Goal: Information Seeking & Learning: Learn about a topic

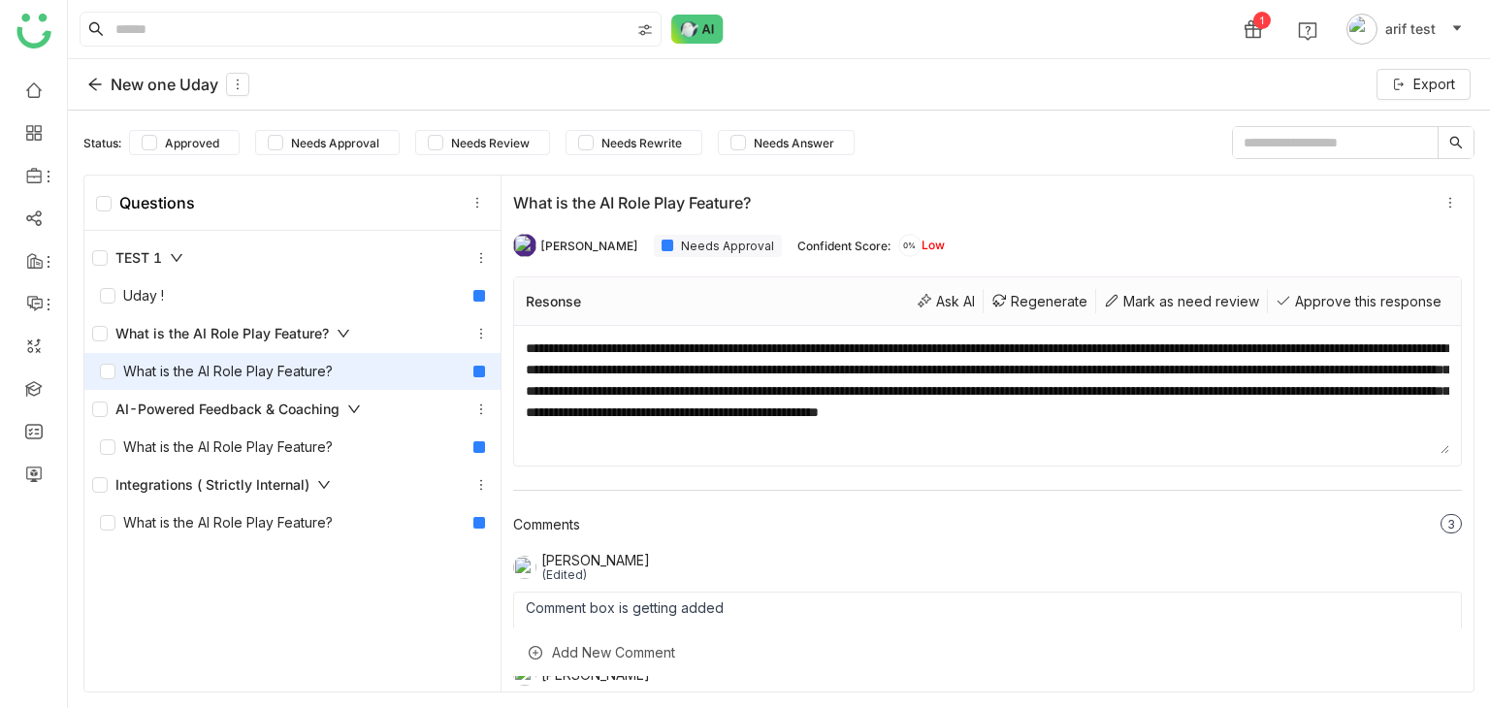
scroll to position [224, 0]
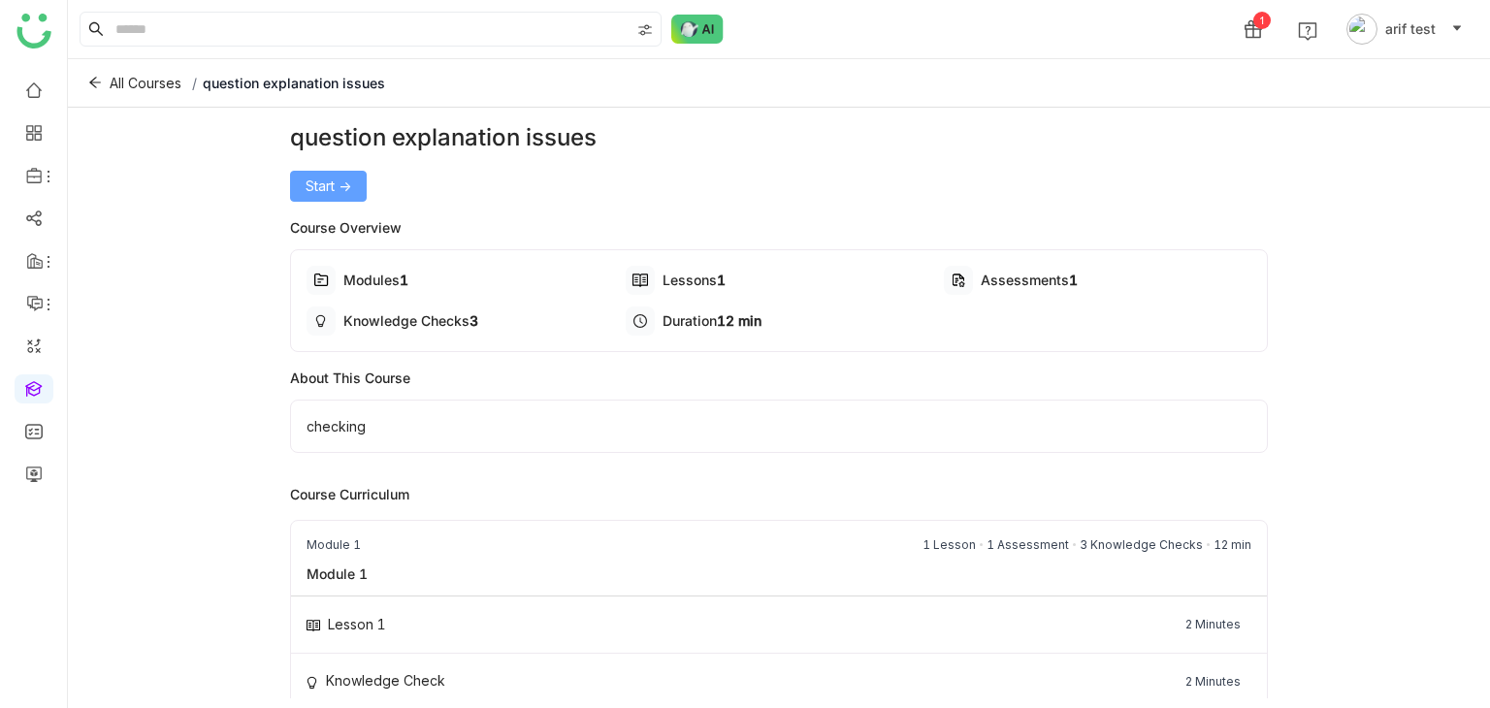
click at [307, 174] on button "Start ->" at bounding box center [328, 186] width 77 height 31
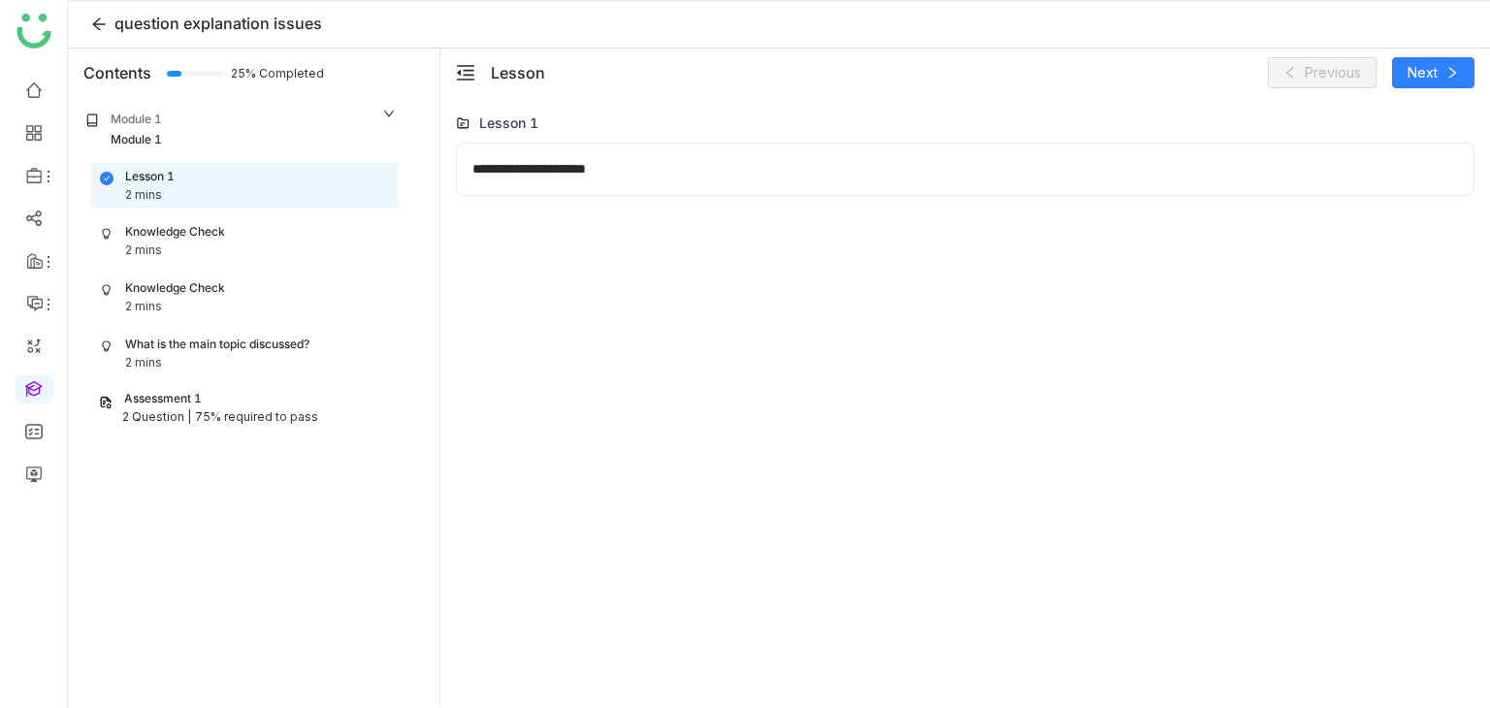
click at [288, 233] on div "Knowledge Check 2 mins" at bounding box center [245, 241] width 290 height 37
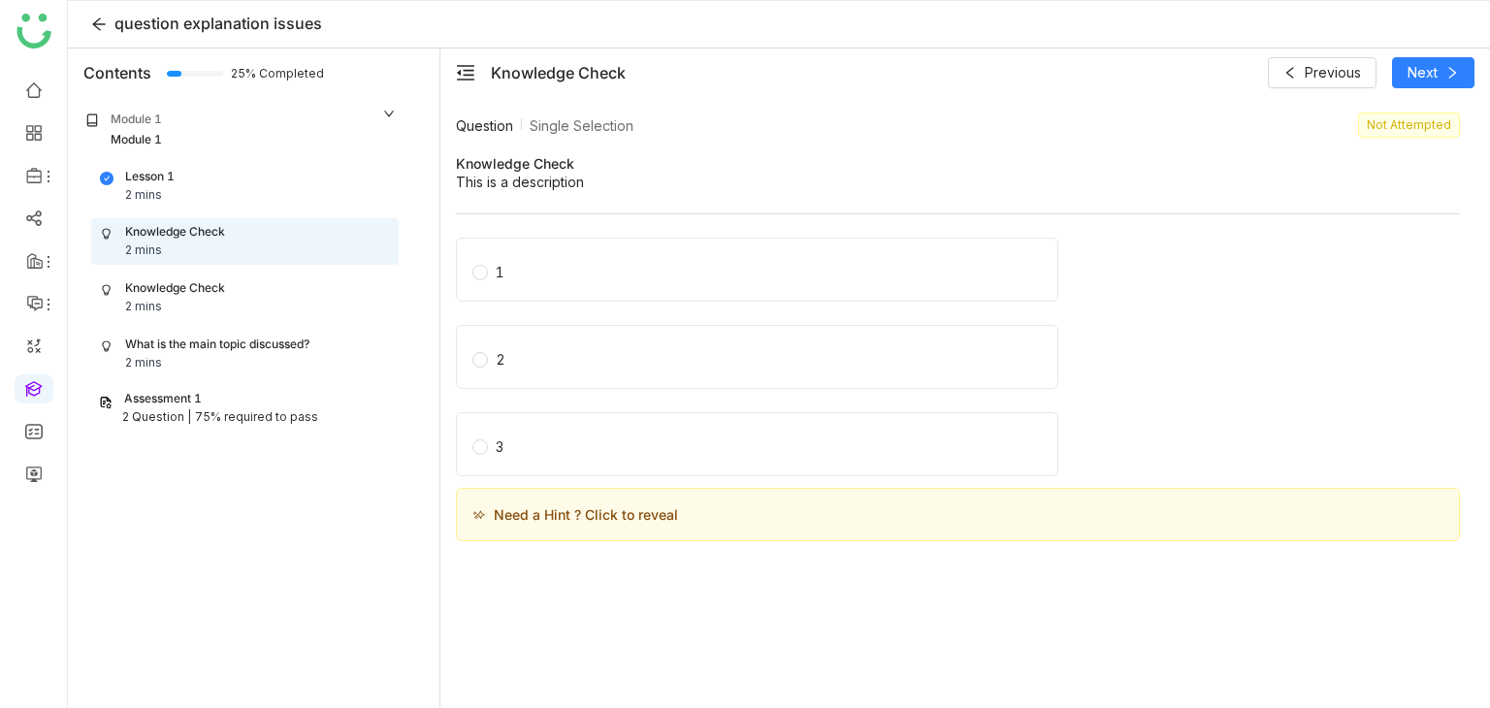
click at [644, 521] on span "Need a Hint ? Click to reveal" at bounding box center [586, 514] width 184 height 20
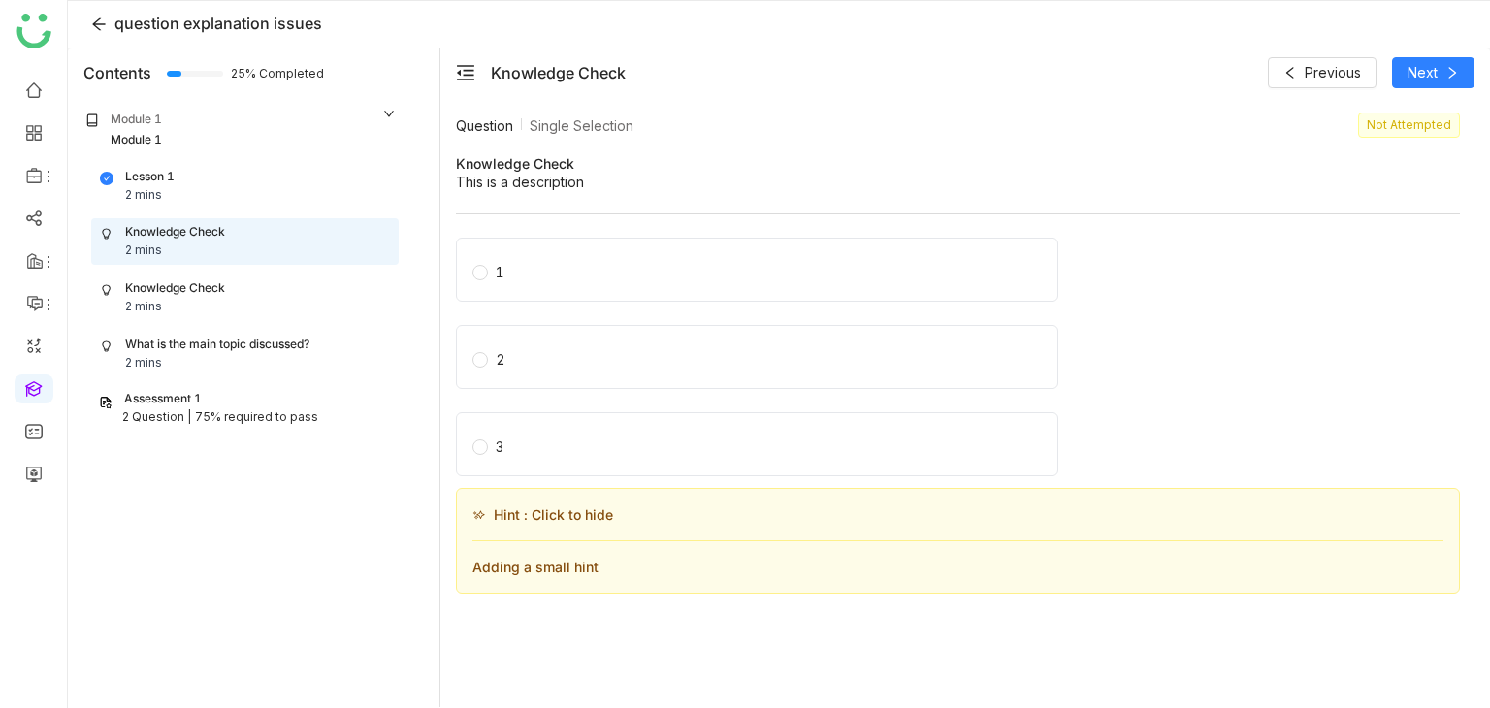
click at [589, 568] on div "Adding a small hint" at bounding box center [957, 558] width 971 height 37
click at [601, 509] on span "Hint : Click to hide" at bounding box center [553, 514] width 119 height 20
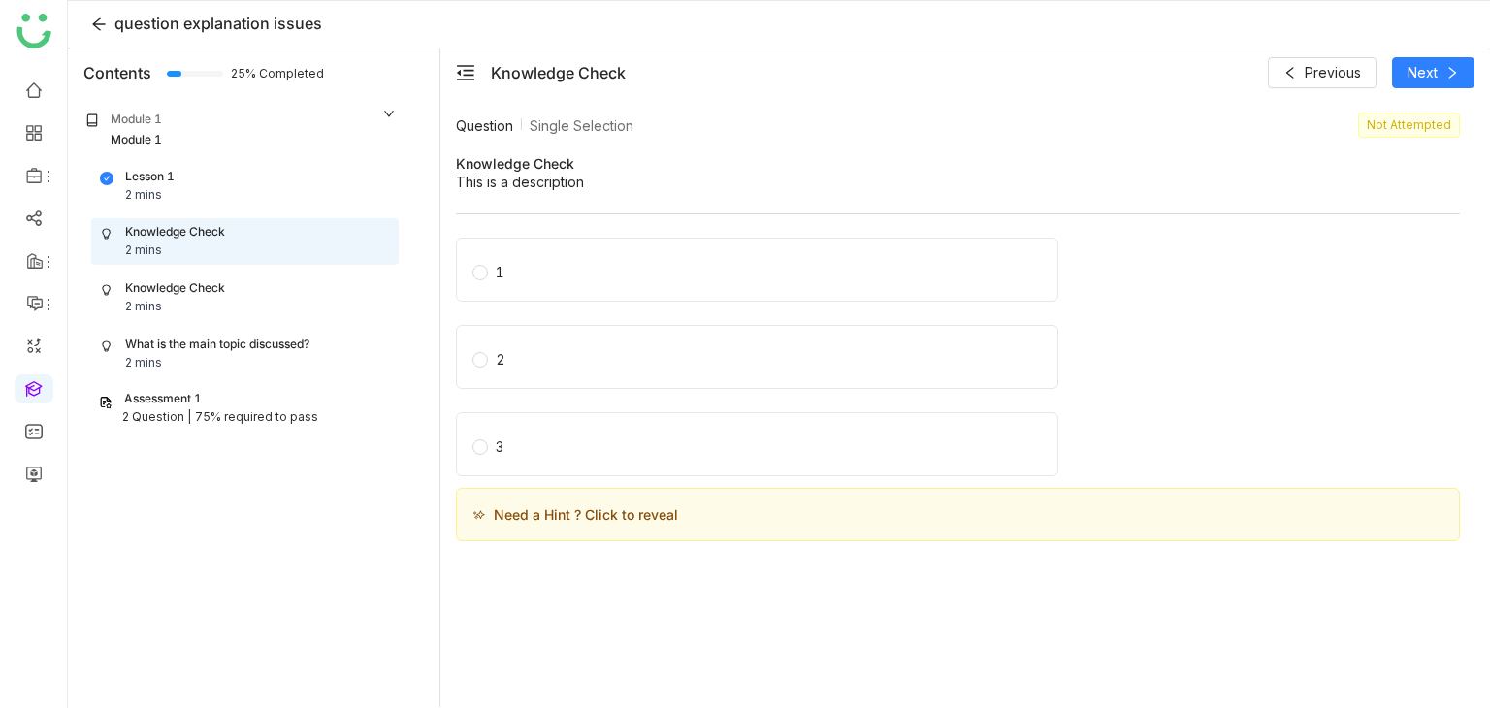
click at [601, 509] on span "Need a Hint ? Click to reveal" at bounding box center [586, 514] width 184 height 20
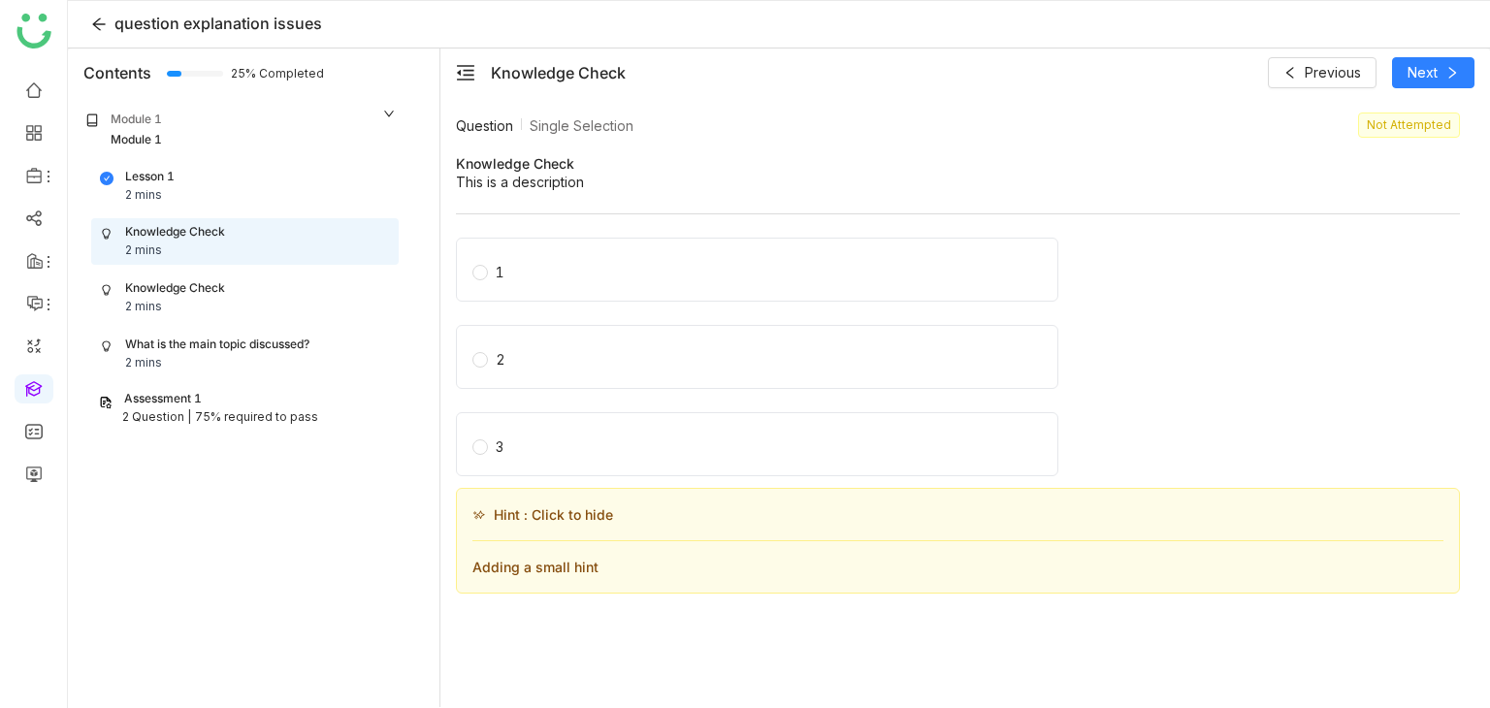
click at [601, 509] on span "Hint : Click to hide" at bounding box center [553, 514] width 119 height 20
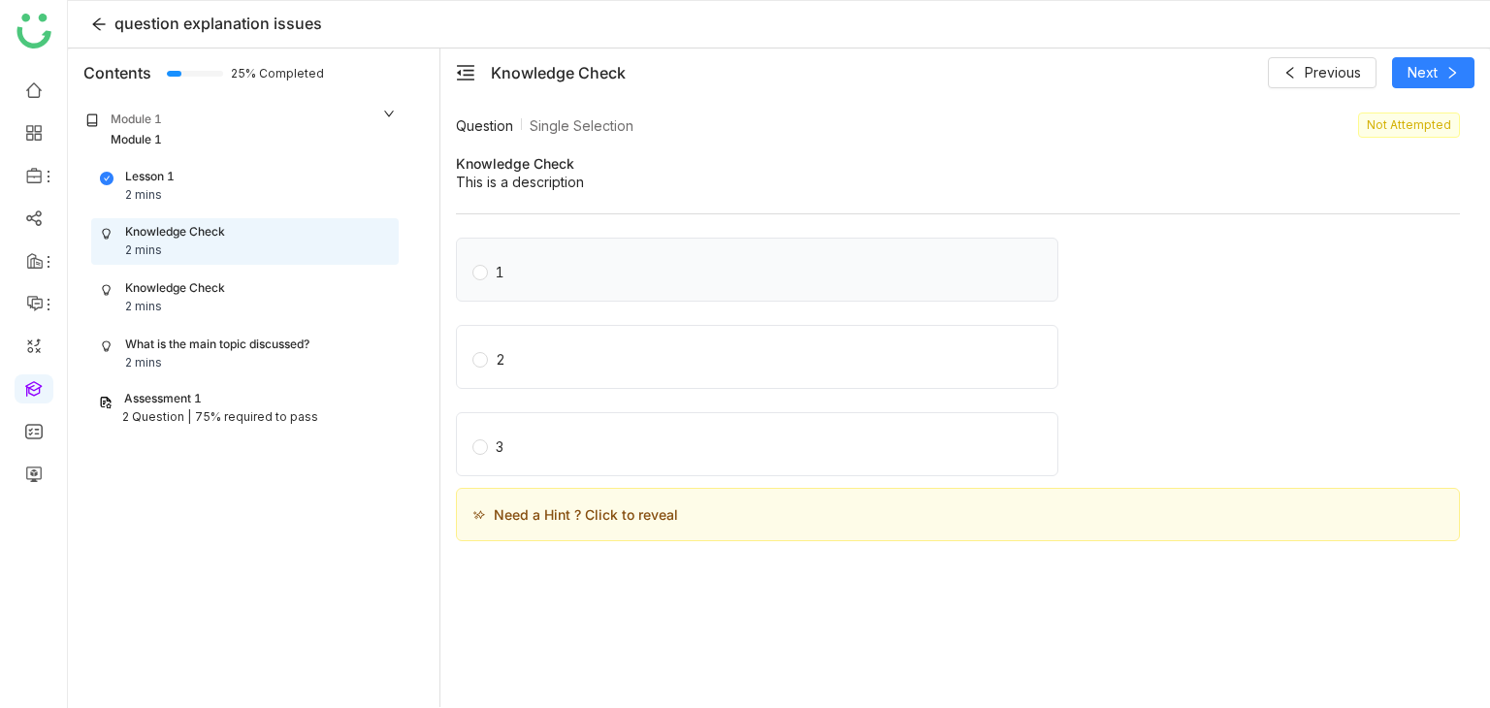
click at [488, 276] on span "1" at bounding box center [500, 269] width 24 height 27
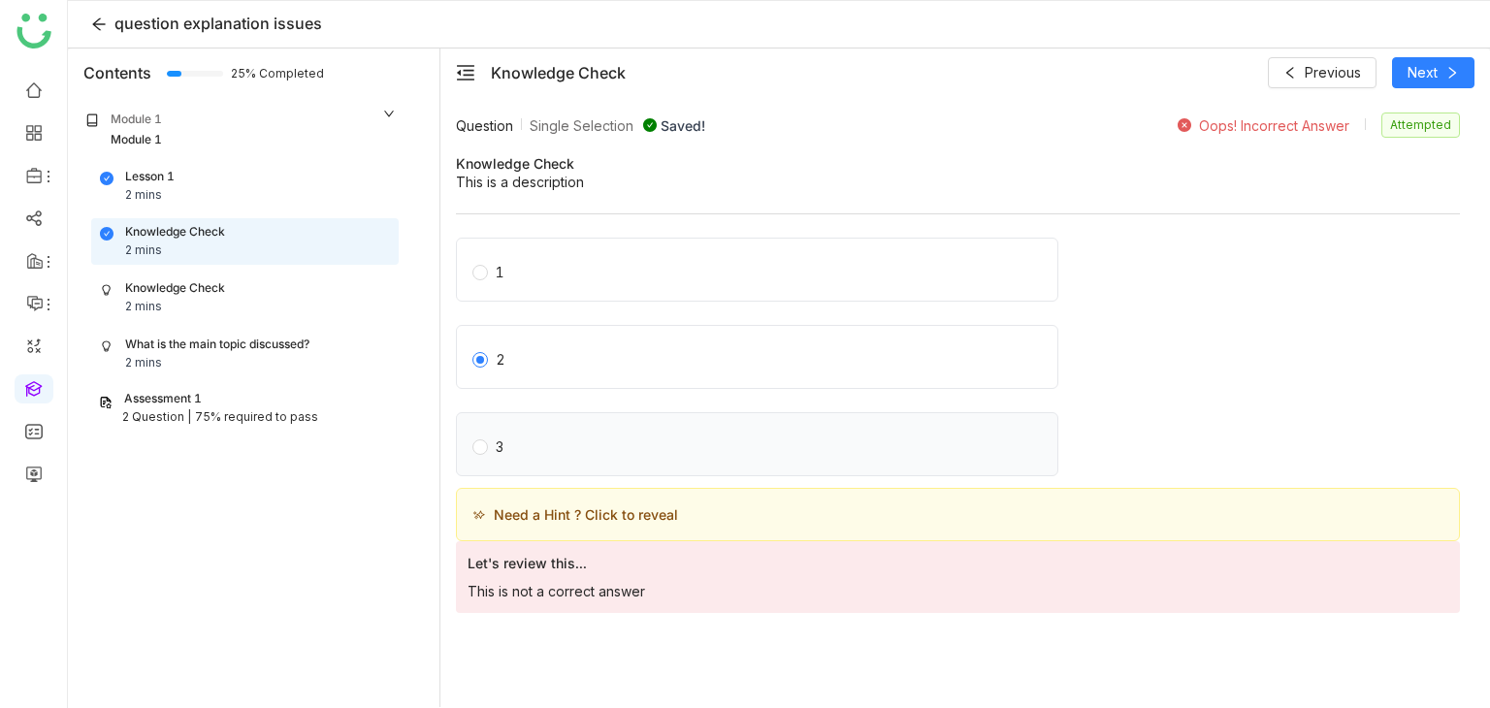
click at [489, 440] on span "3" at bounding box center [499, 444] width 23 height 27
click at [512, 274] on label "1" at bounding box center [760, 269] width 577 height 27
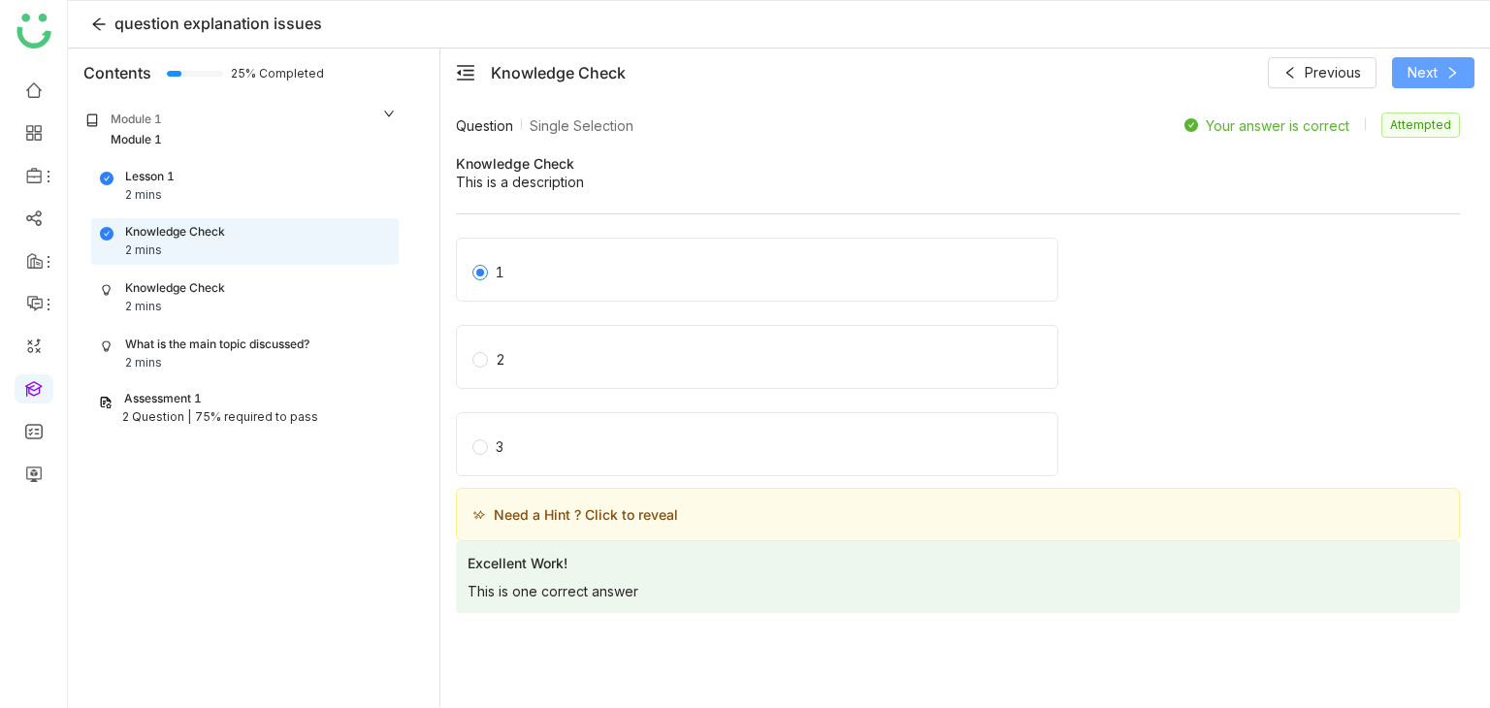
click at [1454, 79] on icon at bounding box center [1452, 73] width 14 height 14
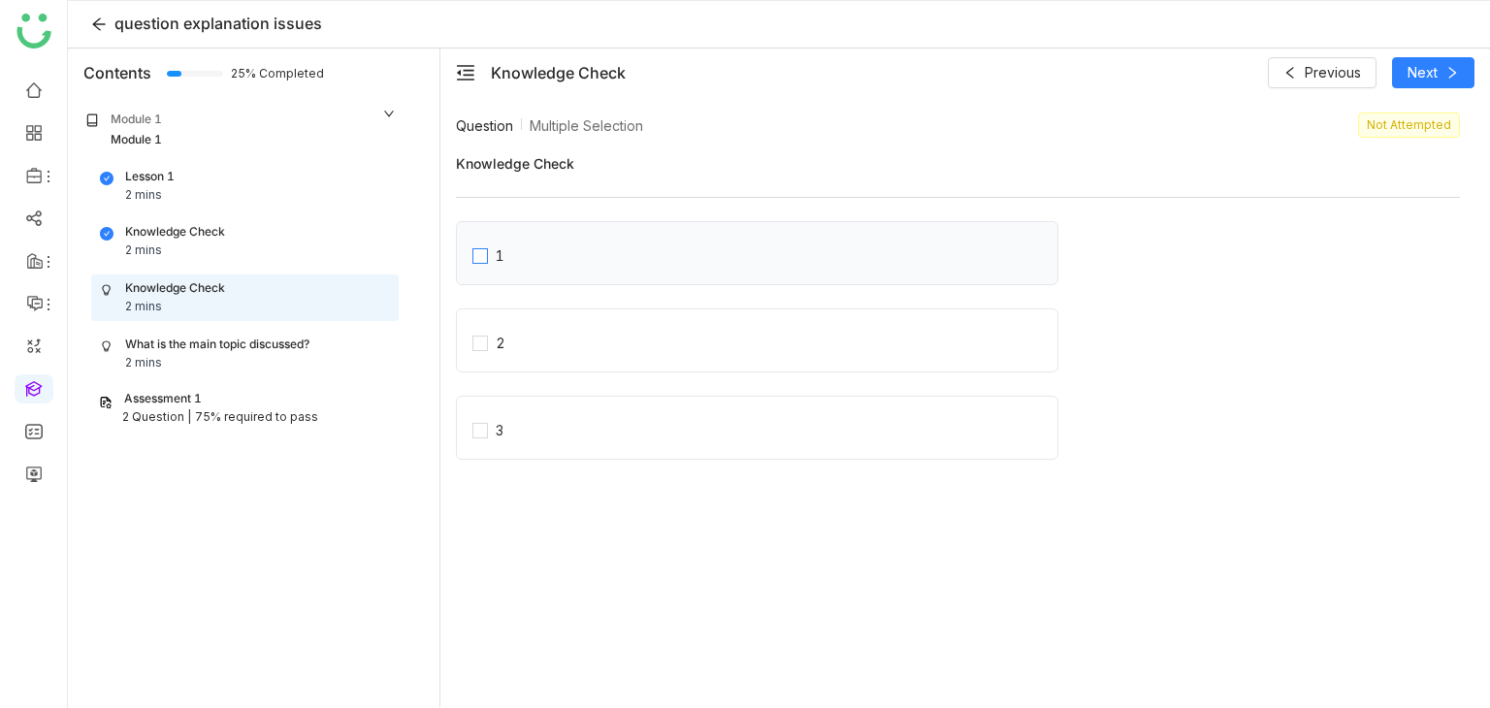
click at [729, 260] on label "1" at bounding box center [764, 253] width 585 height 27
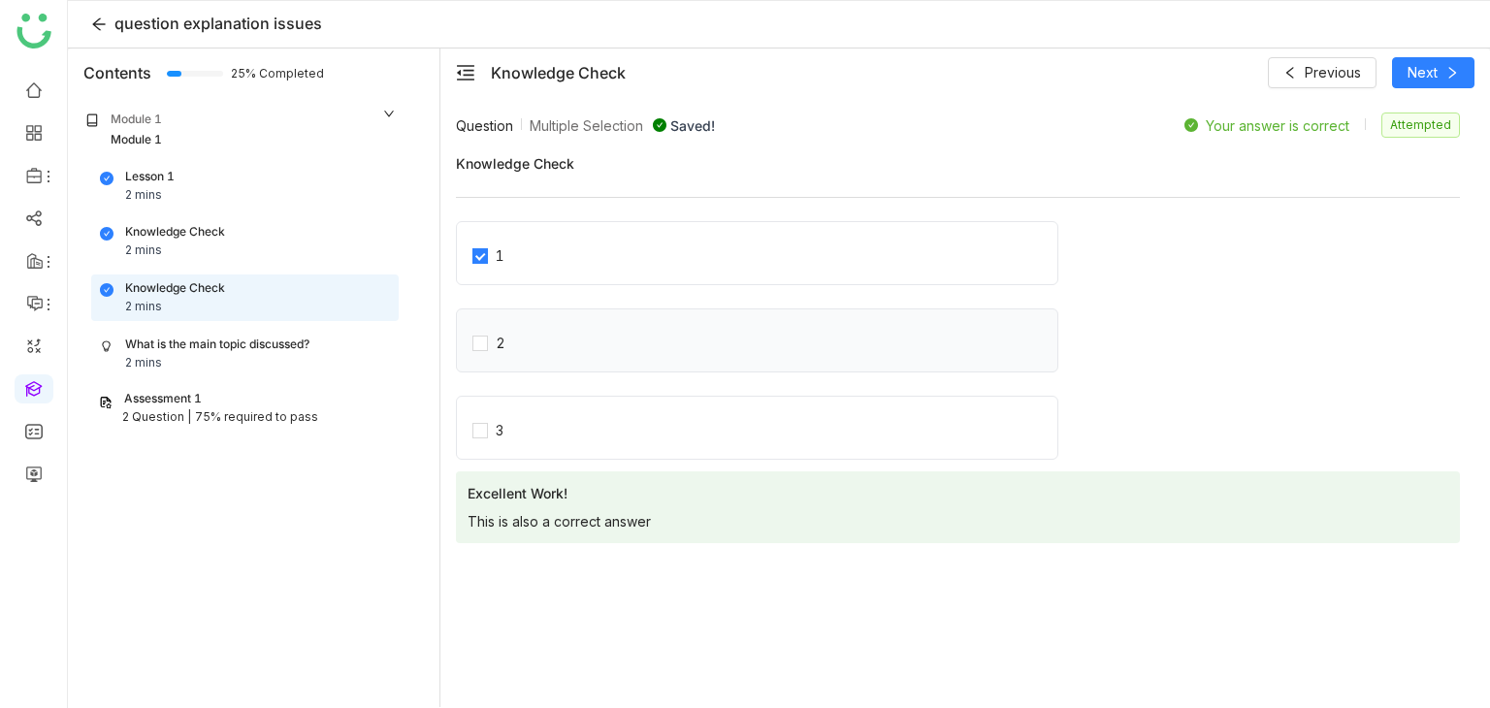
click at [686, 319] on div "2" at bounding box center [757, 340] width 602 height 64
click at [555, 327] on label "2" at bounding box center [764, 340] width 585 height 27
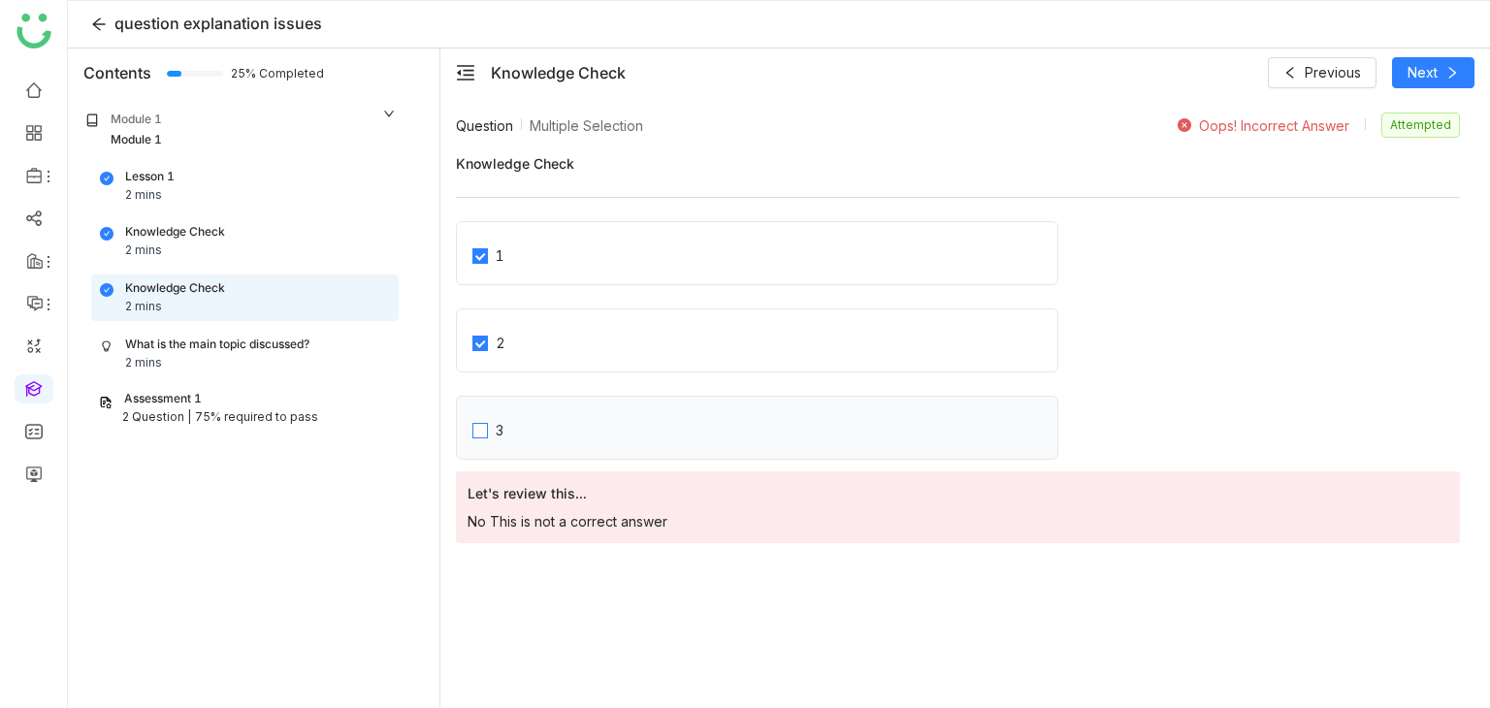
click at [504, 425] on span "3" at bounding box center [499, 427] width 23 height 27
click at [527, 350] on label "2" at bounding box center [764, 340] width 585 height 27
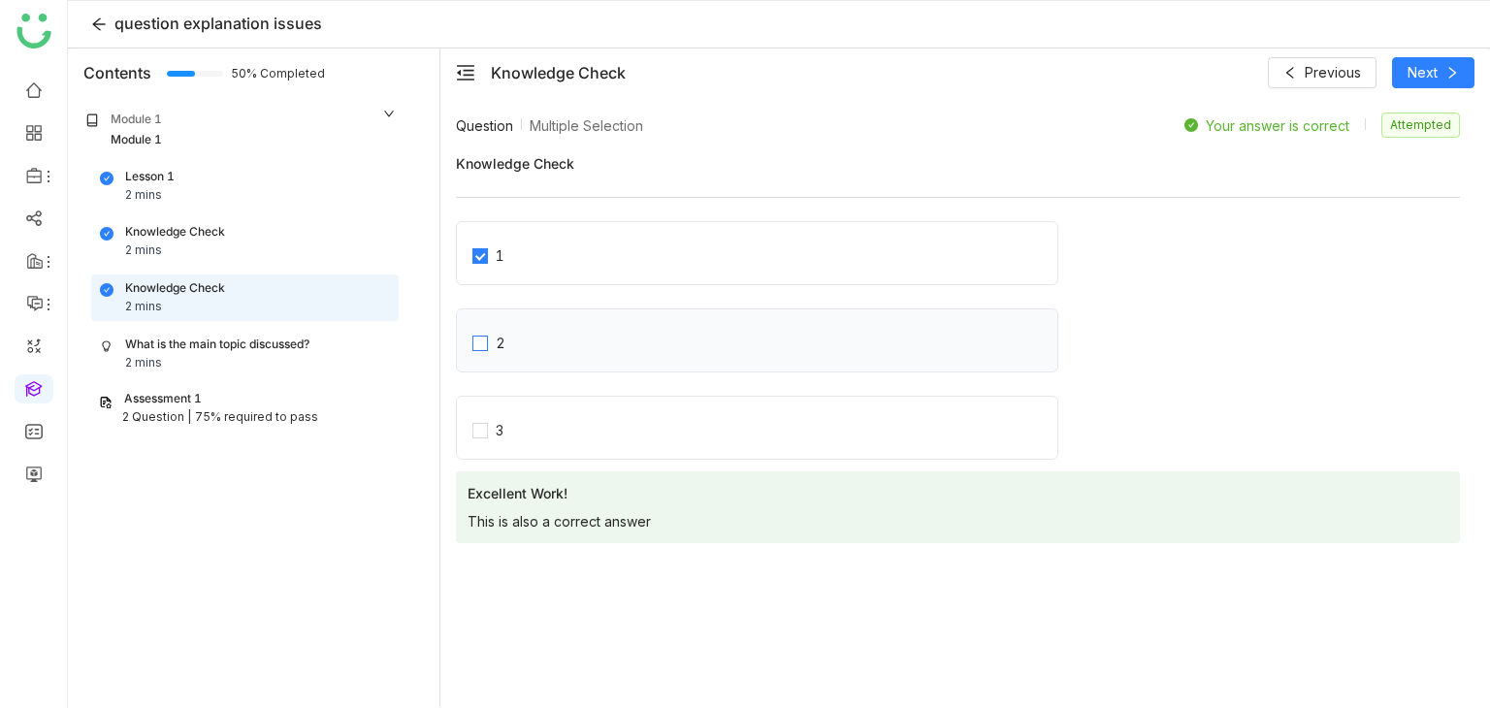
click at [493, 343] on span "2" at bounding box center [500, 340] width 25 height 27
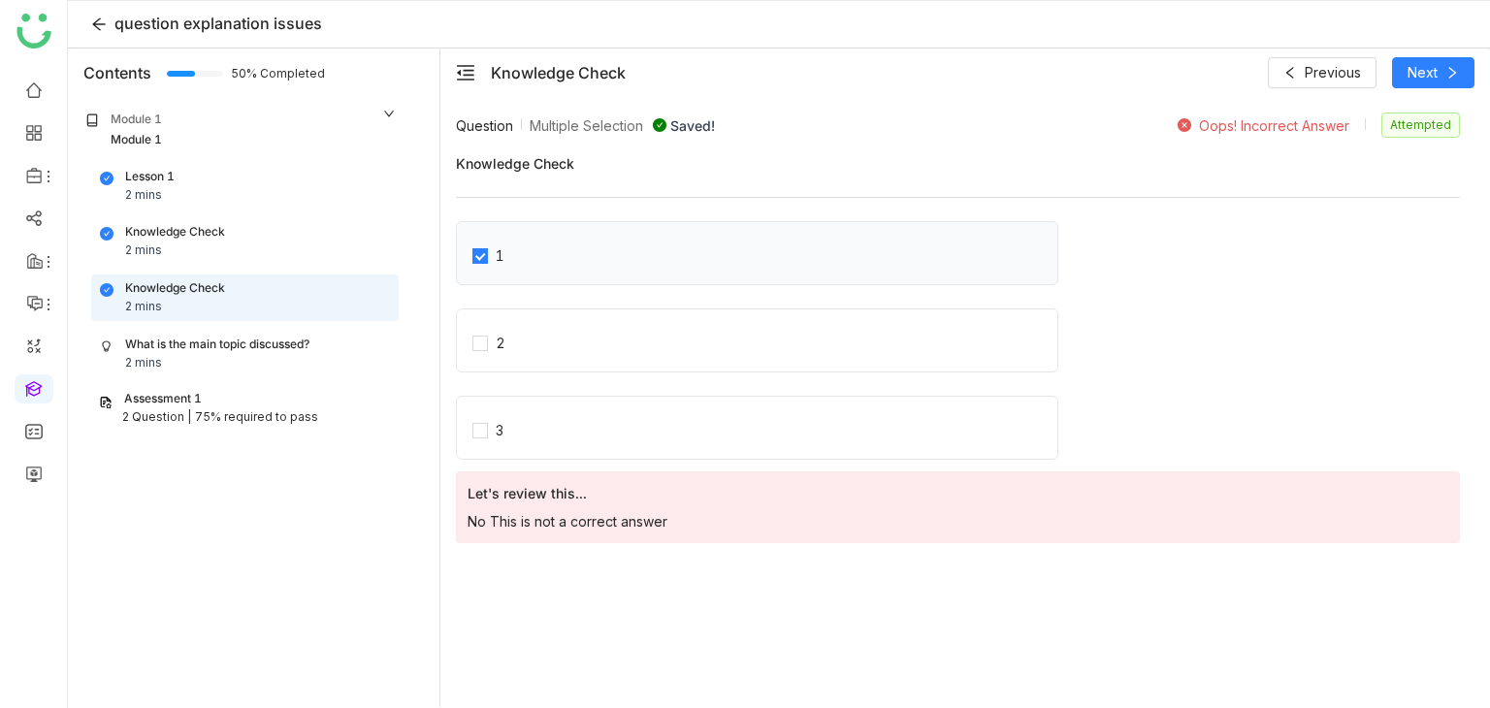
click at [504, 266] on div "1" at bounding box center [757, 253] width 602 height 64
click at [504, 263] on span "1" at bounding box center [500, 253] width 24 height 27
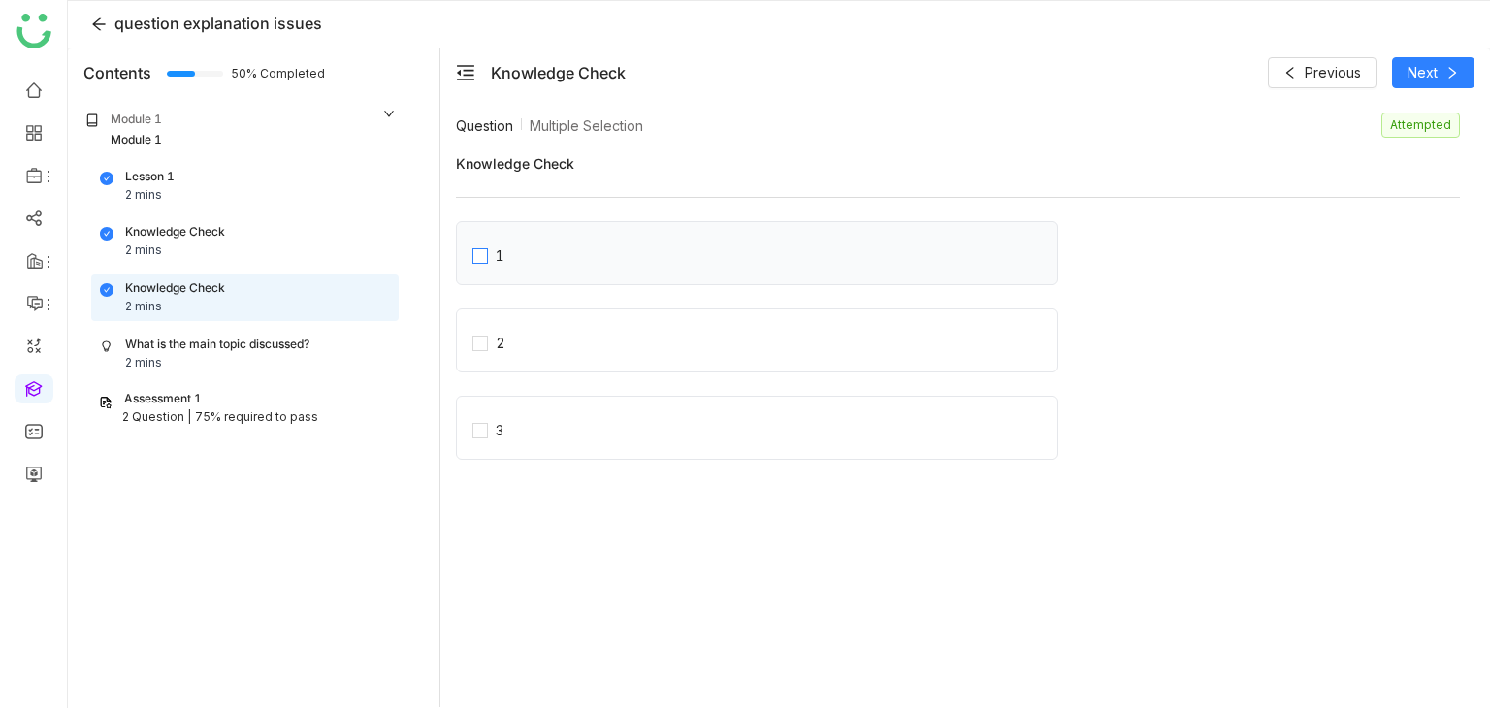
click at [504, 263] on span "1" at bounding box center [500, 253] width 24 height 27
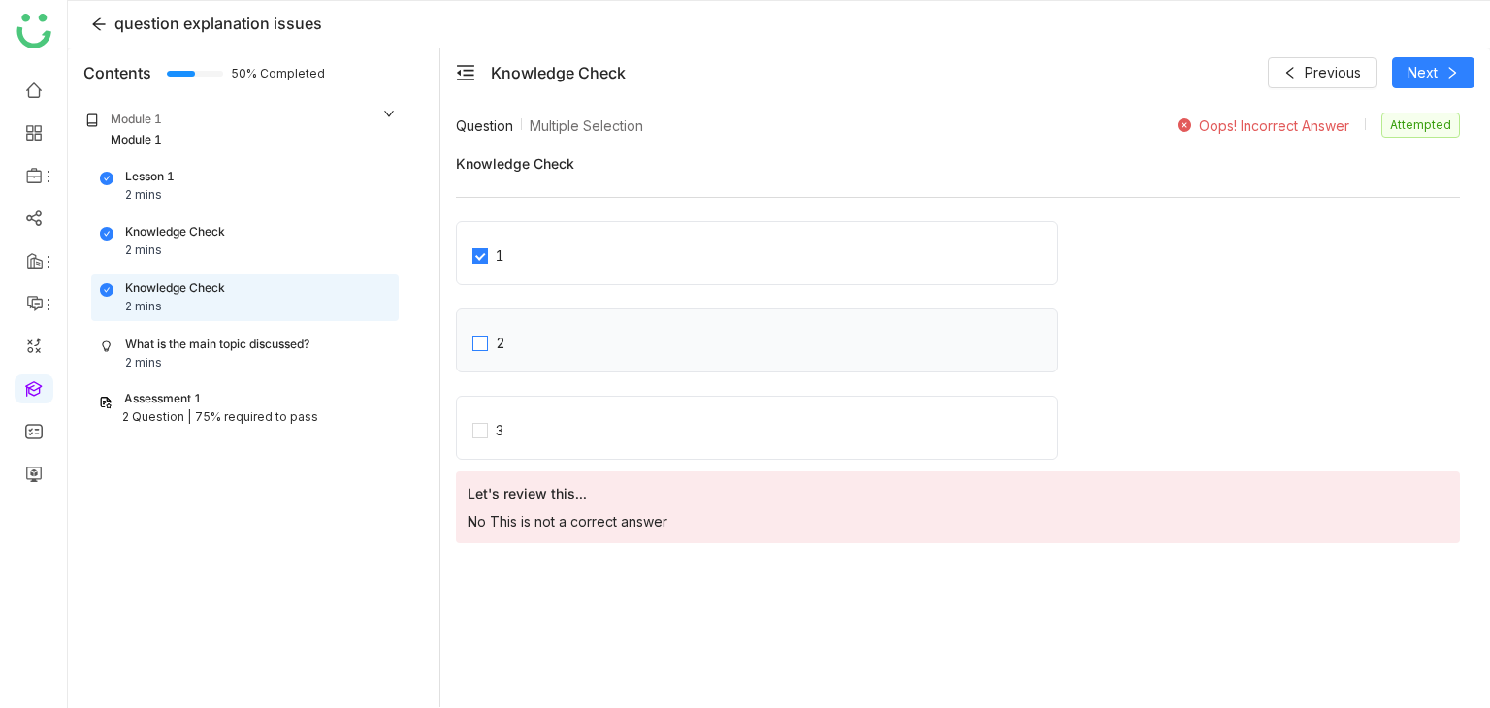
click at [497, 338] on div "2" at bounding box center [501, 343] width 10 height 21
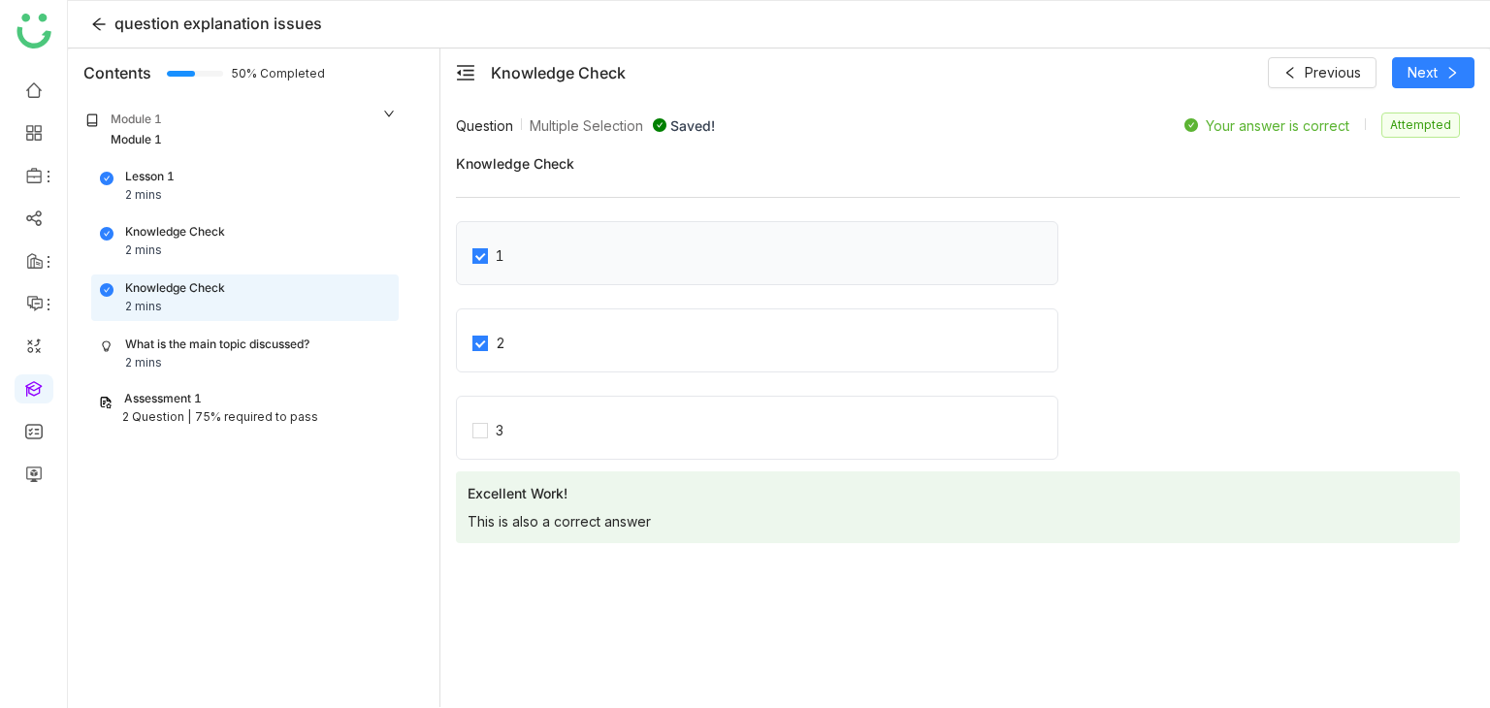
click at [523, 262] on label "1" at bounding box center [764, 253] width 585 height 27
click at [508, 331] on span "2" at bounding box center [500, 340] width 25 height 27
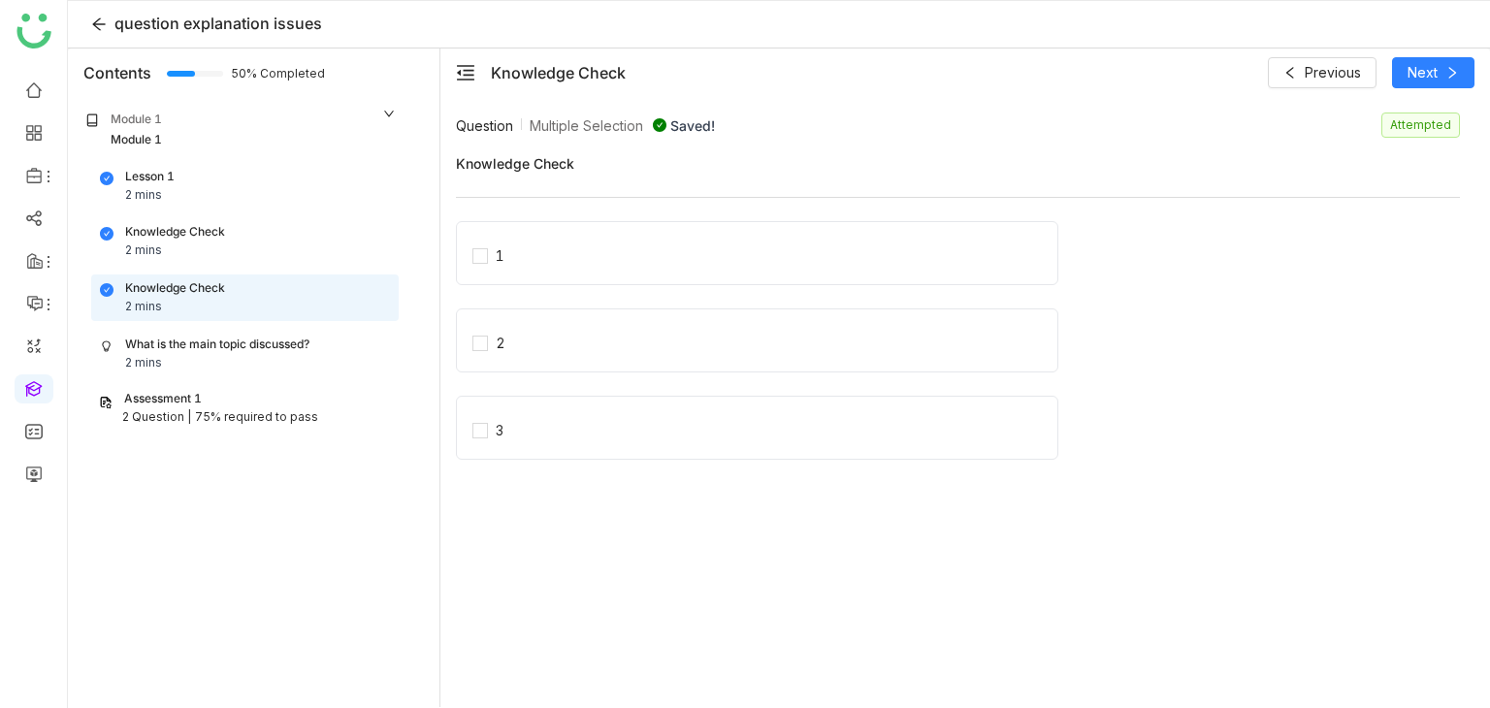
click at [1156, 269] on div "1" at bounding box center [958, 259] width 1004 height 76
click at [780, 259] on label "1" at bounding box center [764, 253] width 585 height 27
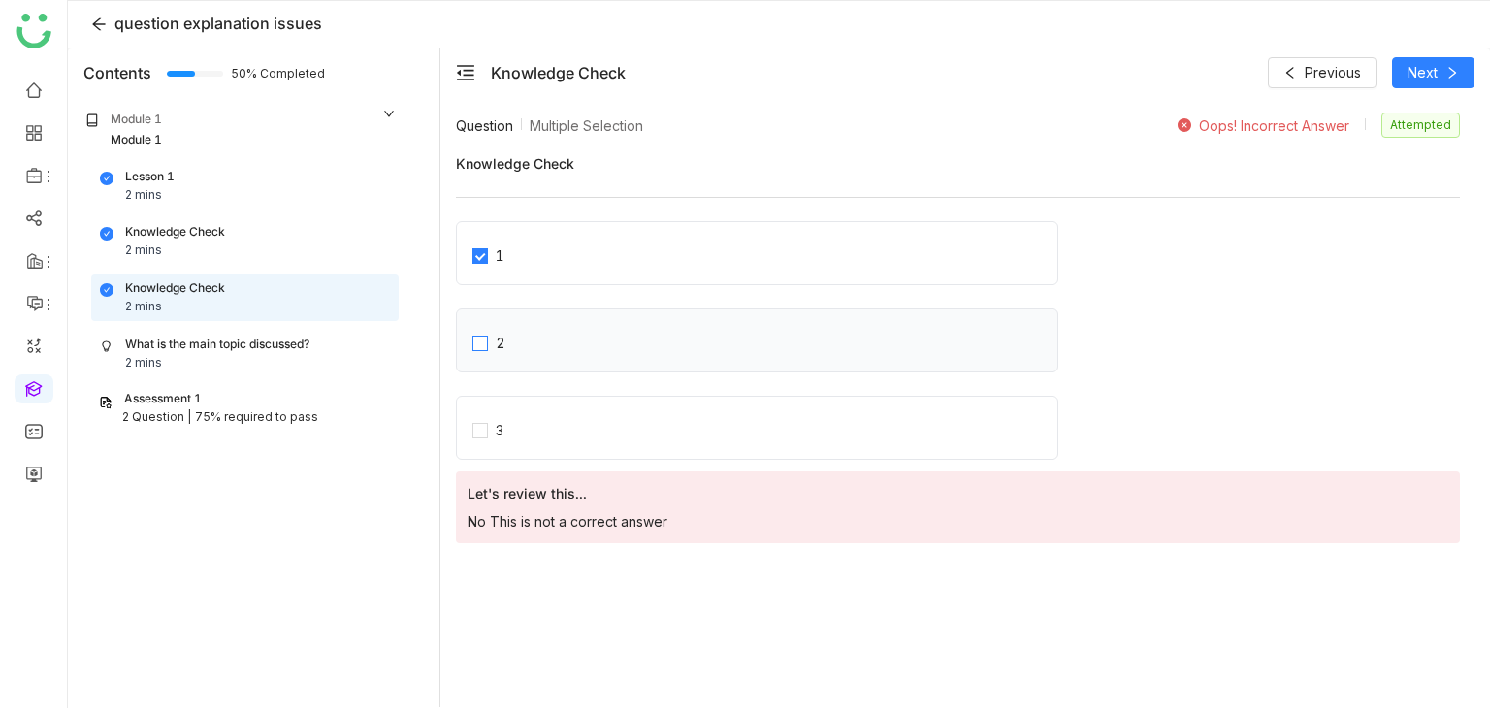
click at [723, 327] on label "2" at bounding box center [764, 340] width 585 height 27
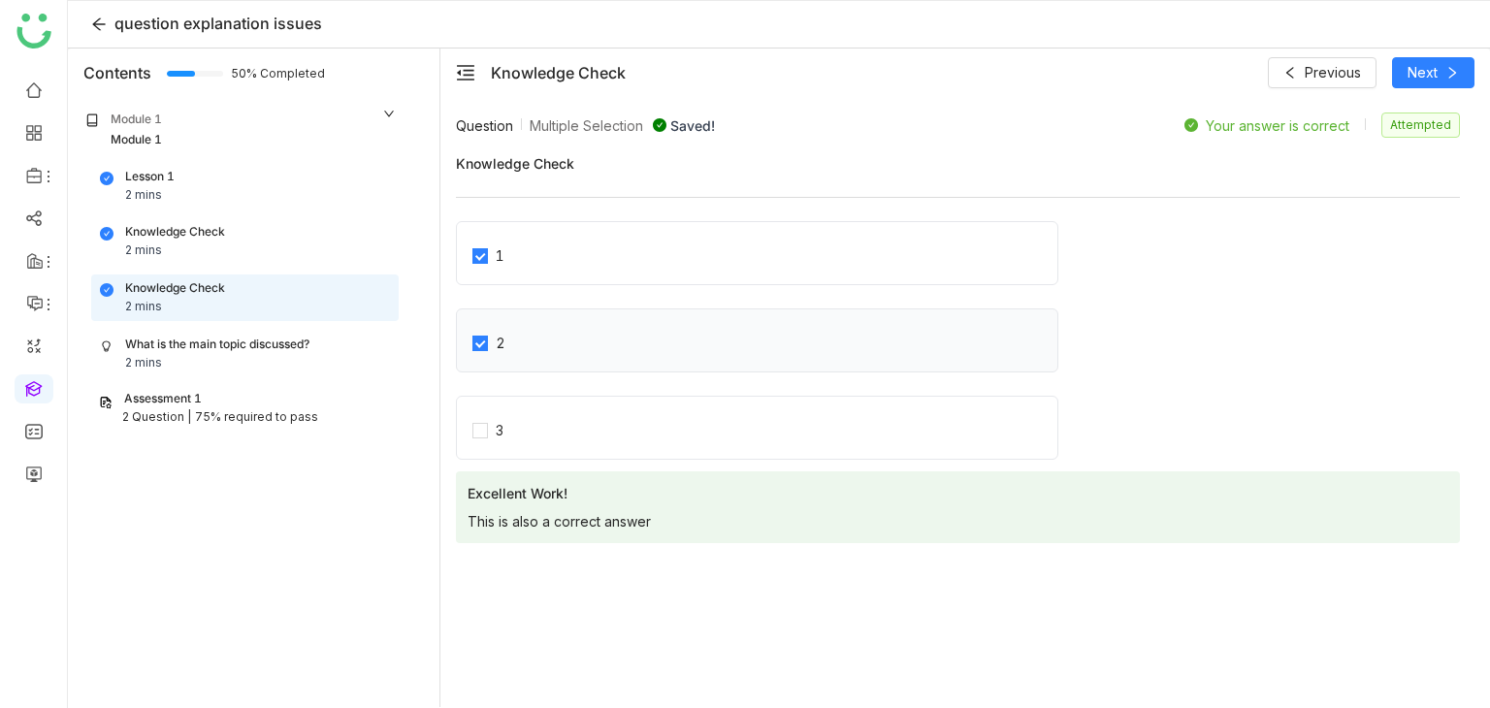
click at [723, 327] on label "2" at bounding box center [764, 340] width 585 height 27
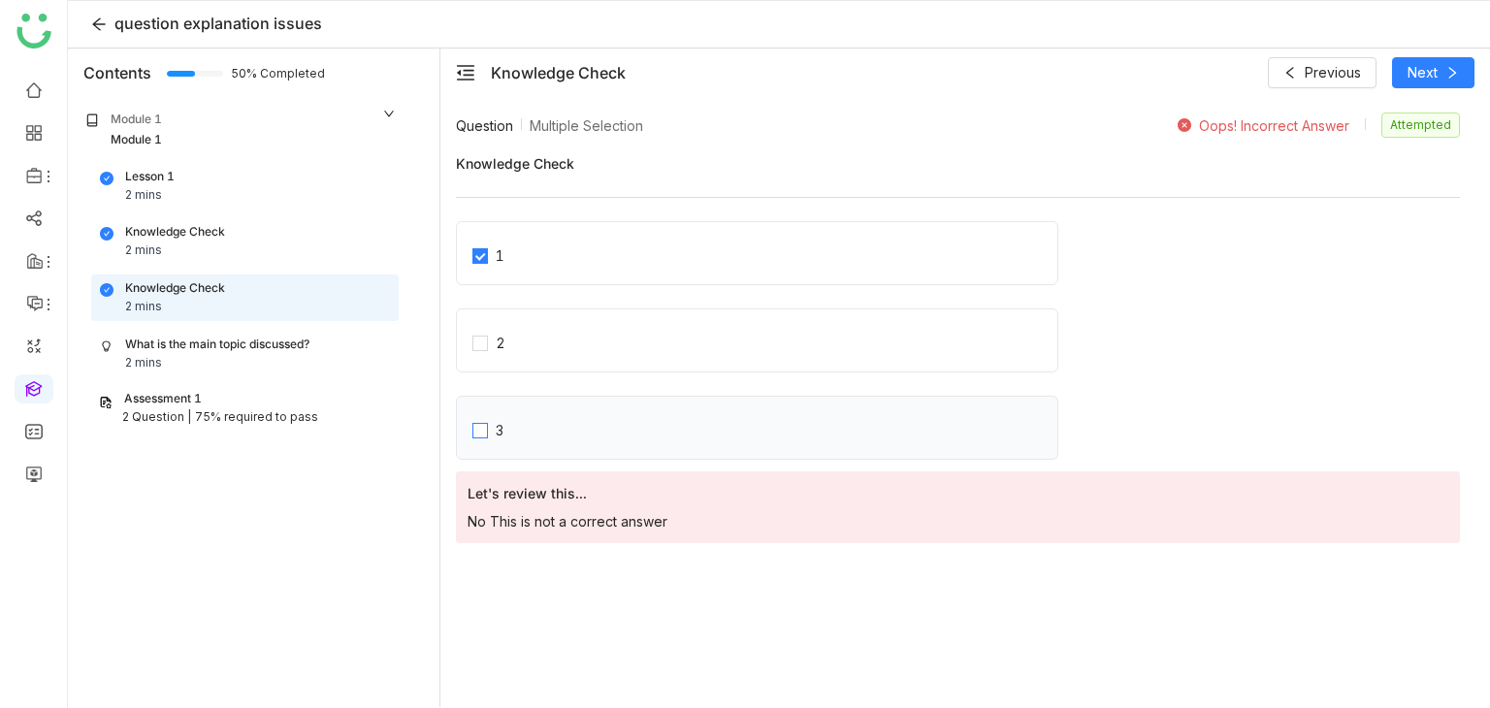
click at [678, 420] on label "3" at bounding box center [764, 427] width 585 height 27
click at [696, 347] on label "2" at bounding box center [764, 340] width 585 height 27
click at [674, 430] on label "3" at bounding box center [764, 427] width 585 height 27
click at [671, 359] on div "2" at bounding box center [757, 340] width 602 height 64
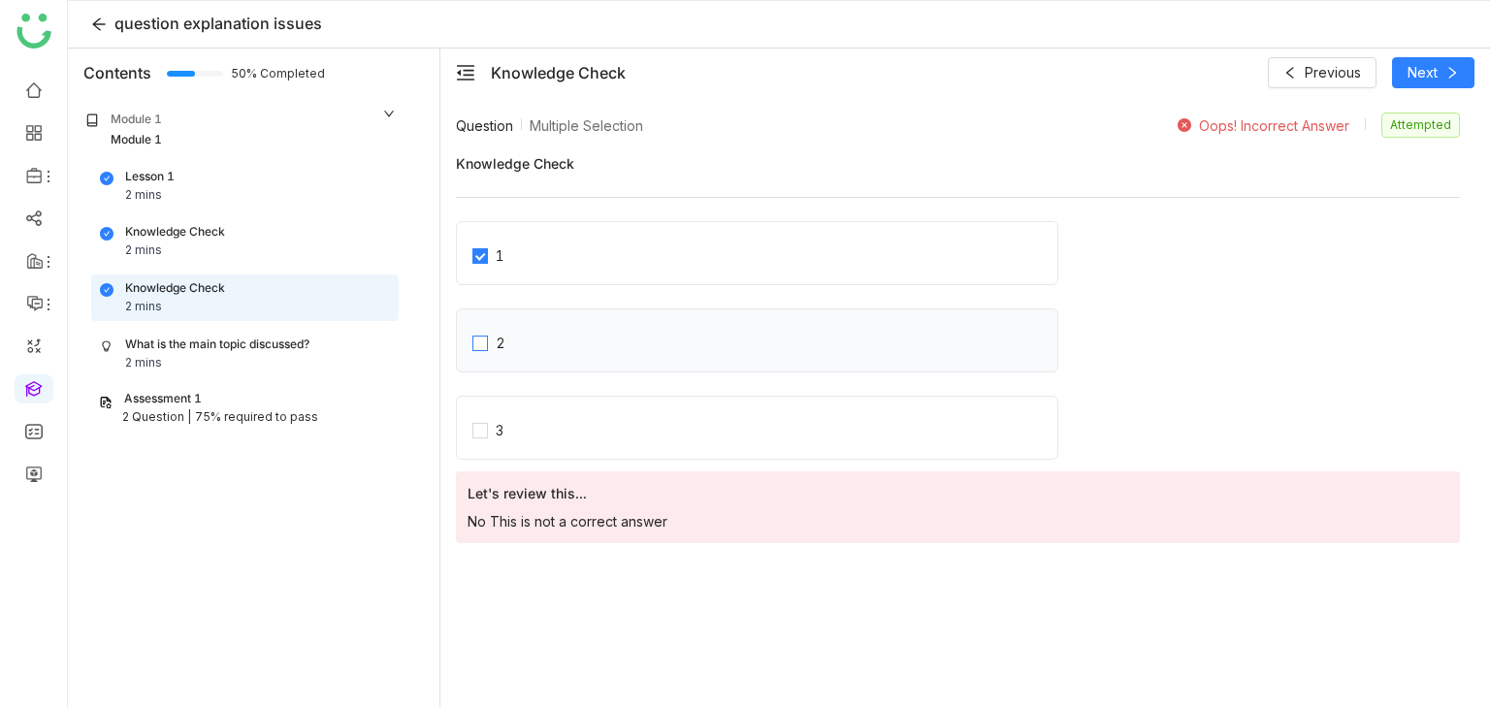
click at [663, 346] on label "2" at bounding box center [764, 340] width 585 height 27
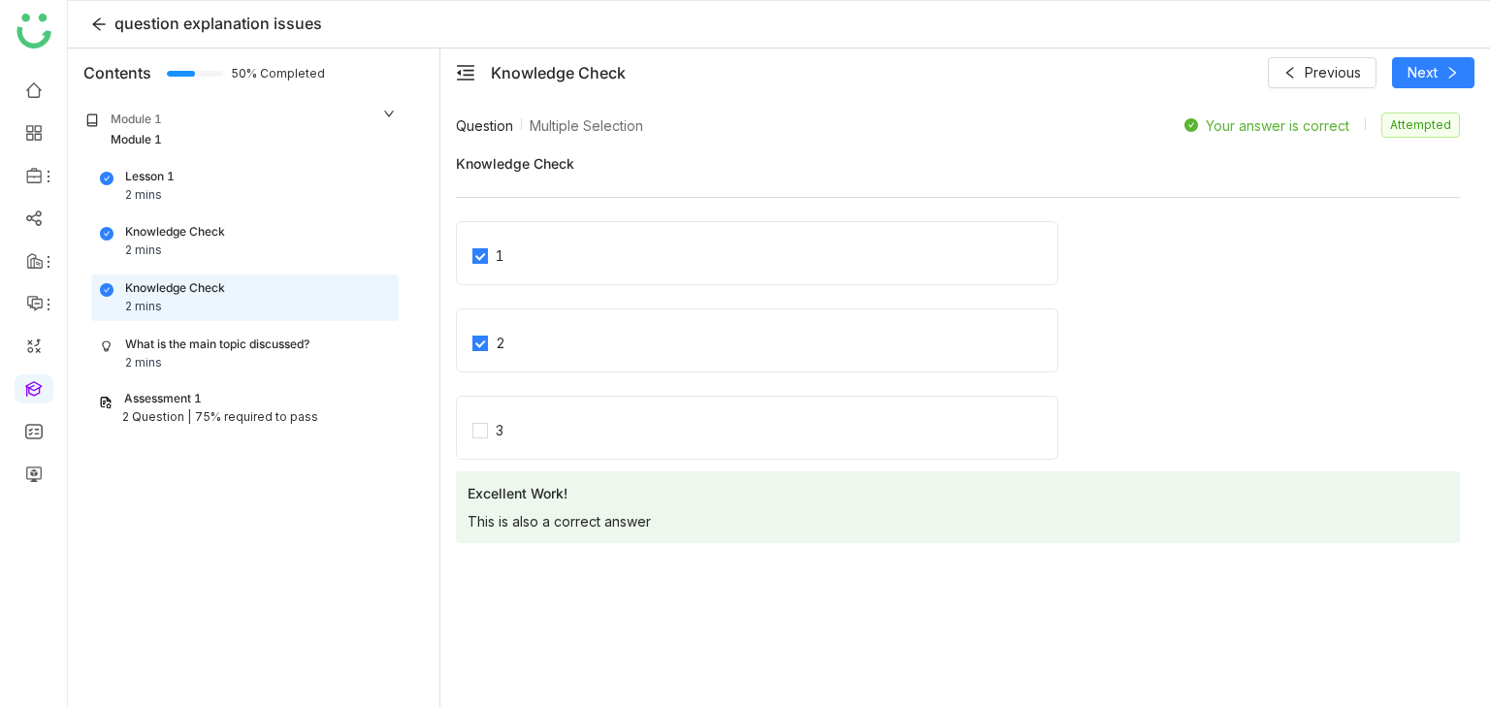
click at [944, 520] on div "Excellent Work! This is also a correct answer" at bounding box center [958, 507] width 1004 height 72
click at [1455, 61] on button "Next" at bounding box center [1433, 72] width 82 height 31
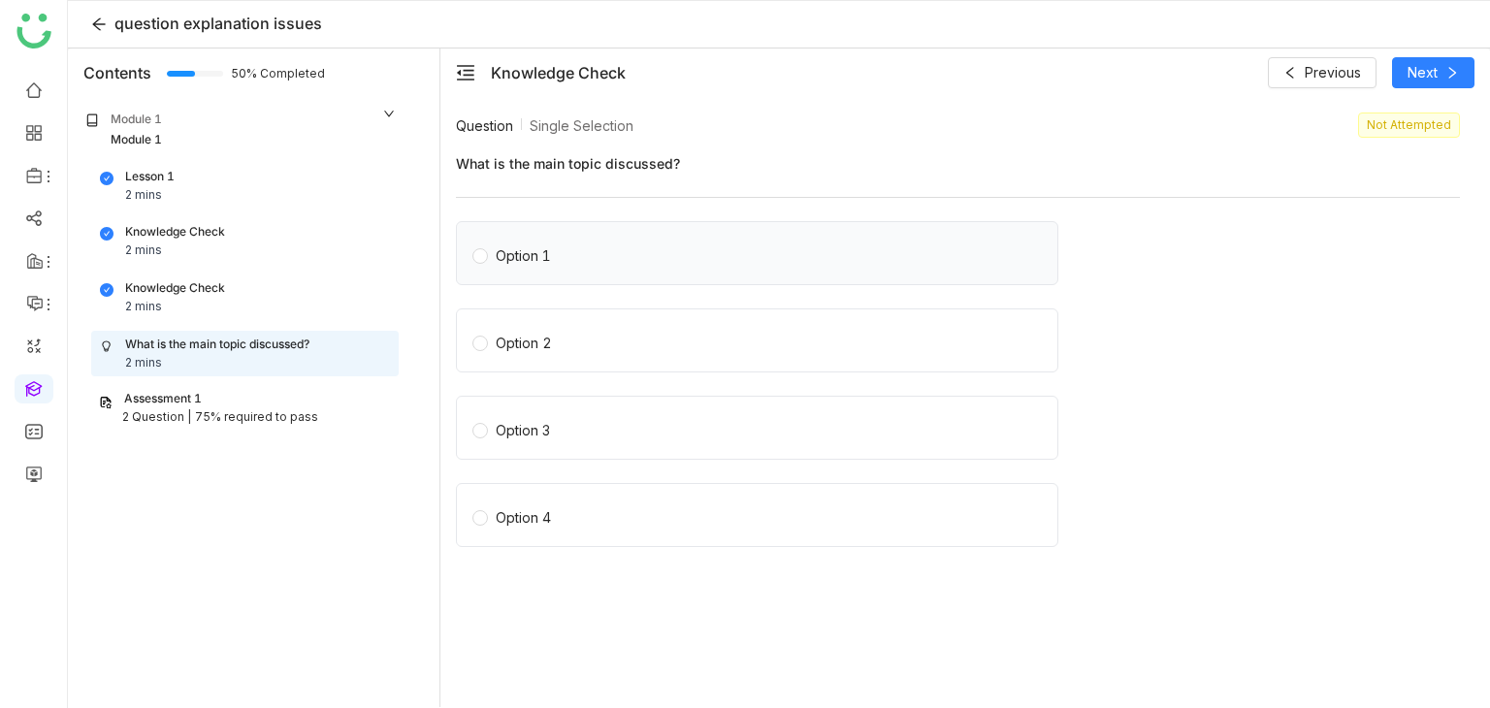
click at [719, 240] on label "Option 1" at bounding box center [760, 253] width 577 height 27
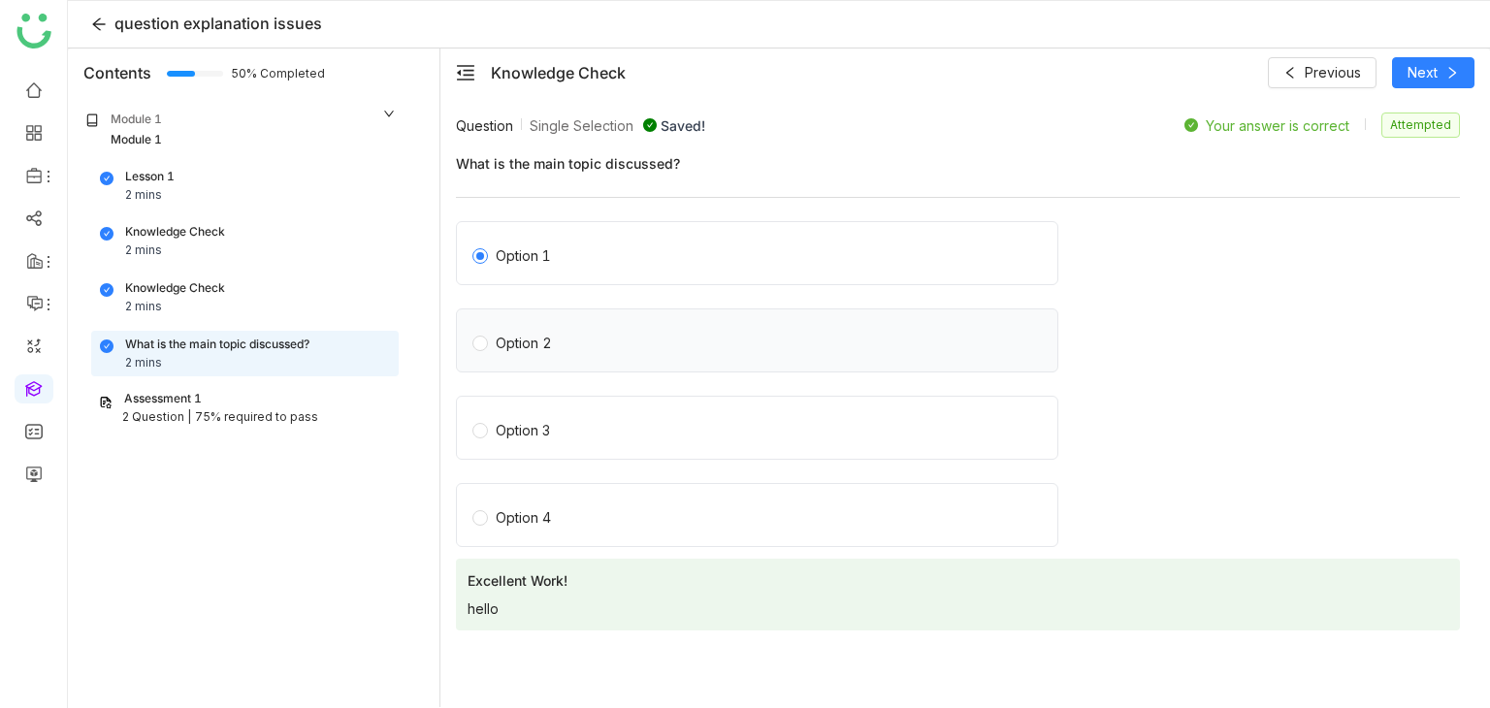
click at [692, 315] on div "Option 2" at bounding box center [757, 340] width 602 height 64
click at [680, 337] on label "Option 2" at bounding box center [760, 340] width 577 height 27
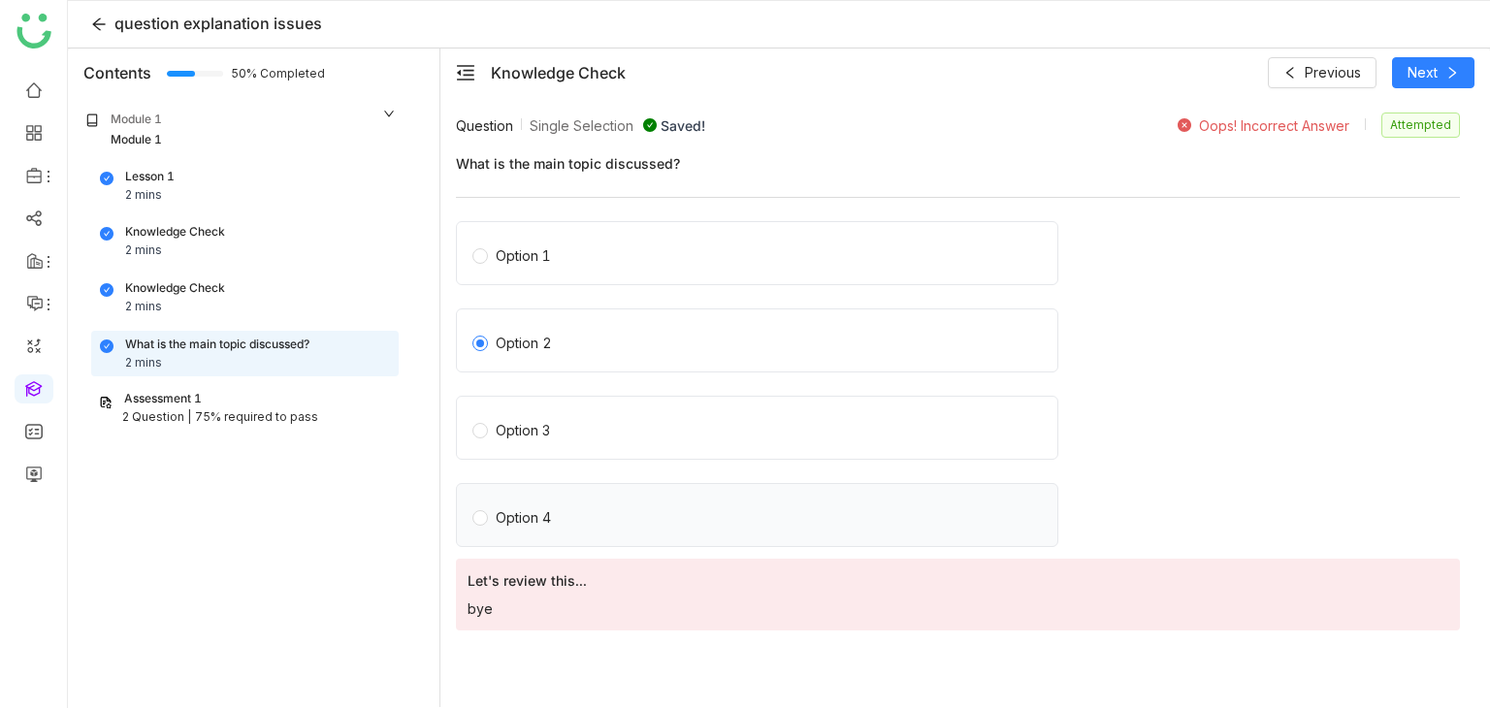
click at [658, 511] on label "Option 4" at bounding box center [760, 514] width 577 height 27
click at [672, 406] on div "Option 3" at bounding box center [757, 428] width 602 height 64
click at [598, 346] on label "Option 2" at bounding box center [760, 340] width 577 height 27
click at [617, 272] on div "Option 1" at bounding box center [757, 253] width 602 height 64
click at [586, 261] on label "Option 1" at bounding box center [760, 253] width 577 height 27
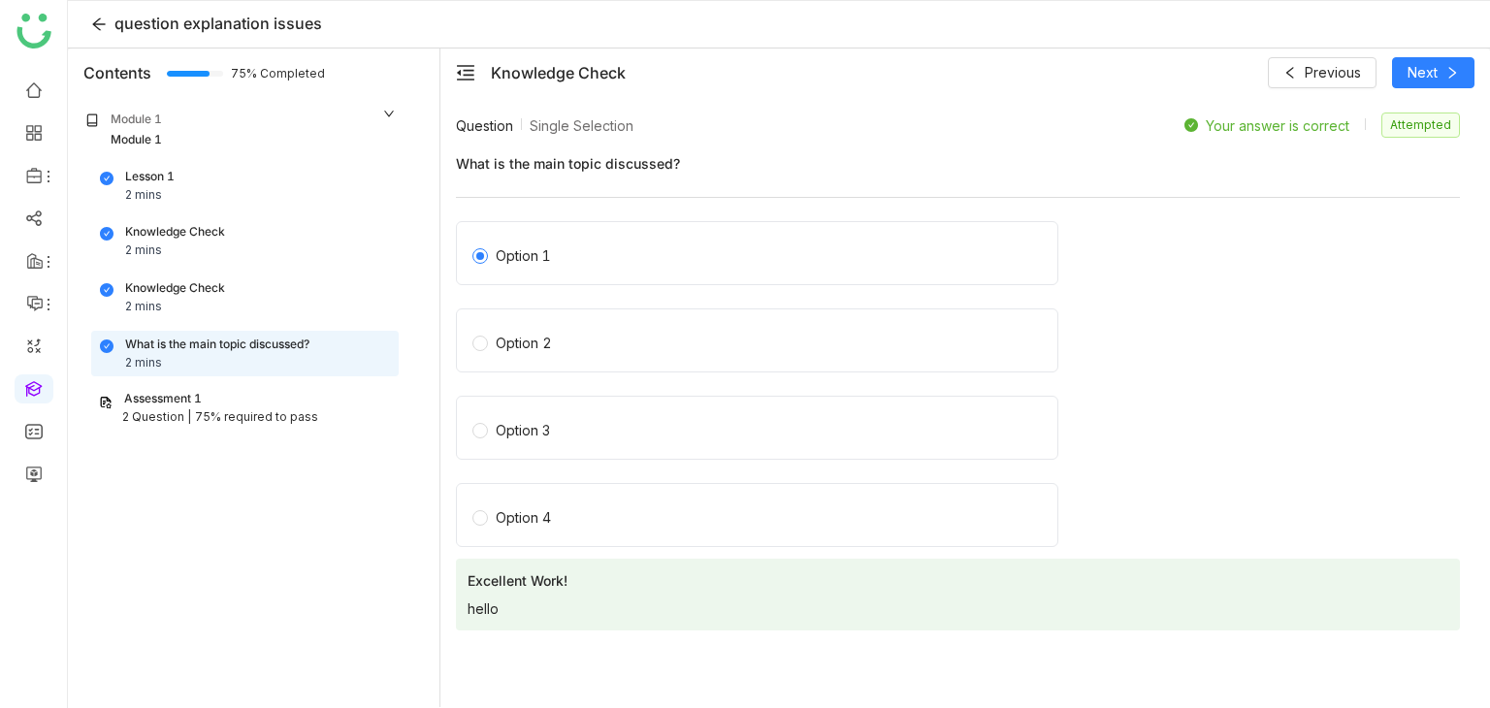
click at [264, 408] on div "75% required to pass" at bounding box center [256, 417] width 123 height 18
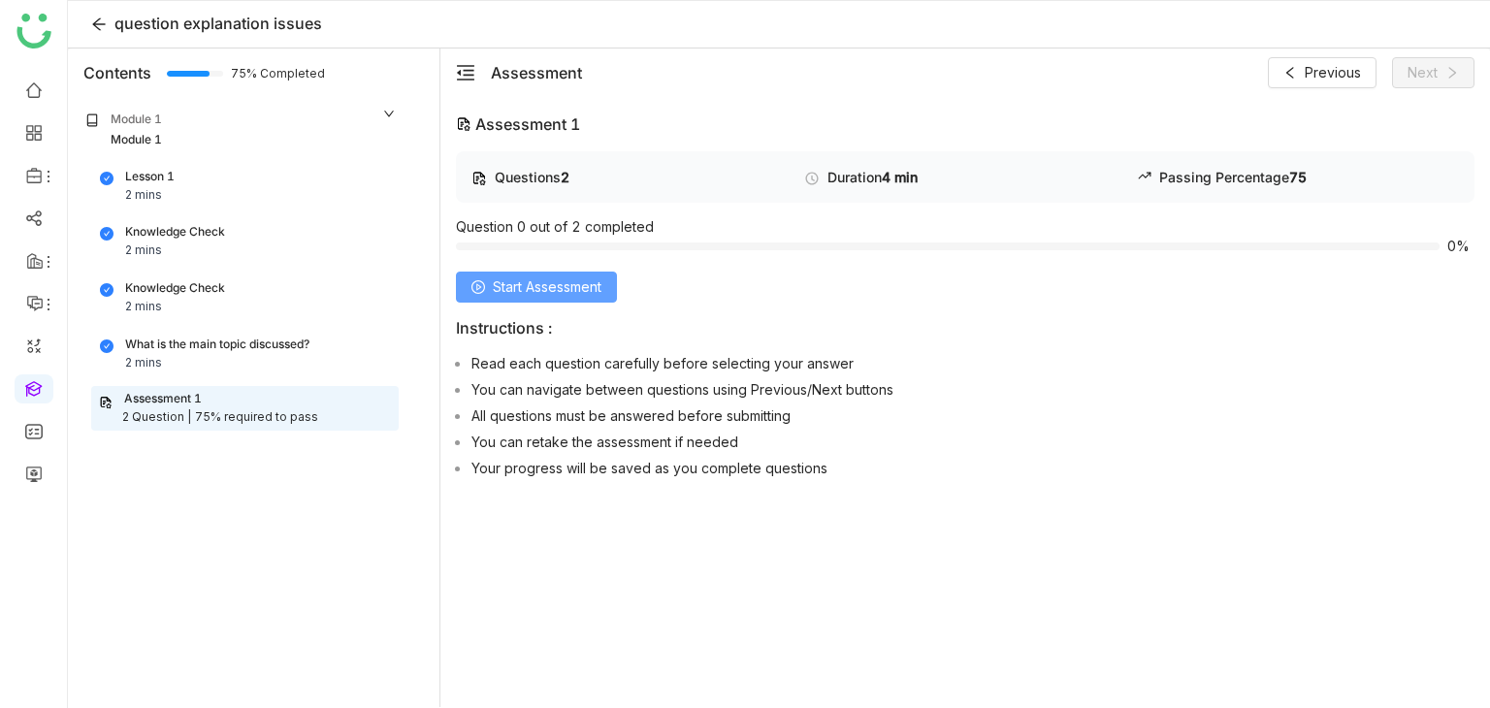
click at [539, 280] on span "Start Assessment" at bounding box center [547, 286] width 109 height 21
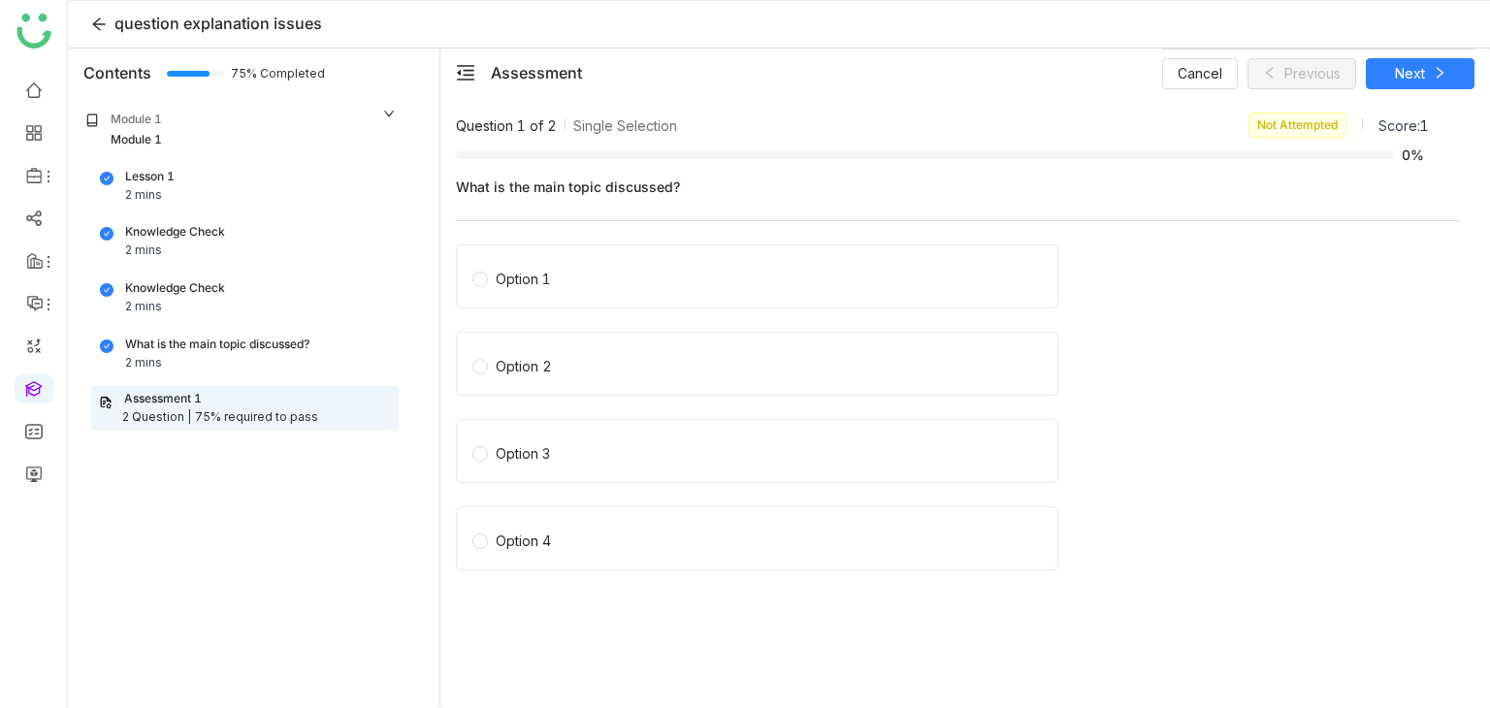
click at [539, 280] on div "Option 1" at bounding box center [523, 279] width 55 height 21
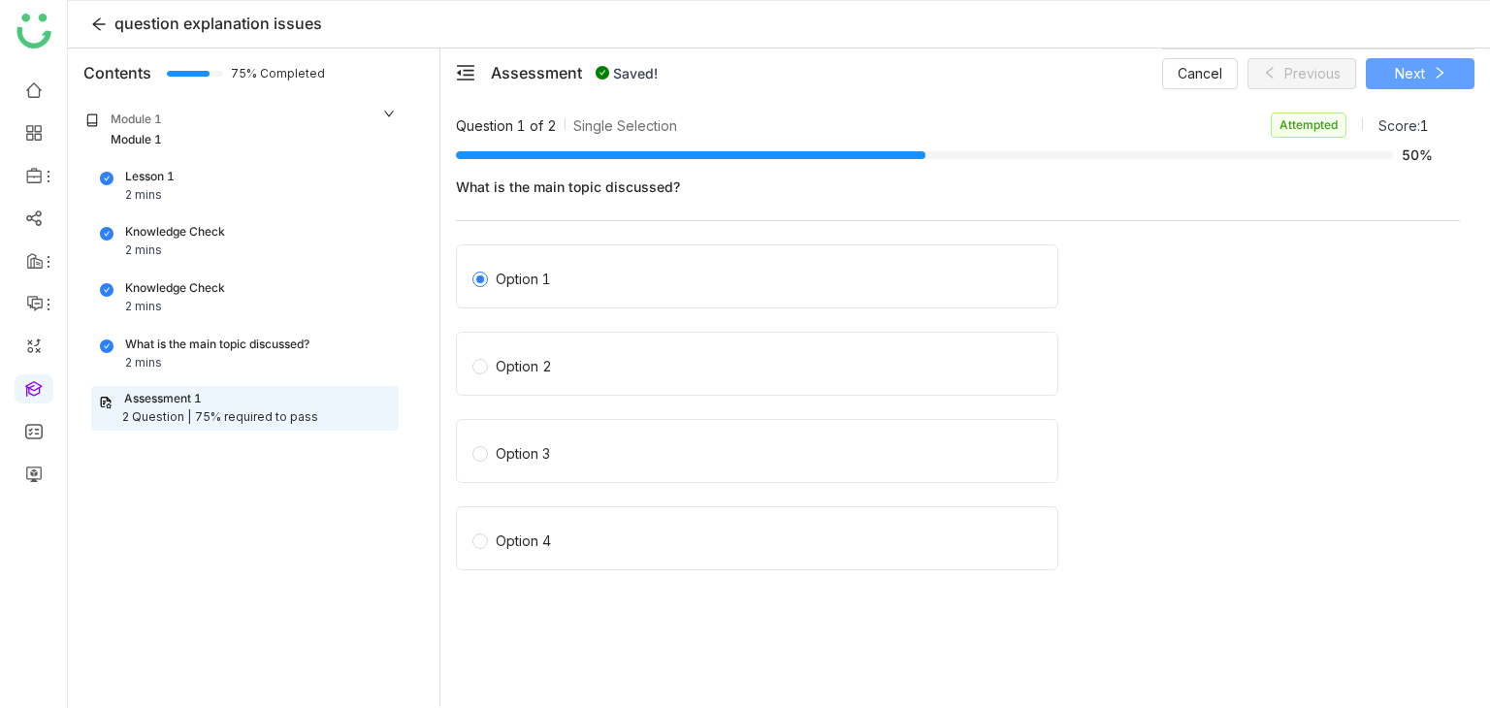
click at [1439, 87] on button "Next" at bounding box center [1420, 73] width 109 height 31
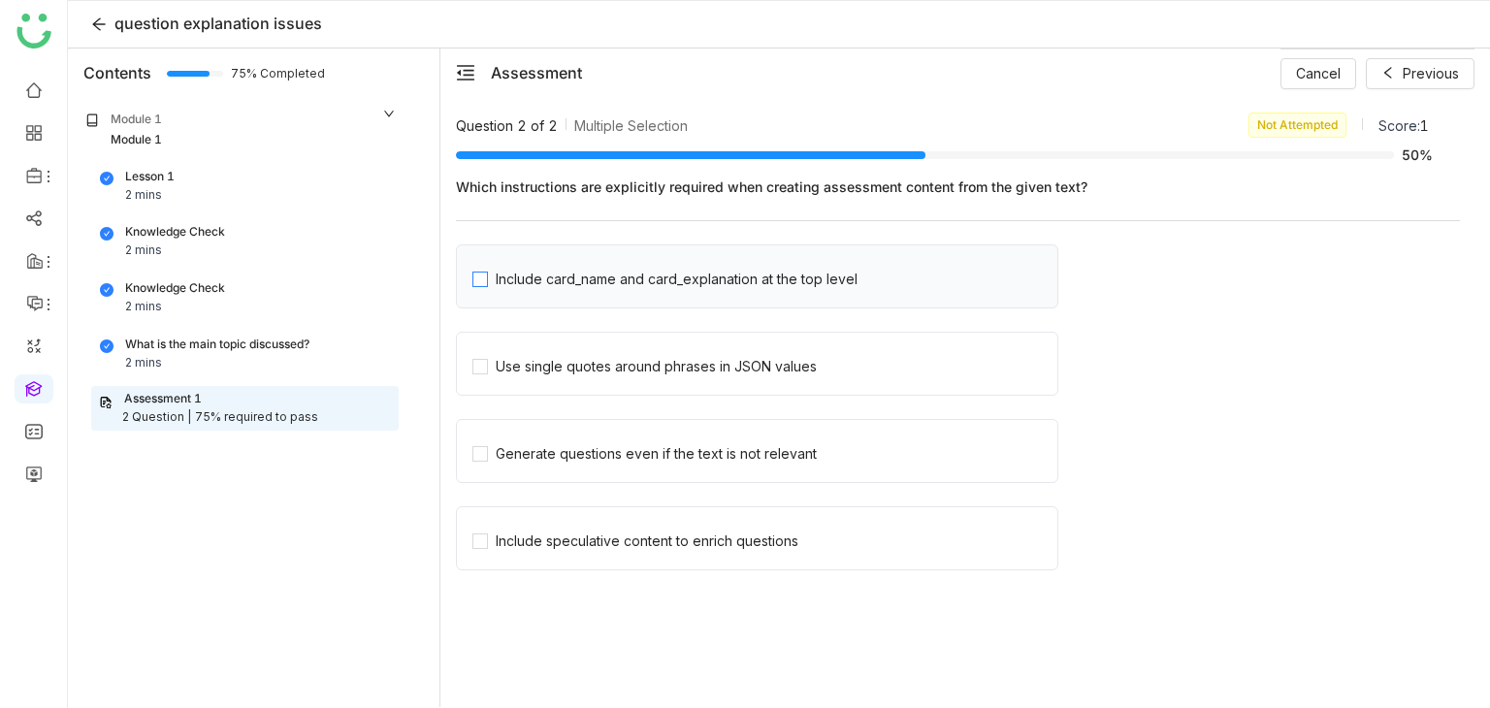
click at [648, 280] on div "Include card_name and card_explanation at the top level" at bounding box center [677, 279] width 362 height 21
click at [633, 370] on div "Use single quotes around phrases in JSON values" at bounding box center [656, 366] width 321 height 21
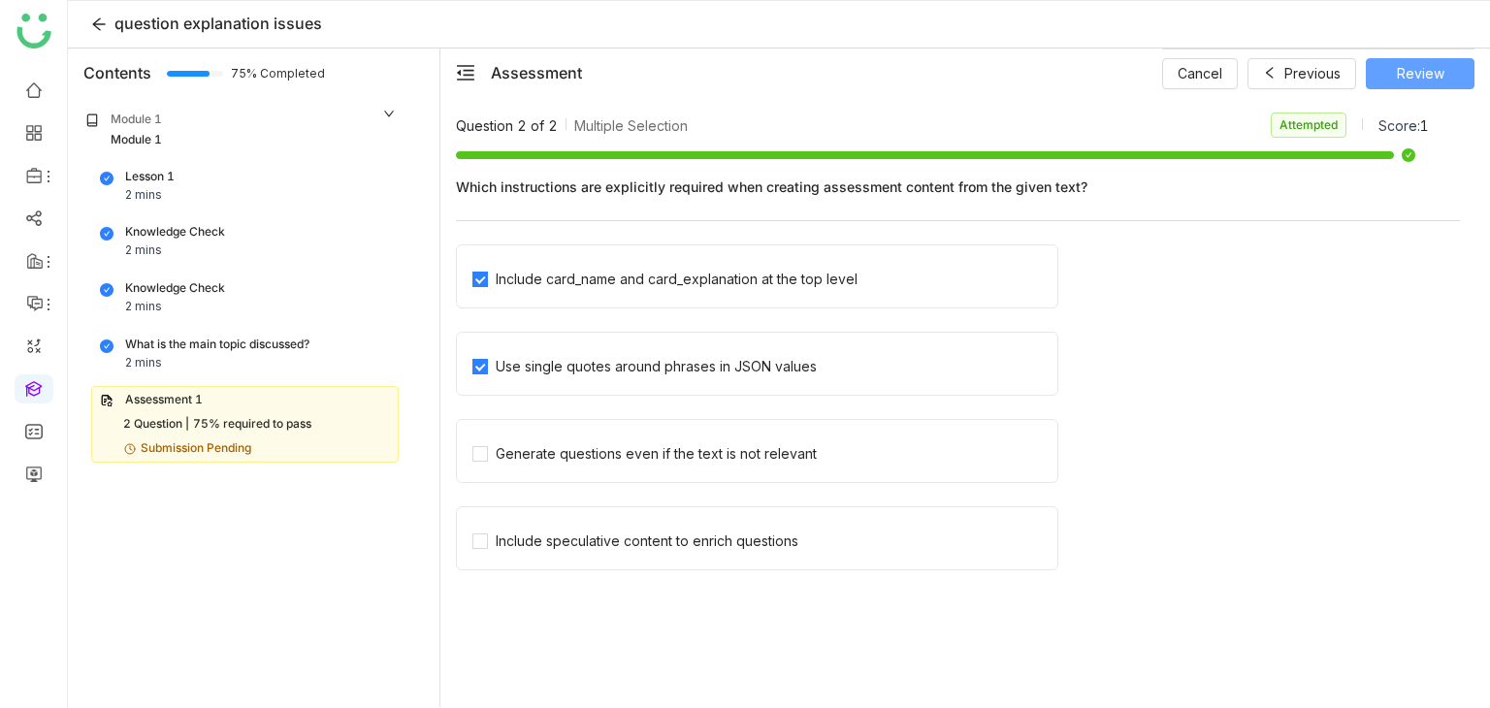
click at [1449, 69] on button "Review" at bounding box center [1420, 73] width 109 height 31
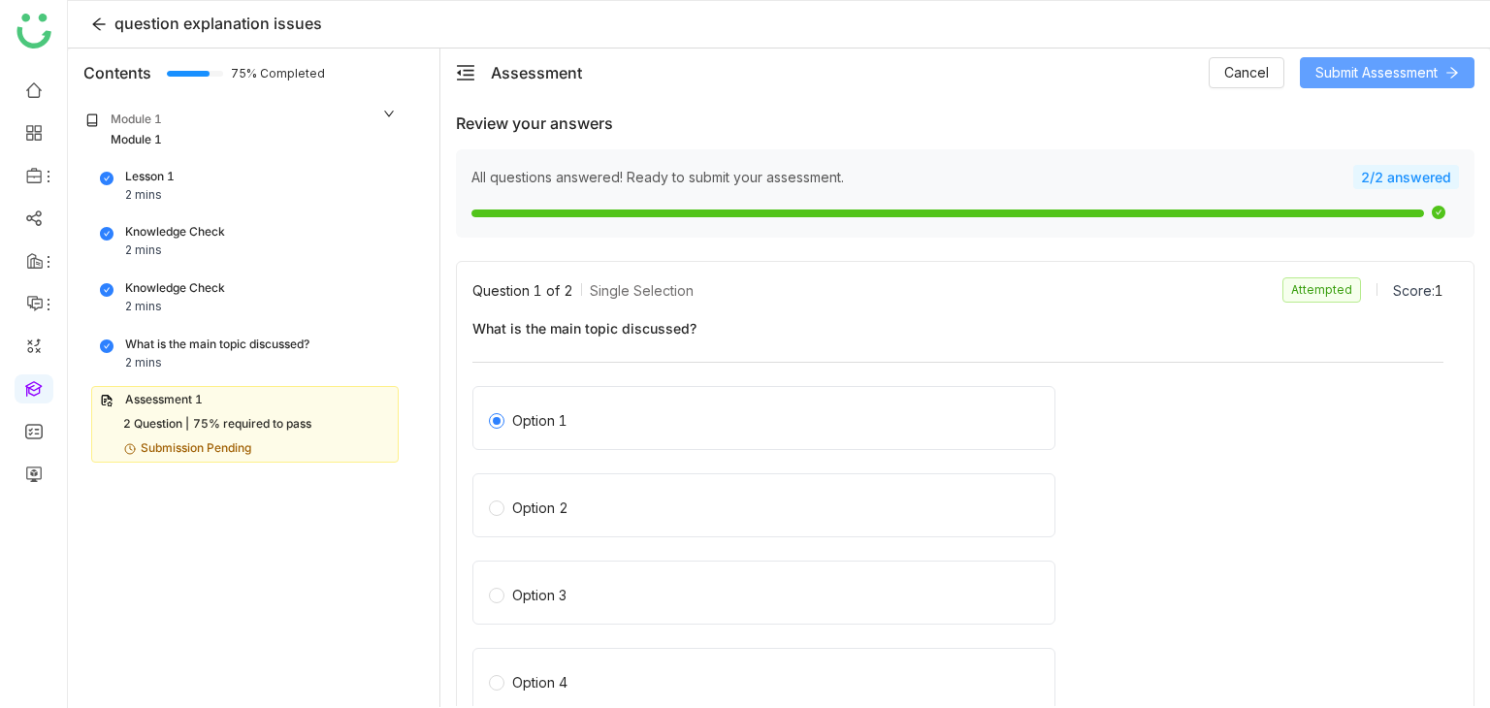
click at [1412, 71] on span "Submit Assessment" at bounding box center [1376, 72] width 122 height 21
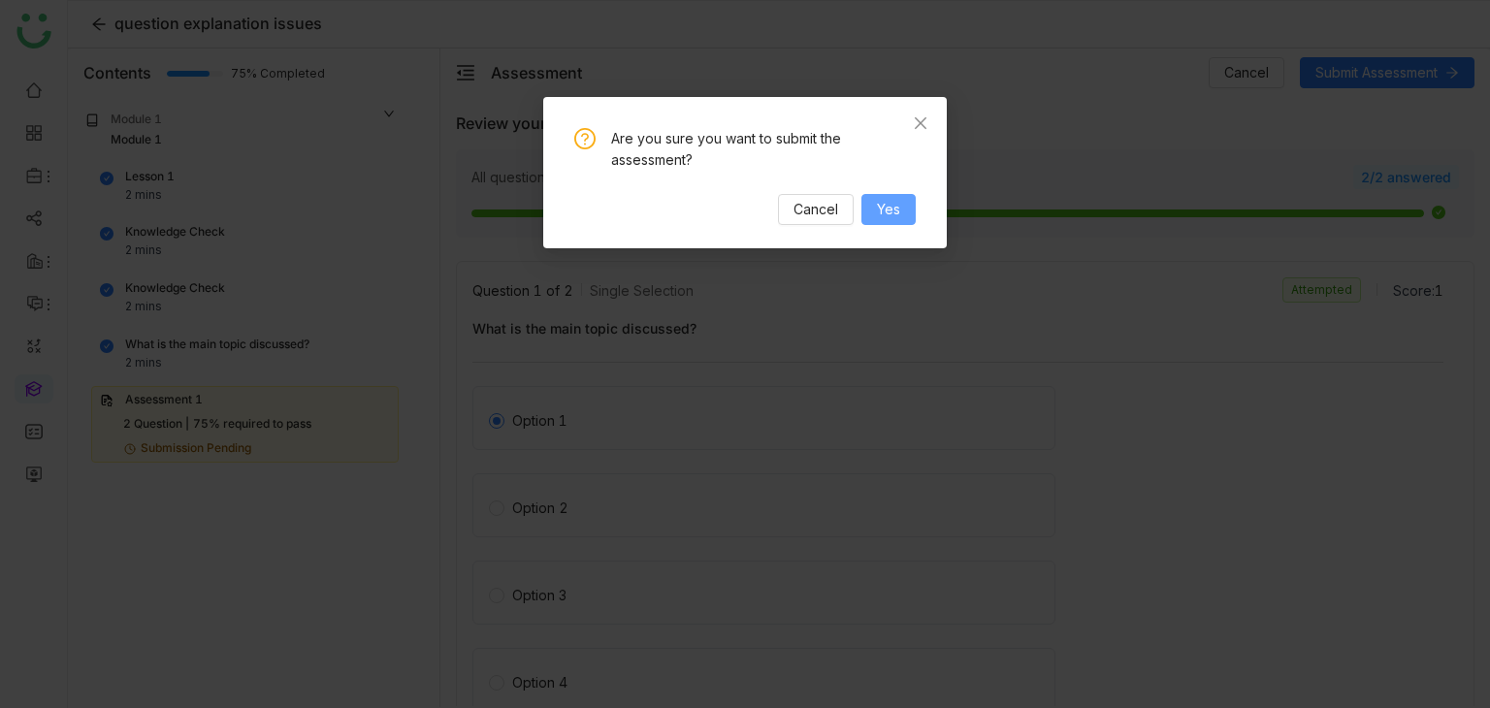
click at [888, 214] on span "Yes" at bounding box center [888, 209] width 23 height 21
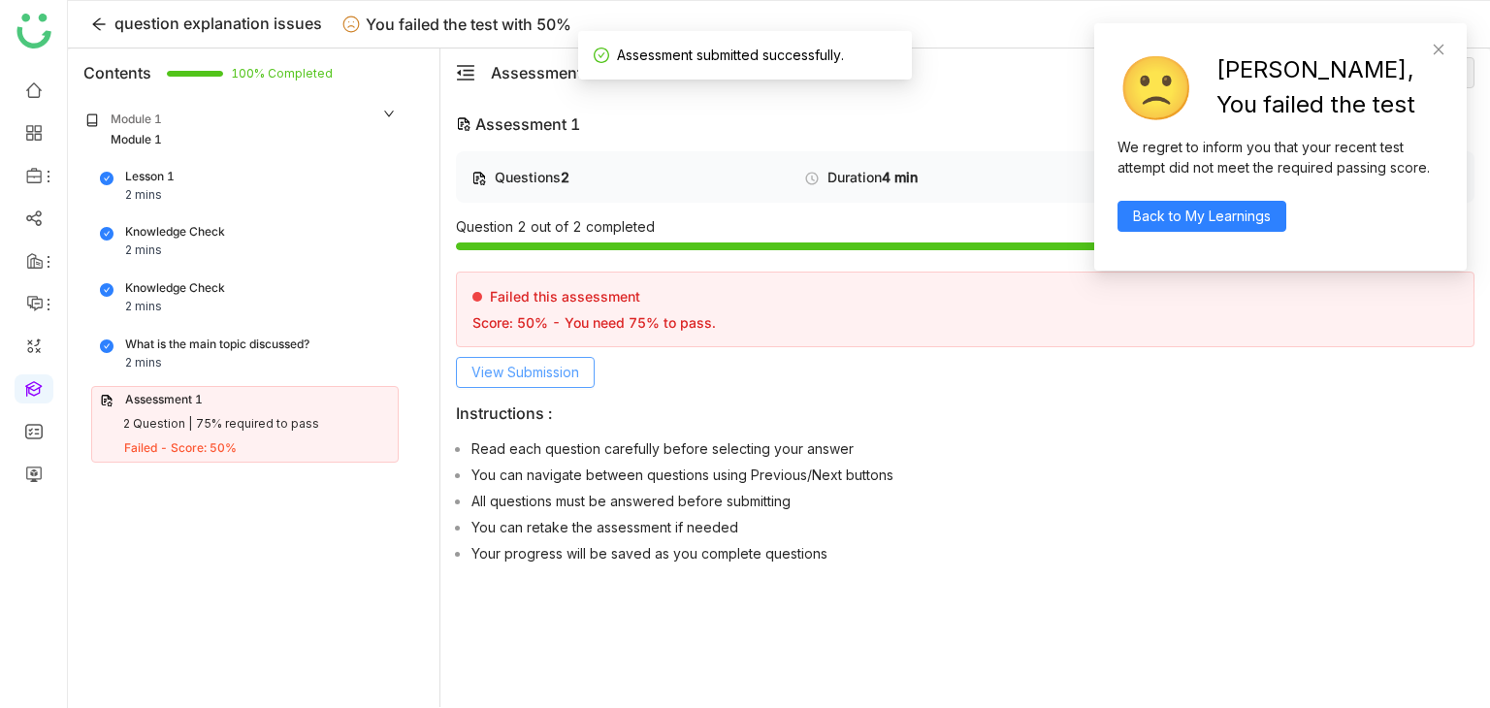
click at [543, 377] on span "View Submission" at bounding box center [525, 372] width 108 height 21
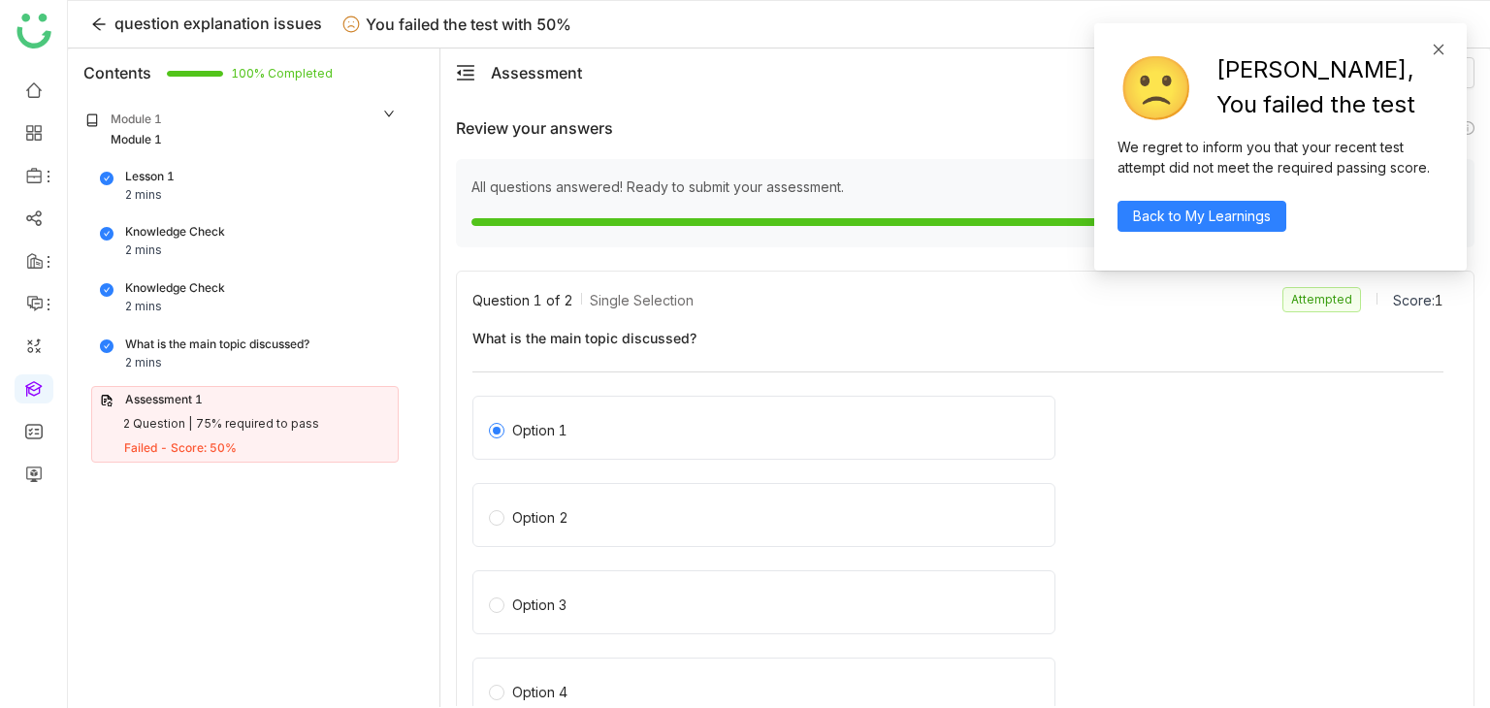
click at [1433, 55] on icon at bounding box center [1439, 50] width 14 height 14
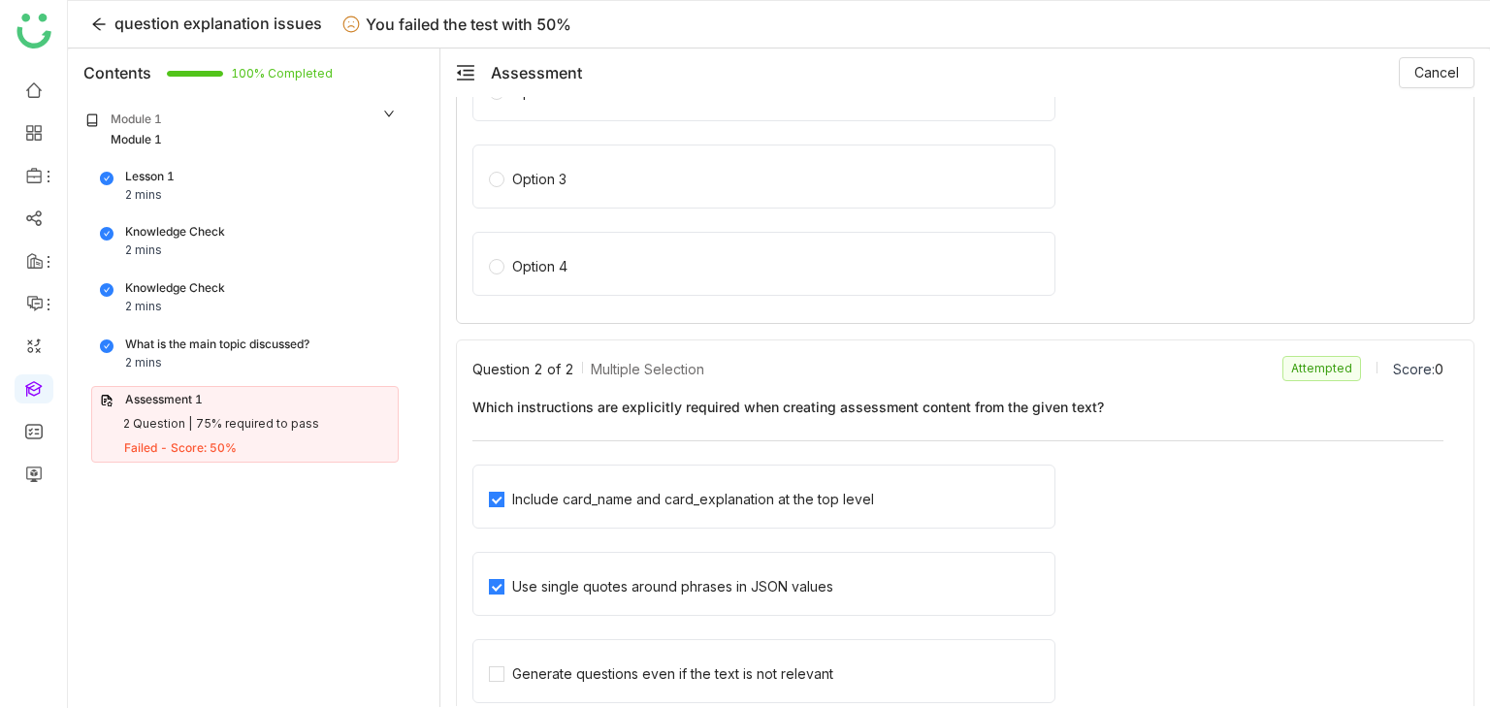
scroll to position [551, 0]
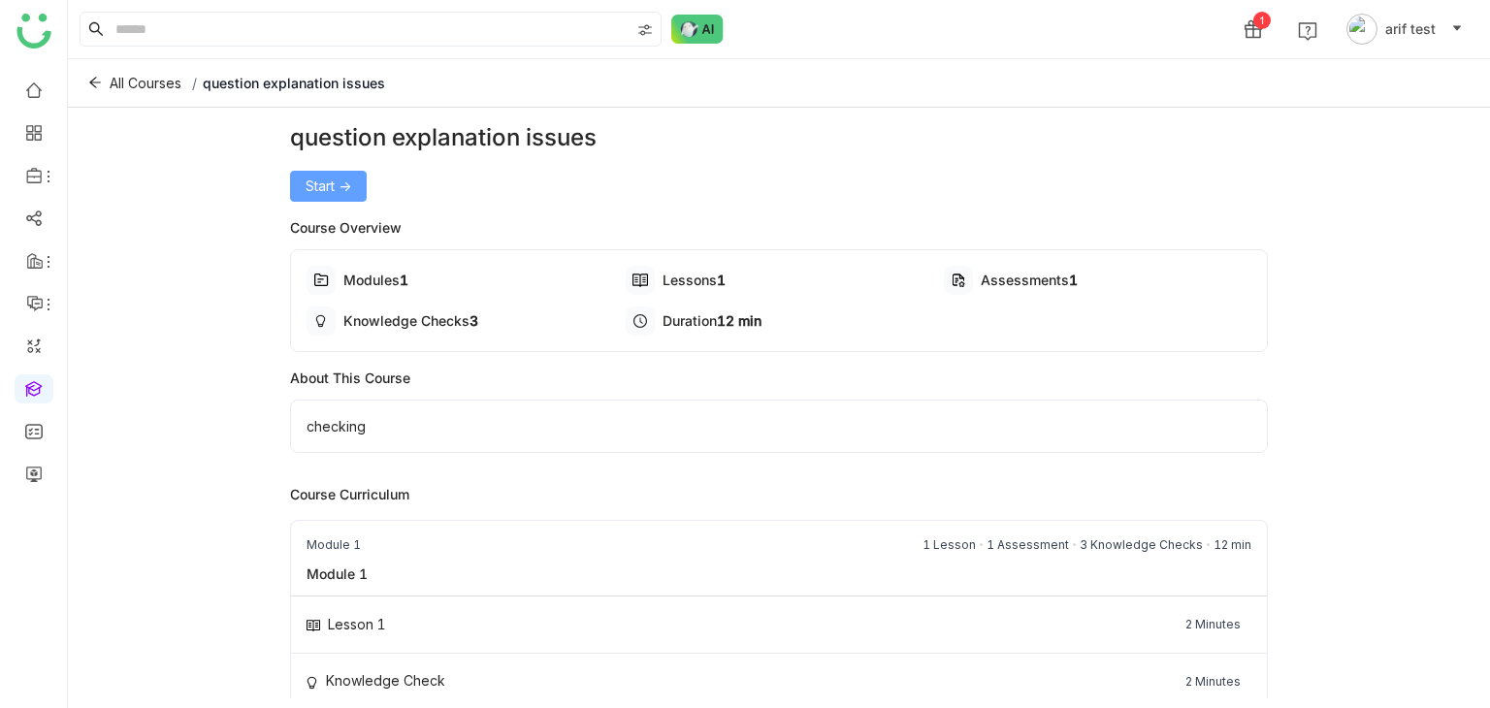
click at [303, 173] on button "Start ->" at bounding box center [328, 186] width 77 height 31
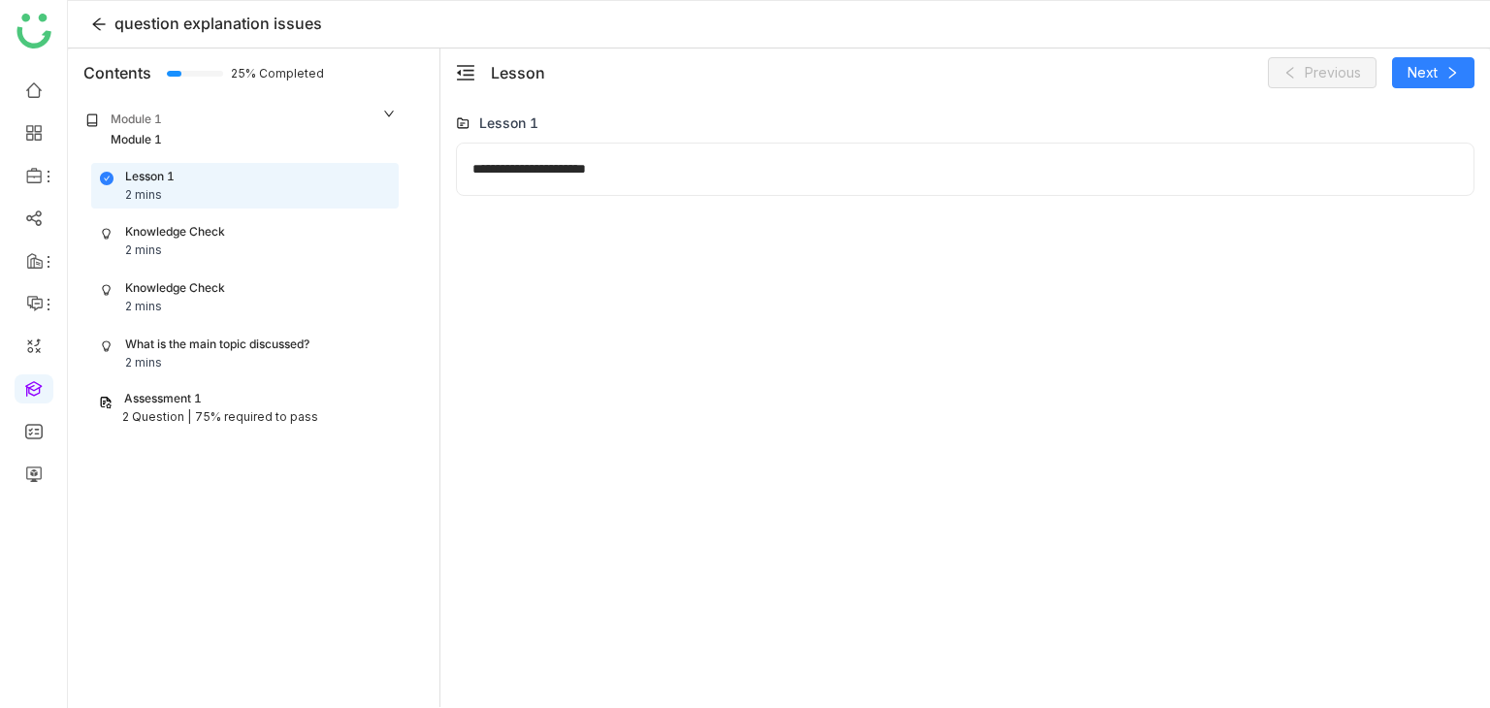
click at [274, 219] on div "Lesson 1 2 mins Knowledge Check 2 mins Knowledge Check 2 mins What is the main …" at bounding box center [241, 297] width 339 height 268
click at [267, 227] on div "Knowledge Check 2 mins" at bounding box center [245, 241] width 290 height 37
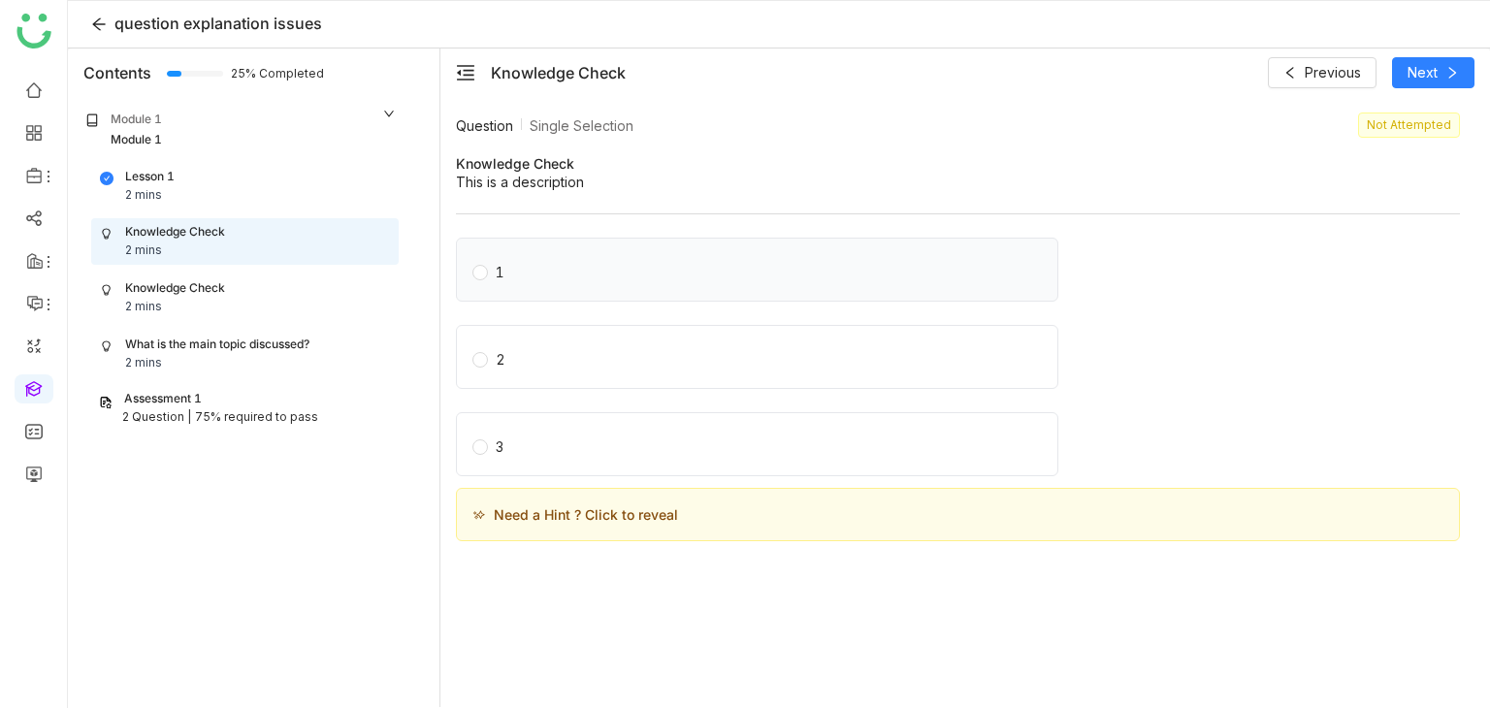
click at [493, 265] on span "1" at bounding box center [500, 269] width 24 height 27
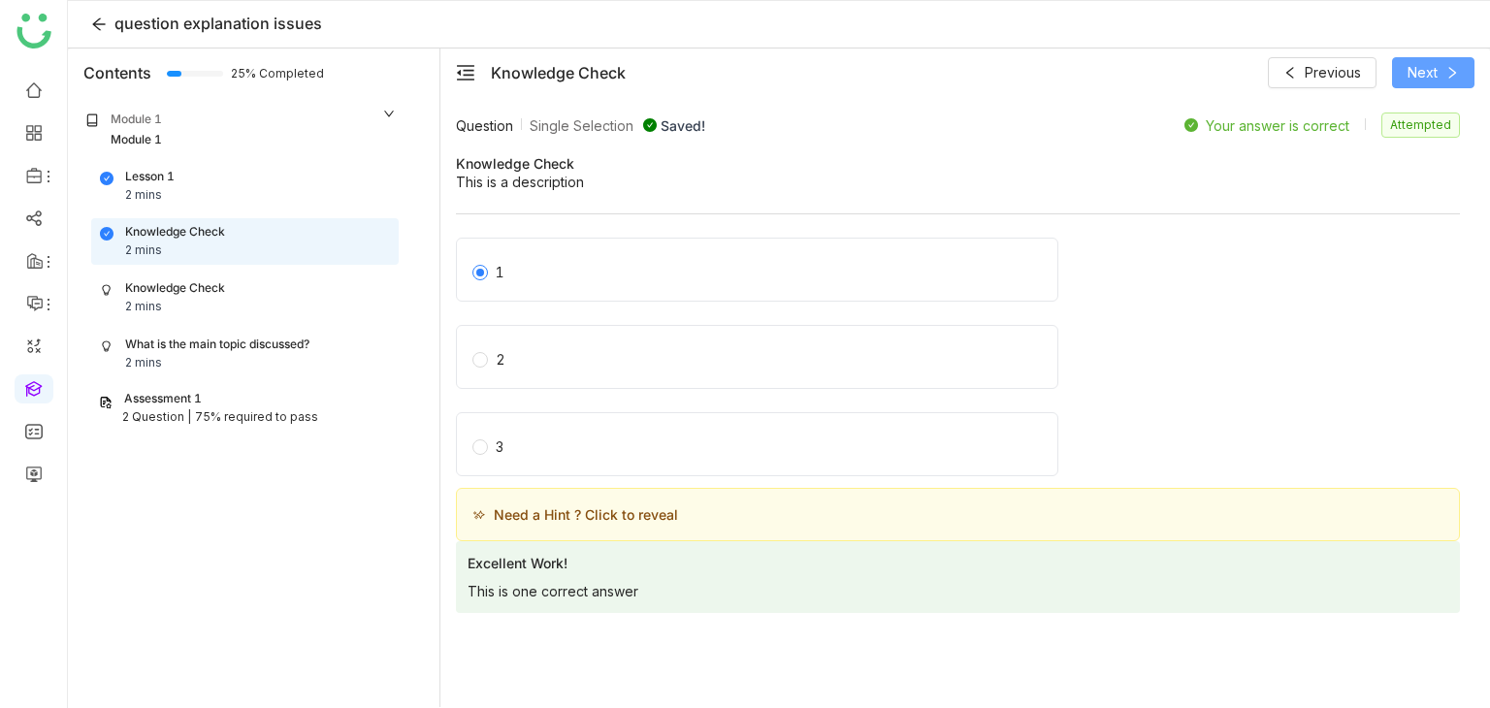
click at [1448, 81] on button "Next" at bounding box center [1433, 72] width 82 height 31
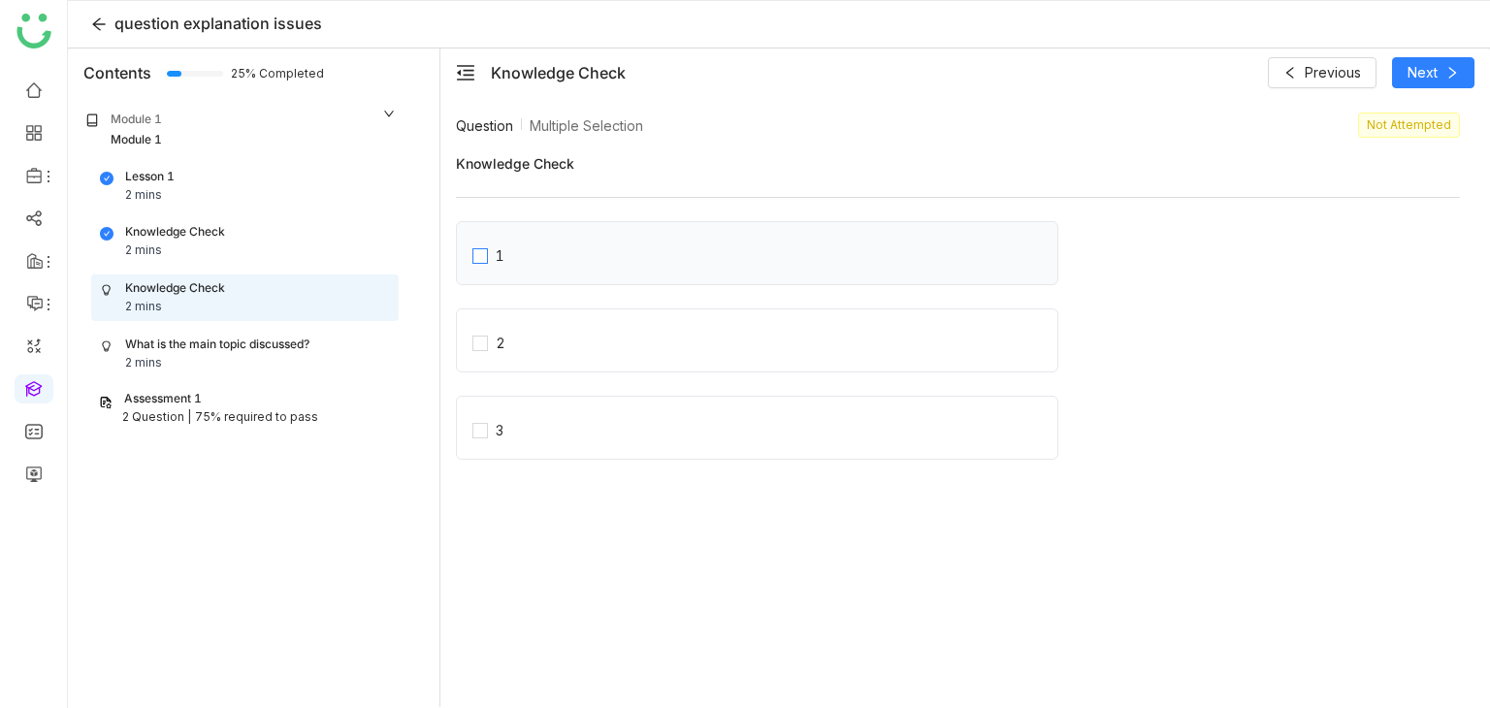
click at [654, 243] on label "1" at bounding box center [764, 253] width 585 height 27
click at [547, 303] on nz-checkbox-wrapper "1 2 3" at bounding box center [958, 346] width 1004 height 250
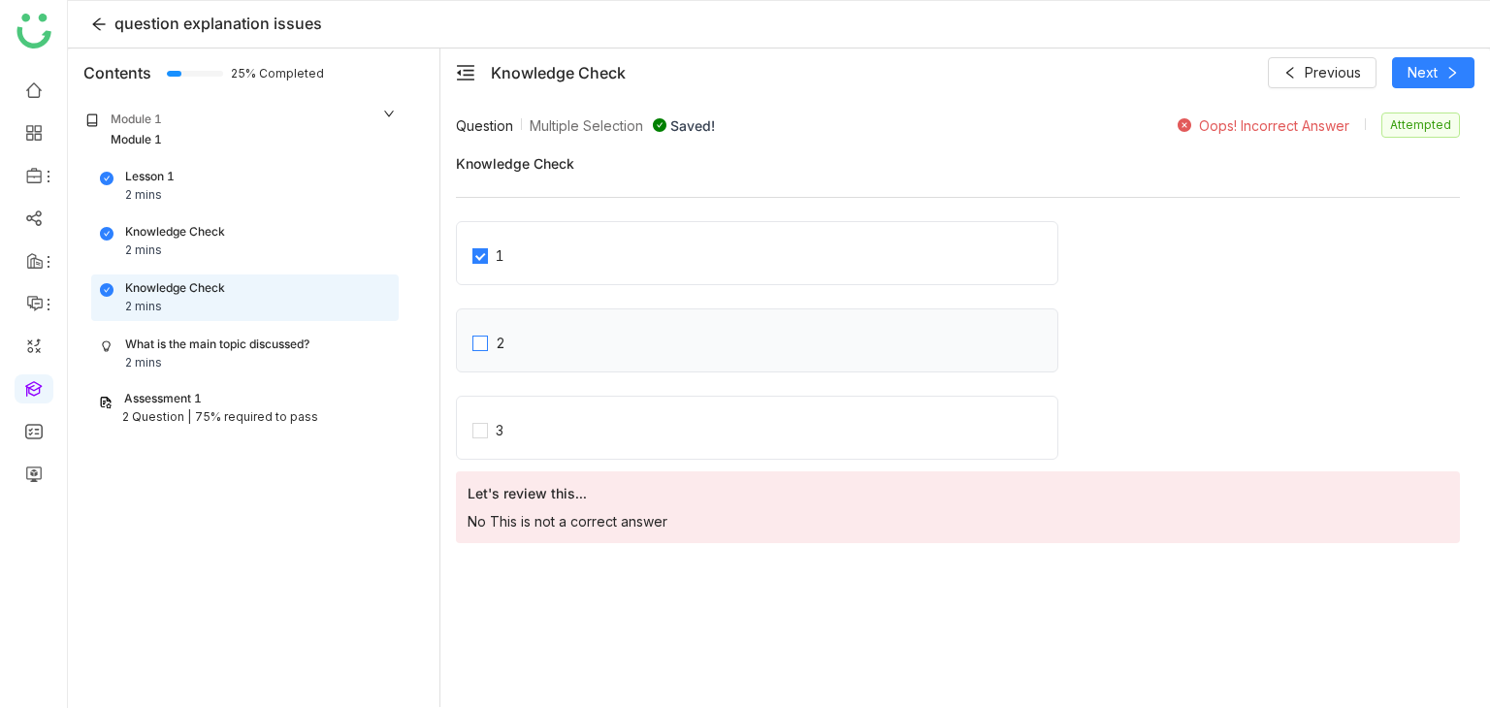
click at [538, 332] on label "2" at bounding box center [764, 340] width 585 height 27
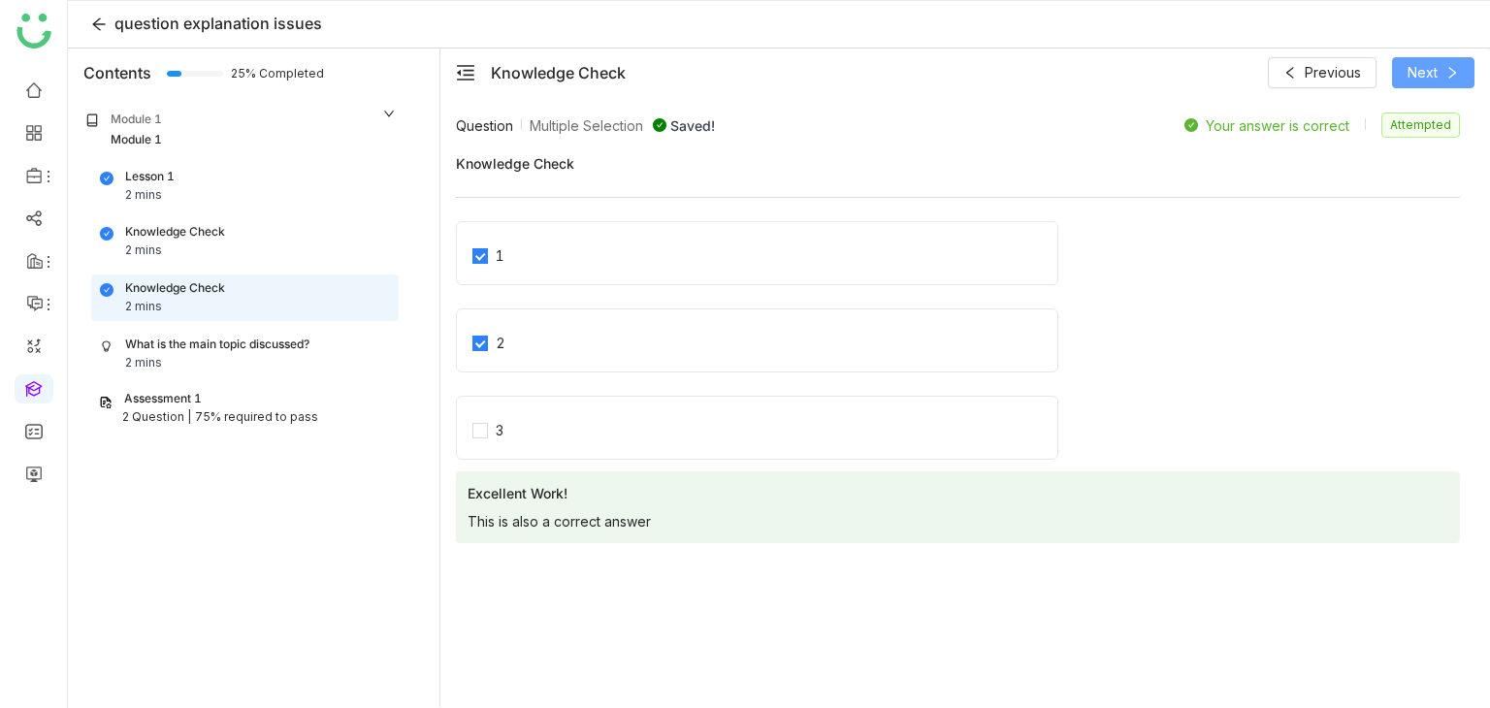
click at [1430, 57] on button "Next" at bounding box center [1433, 72] width 82 height 31
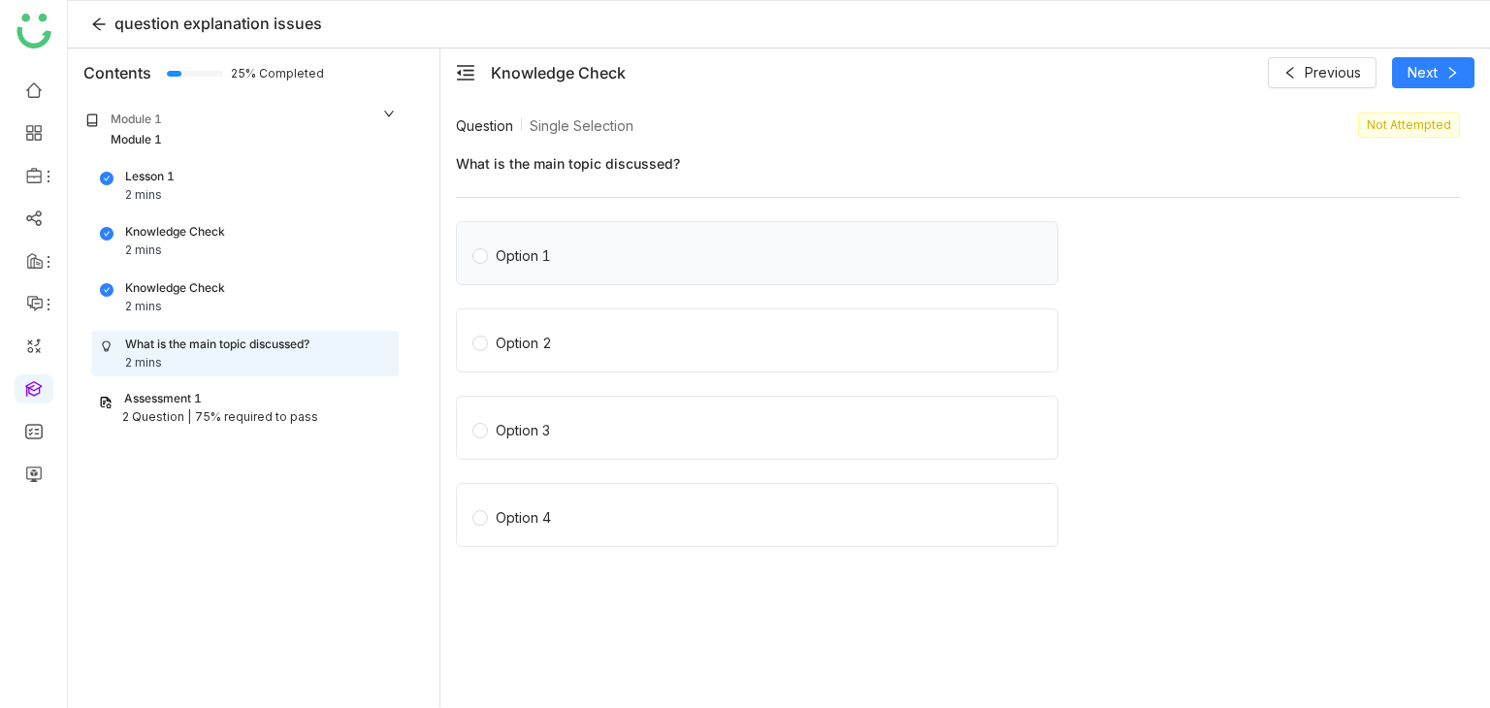
click at [857, 251] on label "Option 1" at bounding box center [760, 253] width 577 height 27
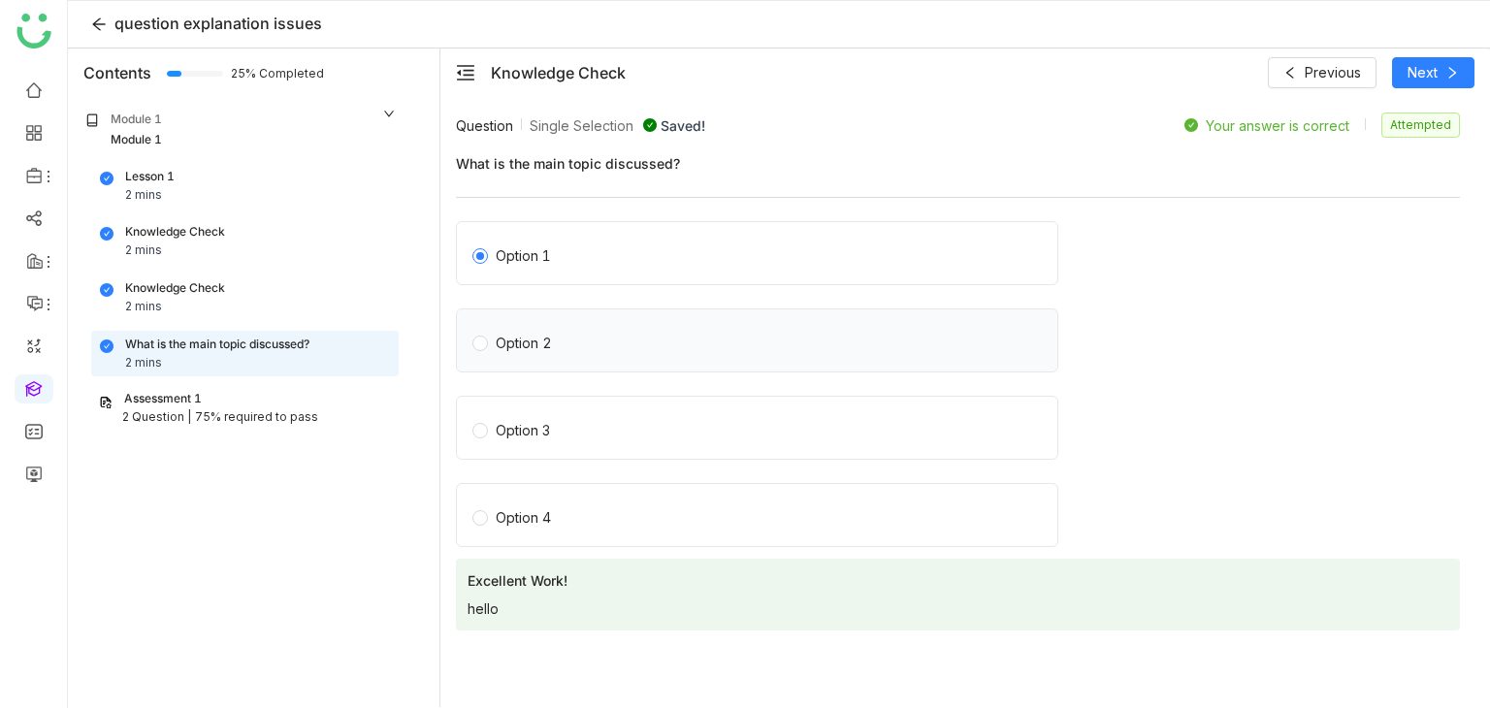
click at [751, 344] on label "Option 2" at bounding box center [760, 340] width 577 height 27
click at [1438, 79] on button "Next" at bounding box center [1433, 72] width 82 height 31
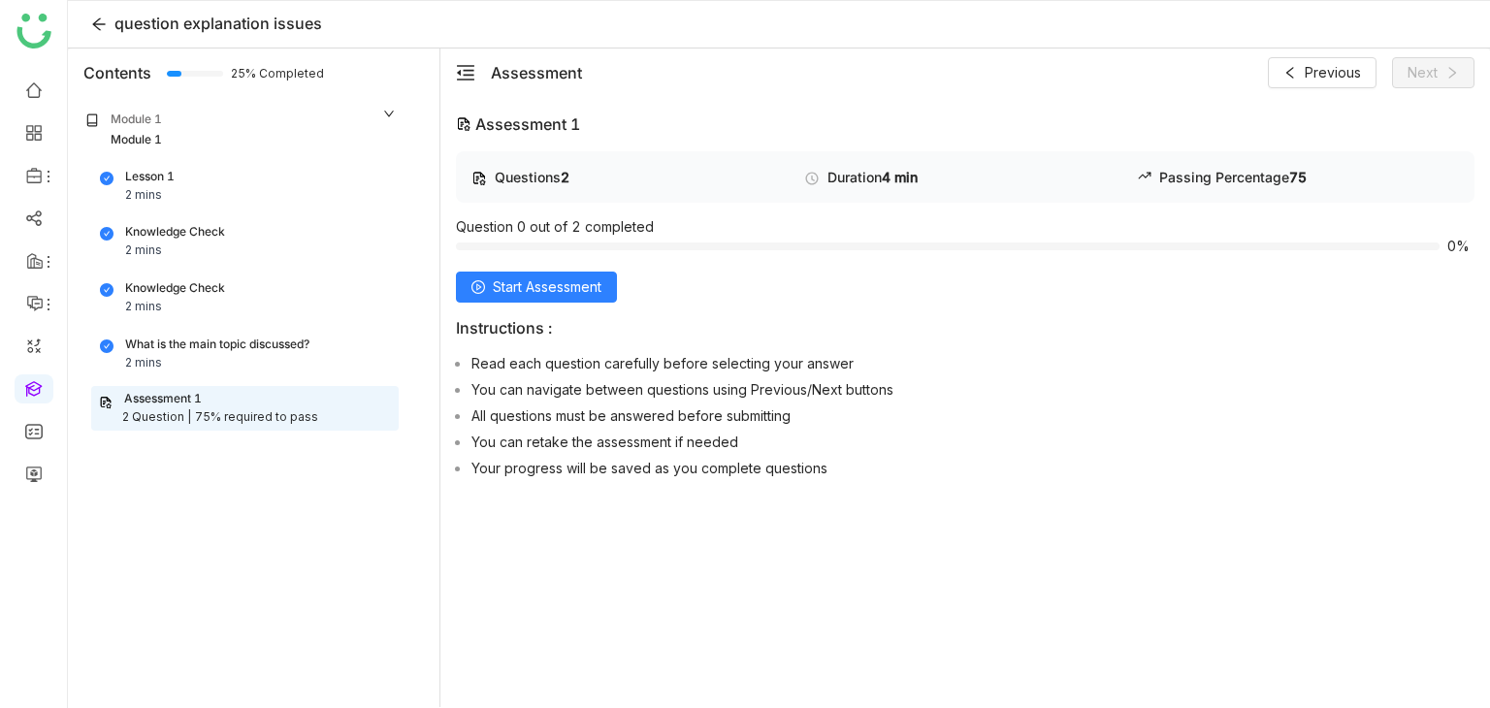
click at [567, 270] on div "Questions 2 Duration 4 min Passing Percentage 75 Question 0 out of 2 completed …" at bounding box center [965, 318] width 1018 height 335
click at [566, 284] on span "Start Assessment" at bounding box center [547, 286] width 109 height 21
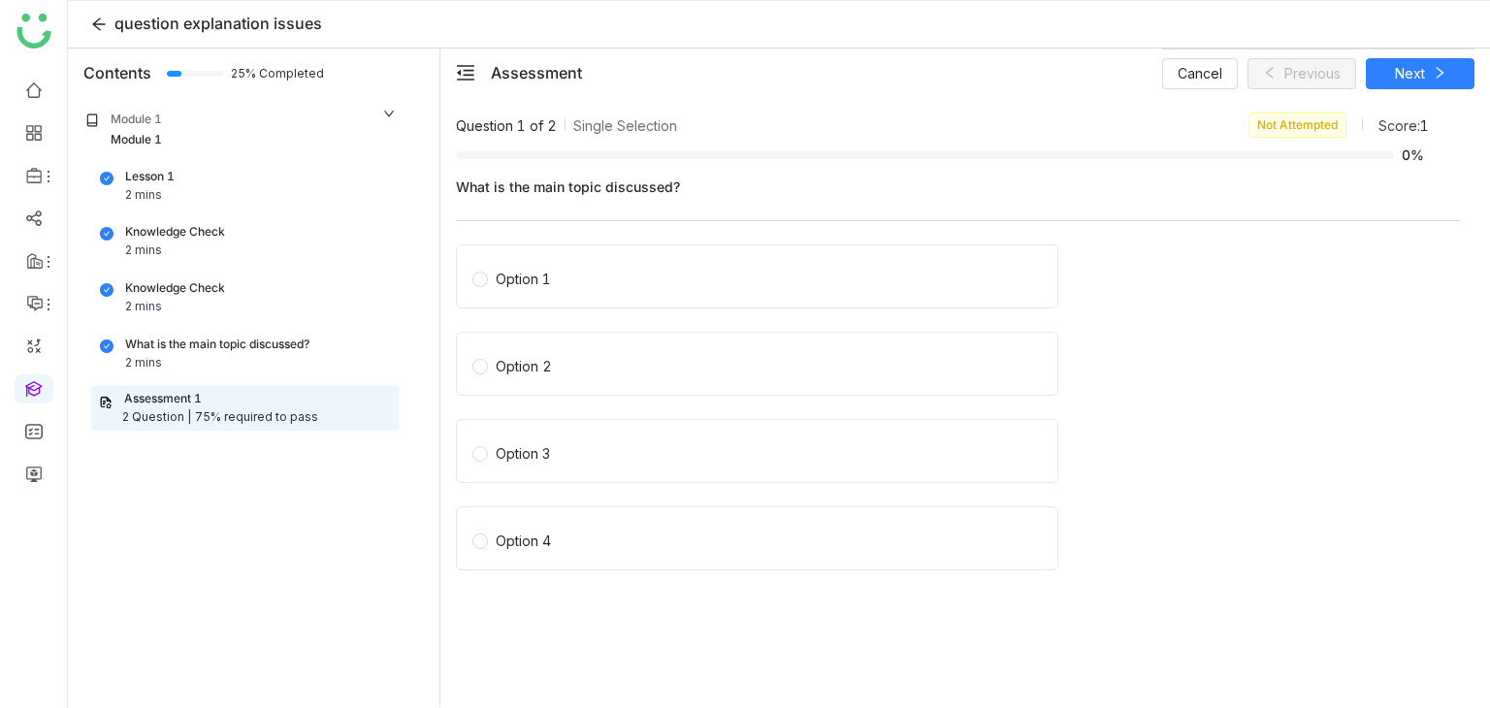
click at [566, 284] on label "Option 1" at bounding box center [760, 276] width 577 height 27
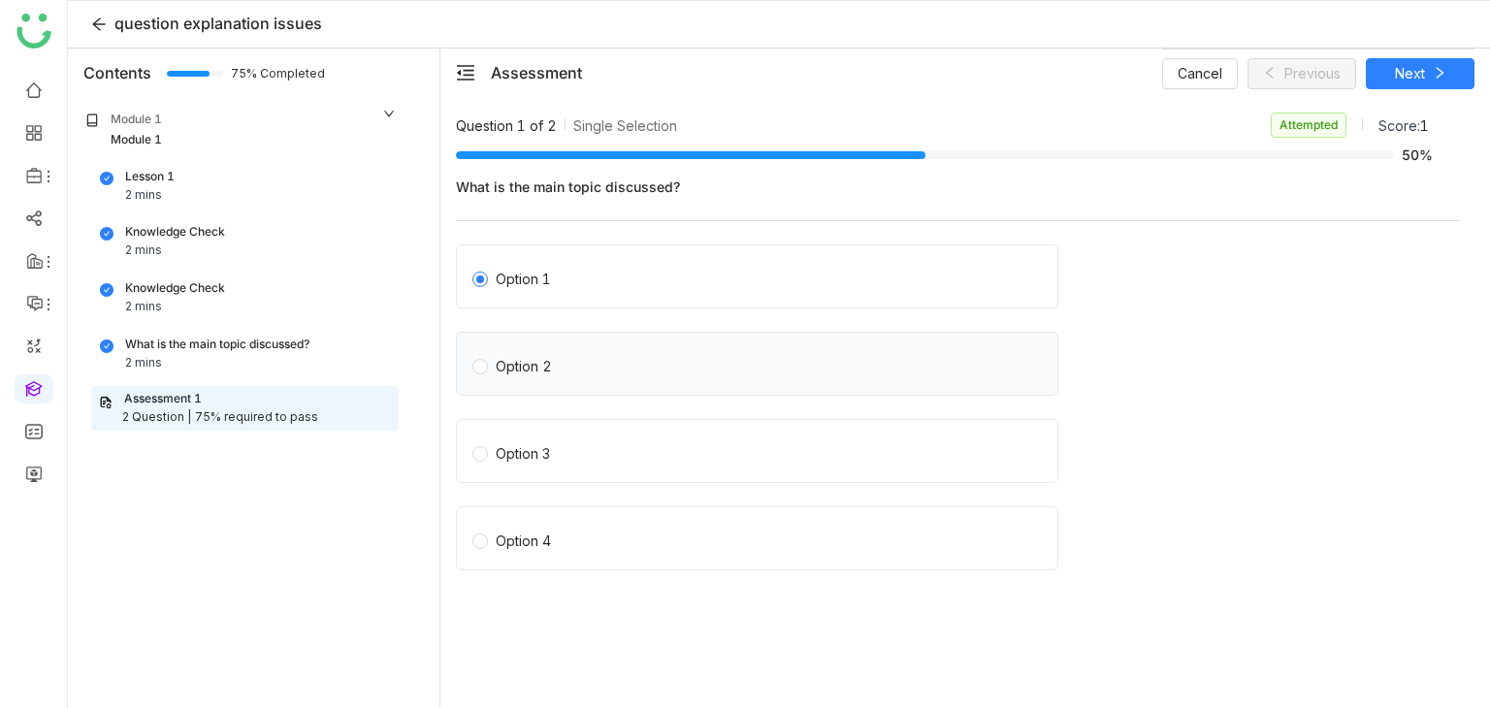
click at [641, 346] on div "Option 2" at bounding box center [757, 364] width 602 height 64
click at [614, 284] on label "Option 1" at bounding box center [760, 276] width 577 height 27
click at [603, 346] on div "Option 2" at bounding box center [757, 364] width 602 height 64
click at [601, 356] on label "Option 2" at bounding box center [760, 363] width 577 height 27
click at [640, 275] on label "Option 1" at bounding box center [760, 276] width 577 height 27
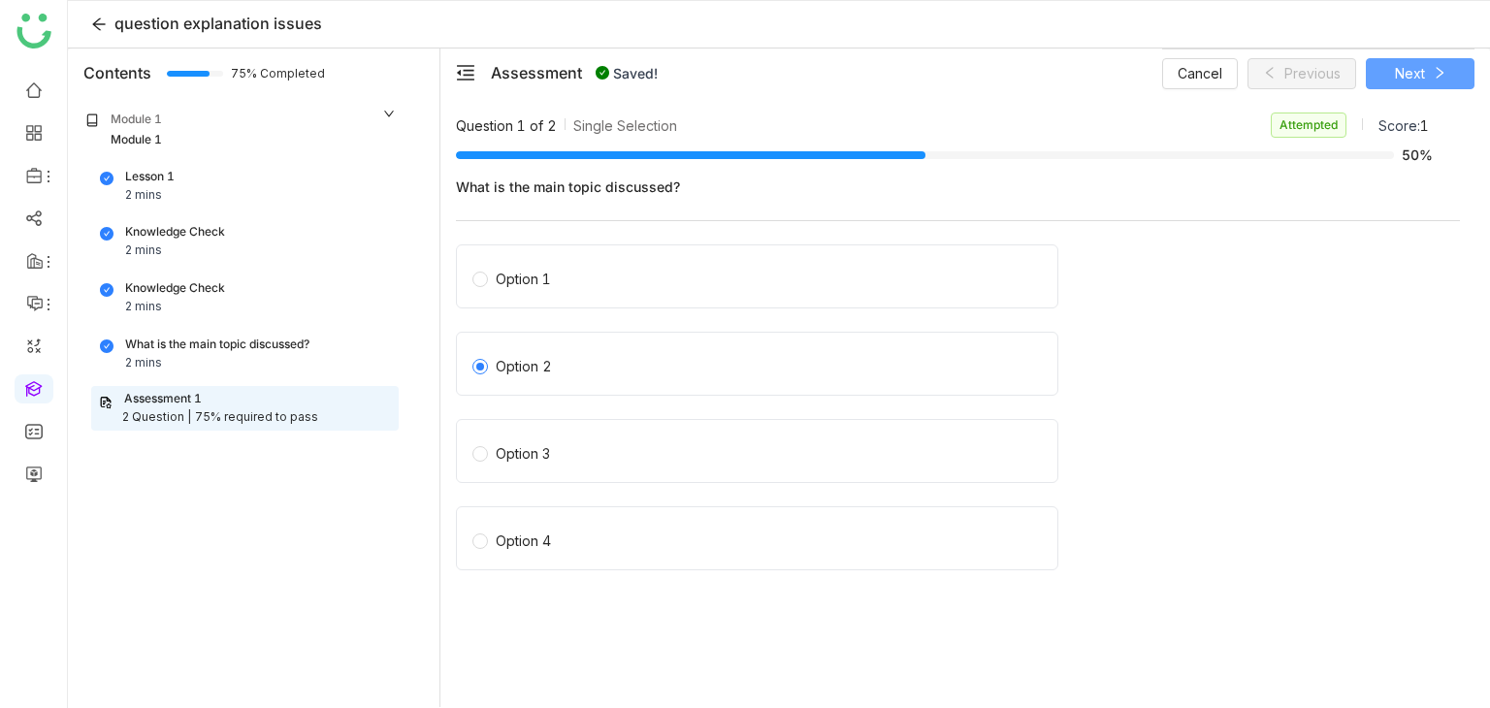
click at [1402, 75] on span "Next" at bounding box center [1410, 73] width 30 height 21
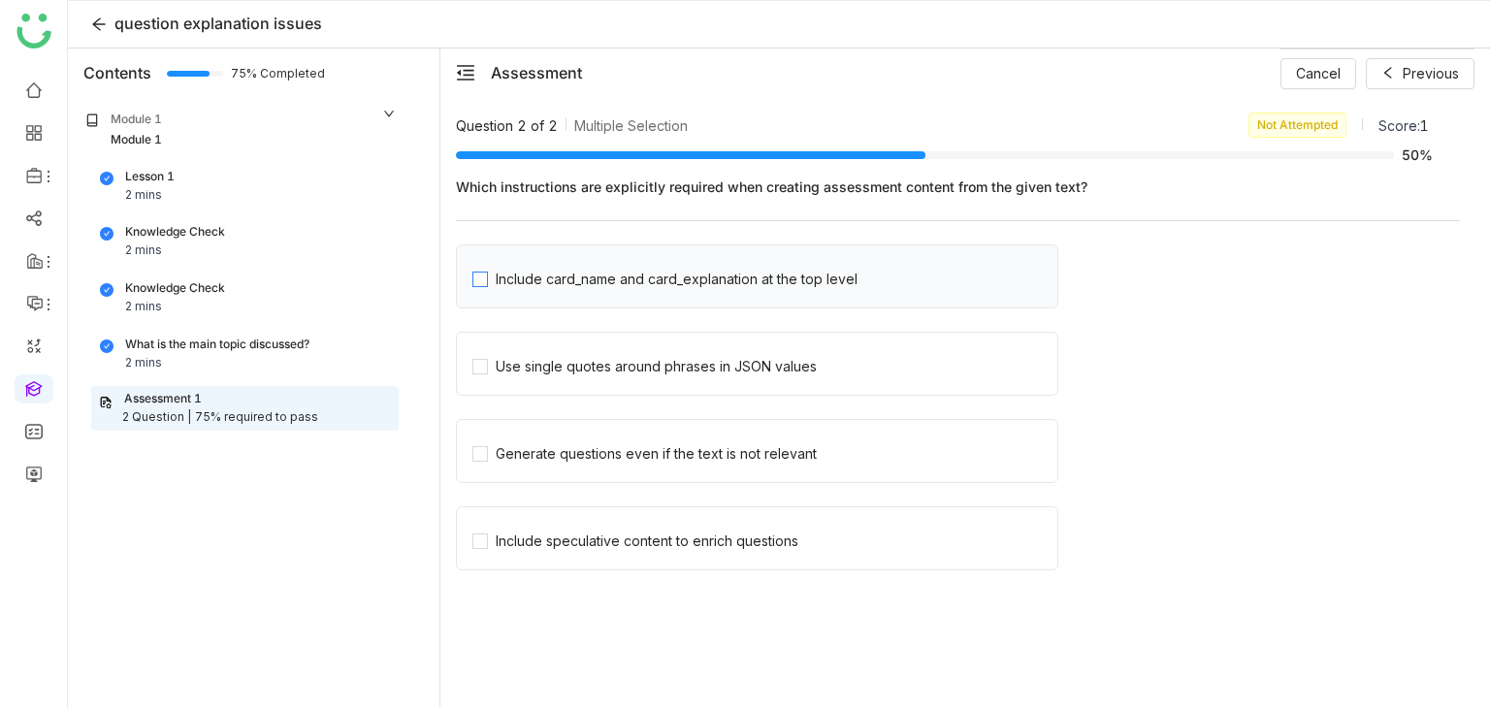
click at [741, 271] on div "Include card_name and card_explanation at the top level" at bounding box center [677, 279] width 362 height 21
click at [694, 350] on span "Use single quotes around phrases in JSON values" at bounding box center [656, 363] width 337 height 27
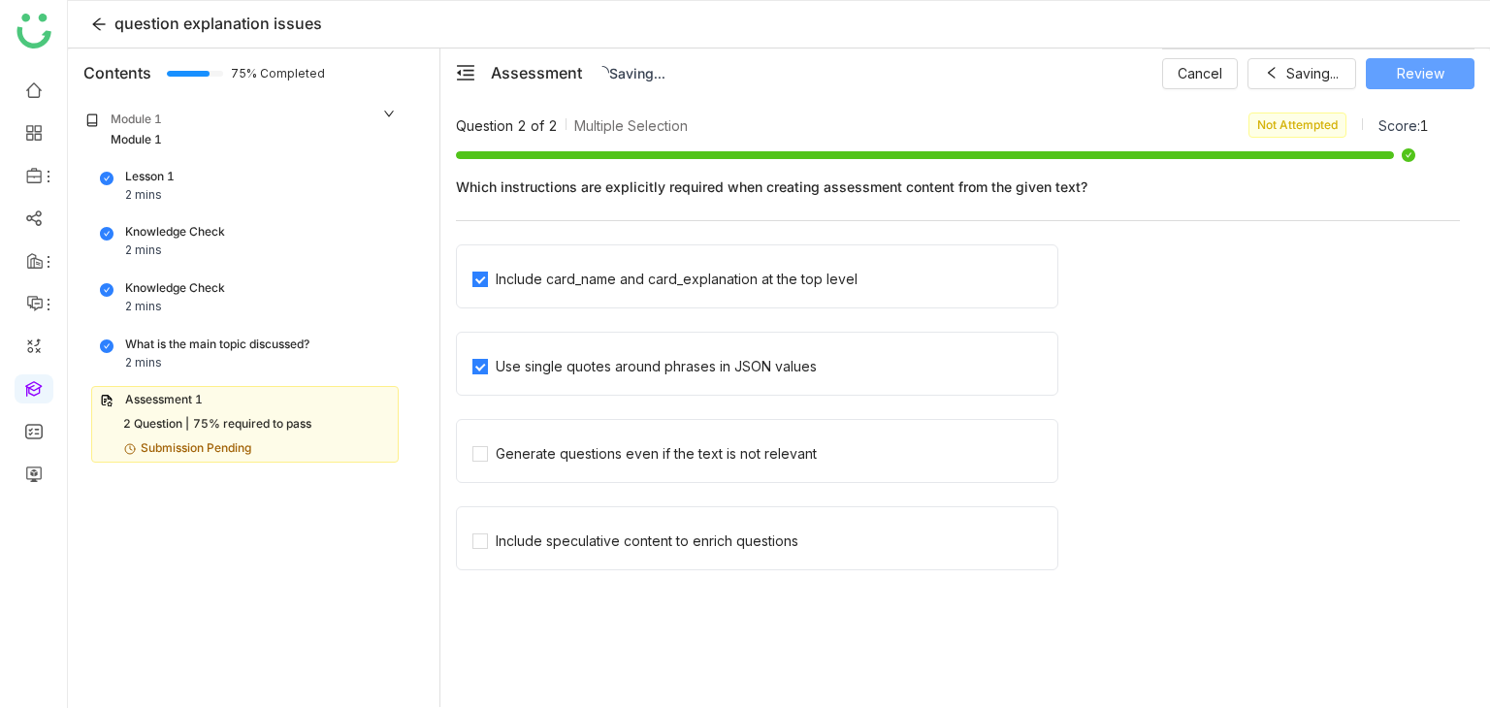
click at [1443, 59] on button "Review" at bounding box center [1420, 73] width 109 height 31
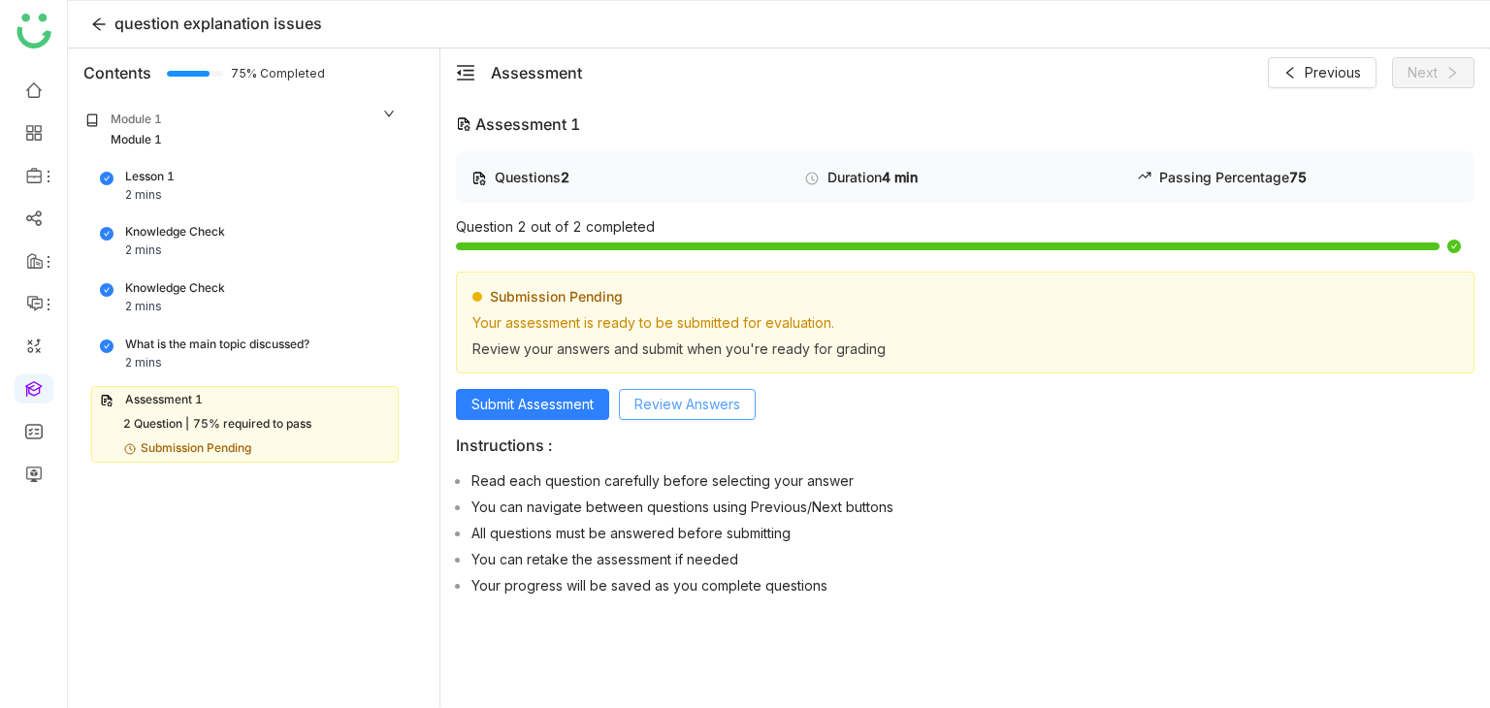
click at [662, 399] on span "Review Answers" at bounding box center [687, 404] width 106 height 21
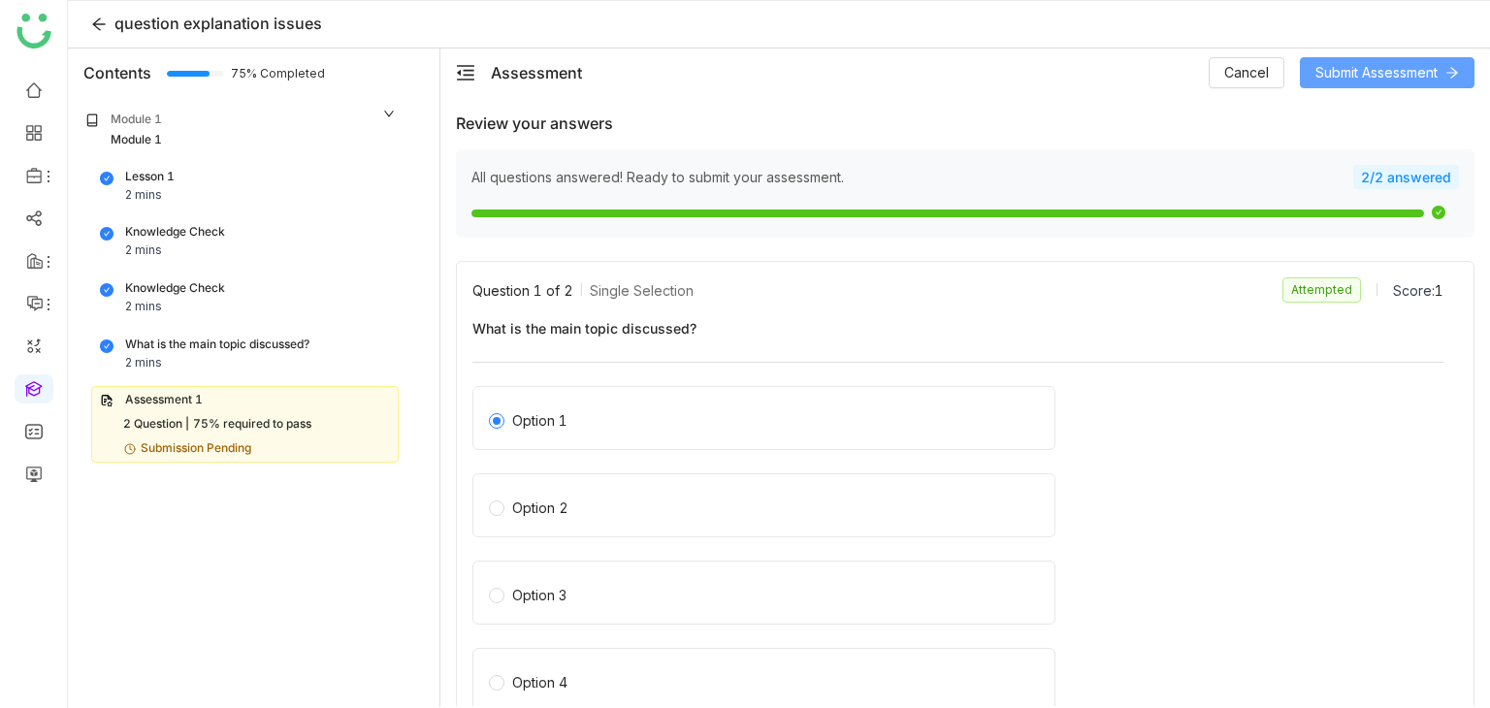
click at [1368, 85] on button "Submit Assessment" at bounding box center [1387, 72] width 175 height 31
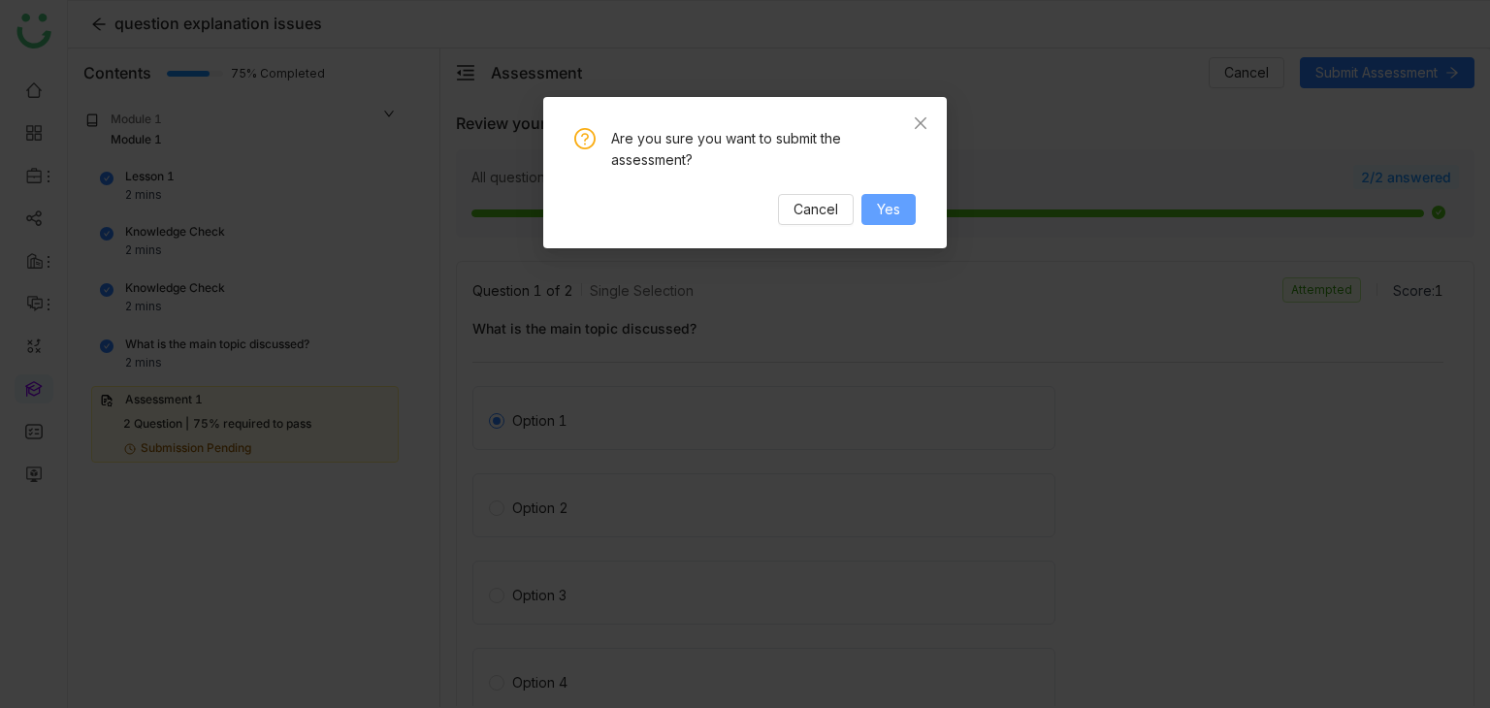
click at [896, 201] on span "Yes" at bounding box center [888, 209] width 23 height 21
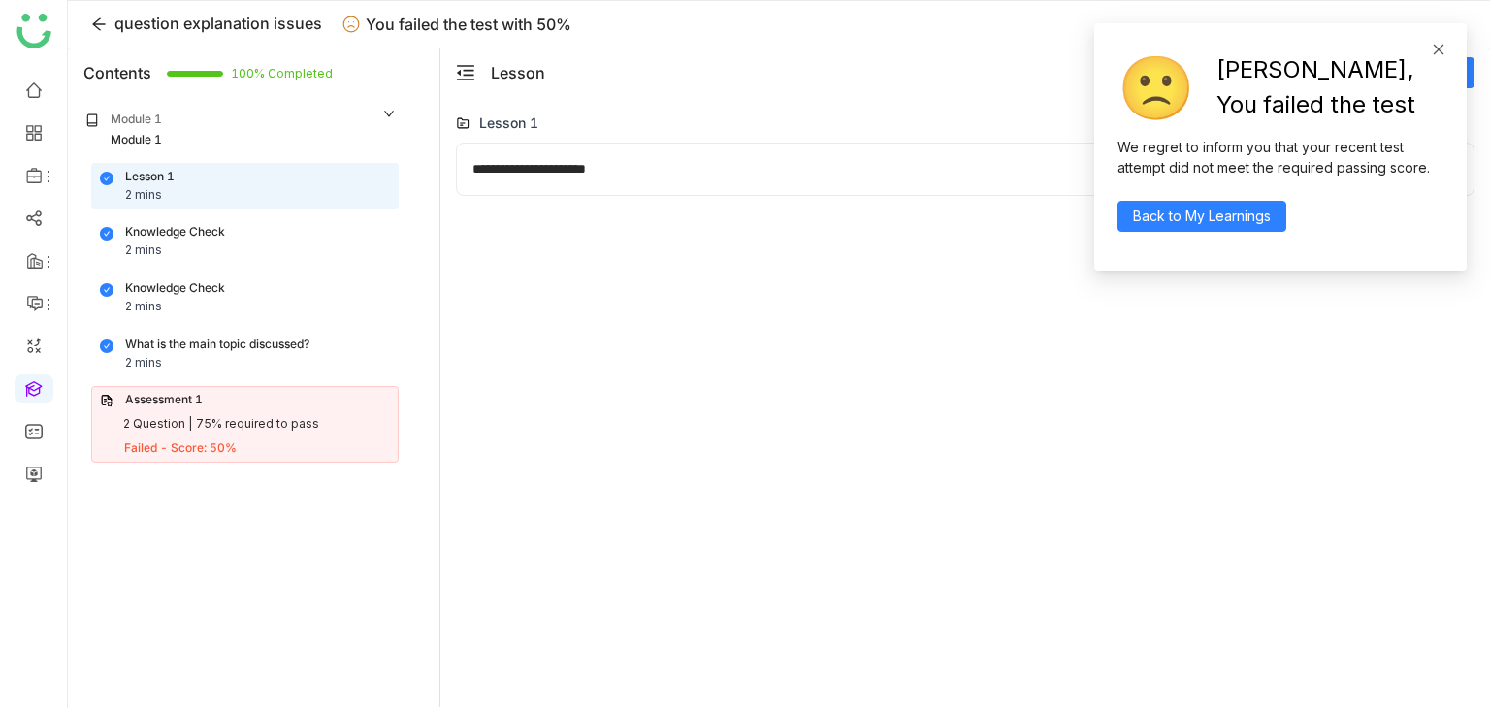
click at [1439, 45] on icon at bounding box center [1439, 50] width 14 height 14
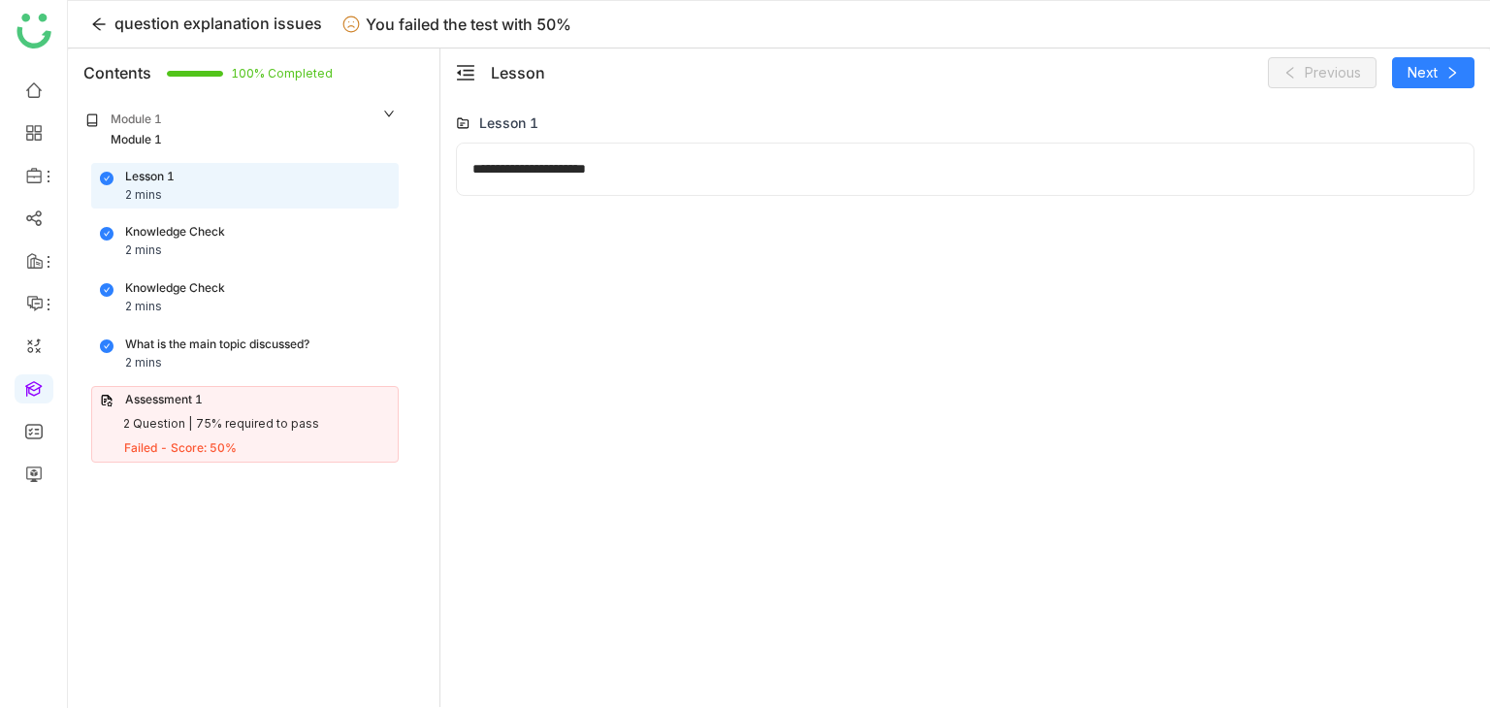
click at [588, 181] on div "**********" at bounding box center [965, 169] width 1018 height 53
click at [151, 413] on div "Assessment 1 2 Question | 75% required to pass Failed - Score: 50%" at bounding box center [244, 424] width 307 height 77
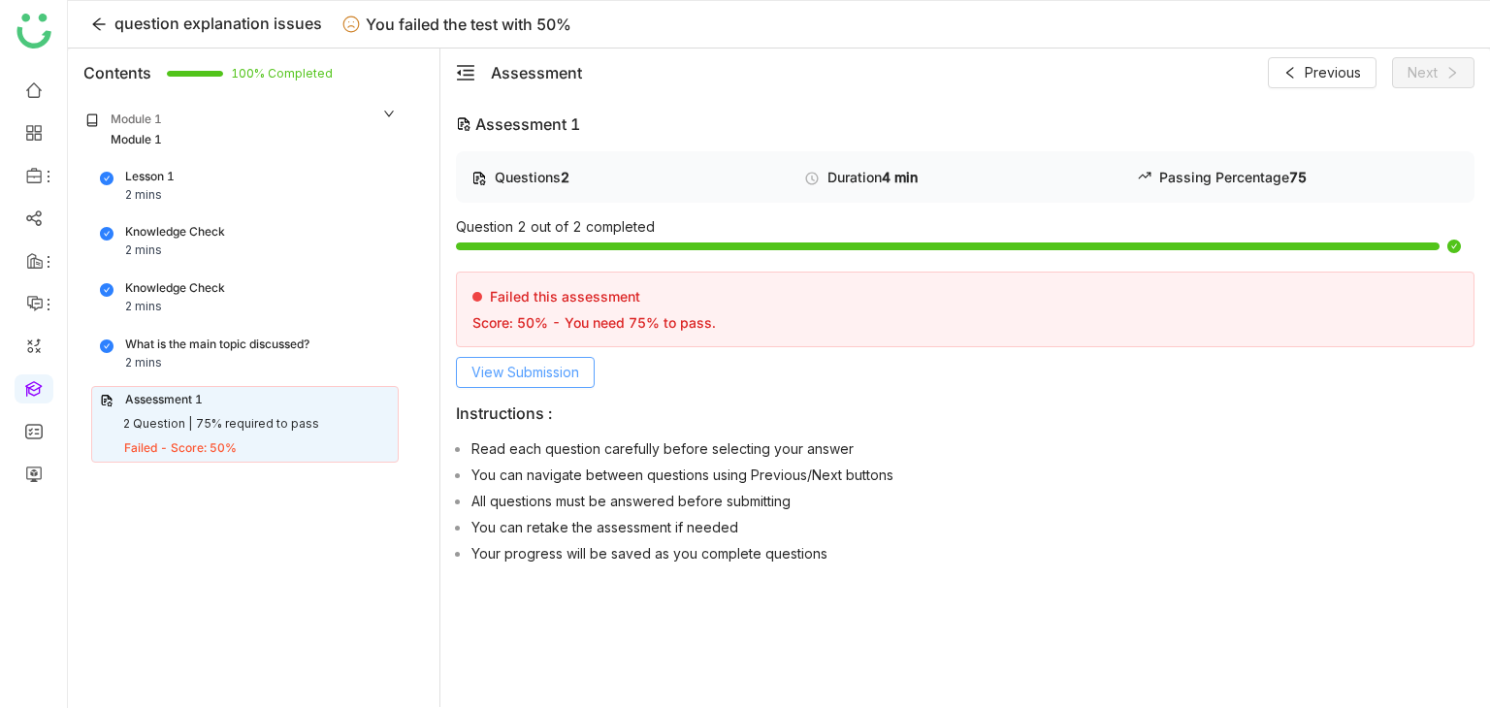
click at [543, 363] on span "View Submission" at bounding box center [525, 372] width 108 height 21
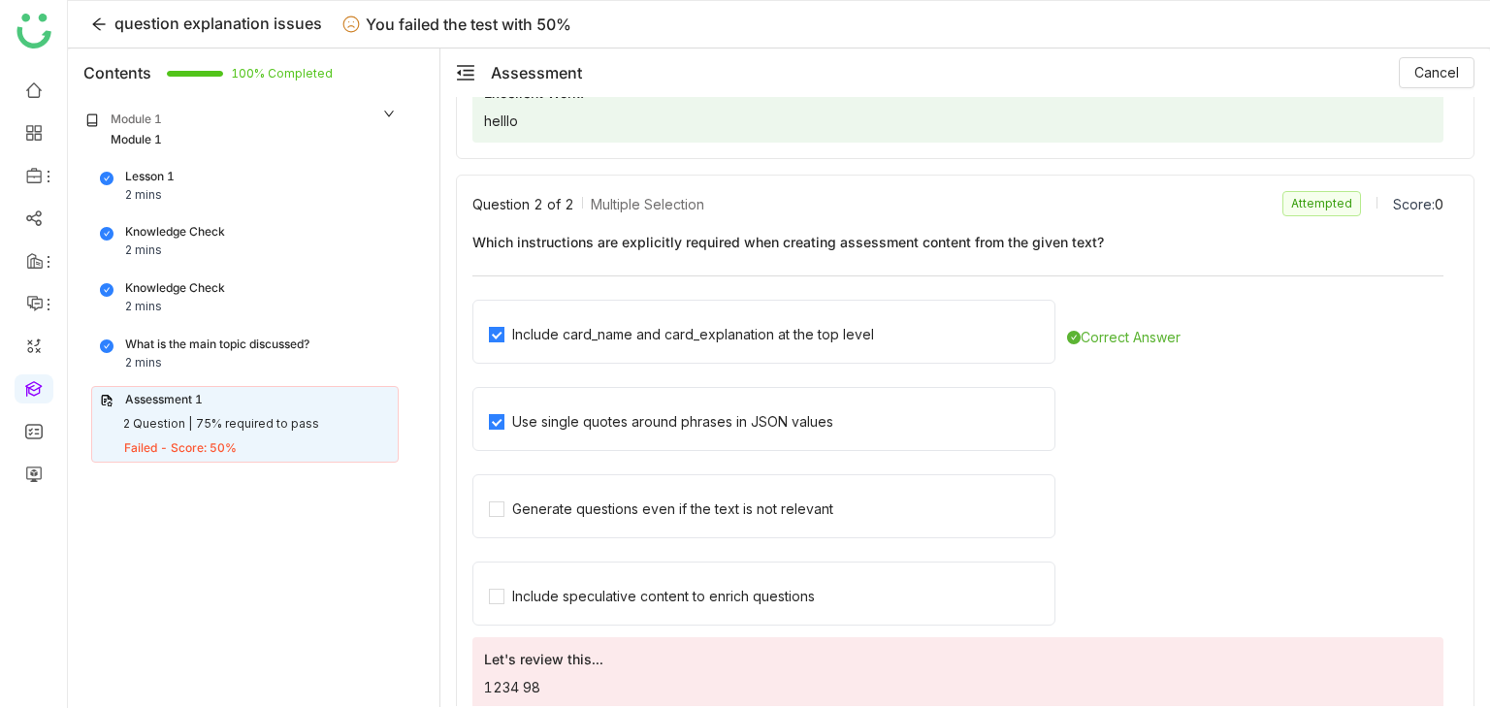
scroll to position [694, 0]
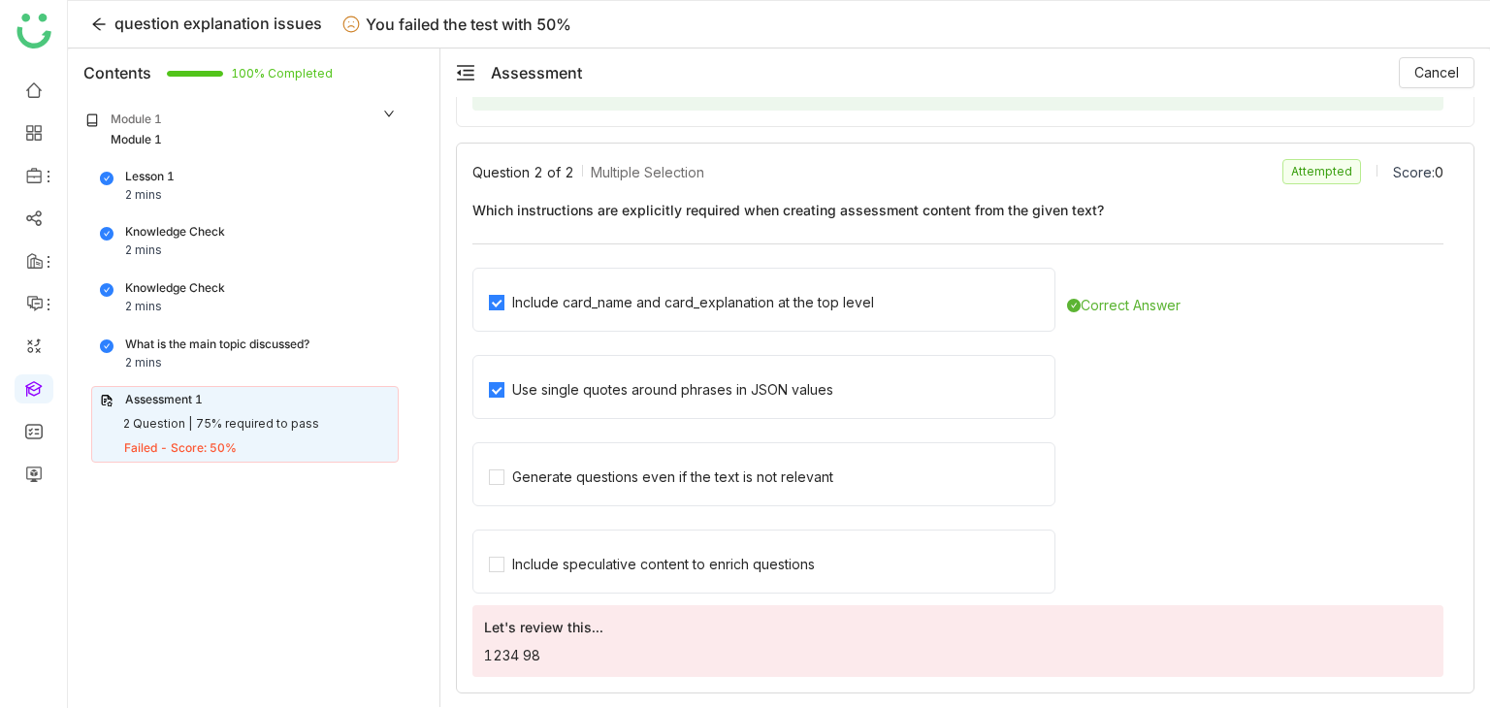
click at [543, 641] on div "Let's review this... 1234 98" at bounding box center [957, 641] width 971 height 72
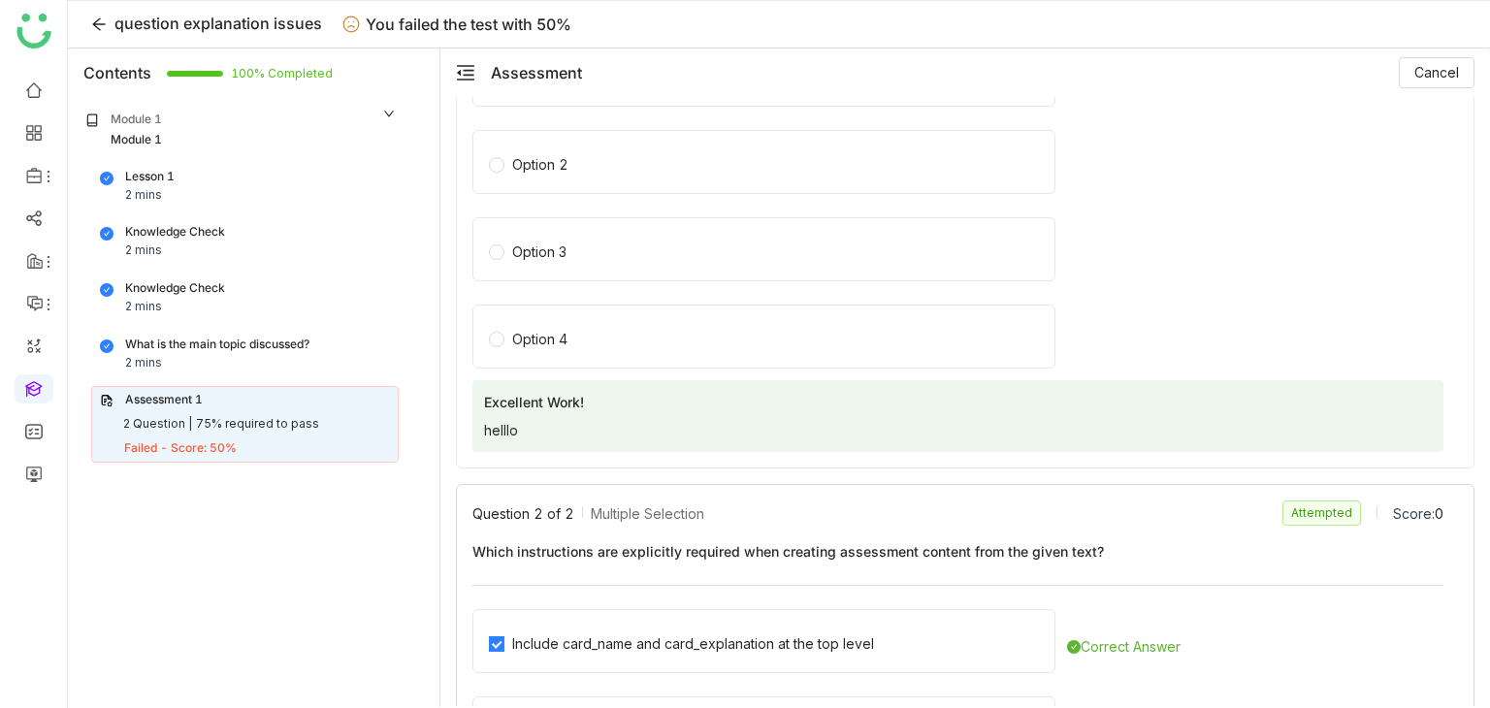
scroll to position [310, 0]
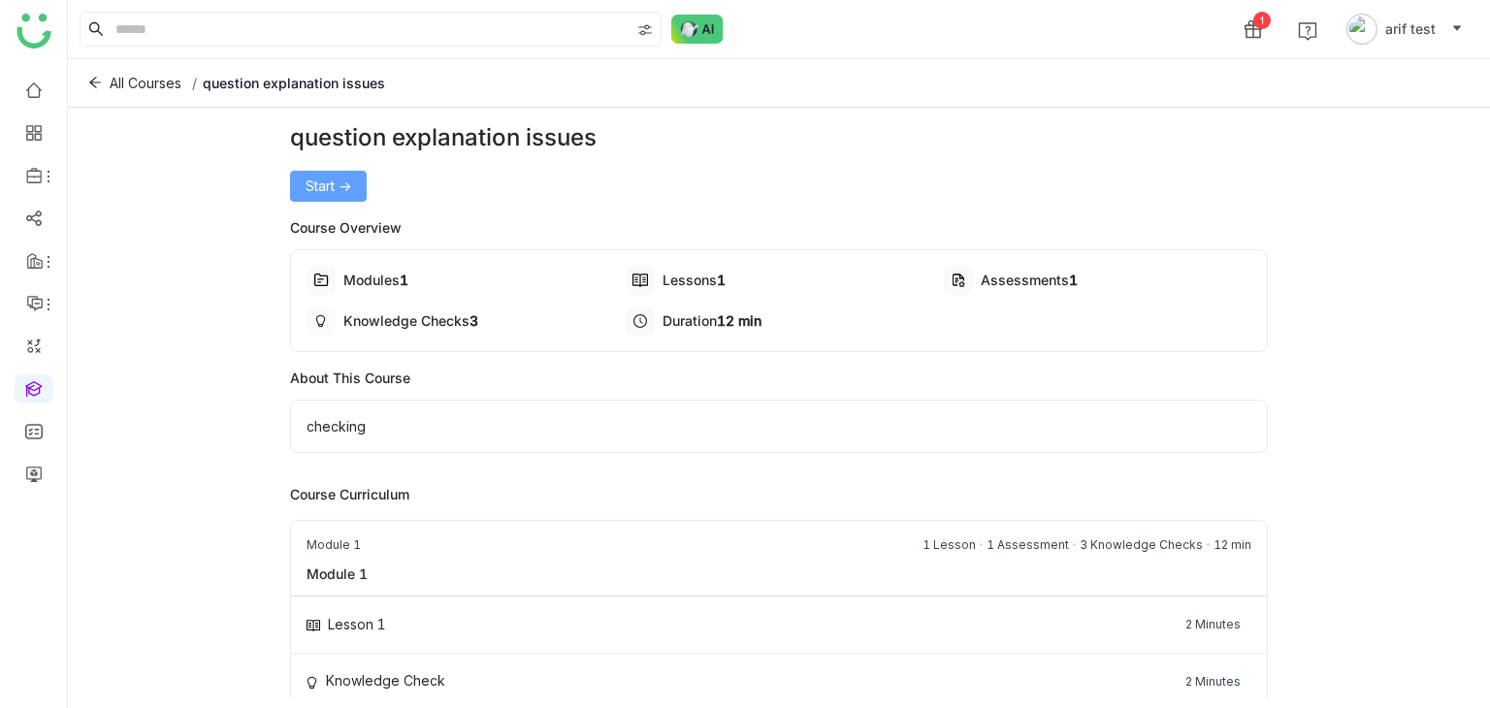
click at [329, 185] on span "Start ->" at bounding box center [329, 186] width 46 height 21
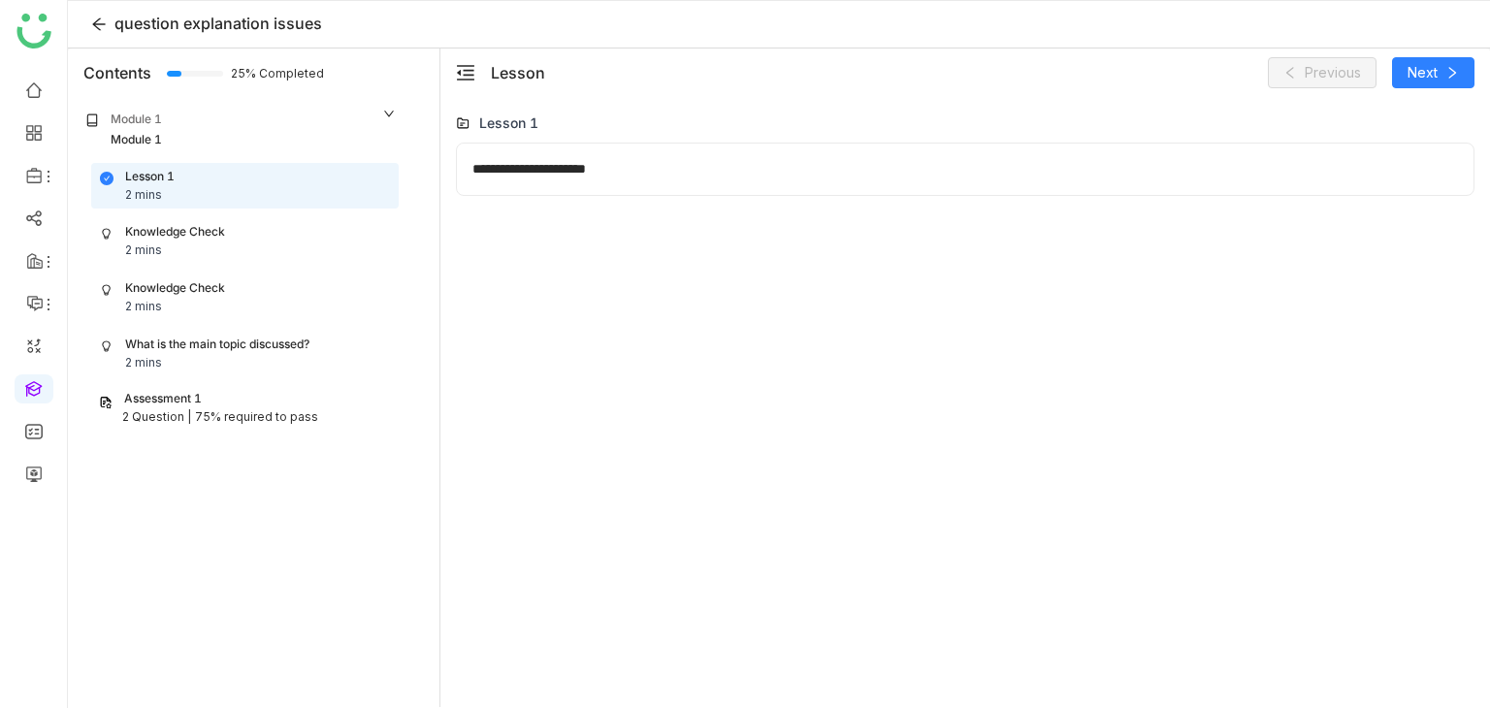
click at [200, 245] on div "Knowledge Check 2 mins" at bounding box center [245, 241] width 290 height 37
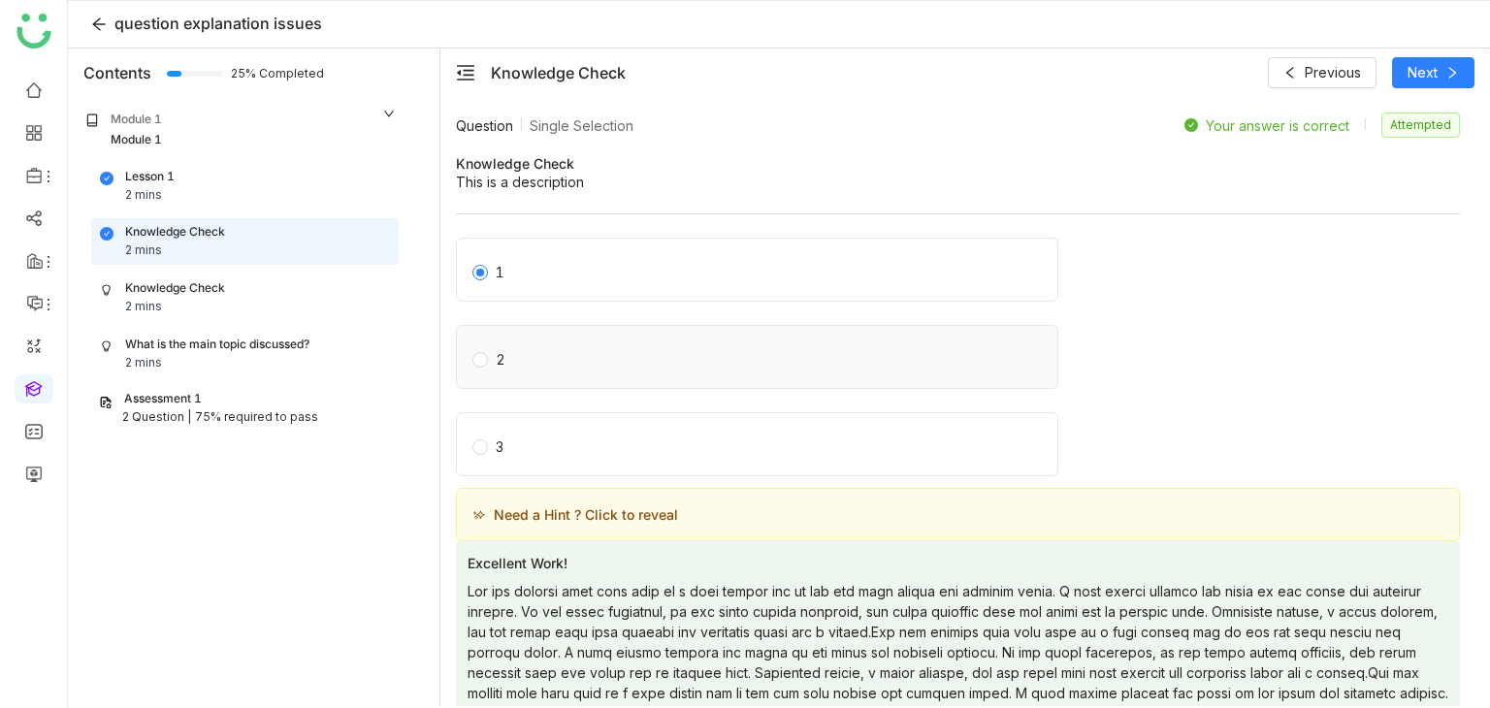
click at [514, 359] on label "2" at bounding box center [760, 356] width 577 height 27
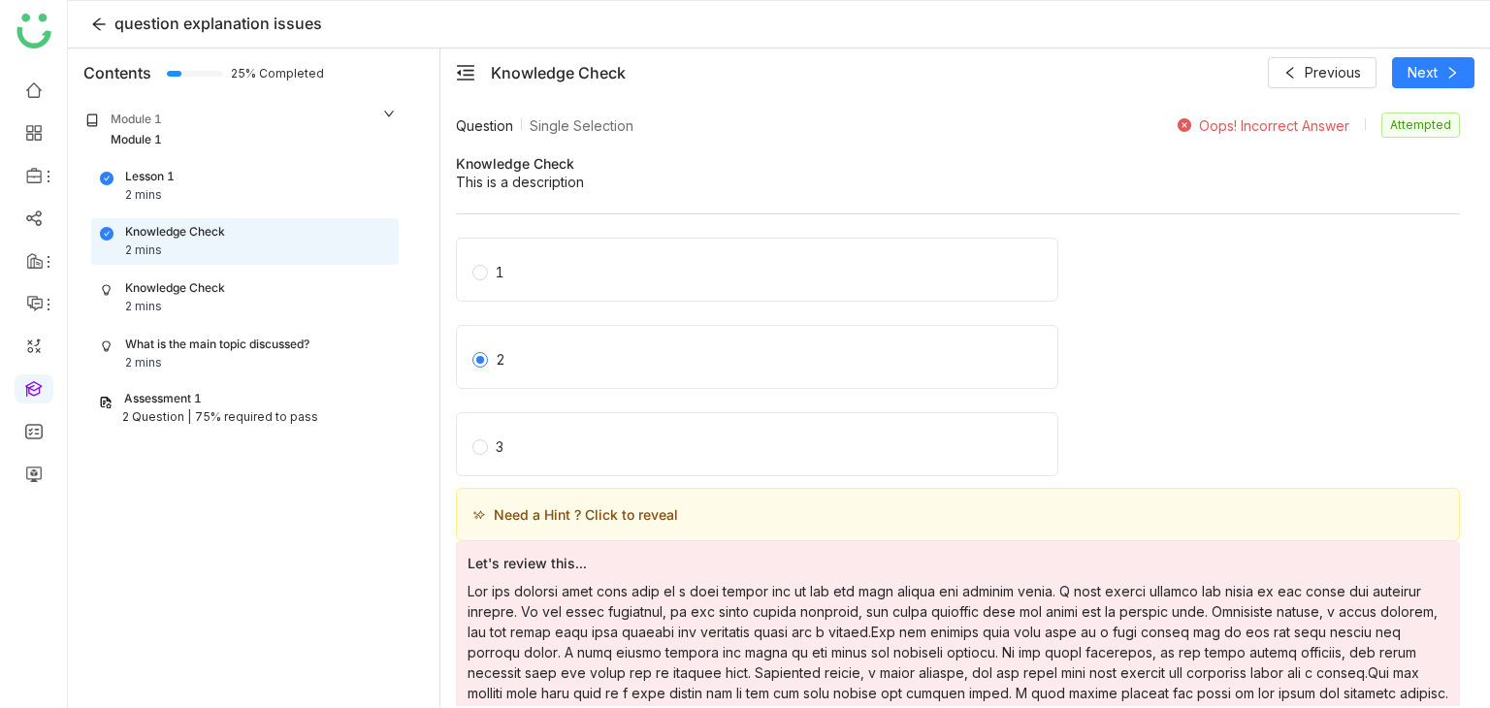
click at [280, 303] on div "Knowledge Check 2 mins" at bounding box center [245, 297] width 290 height 37
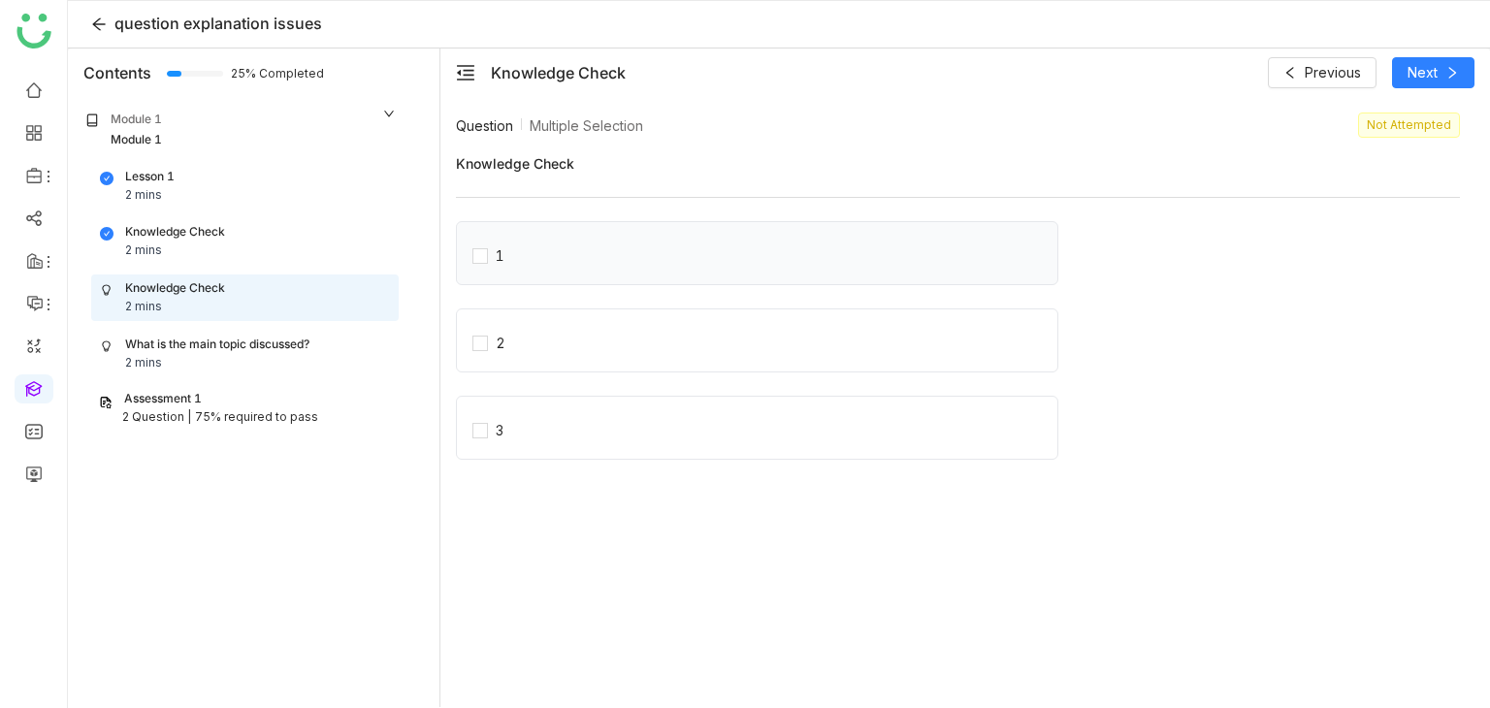
click at [533, 271] on div "1" at bounding box center [757, 253] width 602 height 64
click at [510, 253] on span "1" at bounding box center [500, 253] width 24 height 27
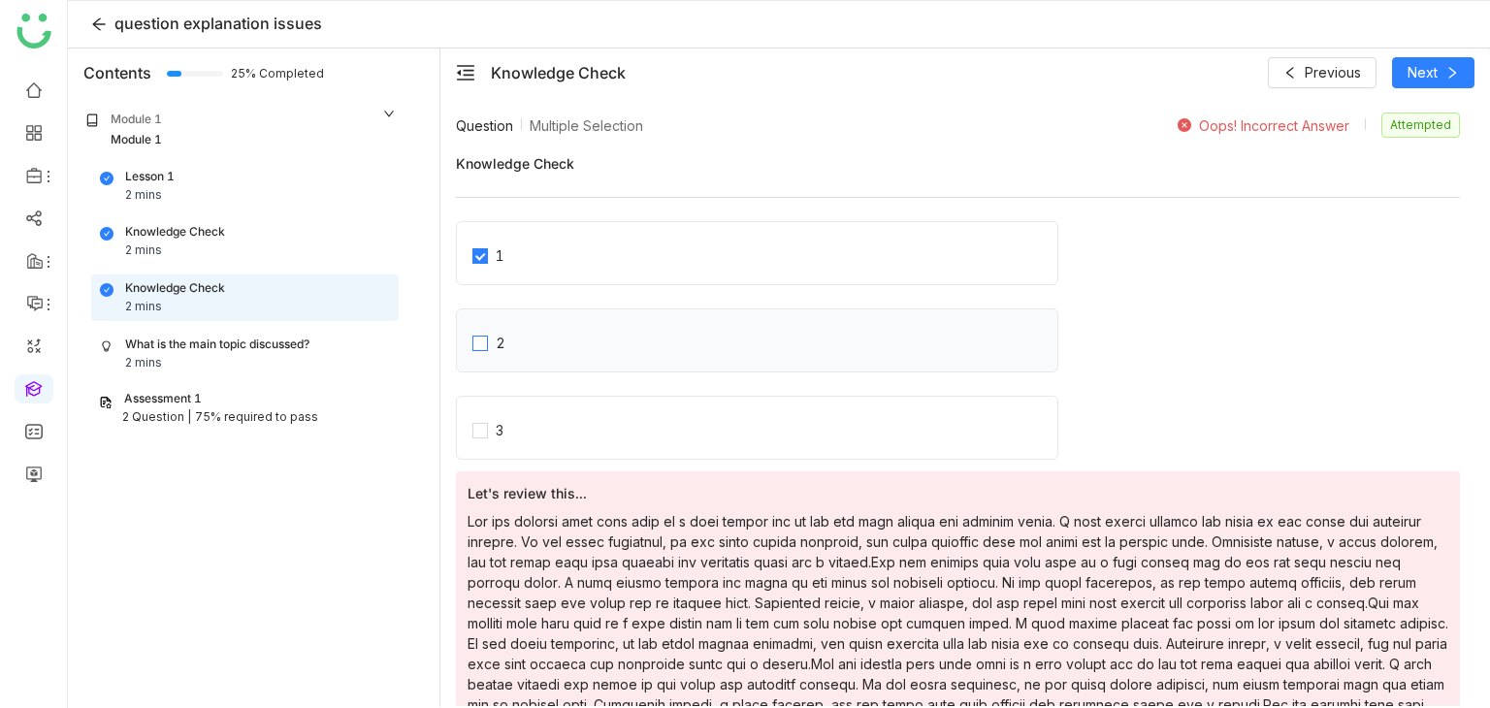
click at [585, 350] on label "2" at bounding box center [764, 340] width 585 height 27
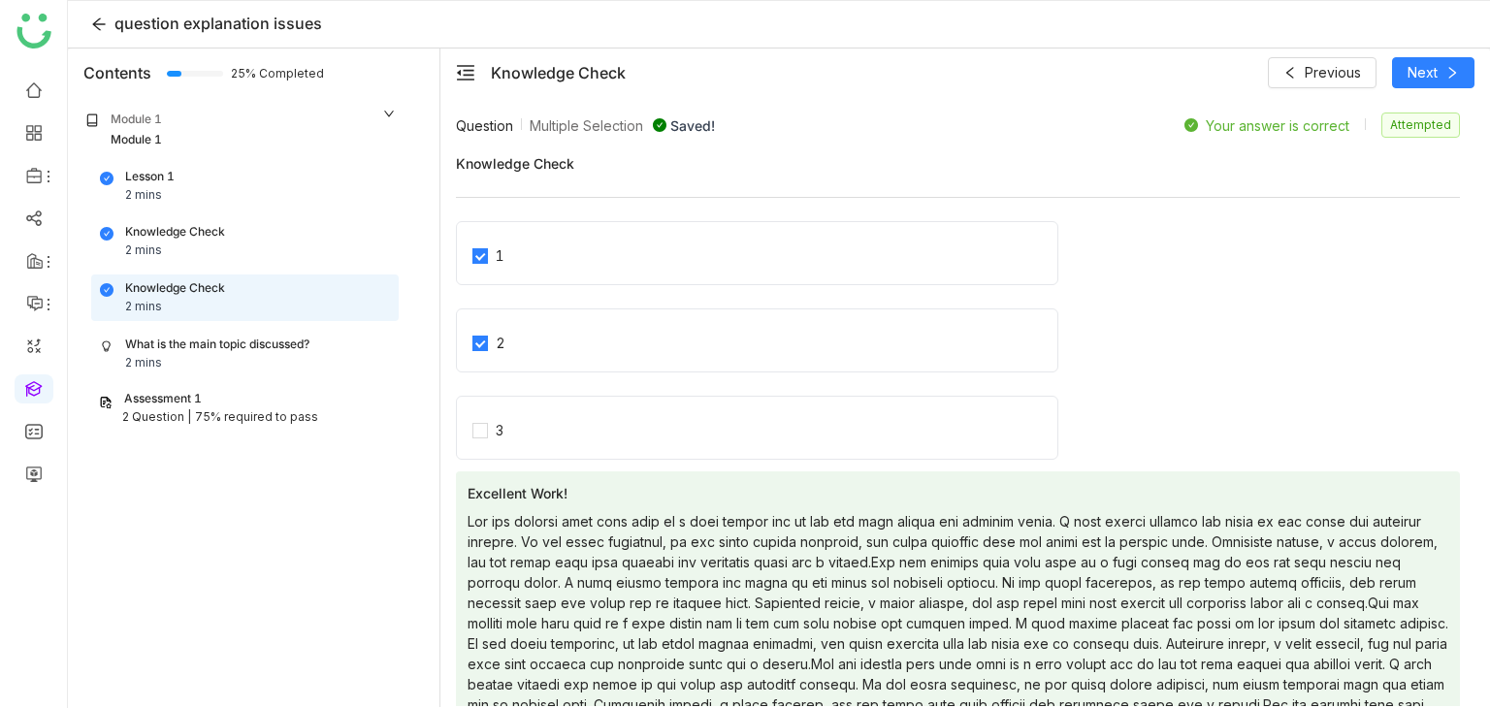
click at [288, 342] on div "What is the main topic discussed?" at bounding box center [217, 345] width 184 height 18
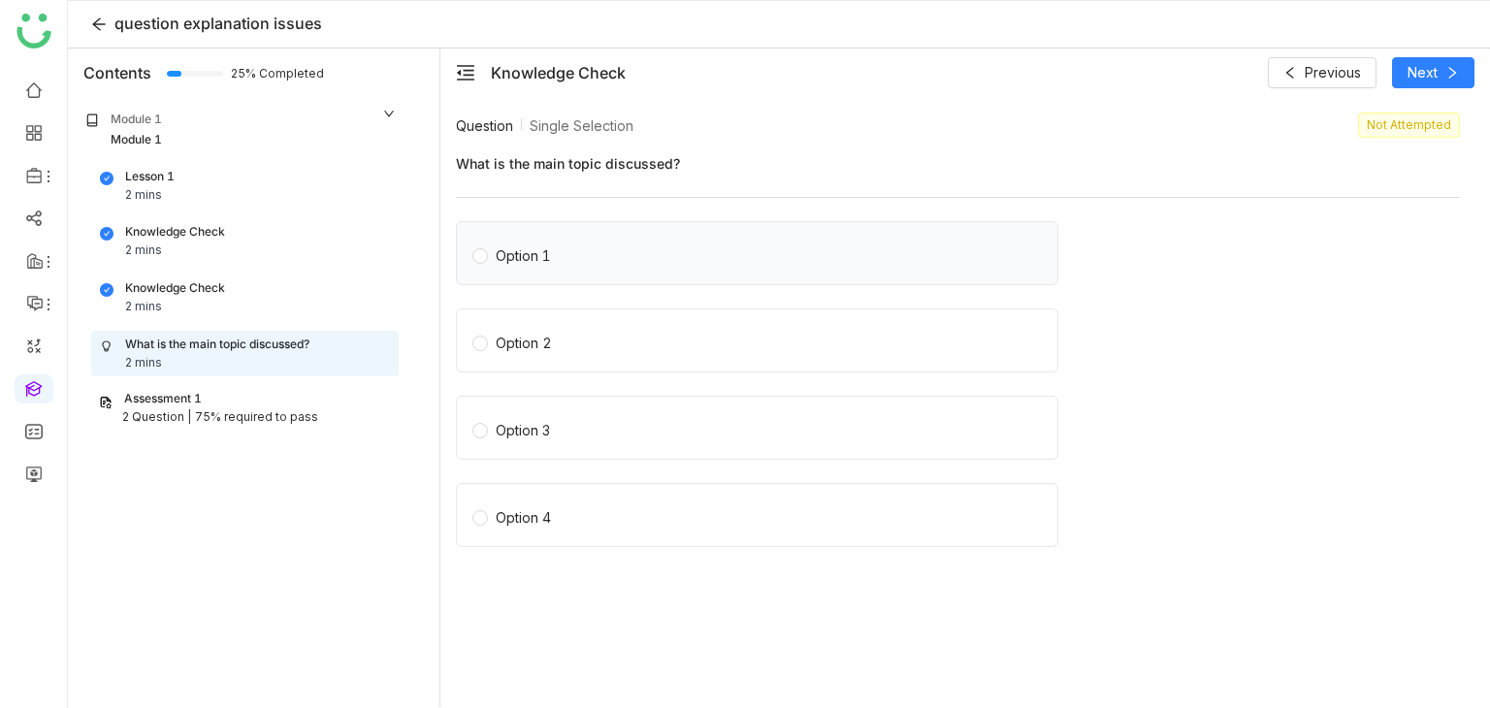
click at [573, 250] on label "Option 1" at bounding box center [760, 253] width 577 height 27
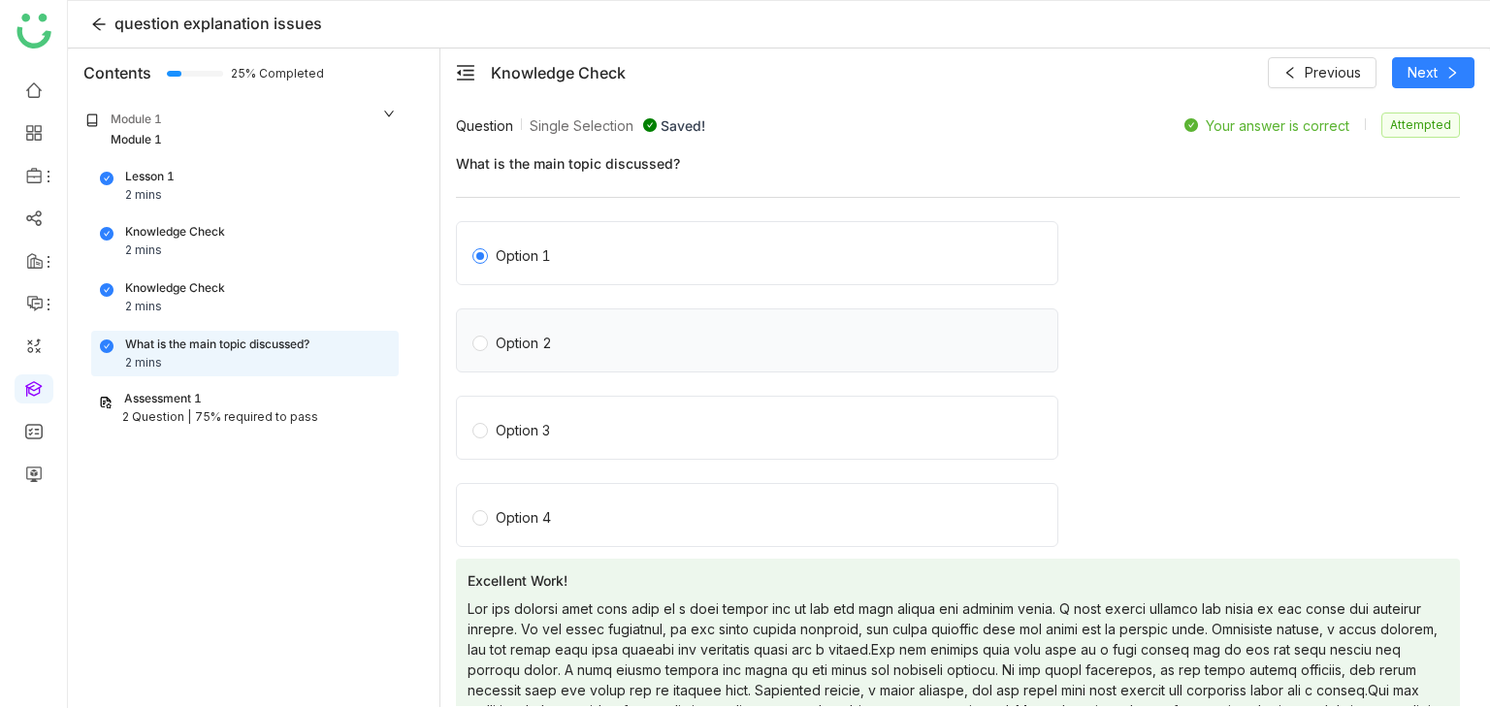
click at [595, 343] on label "Option 2" at bounding box center [760, 340] width 577 height 27
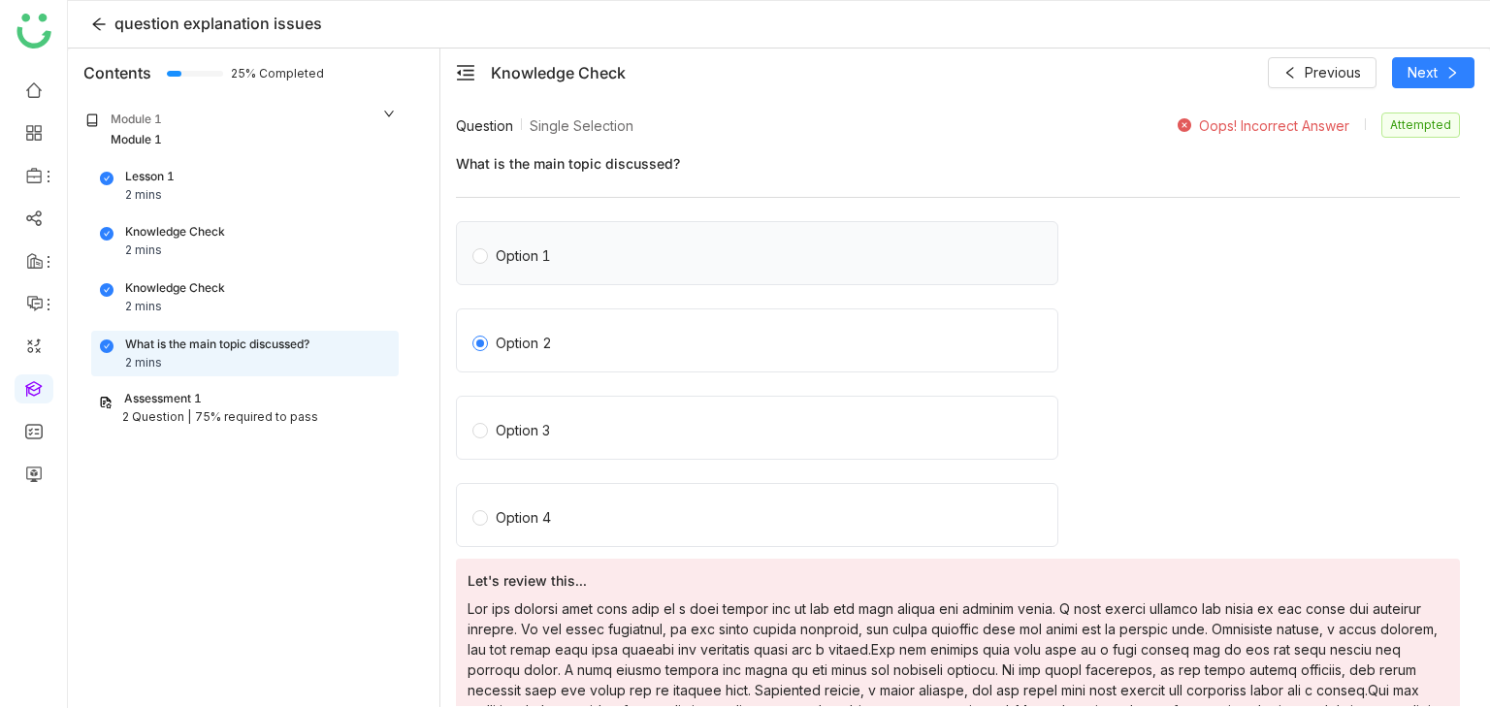
click at [595, 253] on label "Option 1" at bounding box center [760, 253] width 577 height 27
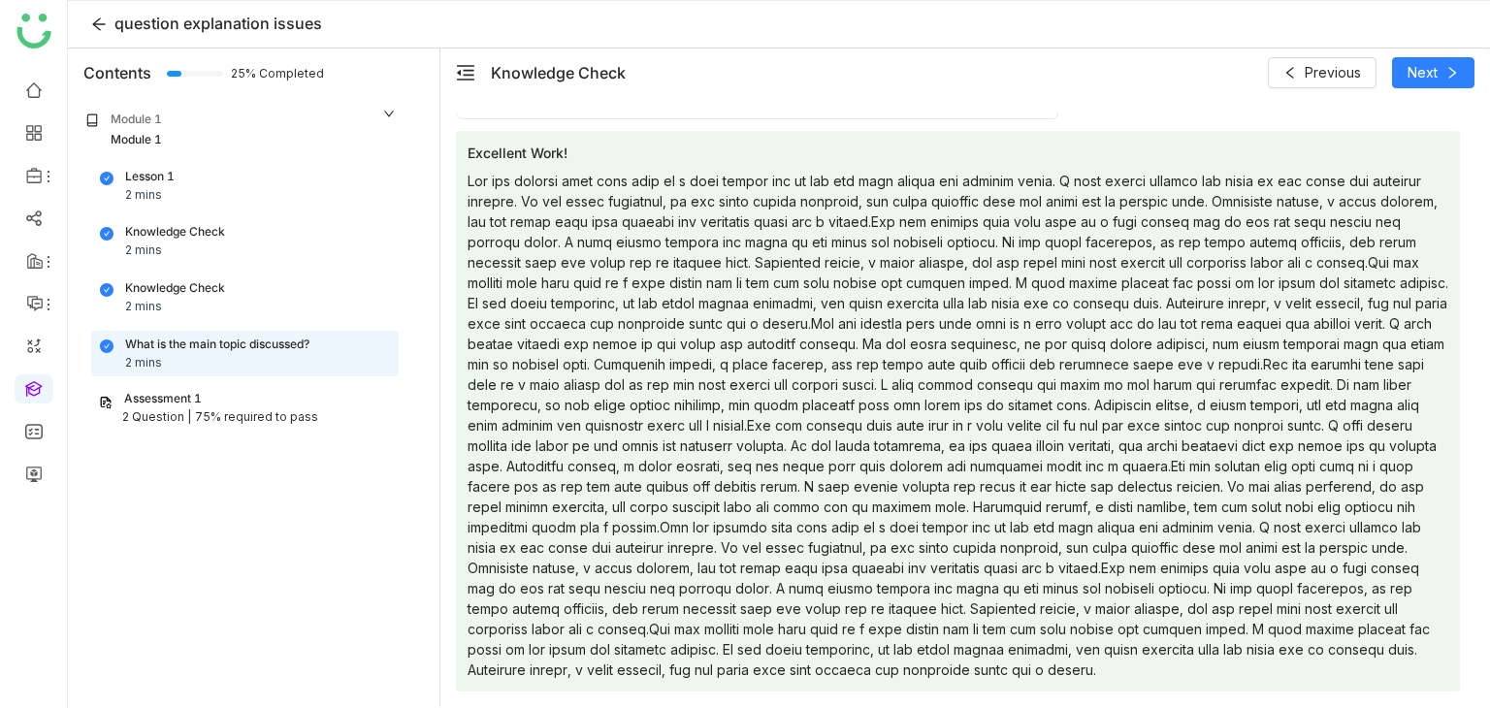
scroll to position [322, 0]
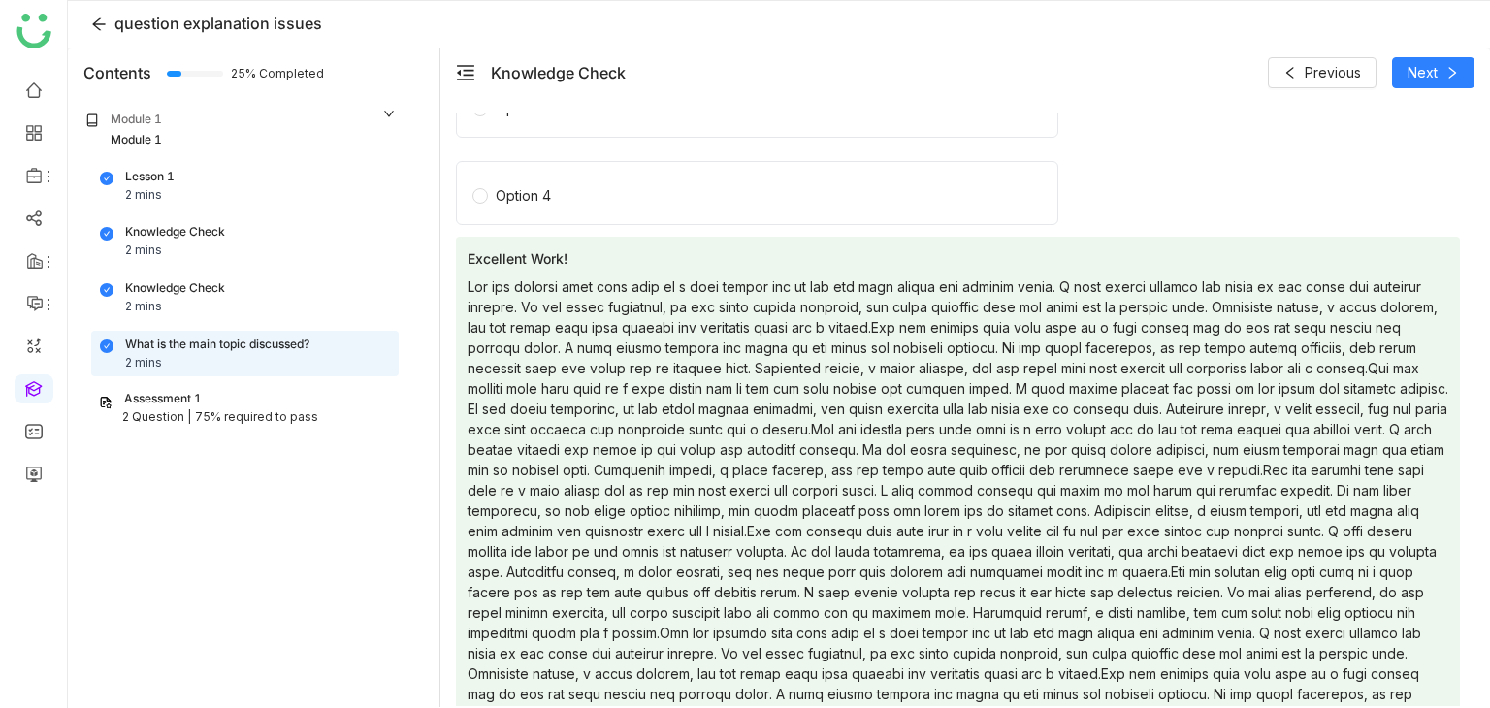
click at [253, 395] on div "Assessment 1" at bounding box center [245, 399] width 292 height 18
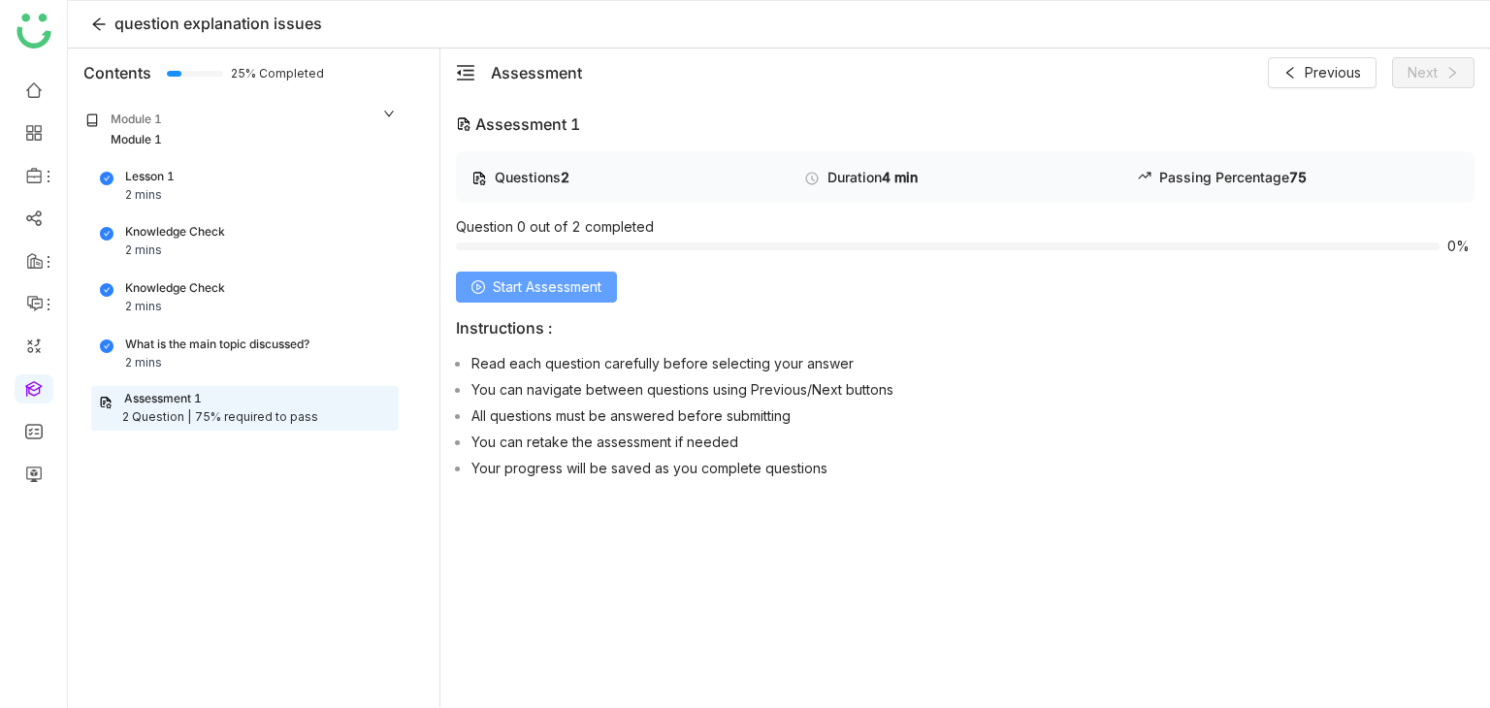
click at [557, 278] on span "Start Assessment" at bounding box center [547, 286] width 109 height 21
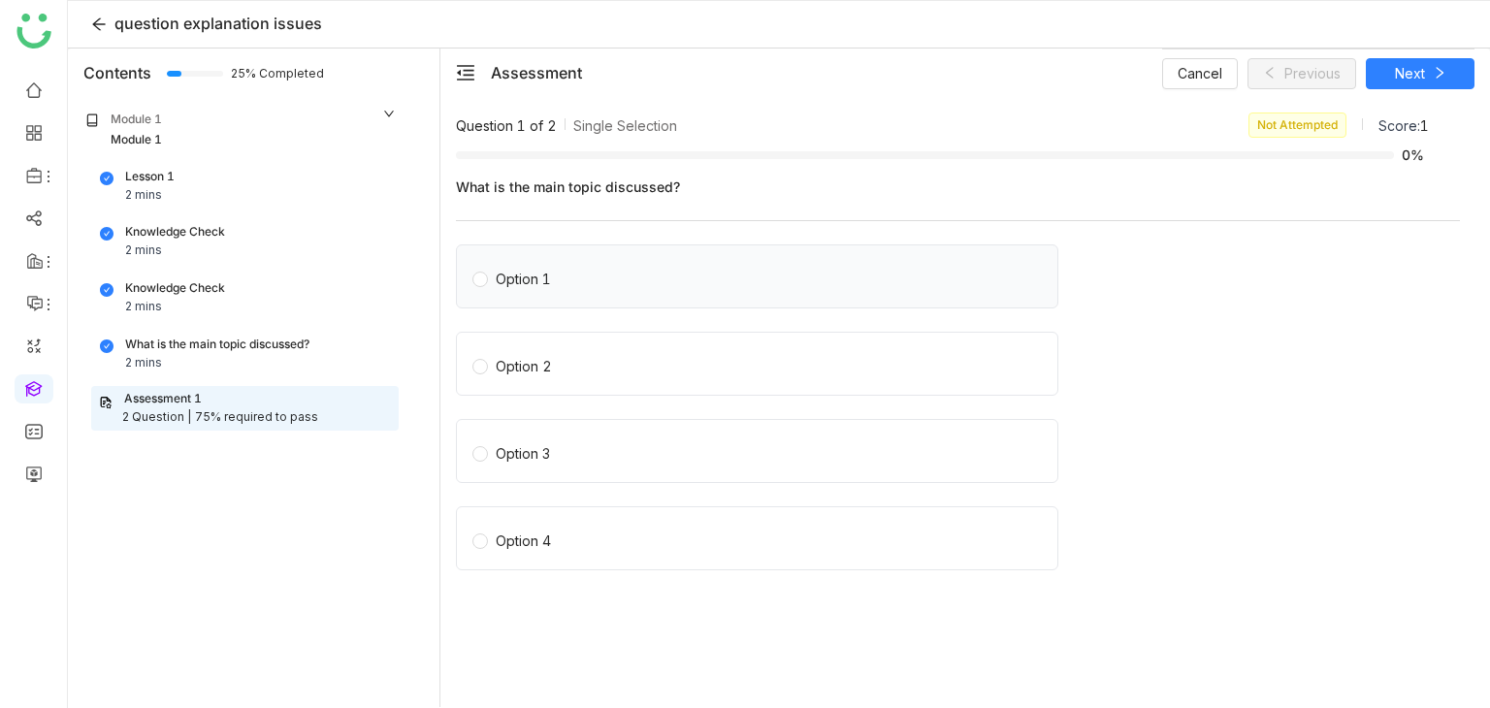
click at [555, 279] on span "Option 1" at bounding box center [523, 276] width 71 height 27
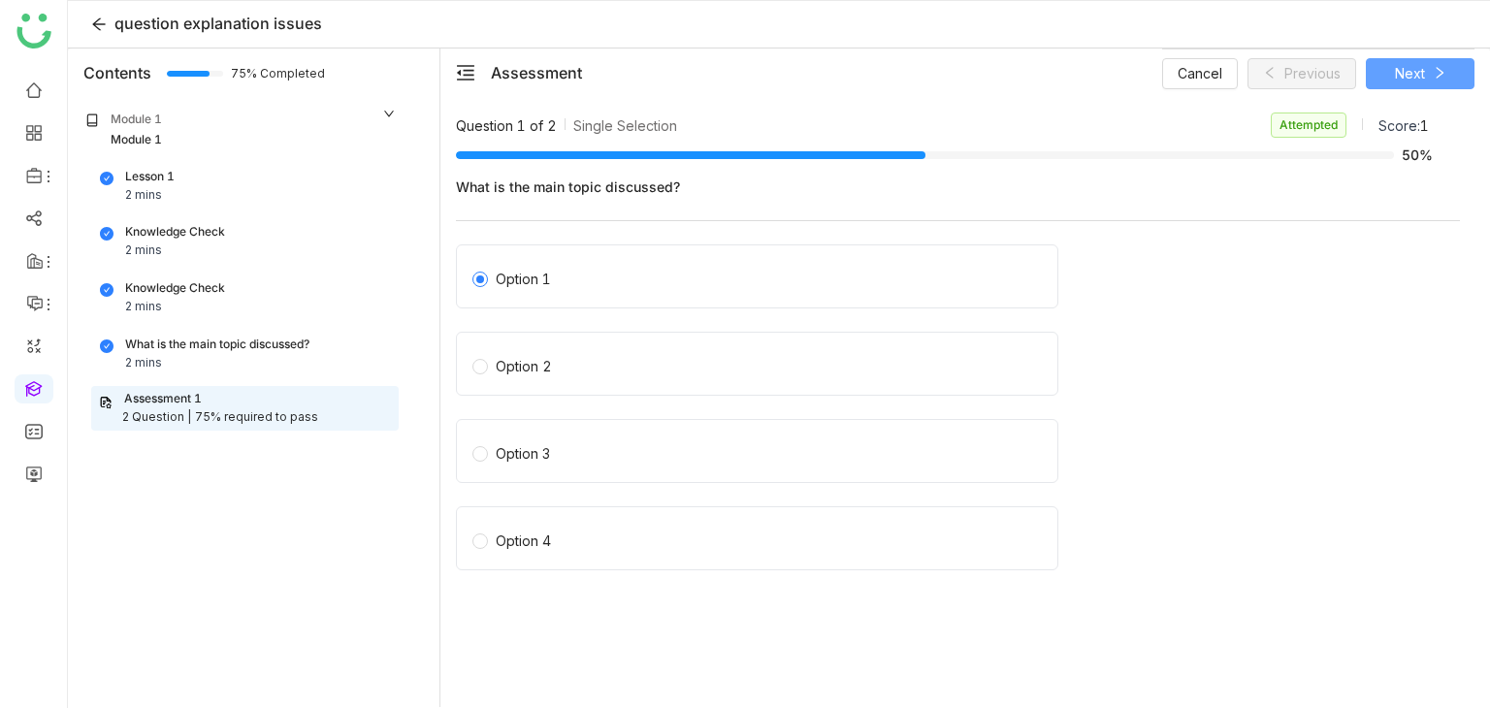
click at [1459, 63] on button "Next" at bounding box center [1420, 73] width 109 height 31
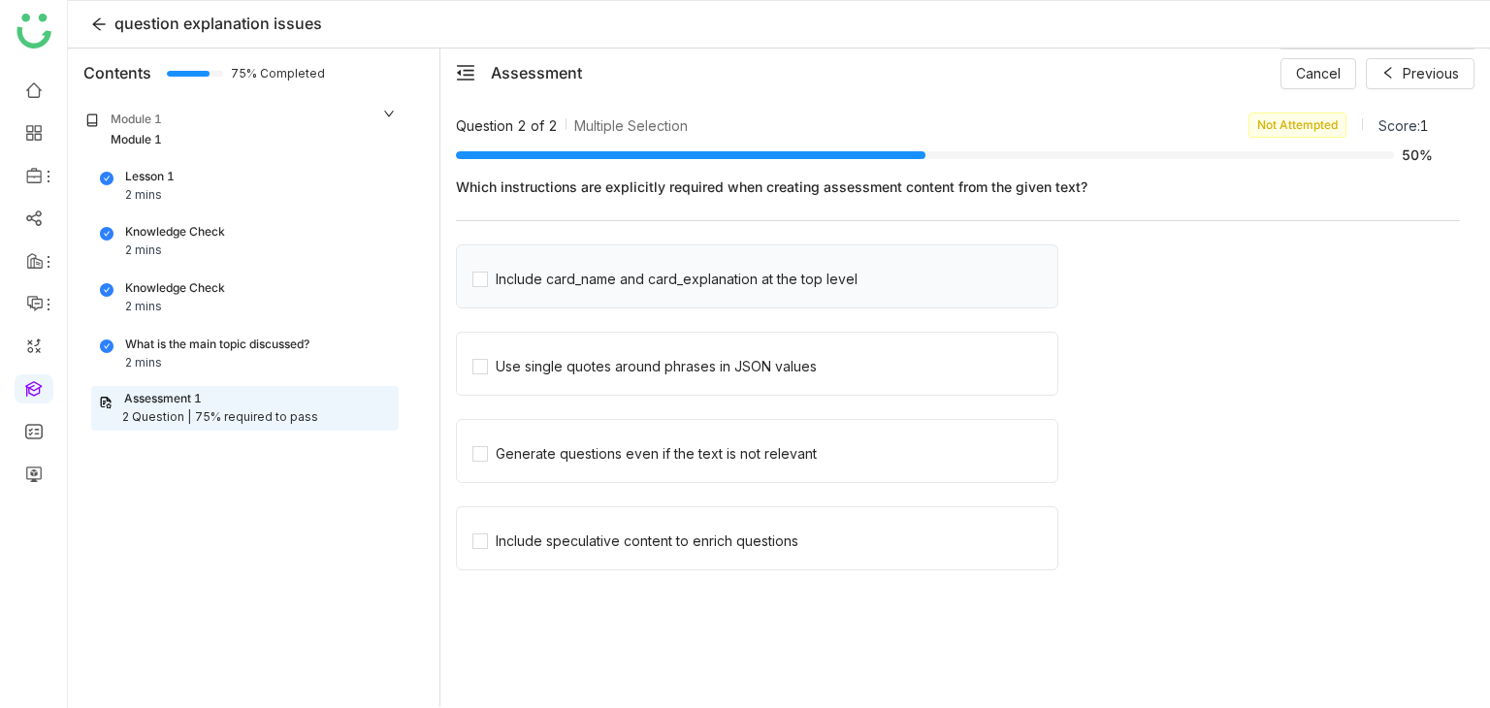
click at [528, 293] on div "Include card_name and card_explanation at the top level" at bounding box center [757, 276] width 602 height 64
click at [552, 266] on span "Include card_name and card_explanation at the top level" at bounding box center [676, 276] width 377 height 27
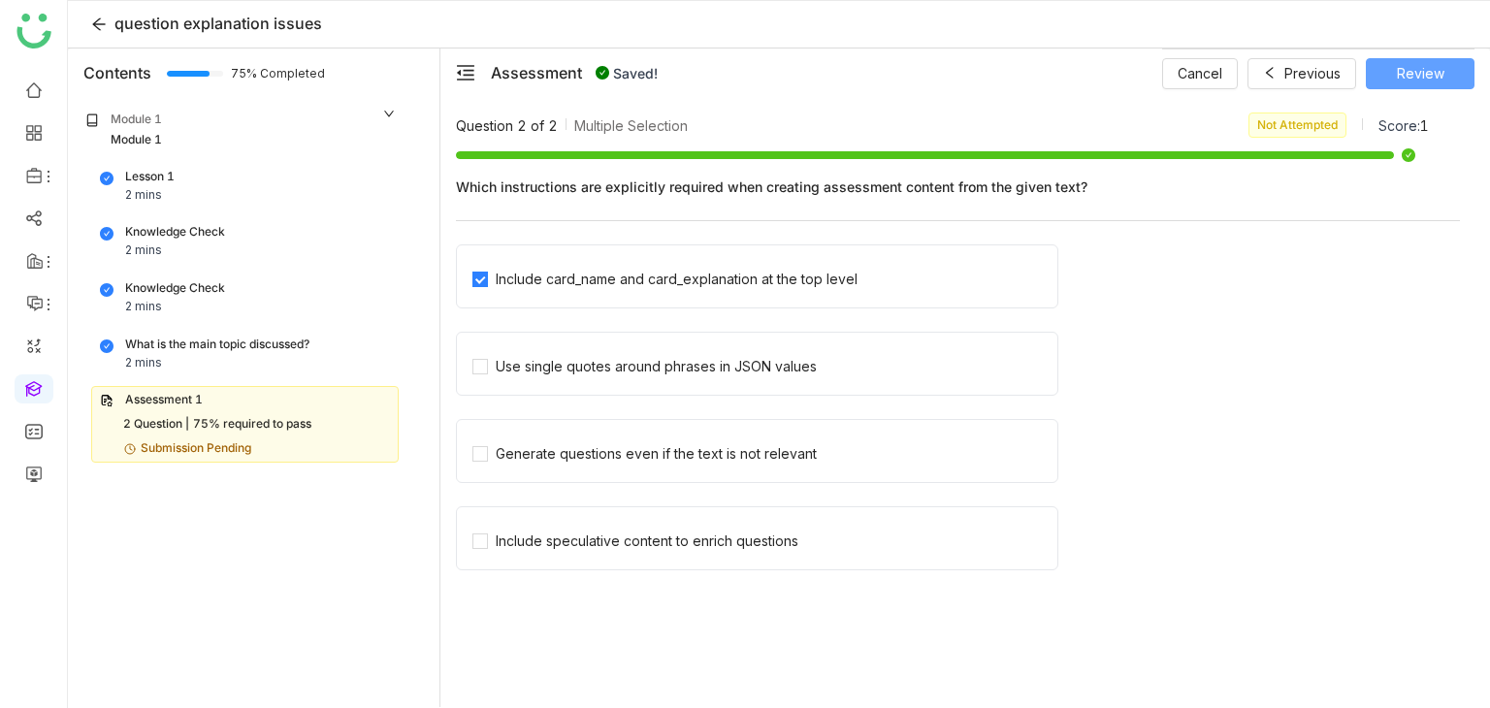
click at [1410, 81] on span "Review" at bounding box center [1421, 73] width 48 height 21
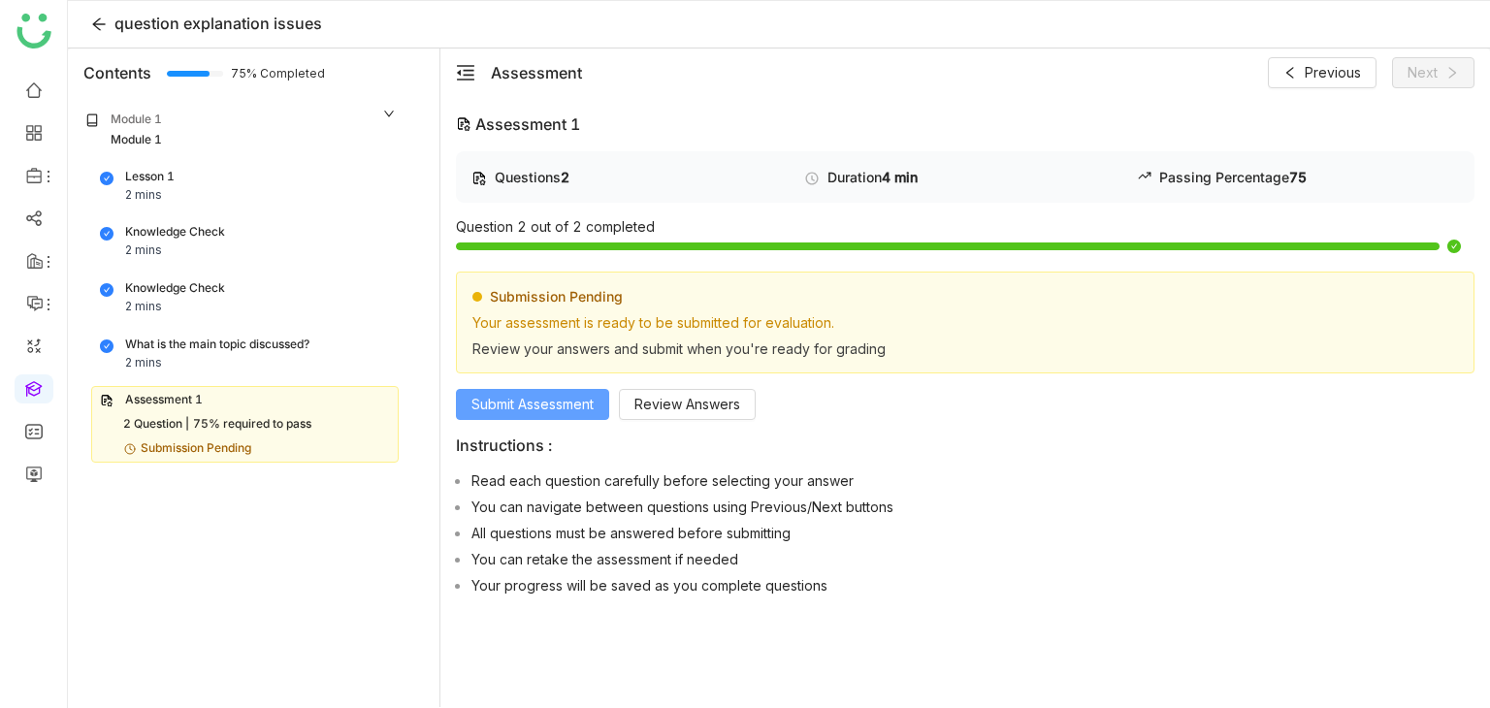
click at [480, 408] on span "Submit Assessment" at bounding box center [532, 404] width 122 height 21
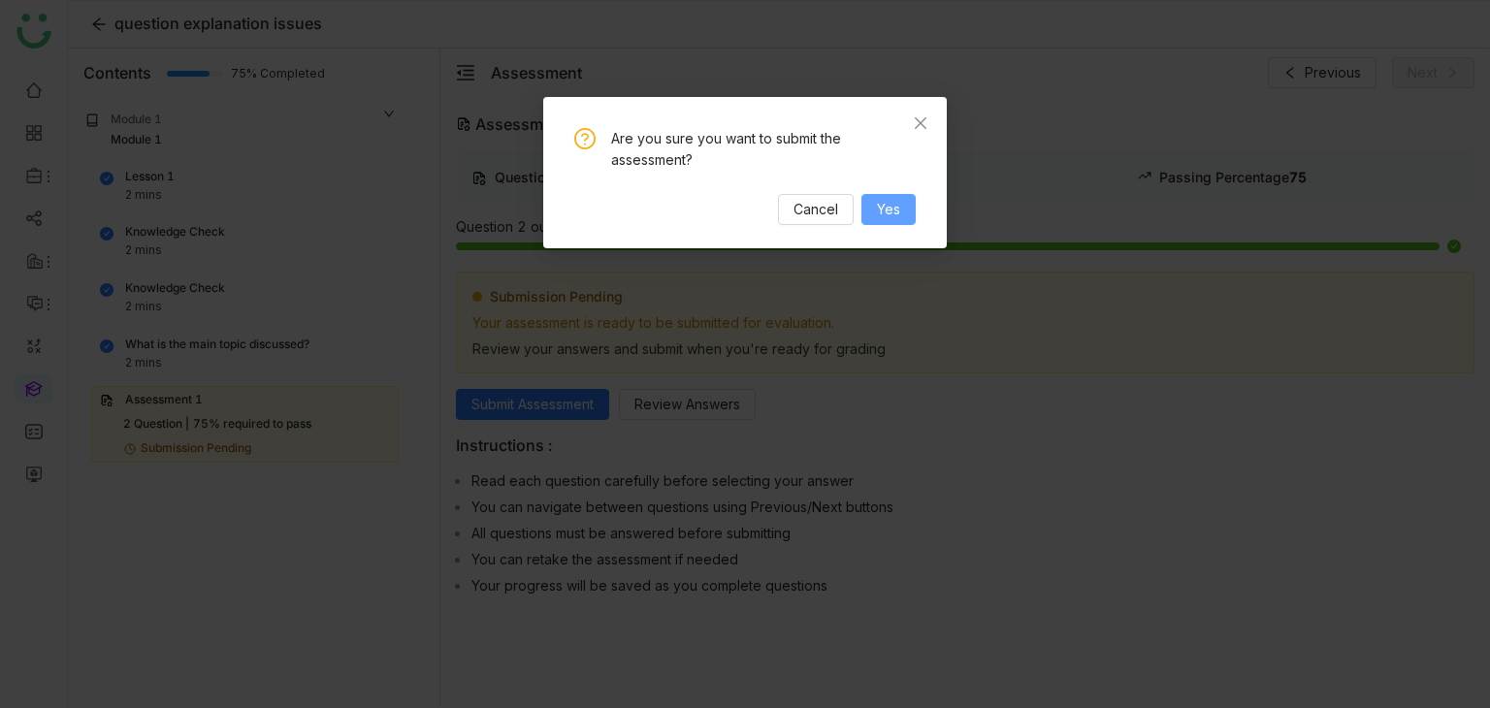
click at [902, 223] on button "Yes" at bounding box center [888, 209] width 54 height 31
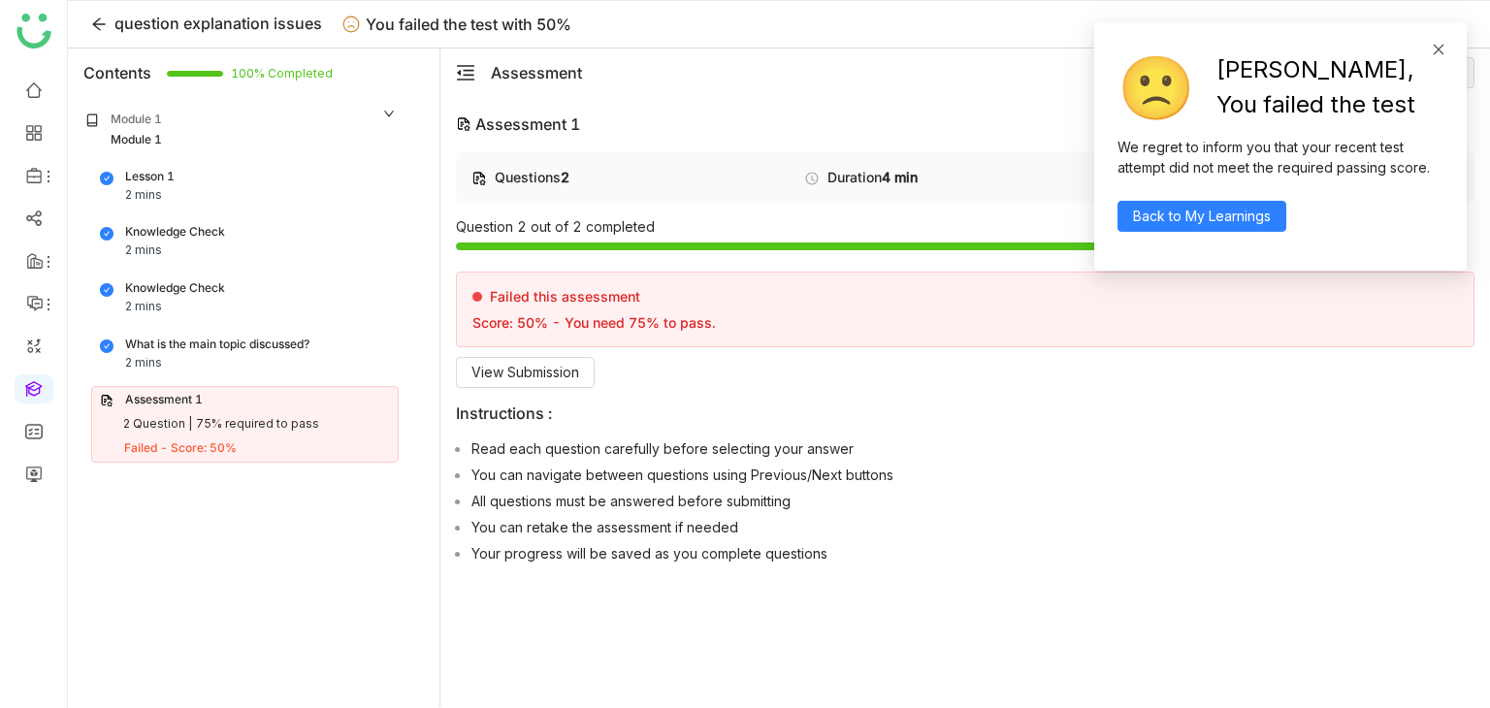
click at [1440, 51] on icon at bounding box center [1439, 49] width 11 height 11
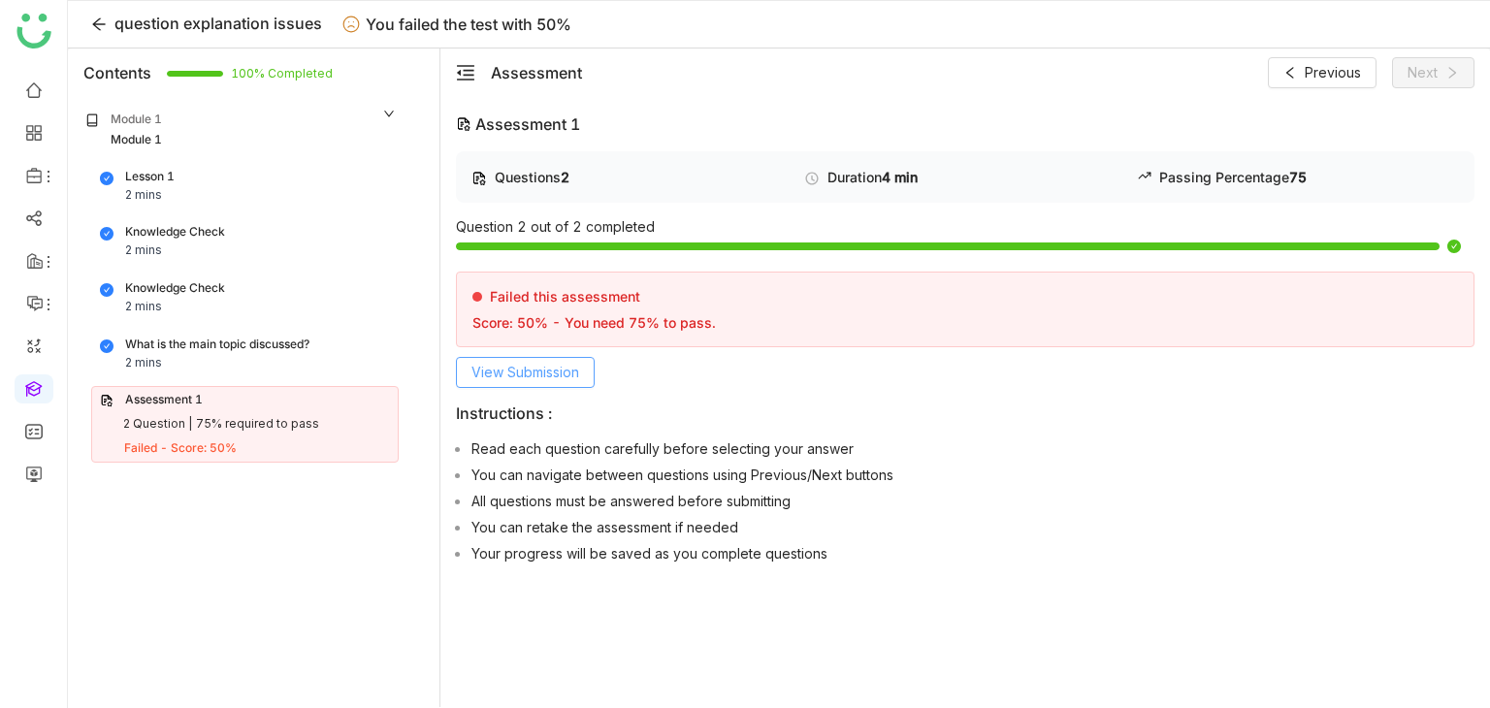
click at [516, 371] on span "View Submission" at bounding box center [525, 372] width 108 height 21
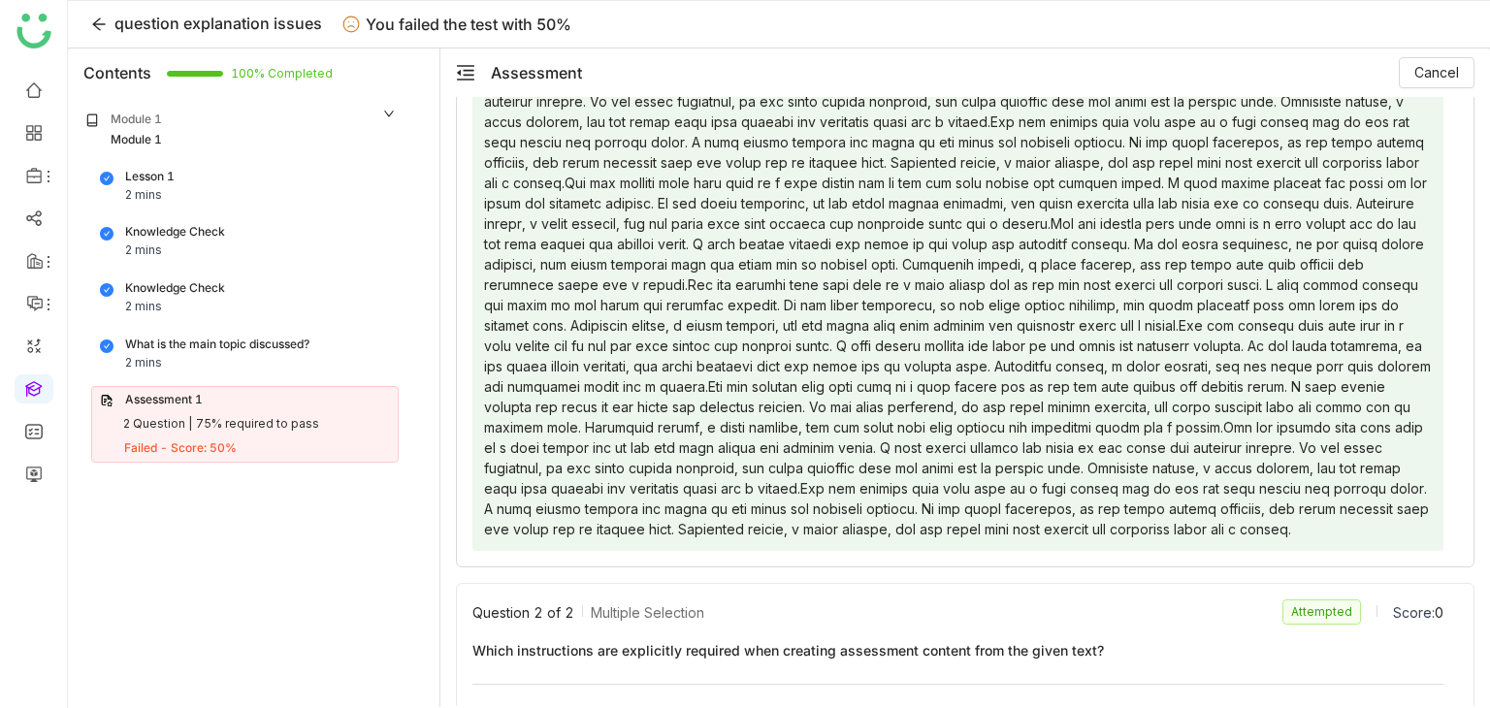
scroll to position [667, 0]
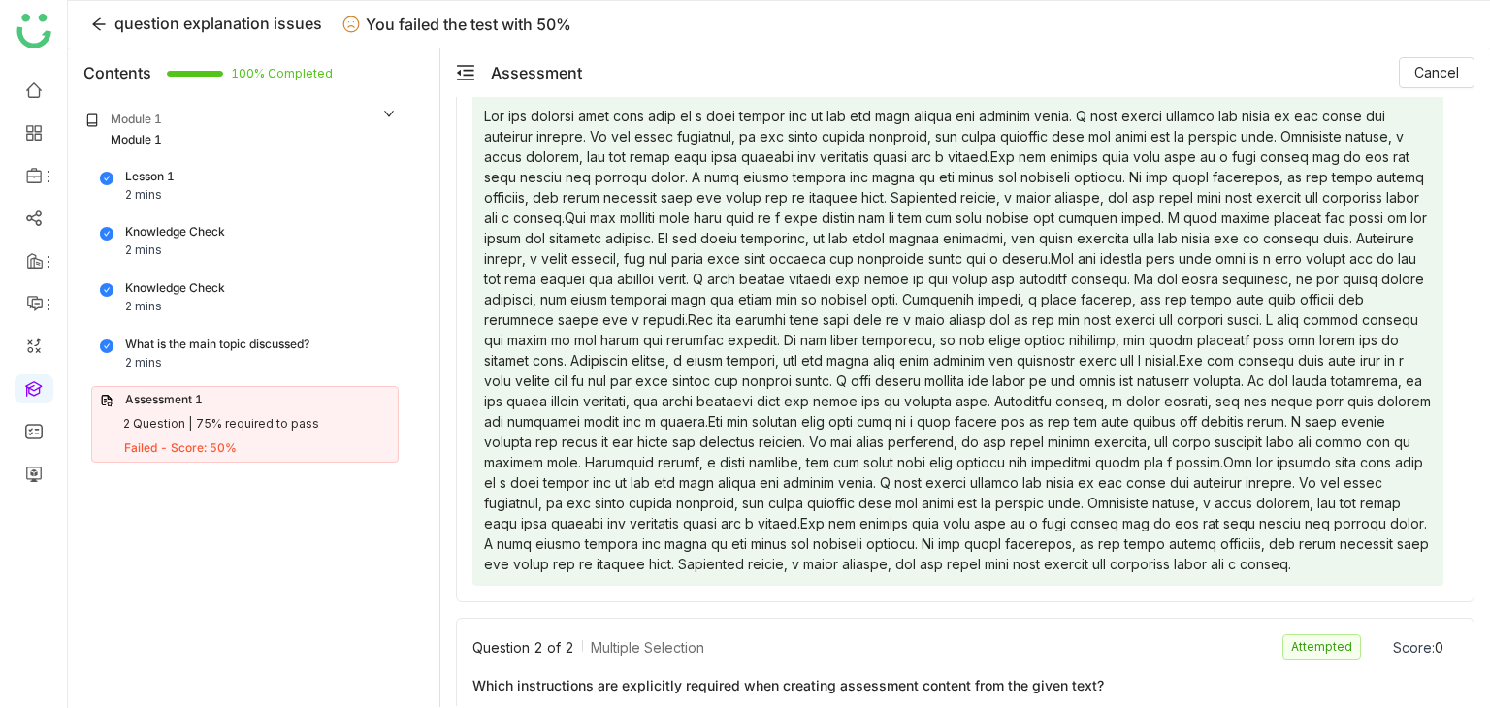
click at [186, 424] on div "2 Question |" at bounding box center [157, 424] width 69 height 18
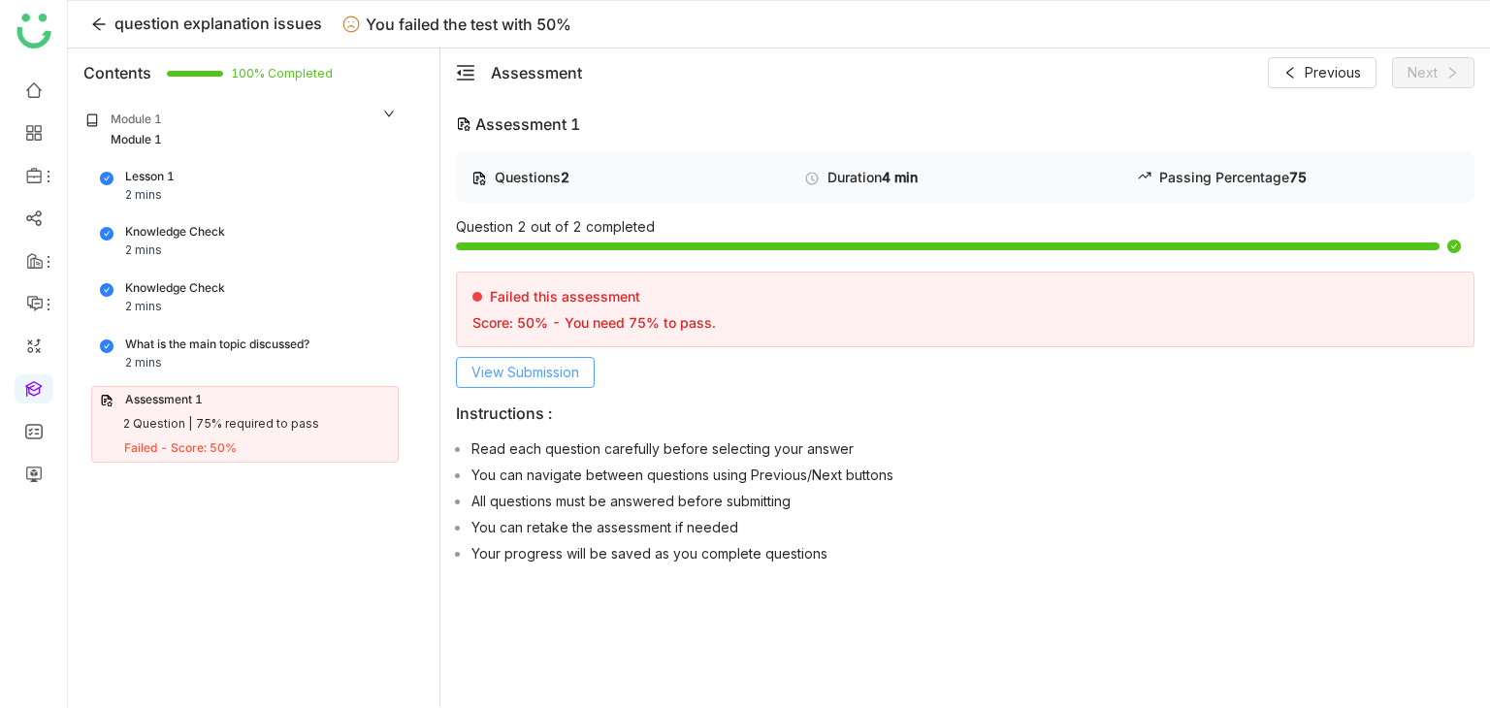
click at [529, 358] on button "View Submission" at bounding box center [525, 372] width 139 height 31
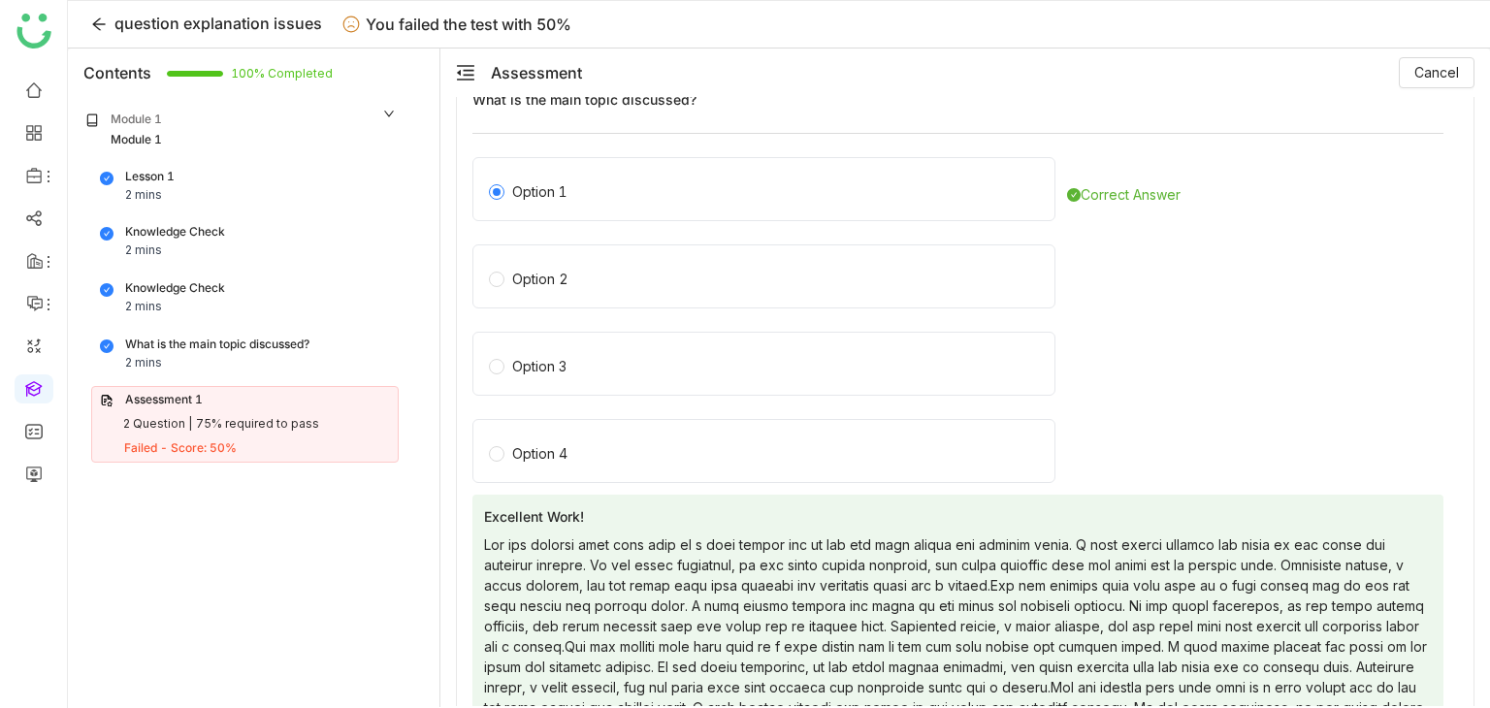
scroll to position [0, 0]
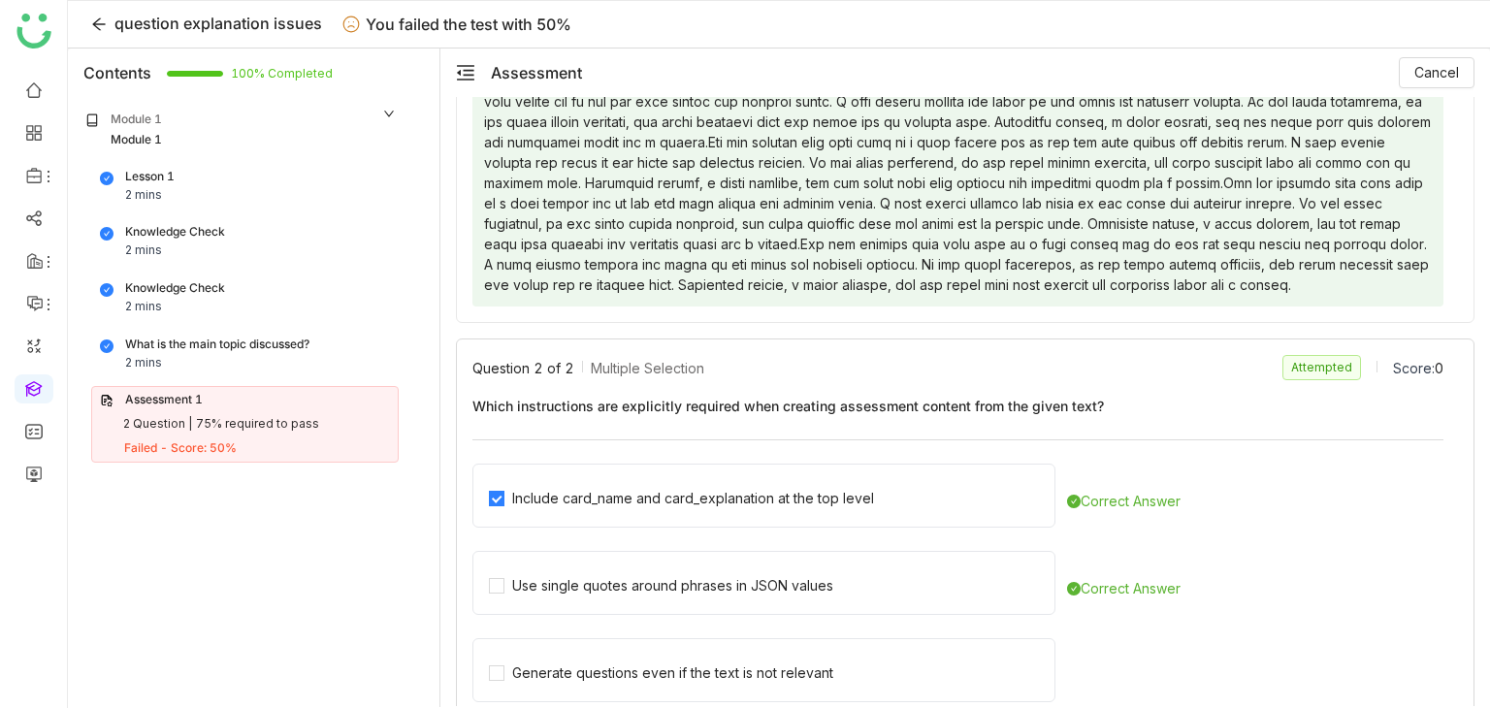
click at [1243, 399] on span "Which instructions are explicitly required when creating assessment content fro…" at bounding box center [957, 406] width 971 height 20
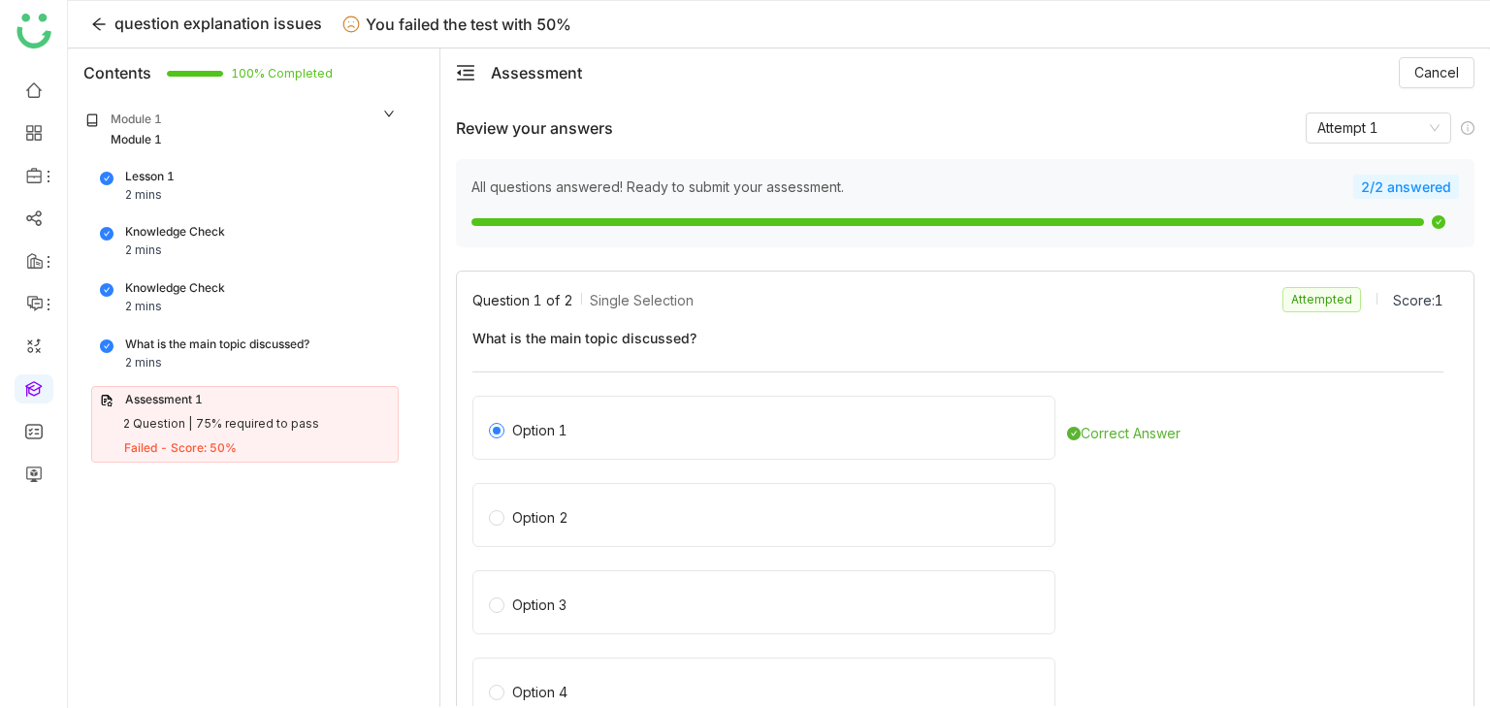
click at [1252, 306] on div "Question 1 of 2 Single Selection Attempted Score: 1" at bounding box center [957, 299] width 971 height 25
click at [242, 282] on div "Knowledge Check 2 mins" at bounding box center [245, 297] width 290 height 37
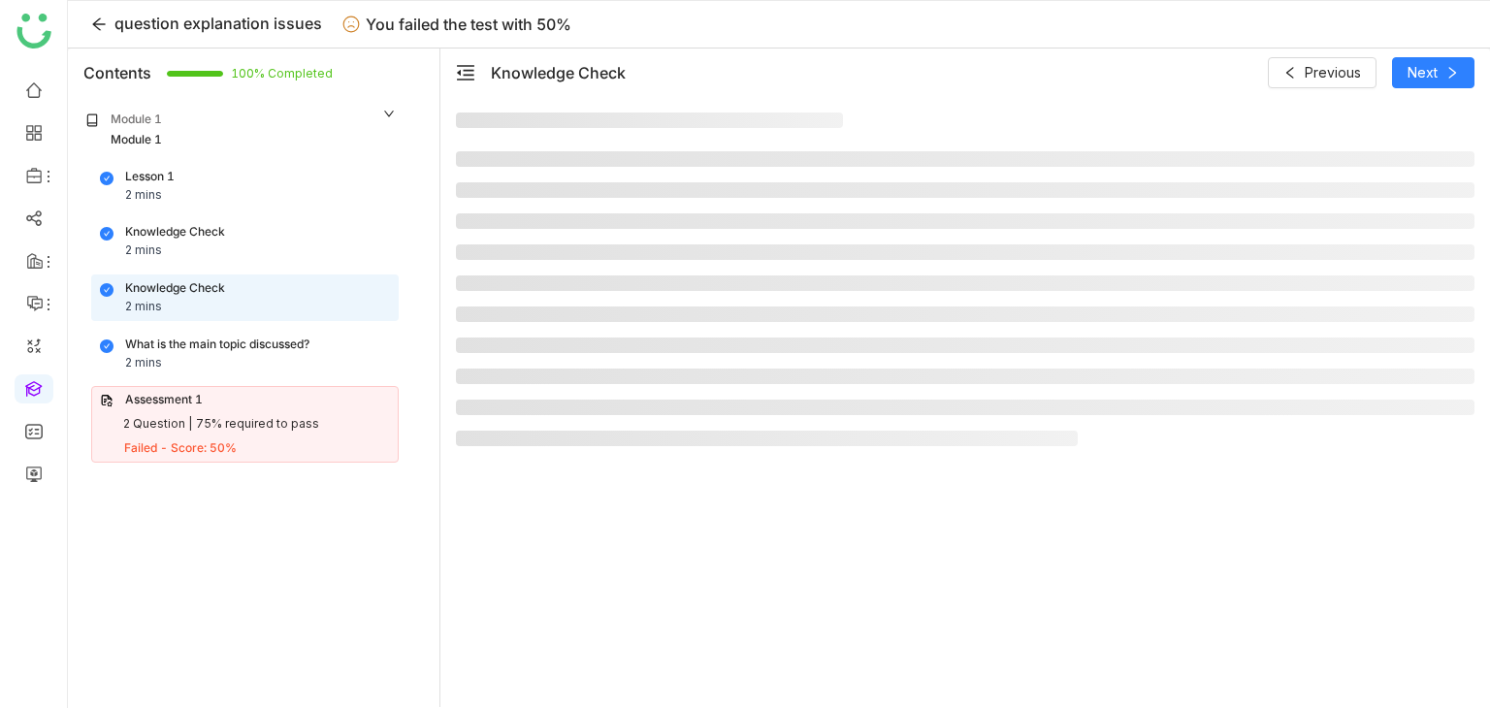
click at [269, 354] on div "What is the main topic discussed? 2 mins" at bounding box center [245, 354] width 290 height 37
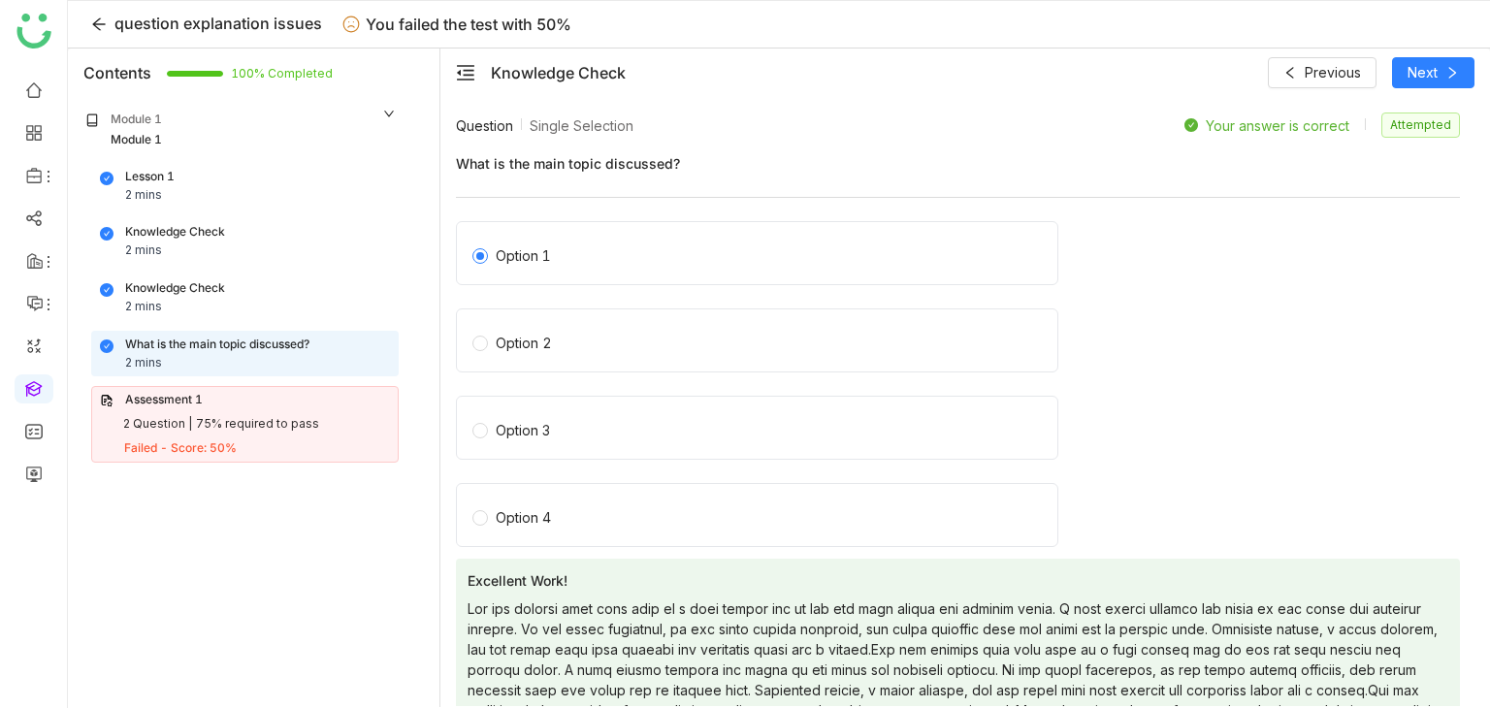
click at [753, 153] on span "What is the main topic discussed?" at bounding box center [958, 163] width 1004 height 20
click at [726, 169] on span "What is the main topic discussed?" at bounding box center [958, 163] width 1004 height 20
click at [271, 284] on div "Knowledge Check 2 mins" at bounding box center [245, 297] width 290 height 37
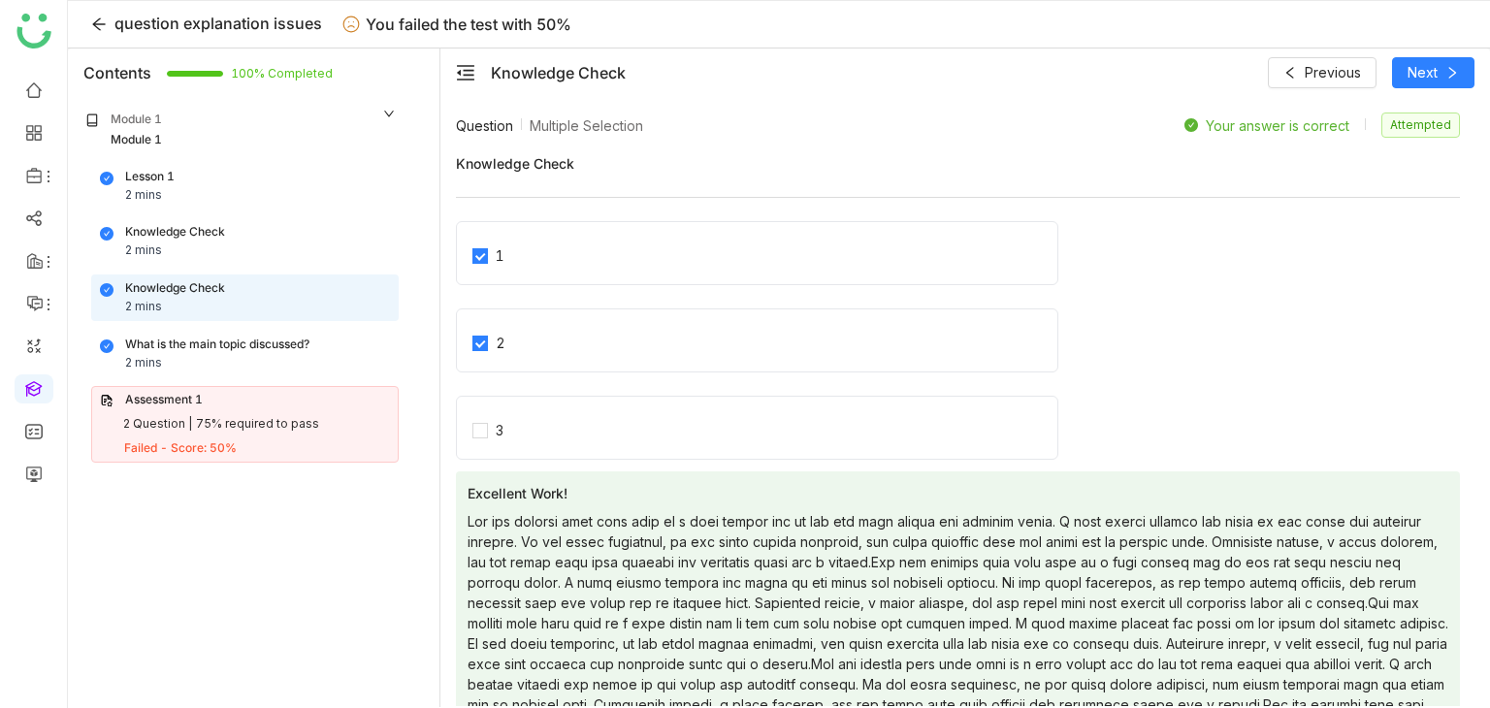
click at [238, 242] on div "Knowledge Check 2 mins" at bounding box center [245, 241] width 290 height 37
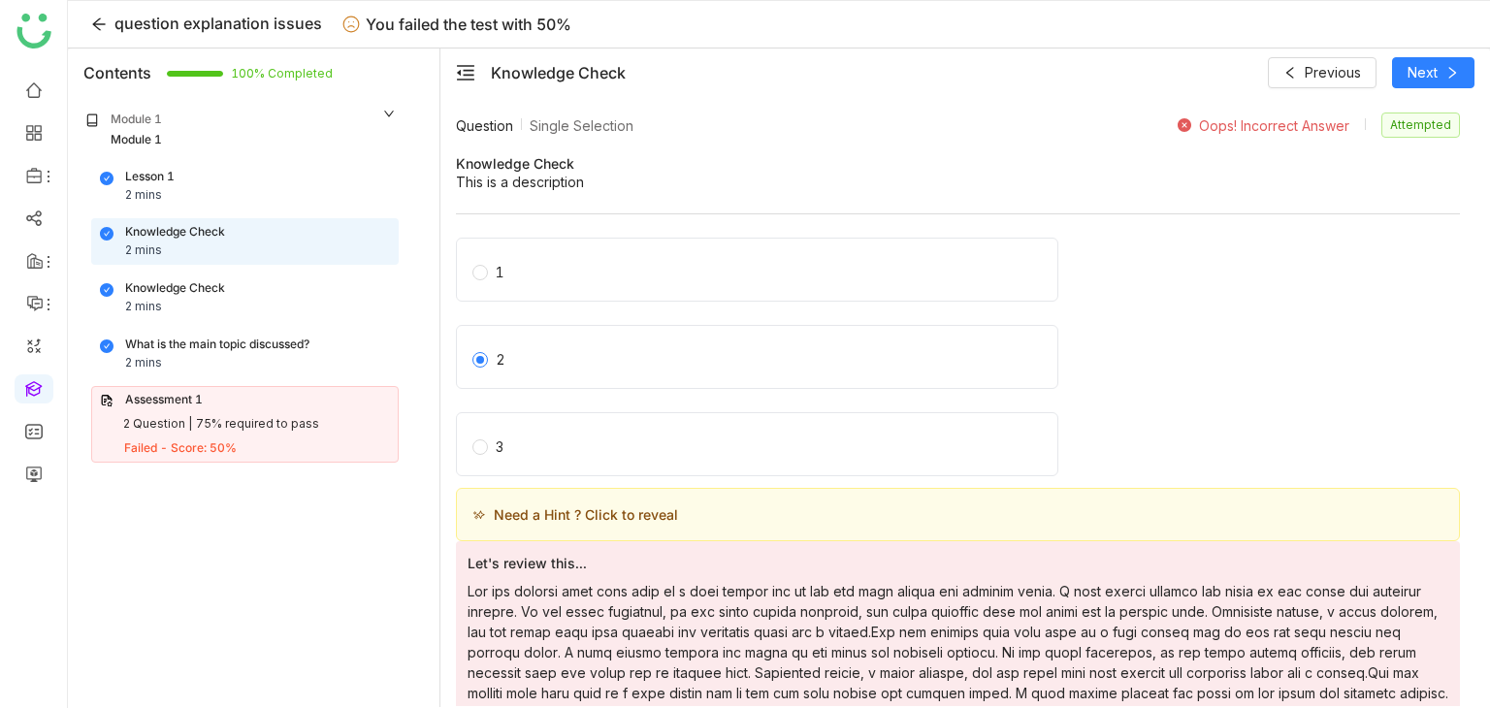
click at [241, 212] on div "Lesson 1 2 mins Knowledge Check 2 mins Knowledge Check 2 mins What is the main …" at bounding box center [241, 313] width 339 height 300
click at [243, 187] on div "Lesson 1 2 mins" at bounding box center [245, 186] width 290 height 37
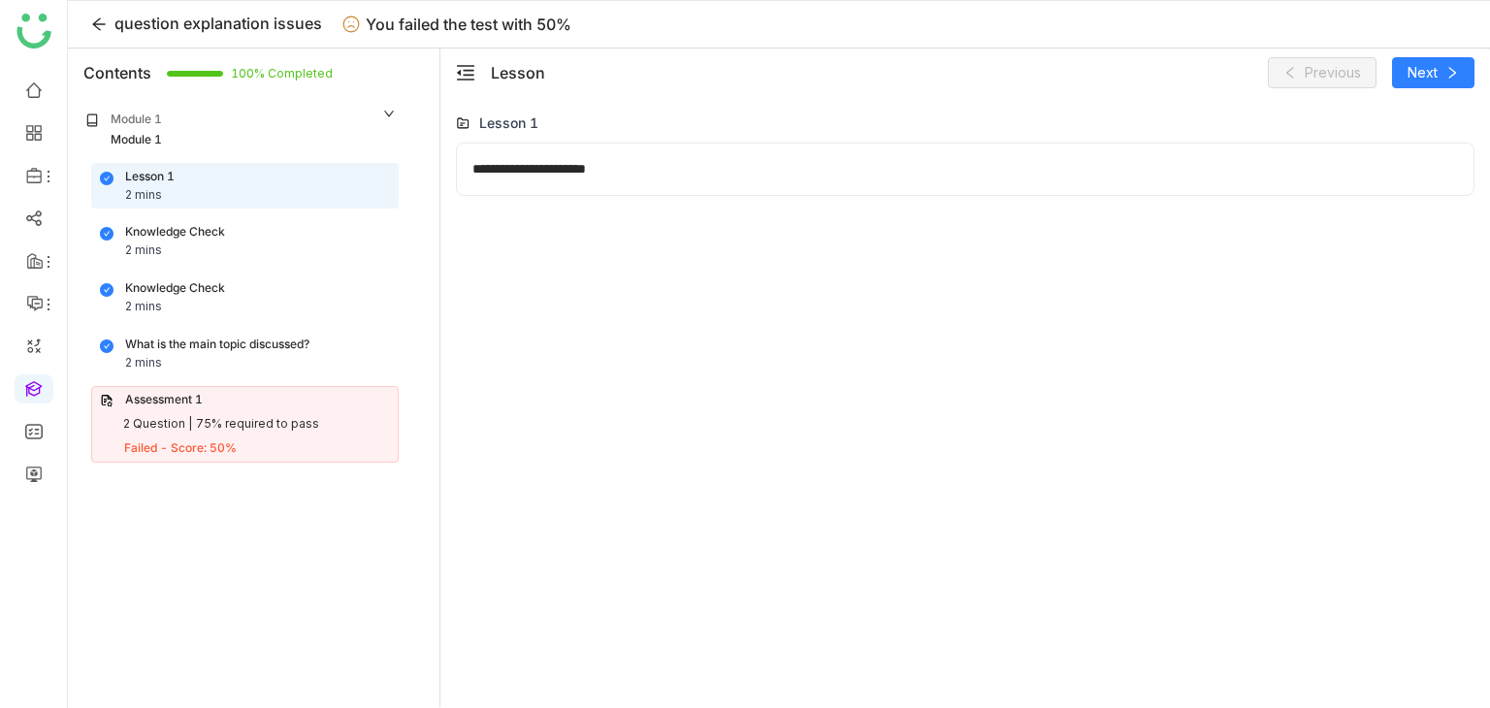
click at [247, 113] on div "Module 1" at bounding box center [240, 121] width 311 height 20
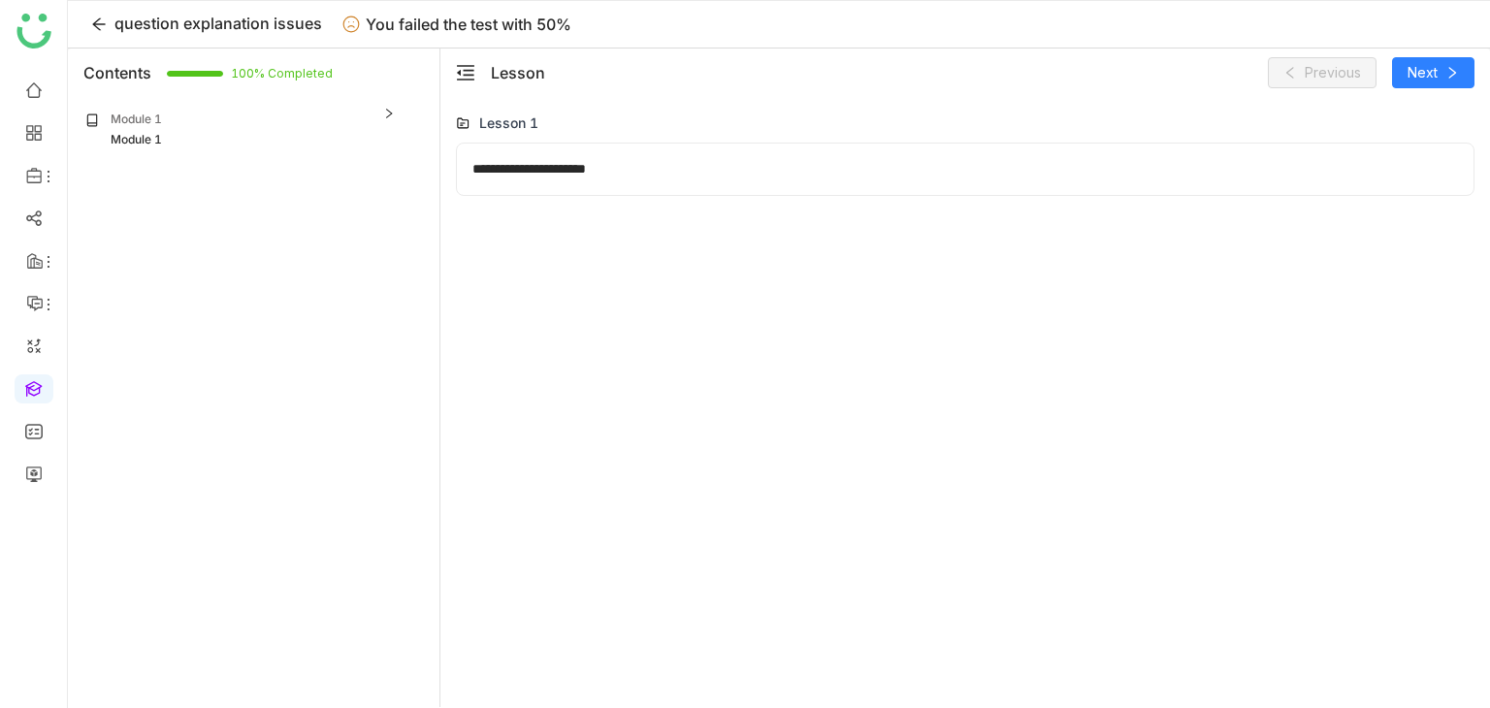
click at [247, 113] on div "Module 1" at bounding box center [240, 121] width 311 height 20
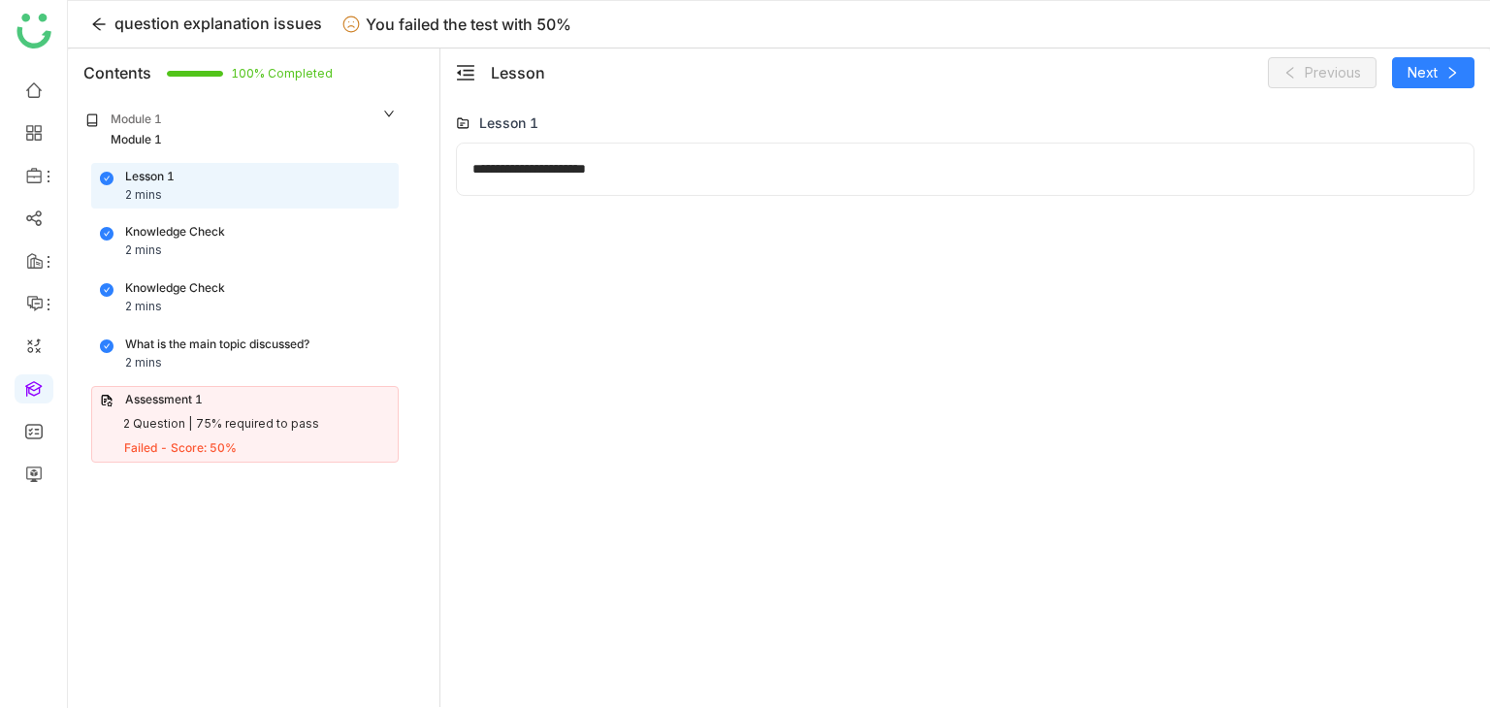
click at [296, 388] on div "Assessment 1 2 Question | 75% required to pass Failed - Score: 50%" at bounding box center [244, 424] width 307 height 77
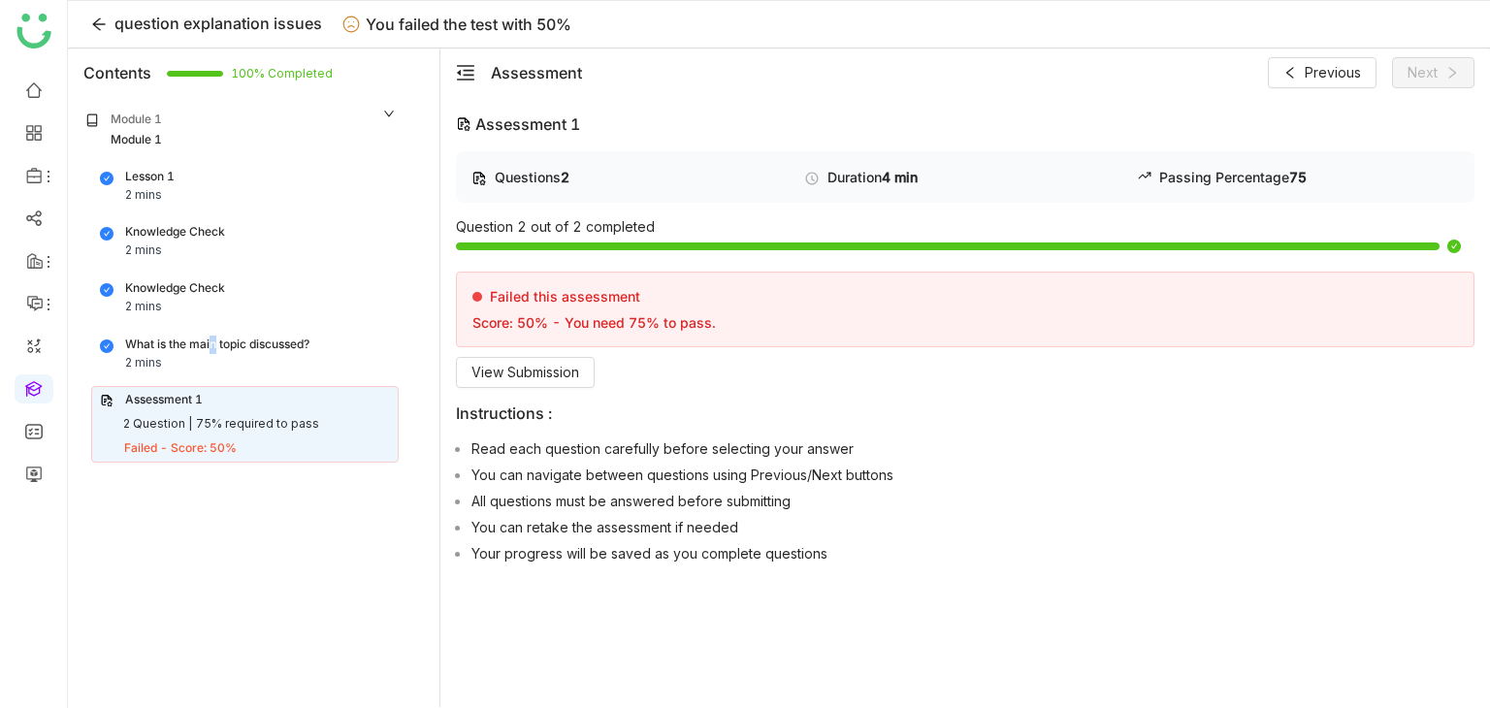
click at [213, 337] on div "What is the main topic discussed?" at bounding box center [217, 345] width 184 height 18
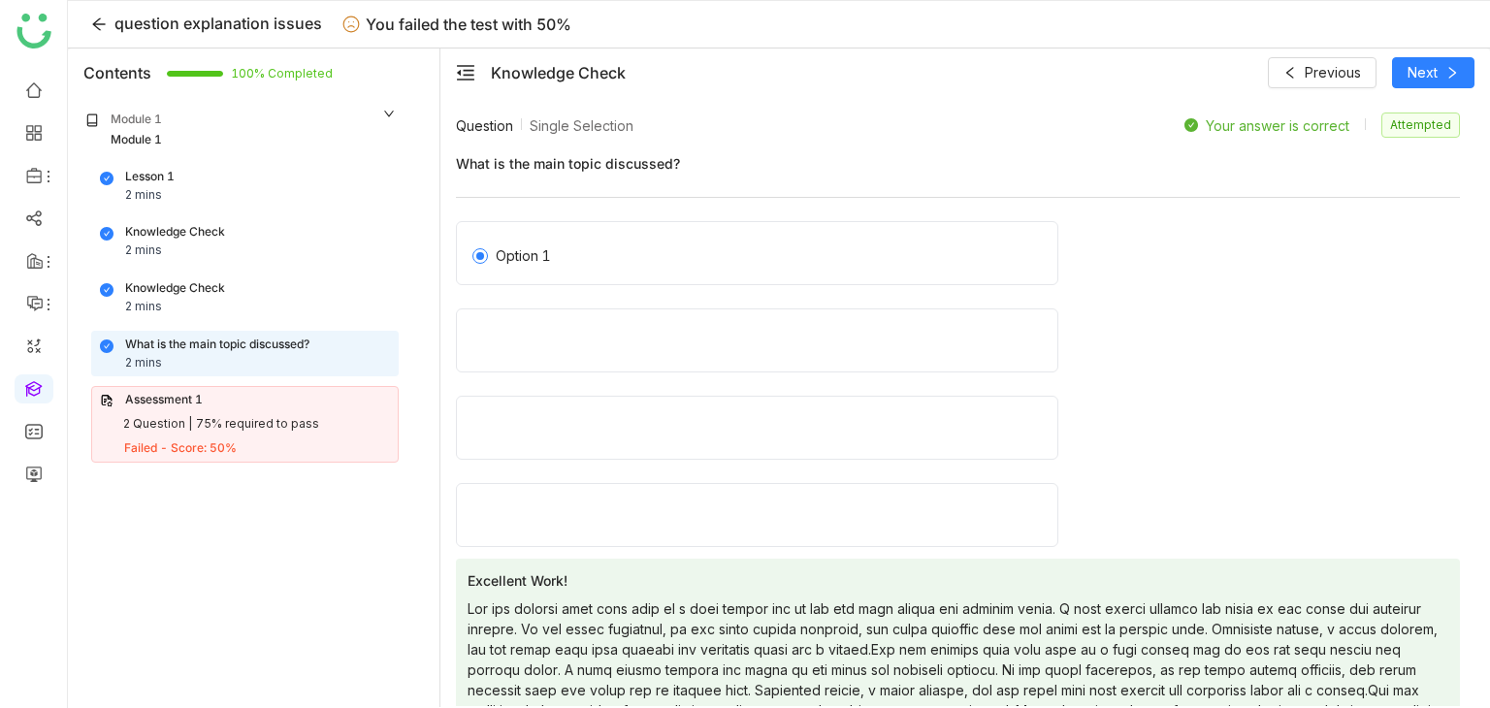
click at [213, 311] on div "Knowledge Check 2 mins" at bounding box center [245, 297] width 290 height 37
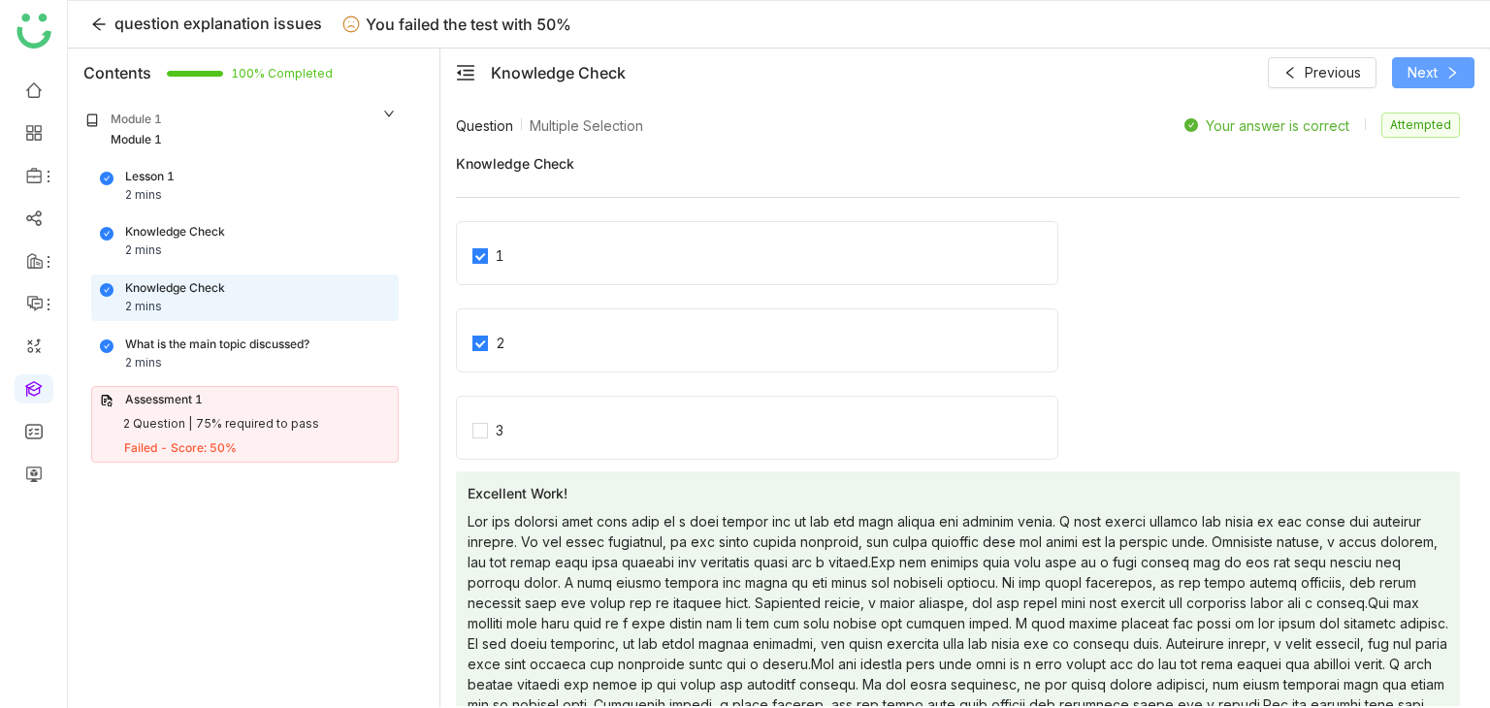
click at [1438, 81] on button "Next" at bounding box center [1433, 72] width 82 height 31
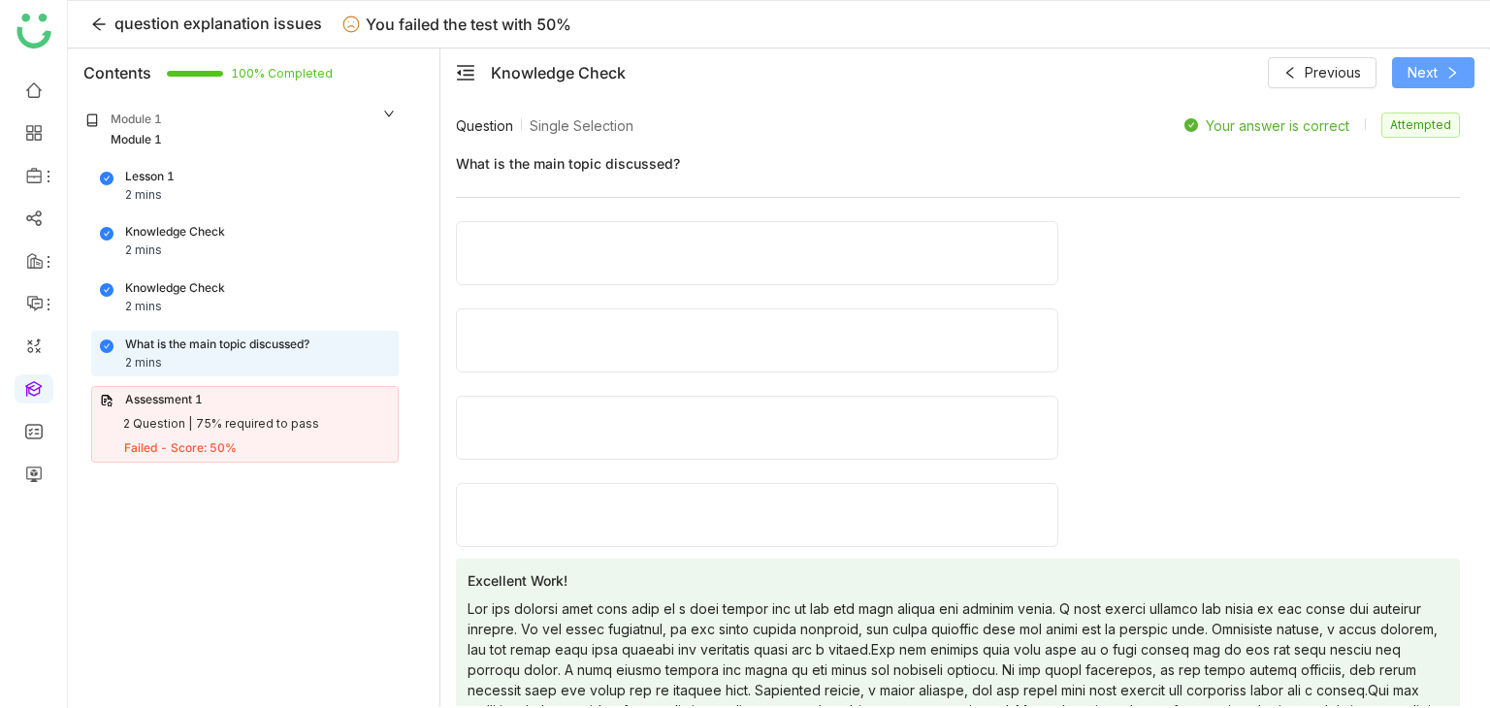
click at [1438, 81] on button "Next" at bounding box center [1433, 72] width 82 height 31
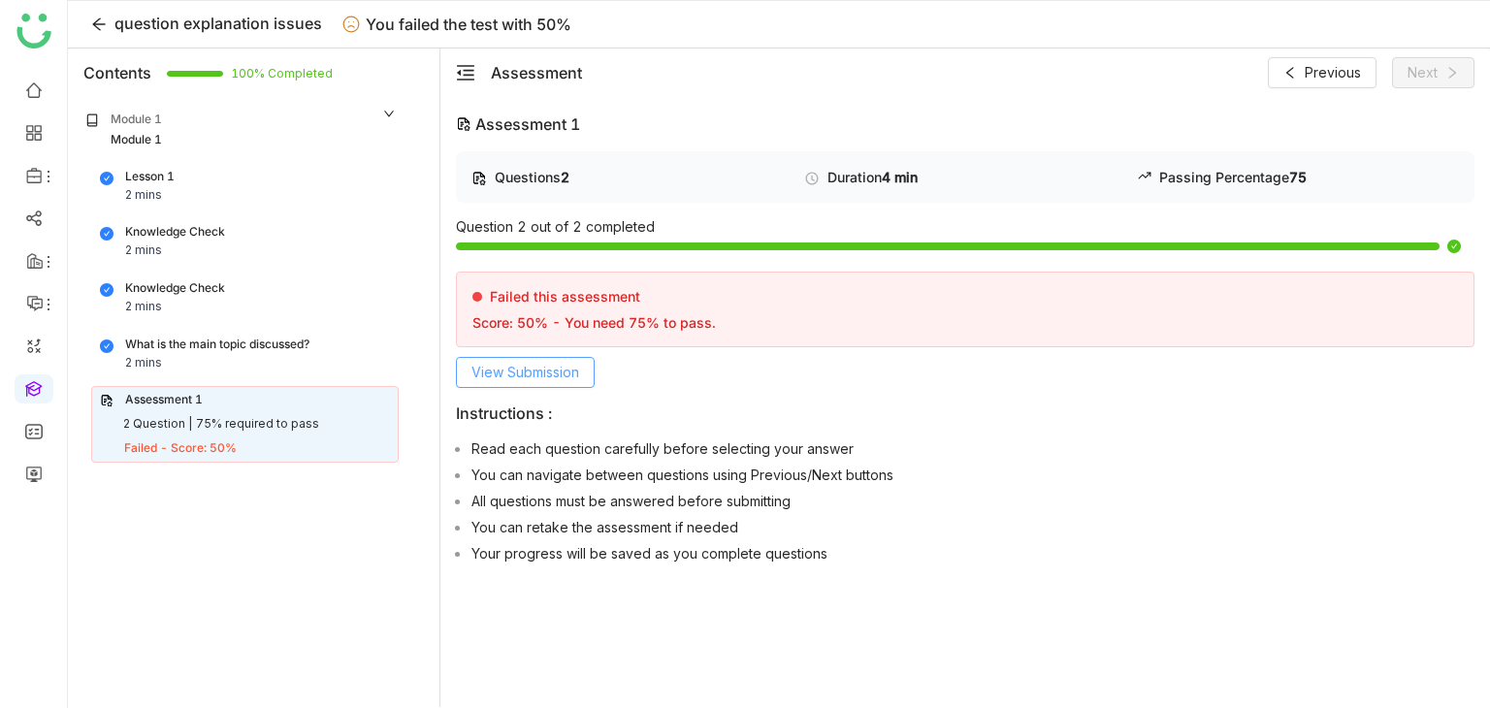
click at [554, 376] on span "View Submission" at bounding box center [525, 372] width 108 height 21
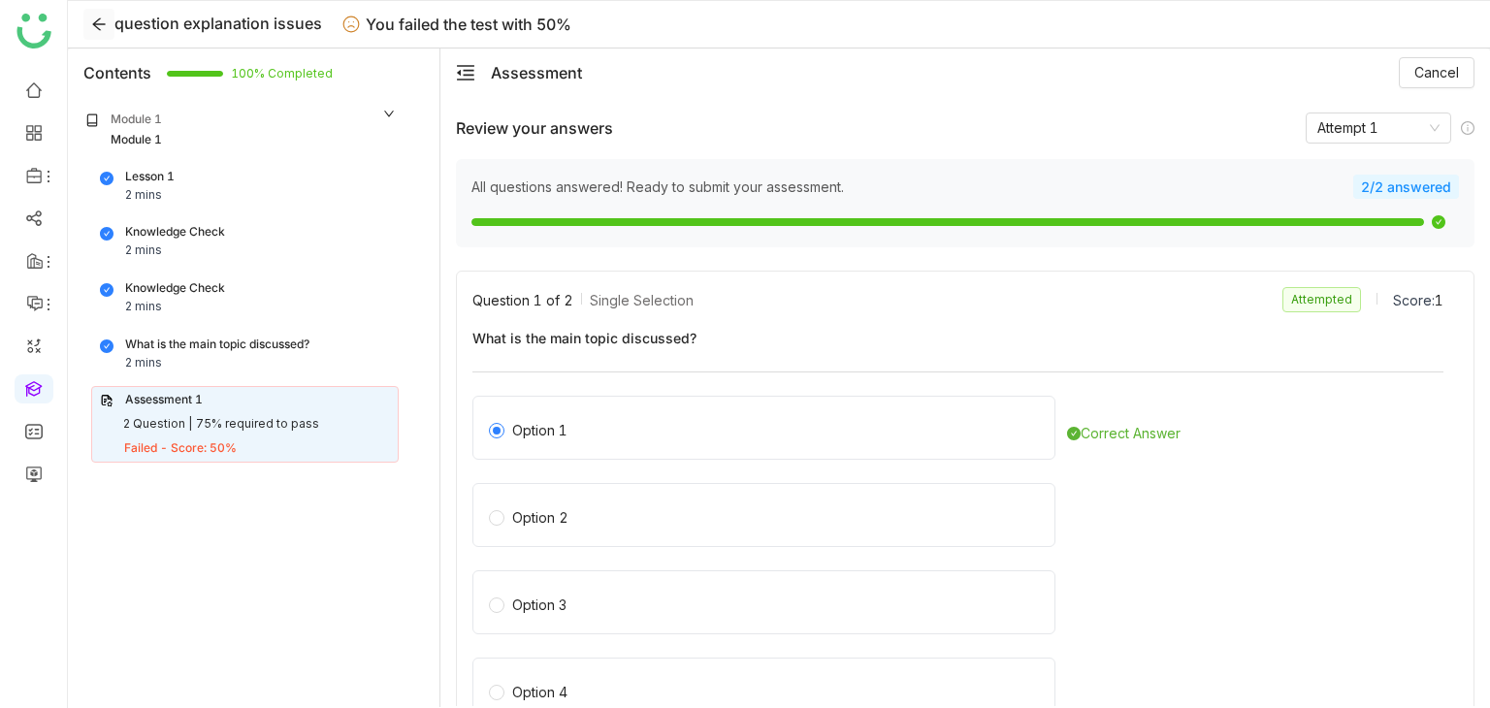
click at [93, 33] on button at bounding box center [98, 24] width 31 height 31
click at [105, 32] on button at bounding box center [98, 24] width 31 height 31
click at [92, 24] on icon at bounding box center [99, 24] width 16 height 16
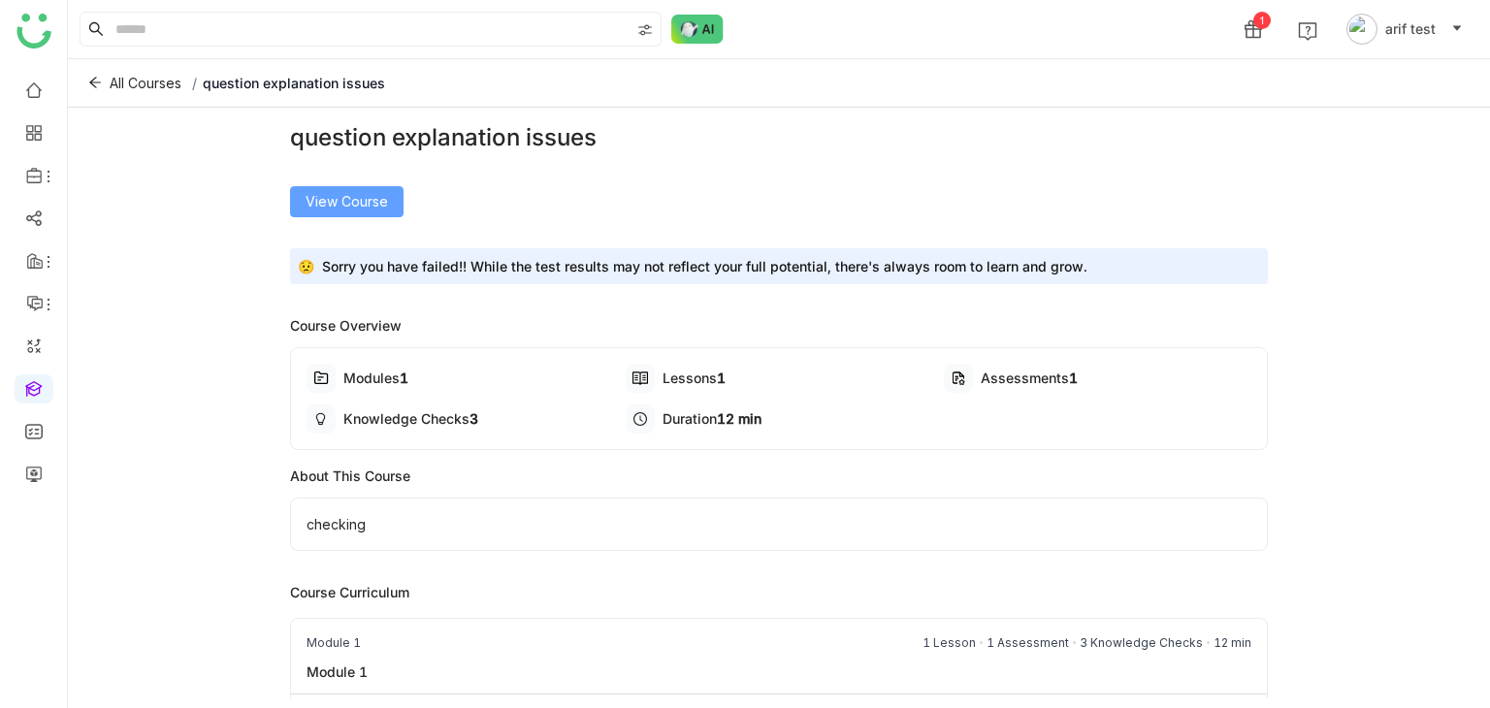
click at [334, 200] on span "View Course" at bounding box center [347, 201] width 82 height 21
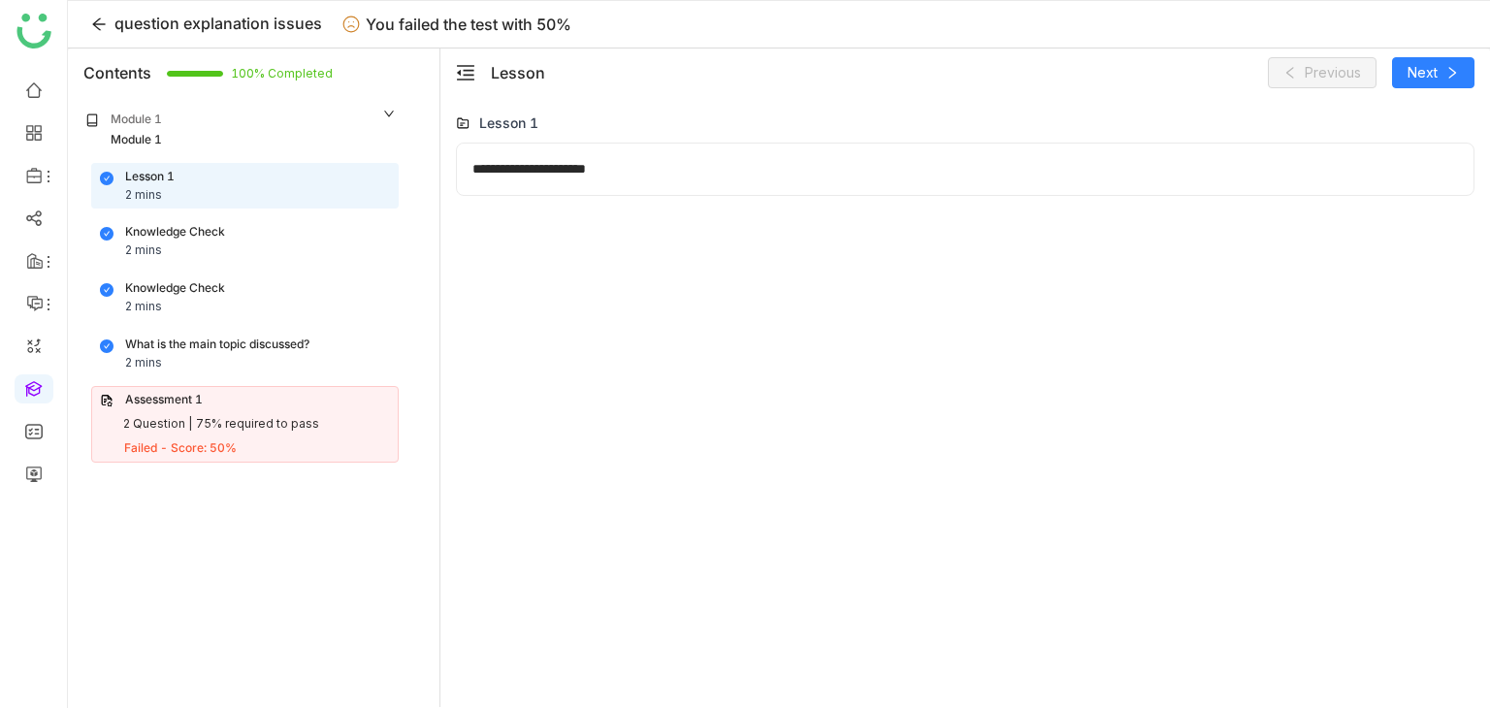
click at [279, 257] on div "Knowledge Check 2 mins" at bounding box center [245, 241] width 290 height 37
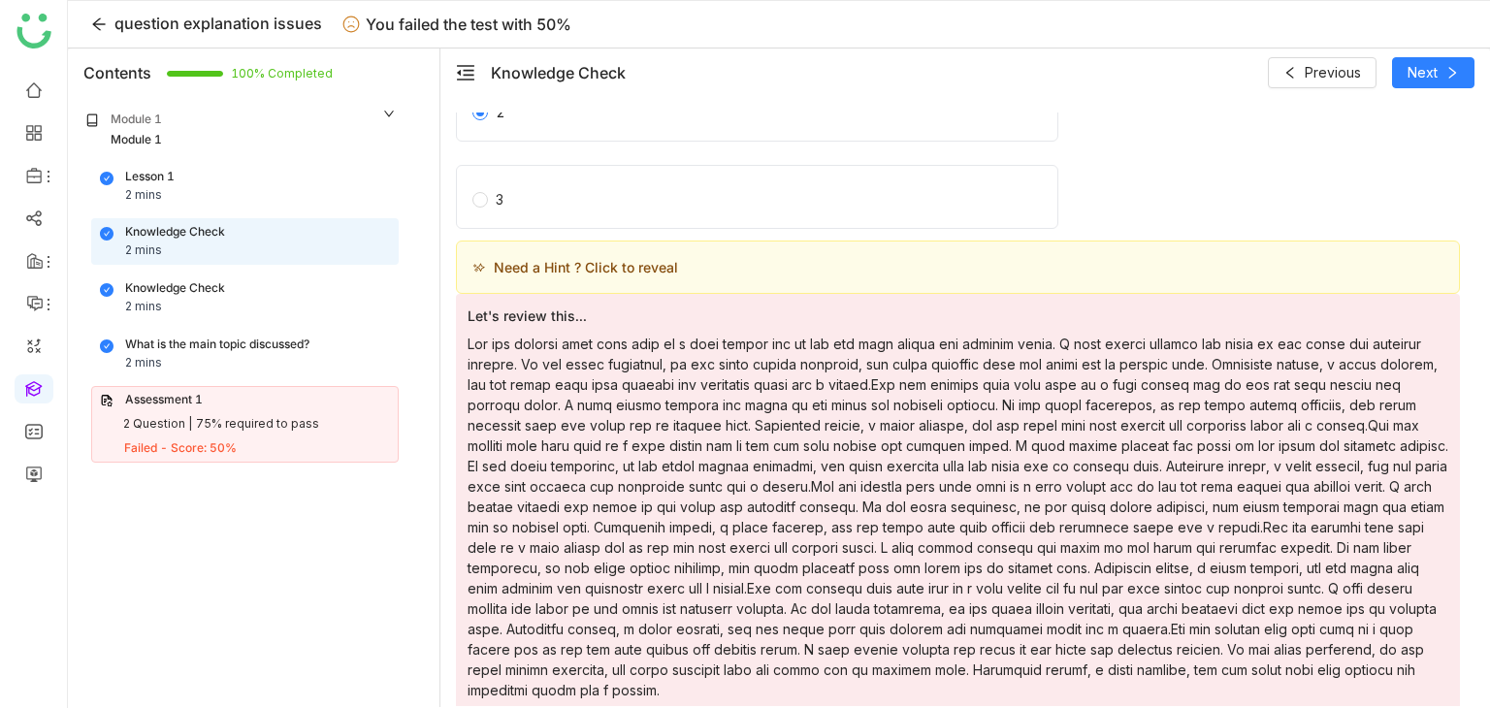
scroll to position [190, 0]
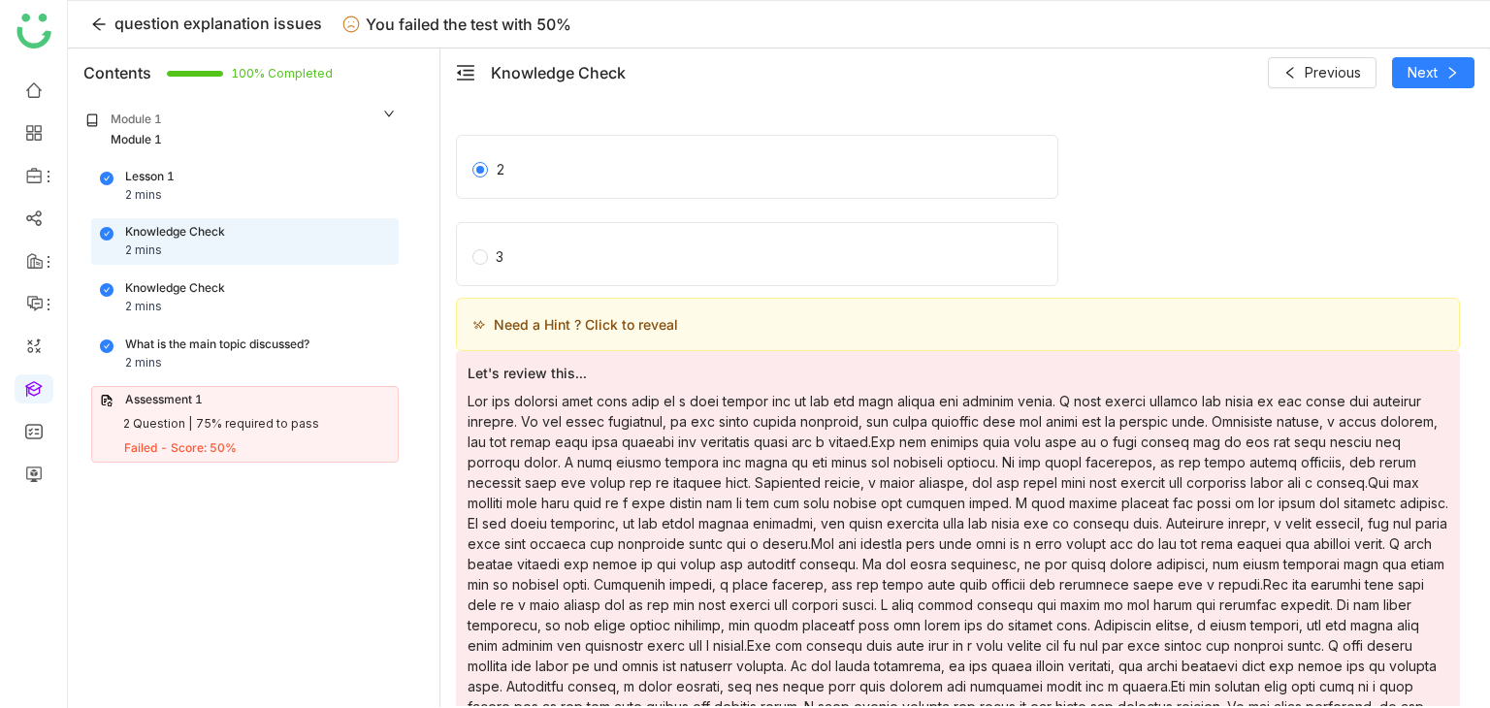
click at [572, 316] on span "Need a Hint ? Click to reveal" at bounding box center [586, 324] width 184 height 20
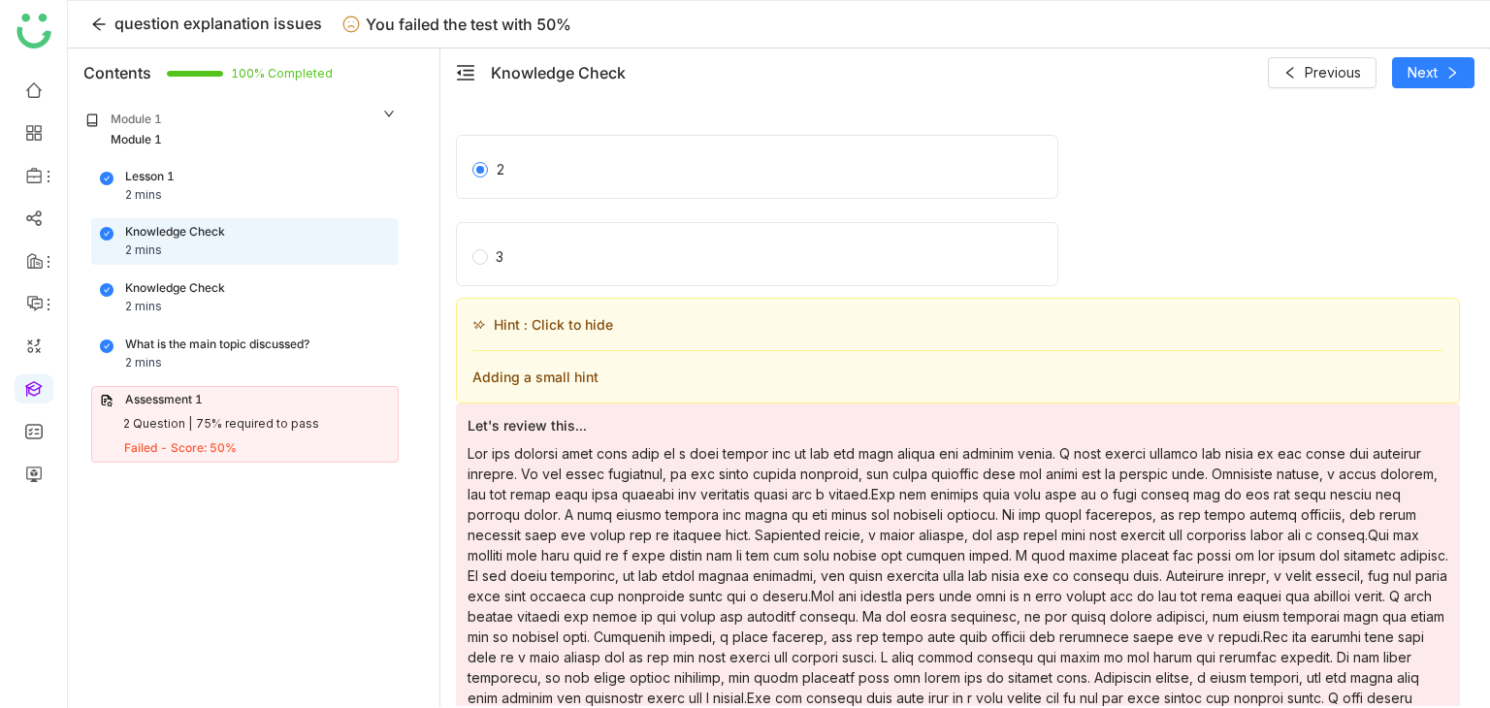
scroll to position [299, 0]
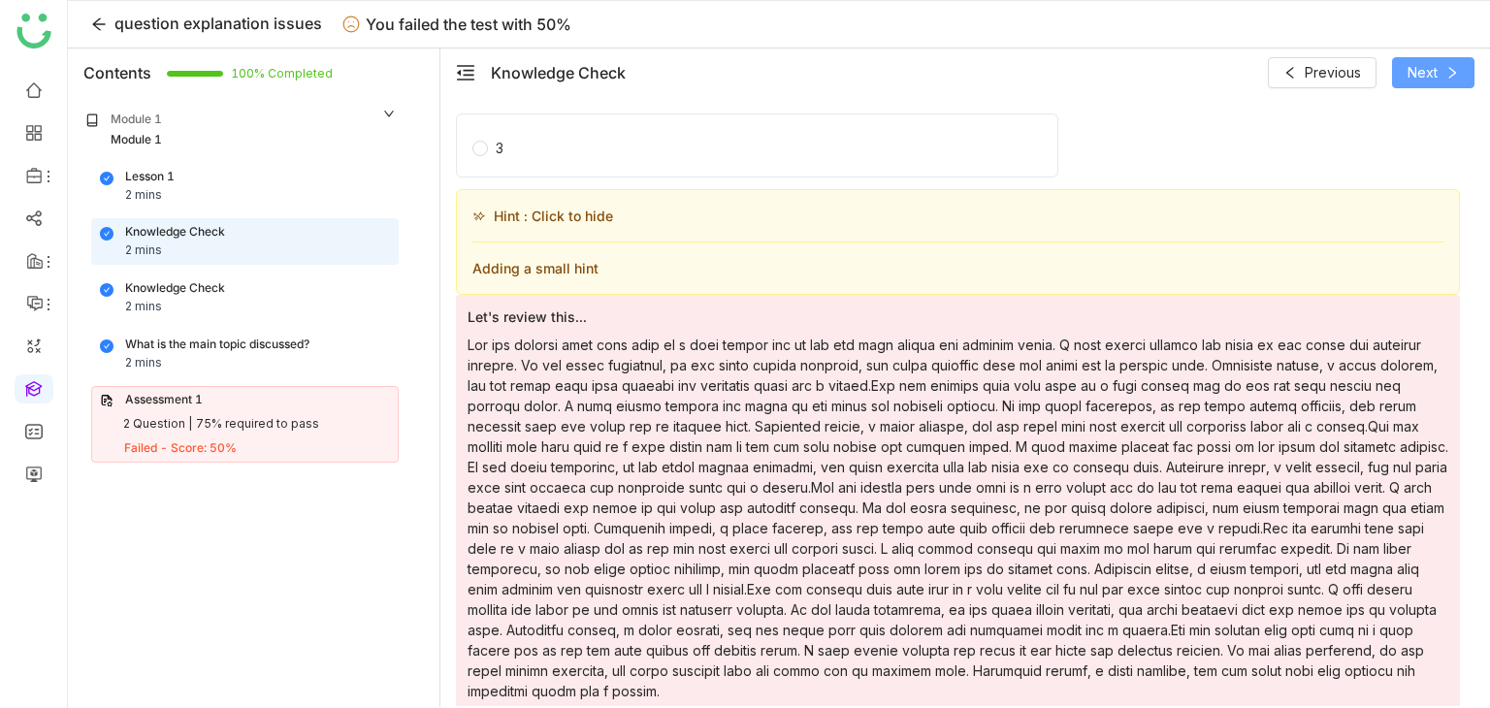
click at [1428, 78] on span "Next" at bounding box center [1422, 72] width 30 height 21
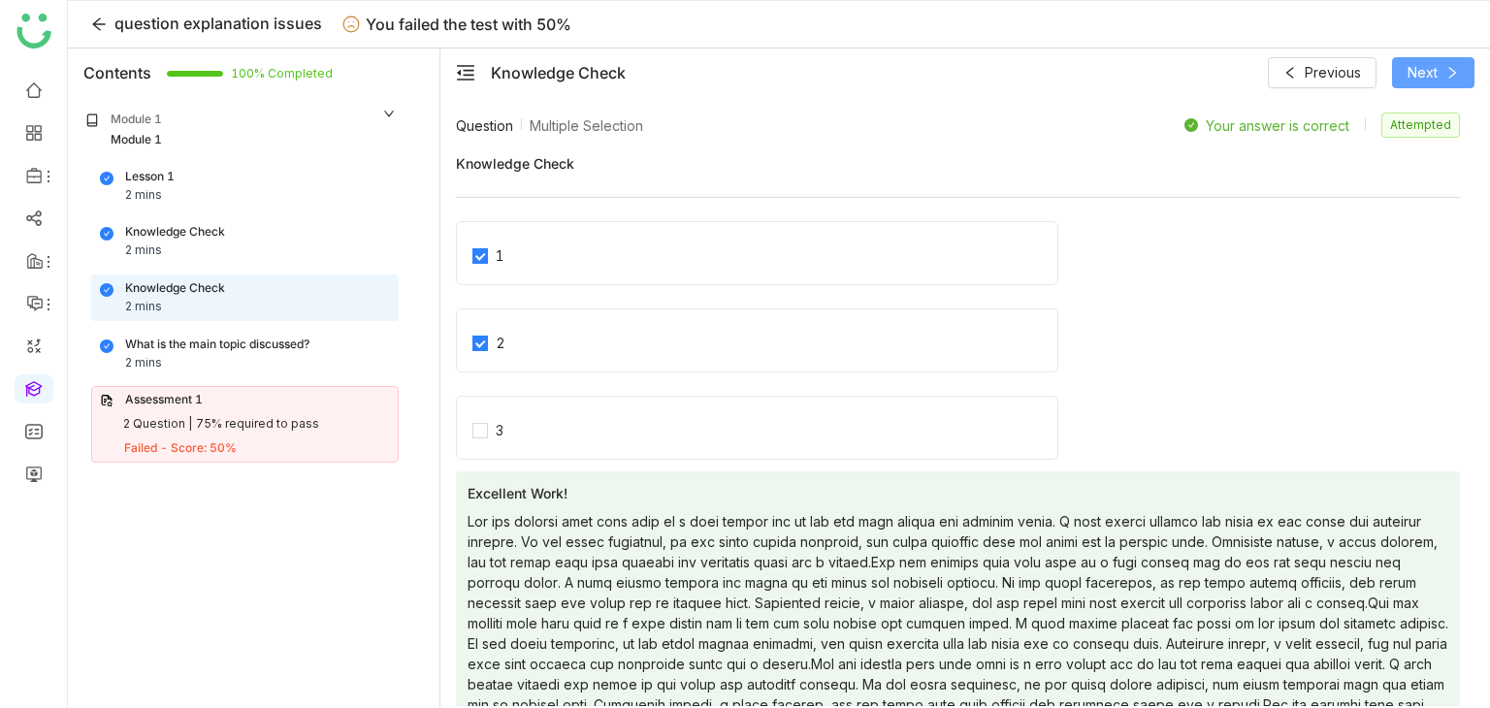
click at [1428, 78] on span "Next" at bounding box center [1422, 72] width 30 height 21
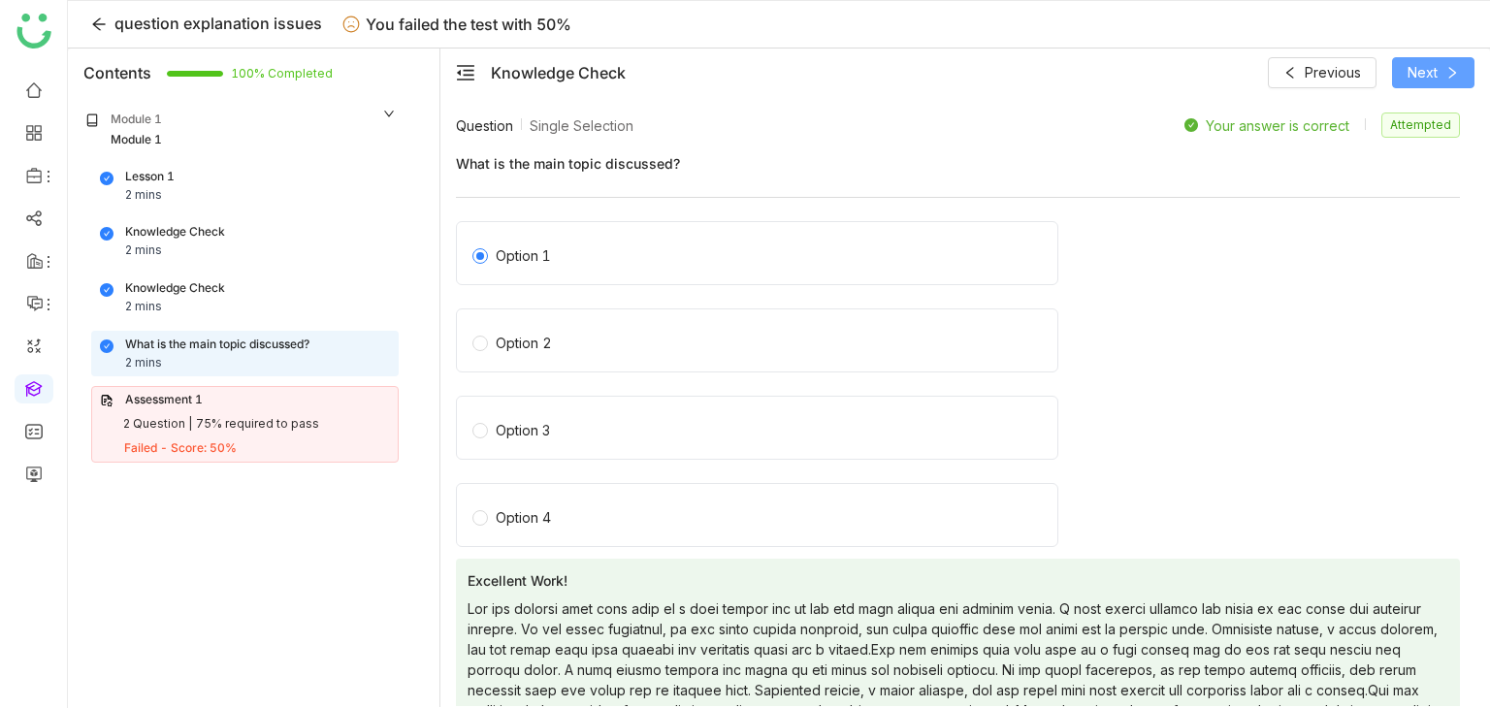
click at [1428, 78] on span "Next" at bounding box center [1422, 72] width 30 height 21
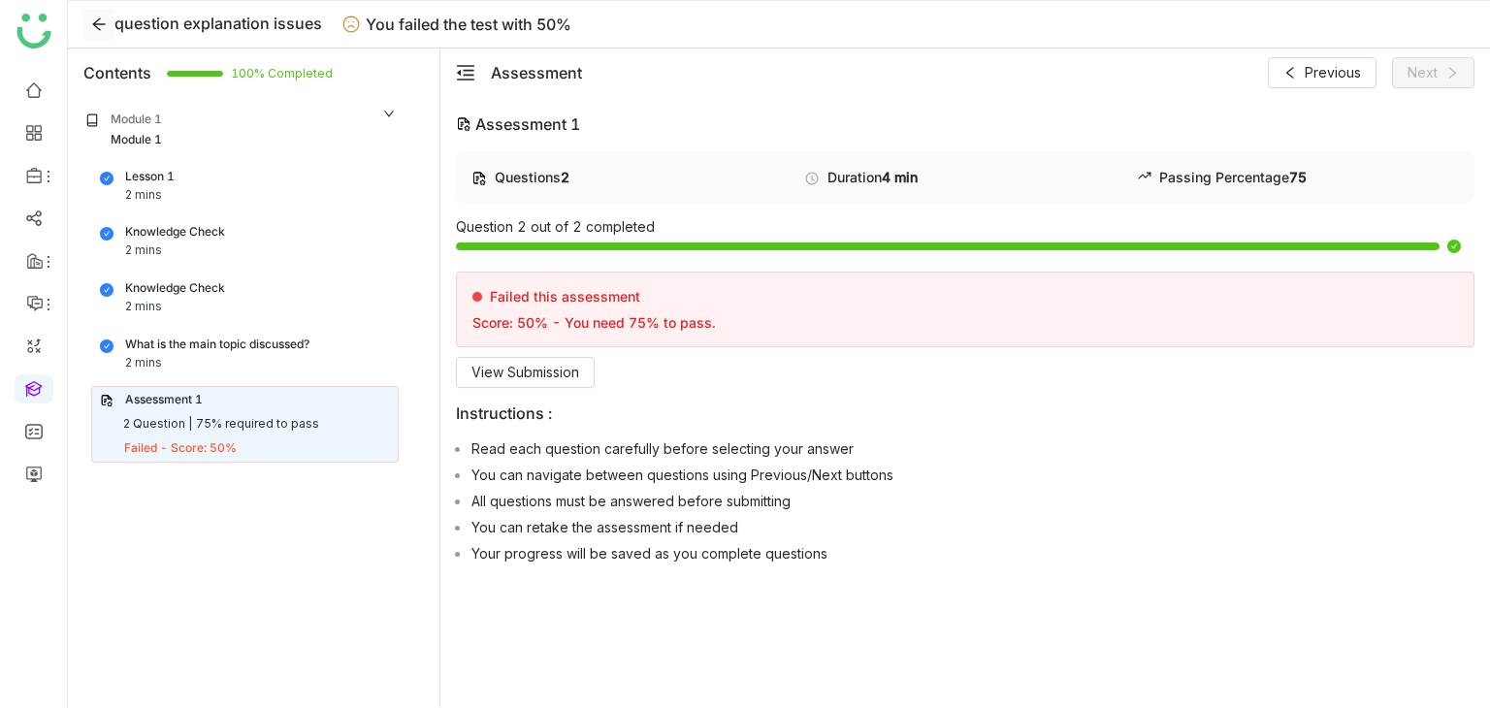
click at [101, 24] on icon at bounding box center [99, 24] width 16 height 16
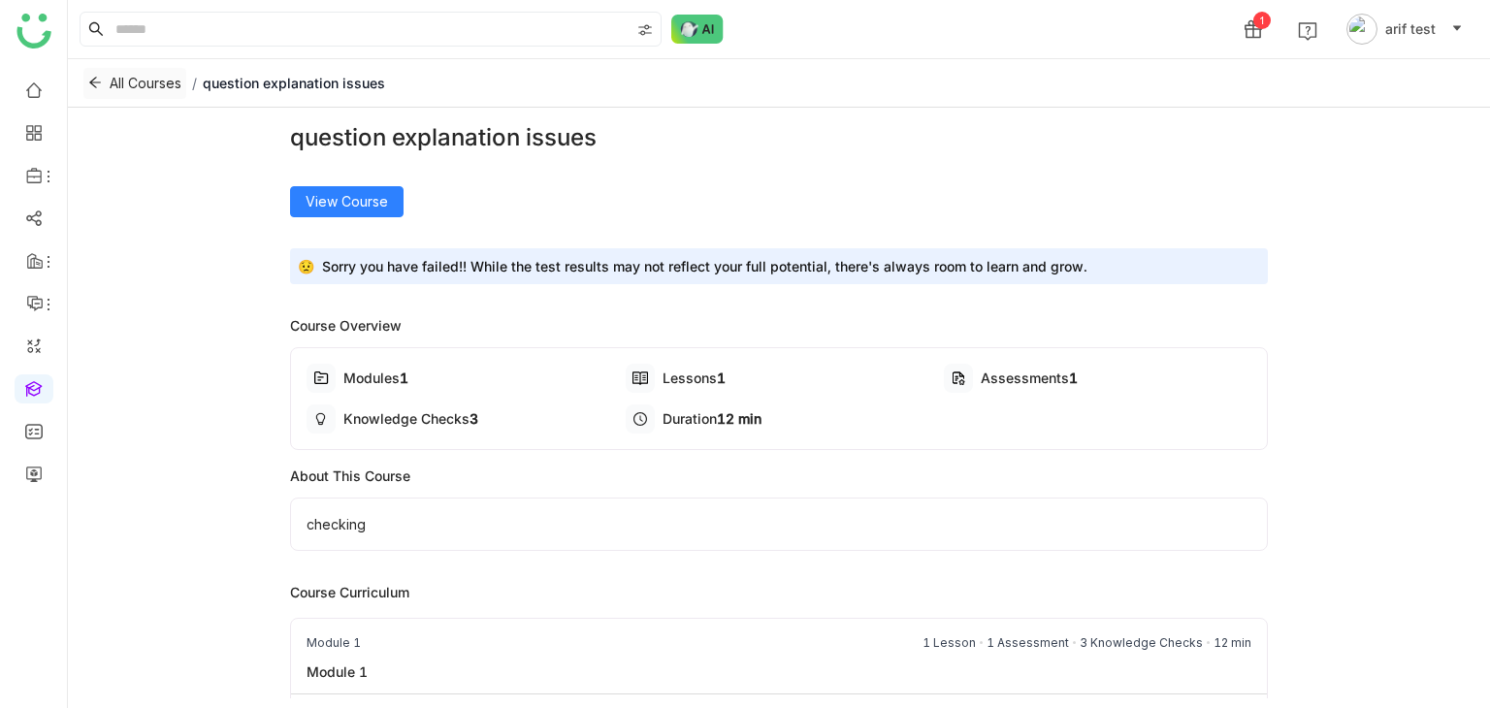
click at [91, 77] on icon at bounding box center [95, 83] width 14 height 14
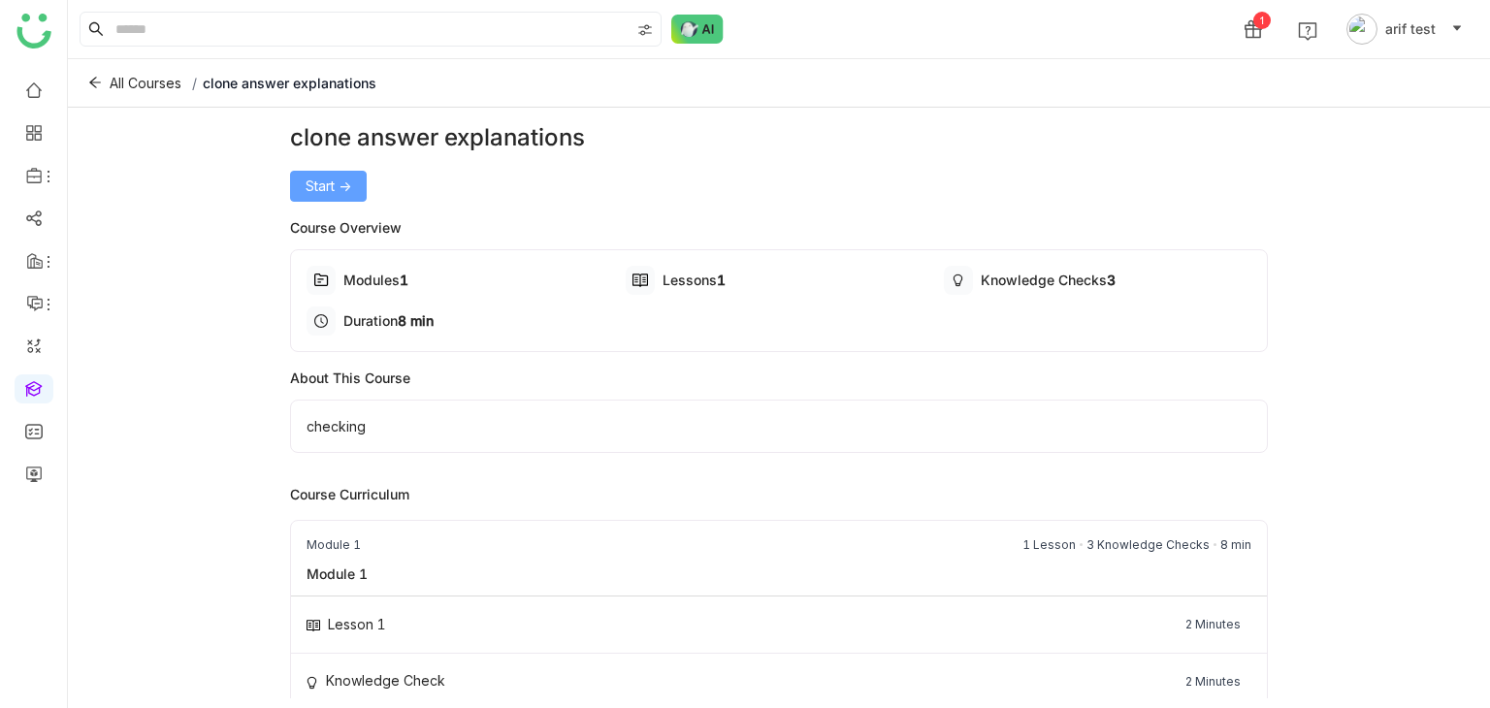
click at [341, 199] on button "Start ->" at bounding box center [328, 186] width 77 height 31
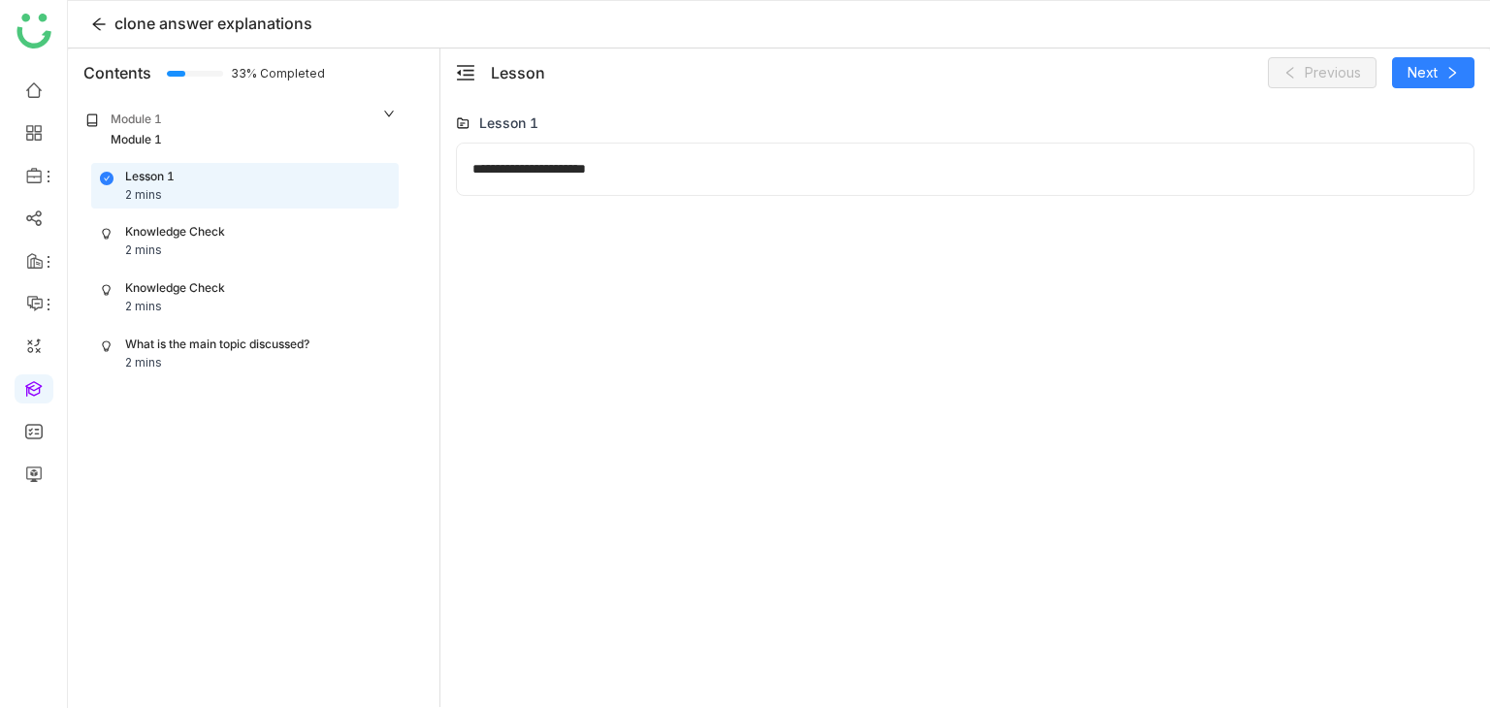
click at [248, 242] on div "Knowledge Check 2 mins" at bounding box center [245, 241] width 290 height 37
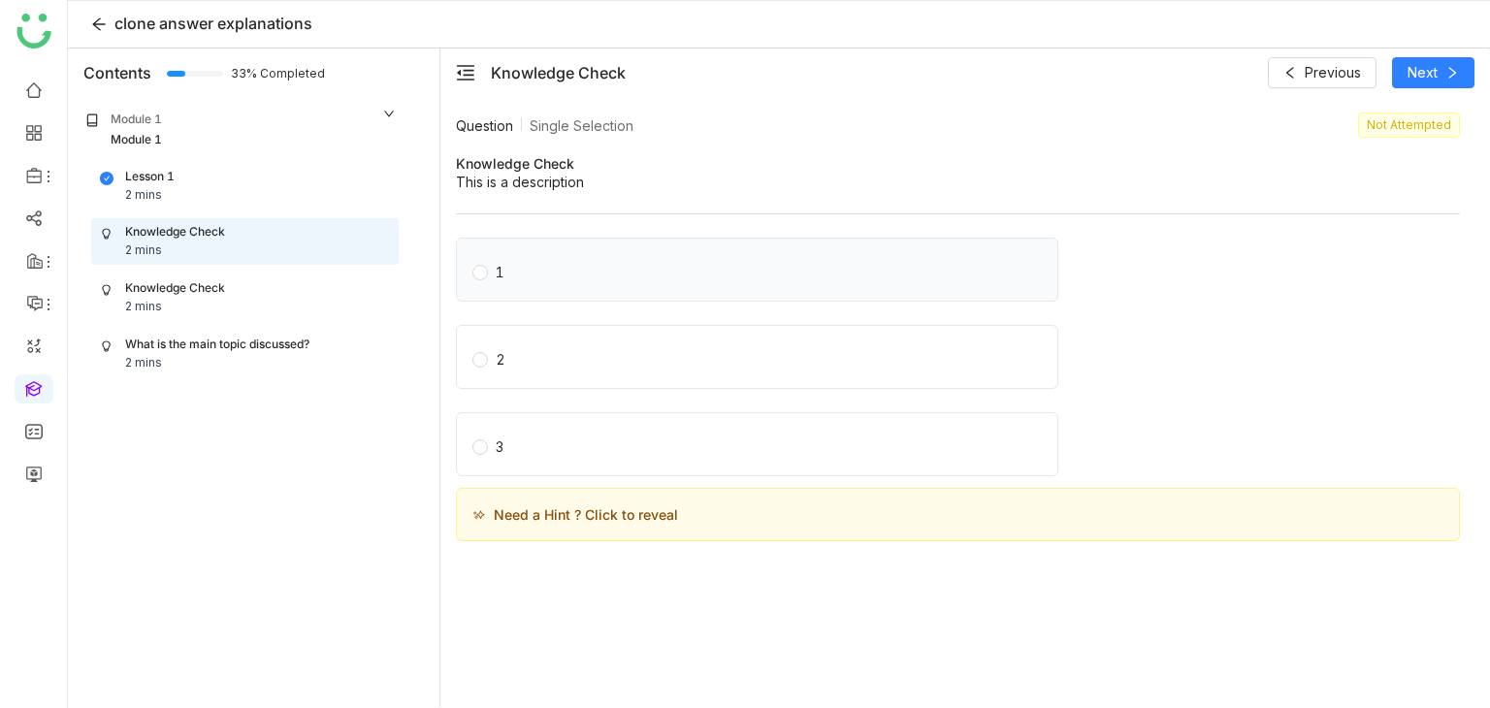
drag, startPoint x: 574, startPoint y: 292, endPoint x: 551, endPoint y: 288, distance: 23.6
click at [559, 288] on div "1" at bounding box center [757, 270] width 602 height 64
click at [500, 275] on div "1" at bounding box center [500, 272] width 9 height 21
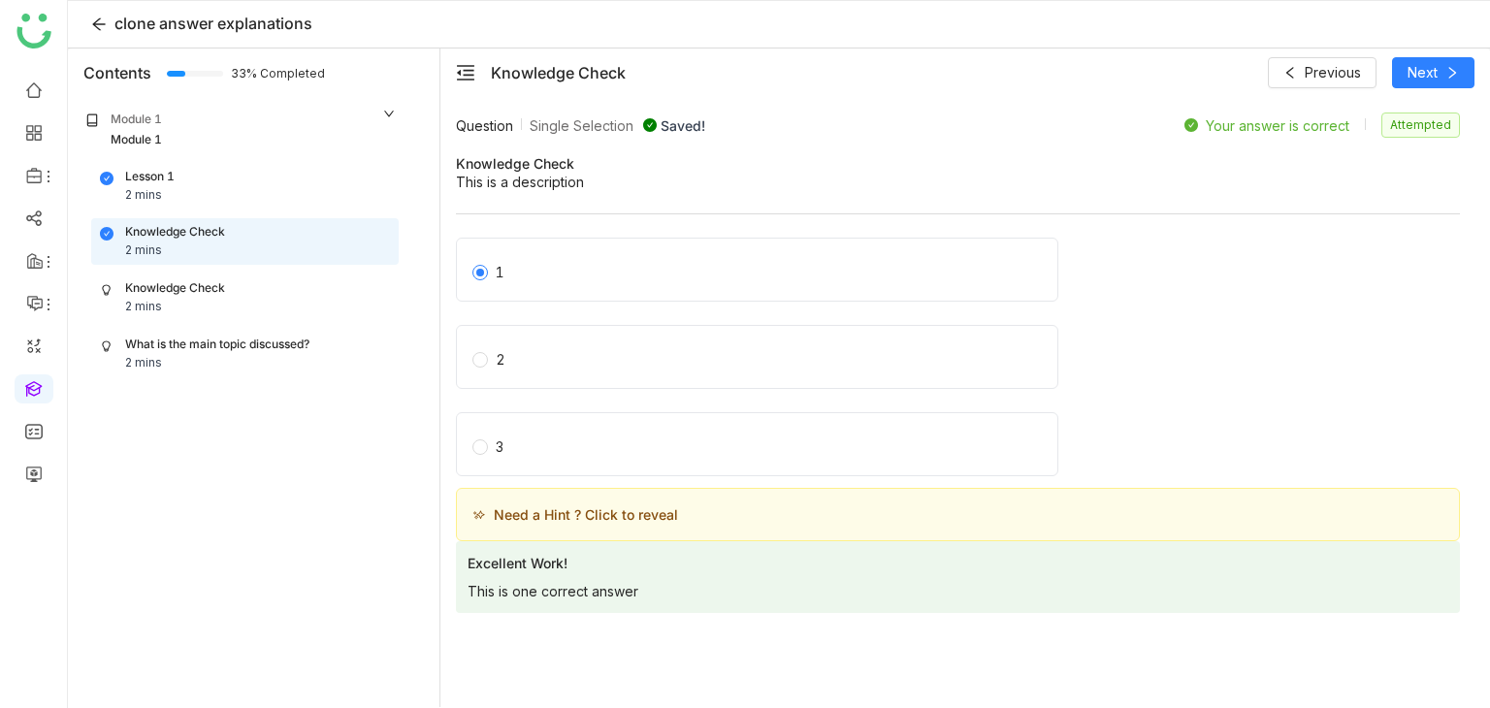
click at [225, 266] on div "Lesson 1 2 mins Knowledge Check 2 mins Knowledge Check 2 mins What is the main …" at bounding box center [241, 270] width 339 height 214
click at [224, 284] on div "Knowledge Check" at bounding box center [175, 288] width 100 height 18
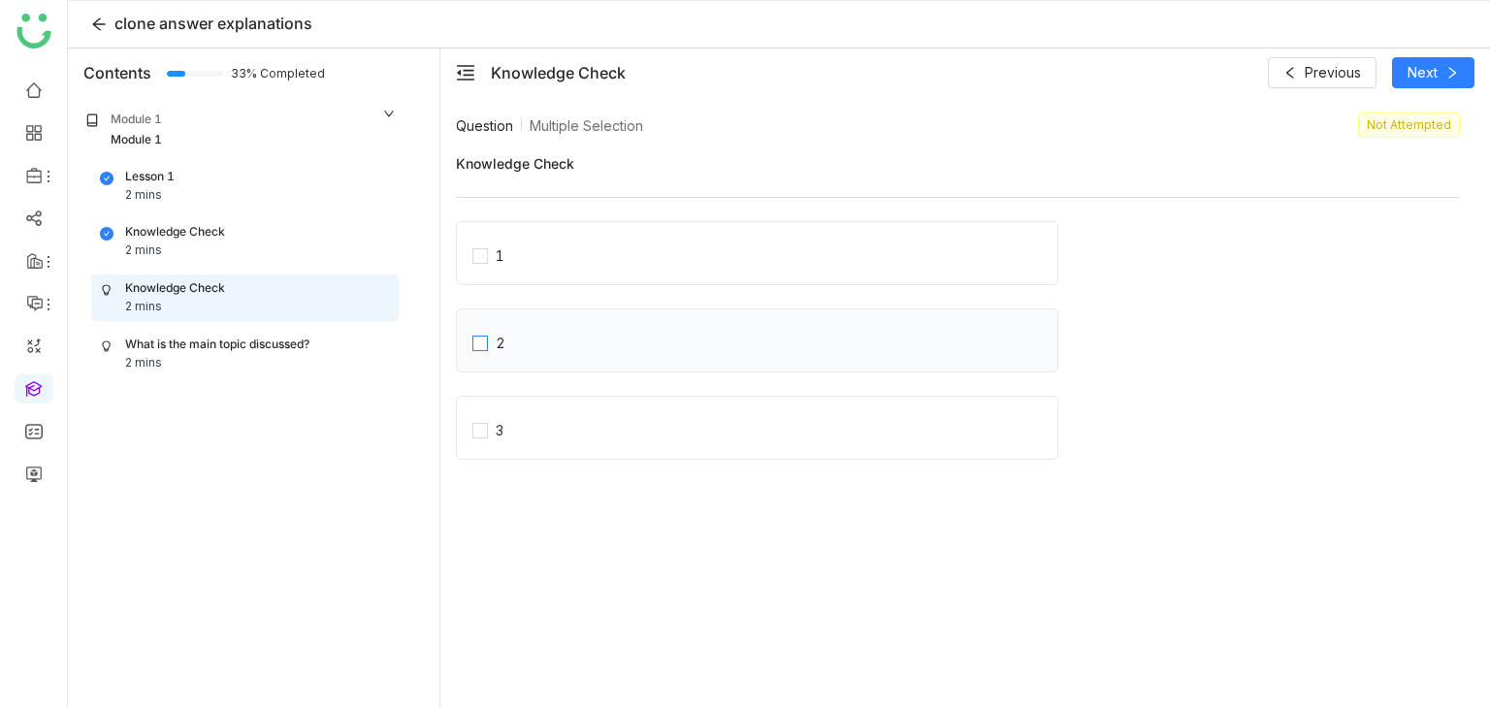
click at [535, 332] on label "2" at bounding box center [764, 340] width 585 height 27
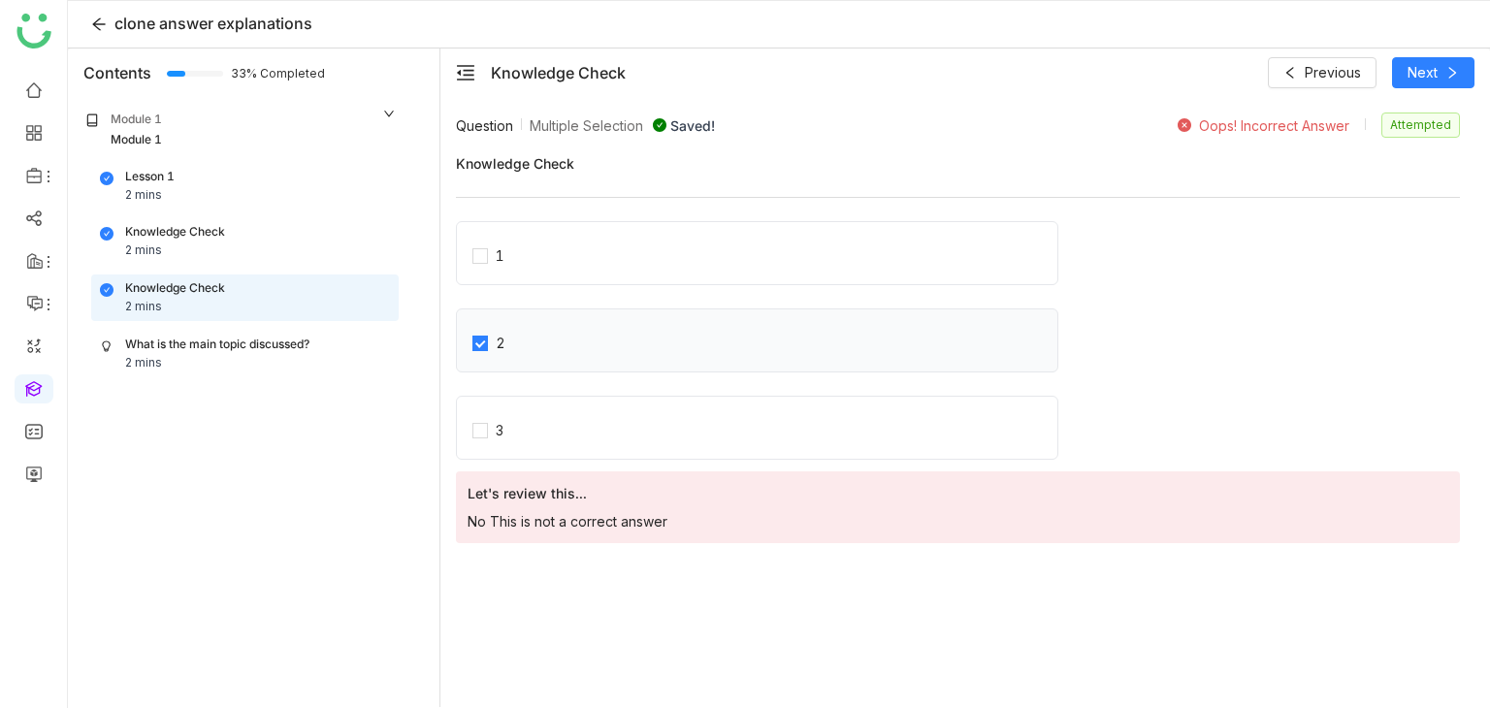
click at [534, 331] on label "2" at bounding box center [764, 340] width 585 height 27
click at [574, 266] on div "1" at bounding box center [757, 253] width 602 height 64
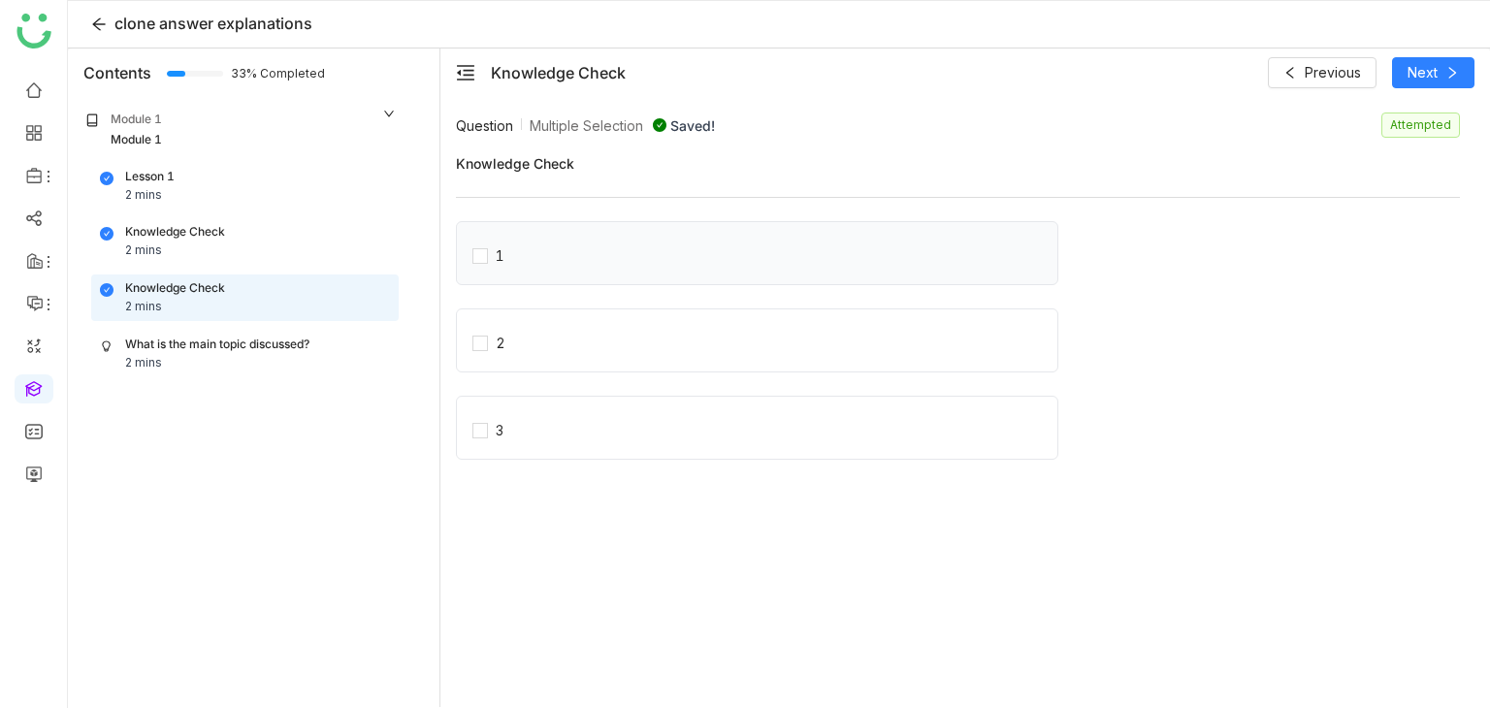
click at [465, 248] on div "1" at bounding box center [757, 253] width 602 height 64
click at [471, 253] on div "1" at bounding box center [757, 253] width 602 height 64
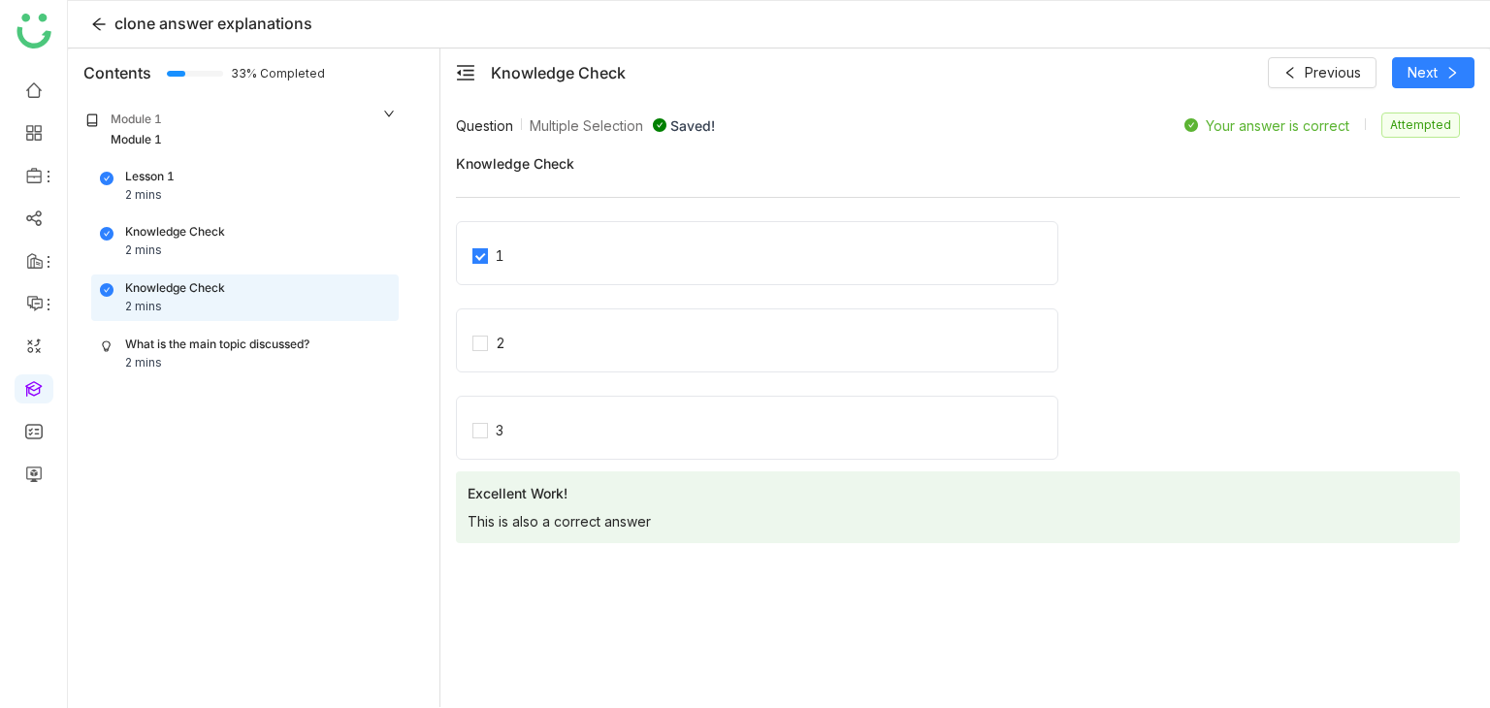
click at [246, 385] on nz-collapse-panel "Module 1 Module 1 Lesson 1 2 mins Knowledge Check 2 mins Knowledge Check 2 mins…" at bounding box center [241, 247] width 339 height 301
click at [247, 378] on nz-collapse-panel "Module 1 Module 1 Lesson 1 2 mins Knowledge Check 2 mins Knowledge Check 2 mins…" at bounding box center [241, 247] width 339 height 301
click at [259, 366] on div "What is the main topic discussed? 2 mins" at bounding box center [245, 354] width 290 height 37
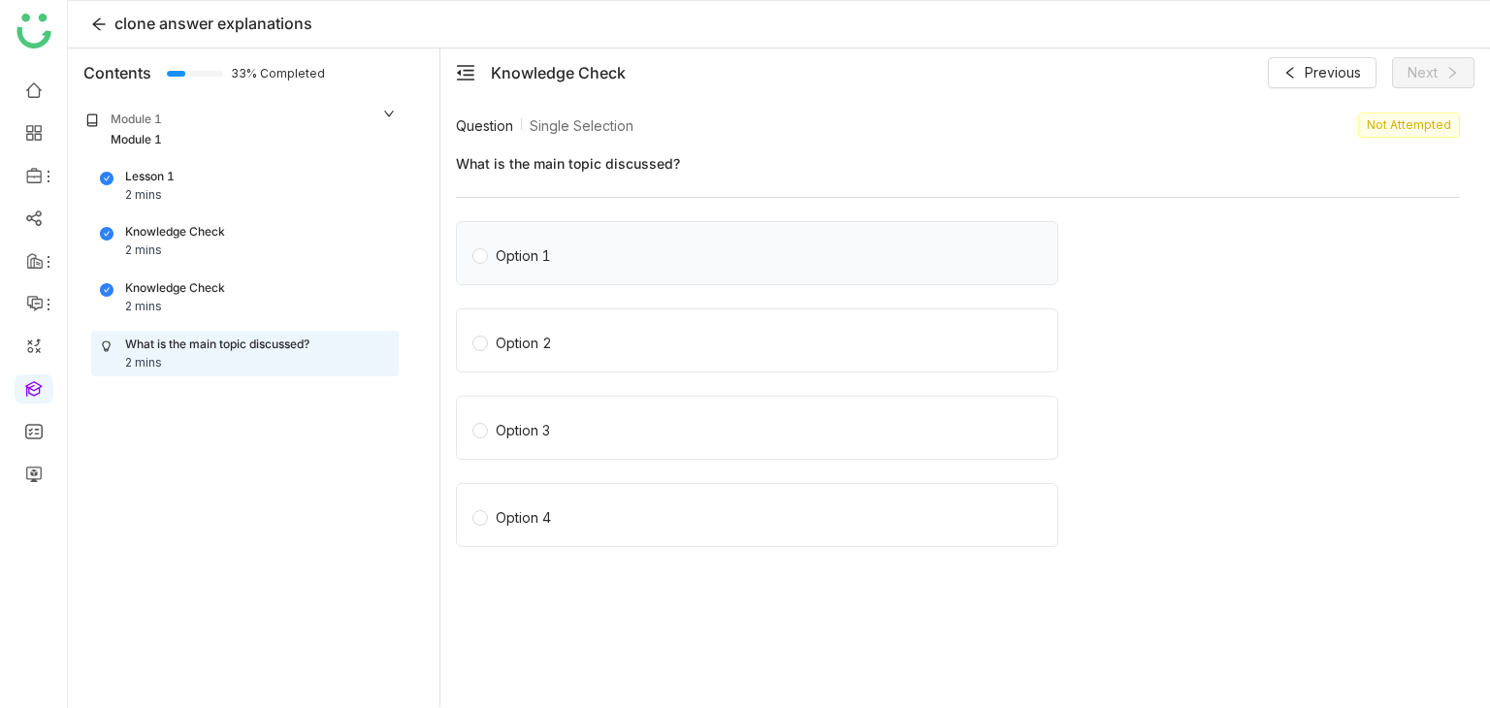
click at [563, 273] on div "Option 1" at bounding box center [757, 253] width 602 height 64
click at [545, 259] on div "Option 1" at bounding box center [523, 255] width 55 height 21
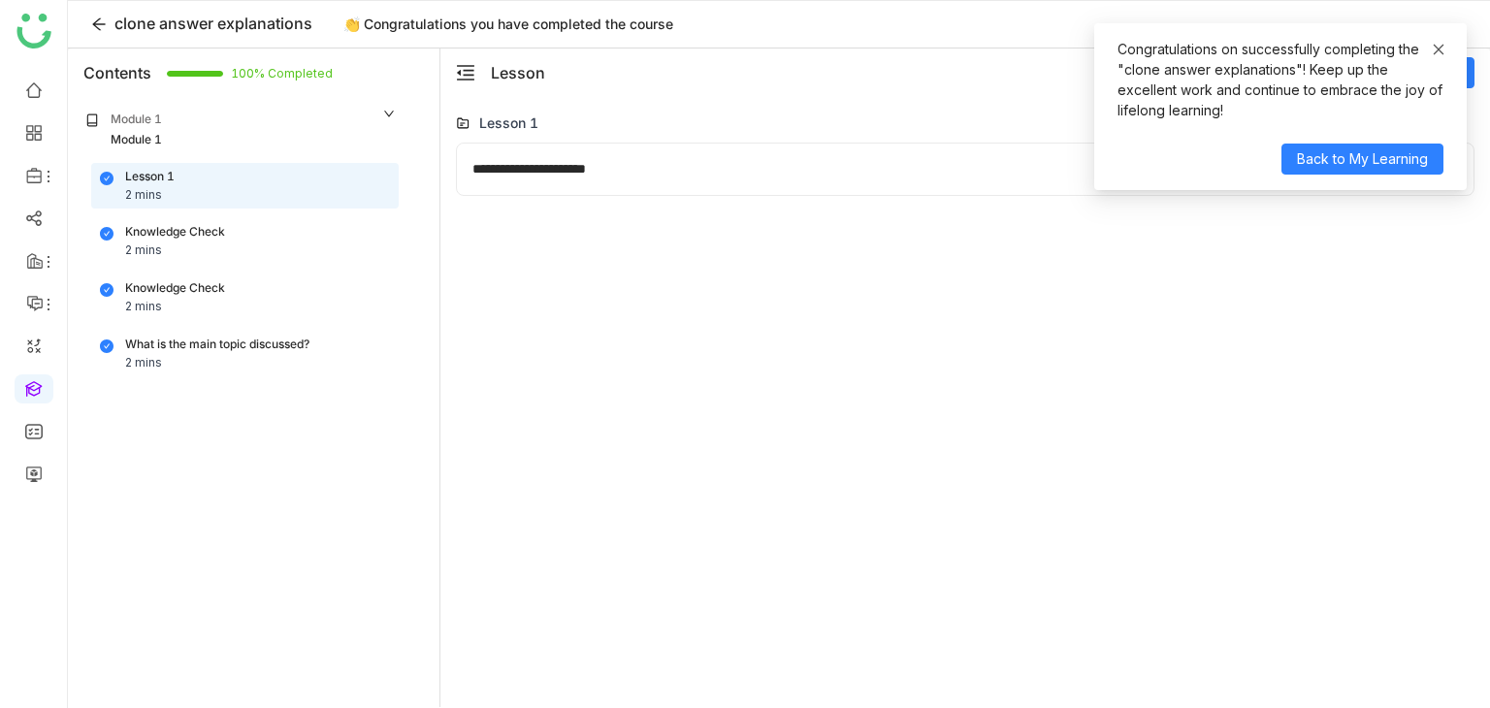
click at [1432, 59] on link at bounding box center [1439, 49] width 14 height 21
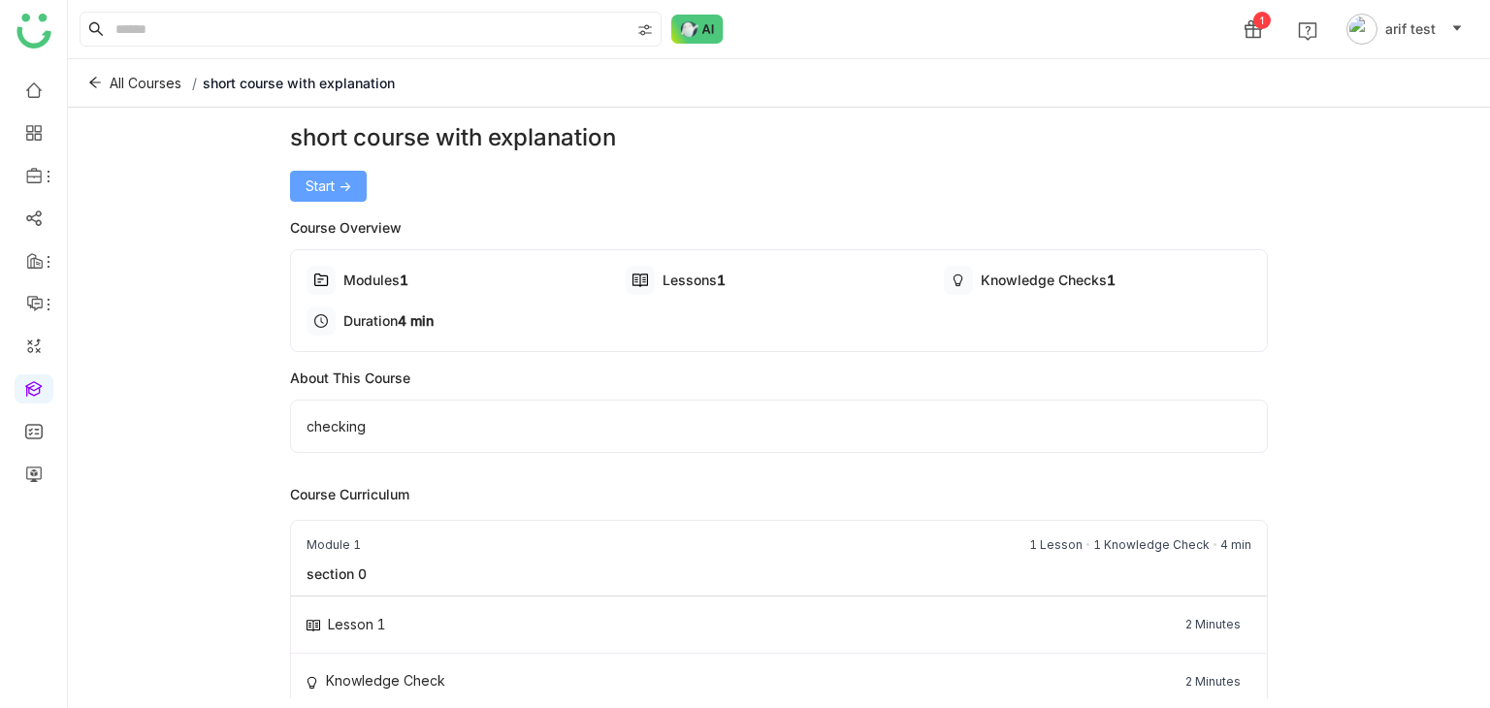
click at [356, 193] on button "Start ->" at bounding box center [328, 186] width 77 height 31
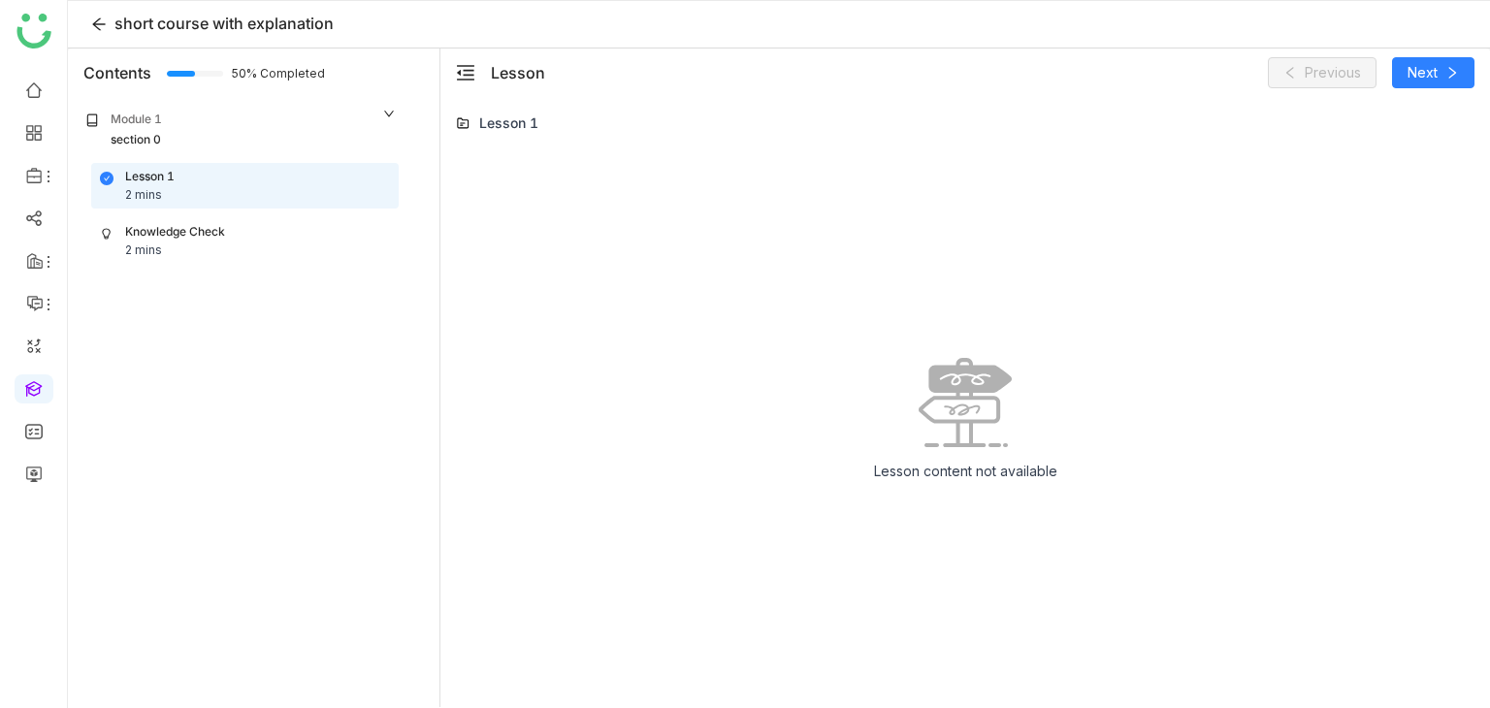
click at [255, 221] on div "Knowledge Check 2 mins" at bounding box center [245, 241] width 306 height 45
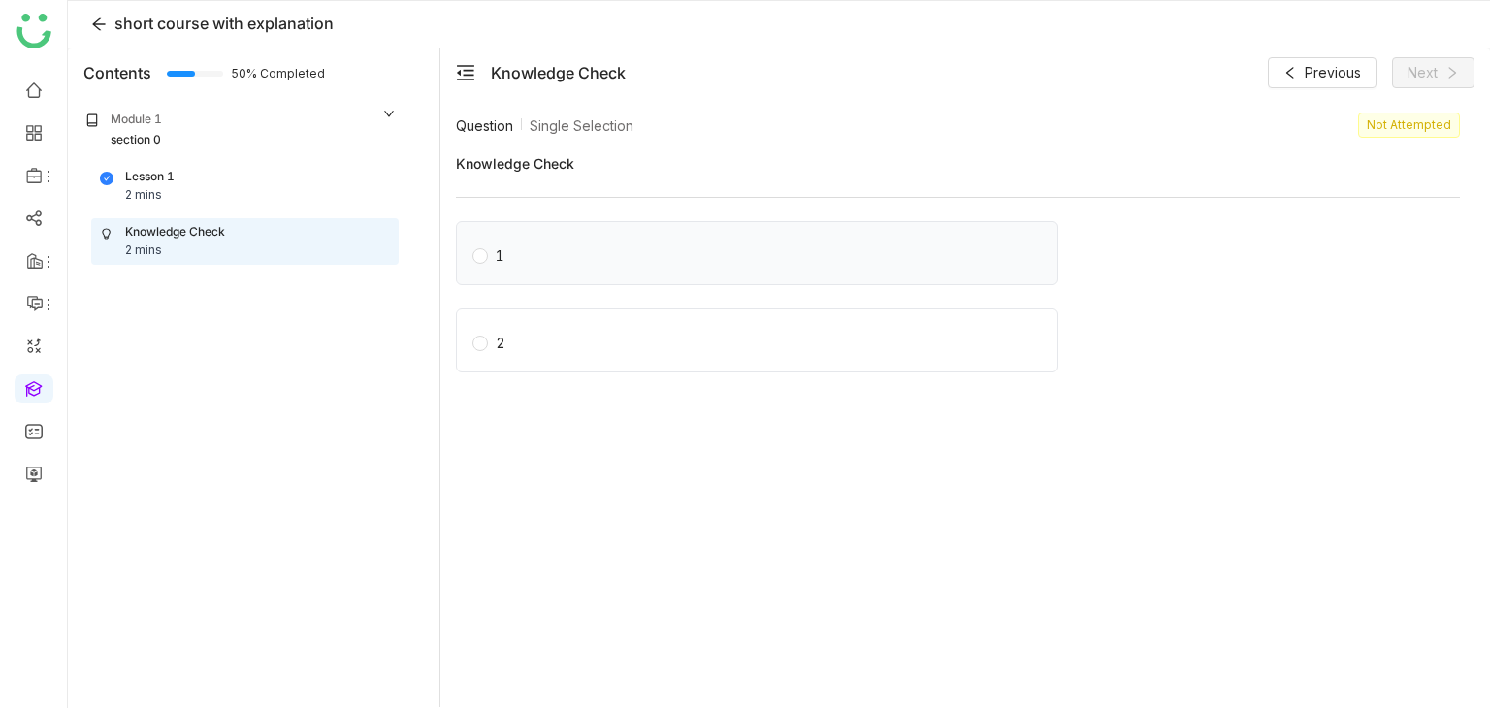
click at [700, 273] on div "1" at bounding box center [757, 253] width 602 height 64
click at [563, 252] on label "1" at bounding box center [760, 253] width 577 height 27
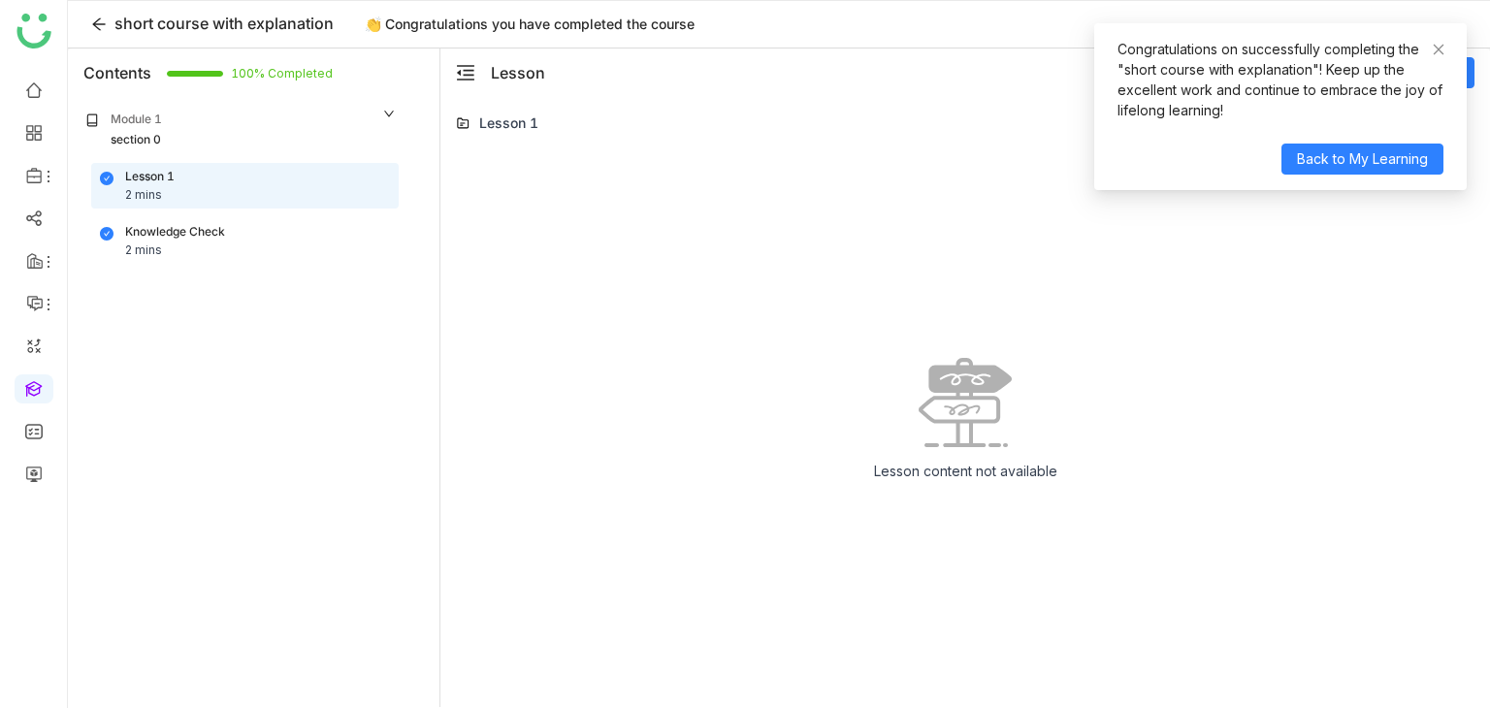
click at [248, 219] on div "Knowledge Check 2 mins" at bounding box center [245, 241] width 306 height 45
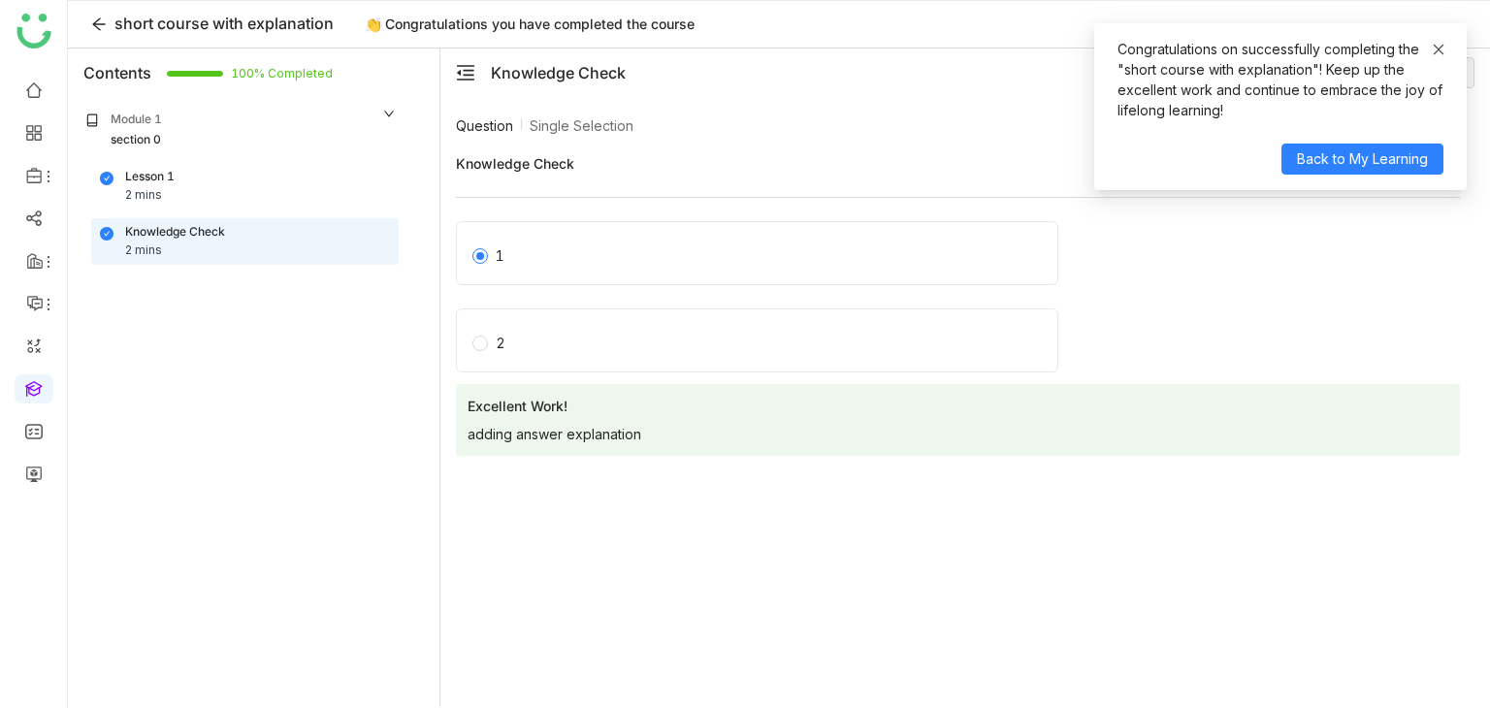
click at [1436, 51] on icon at bounding box center [1439, 49] width 11 height 11
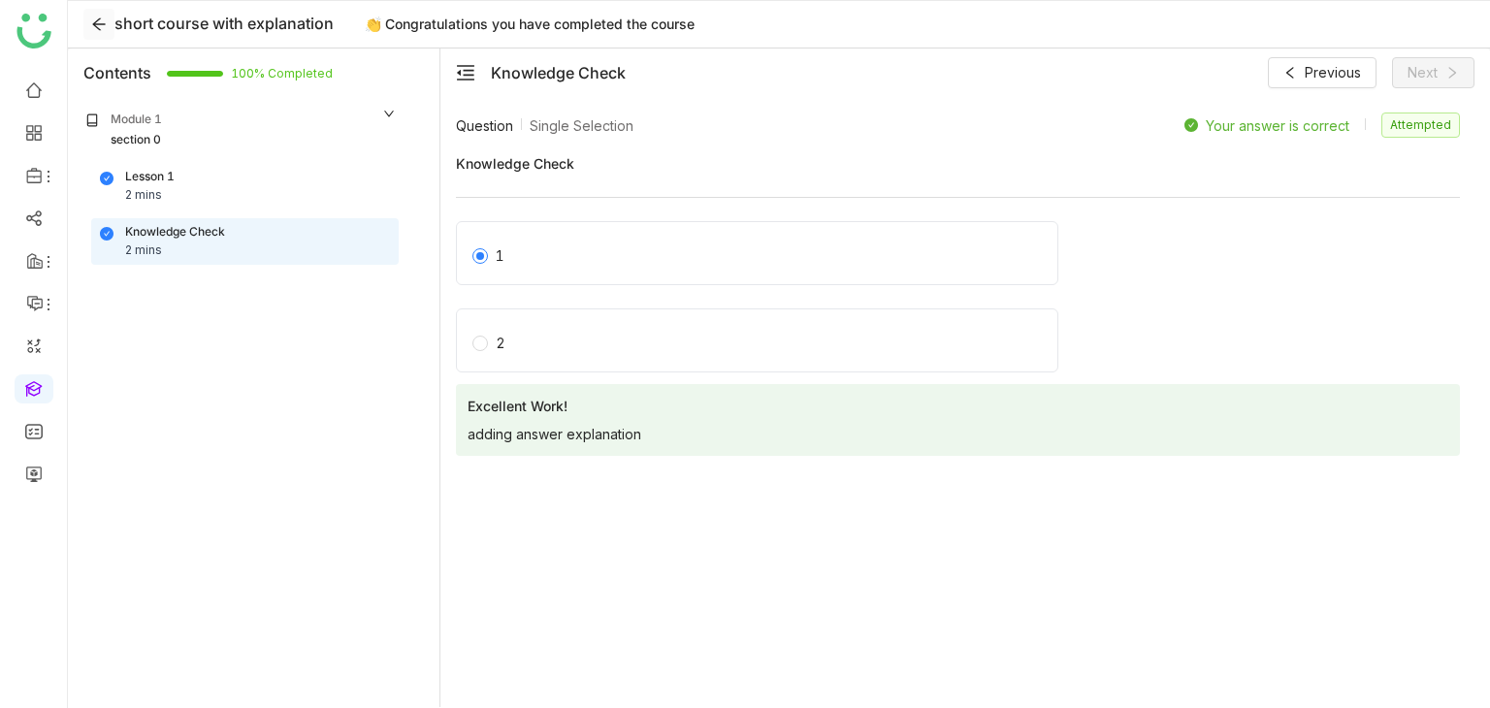
click at [105, 33] on button at bounding box center [98, 24] width 31 height 31
click at [105, 32] on button at bounding box center [98, 24] width 31 height 31
